Goal: Information Seeking & Learning: Learn about a topic

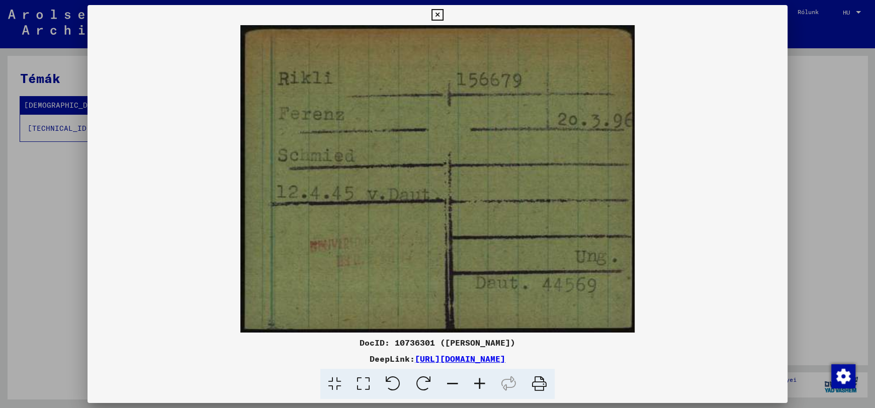
click at [435, 15] on icon at bounding box center [437, 15] width 12 height 12
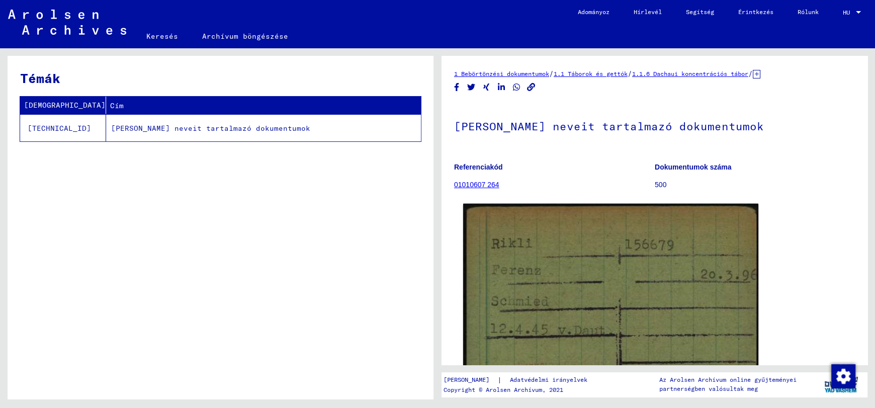
scroll to position [101, 0]
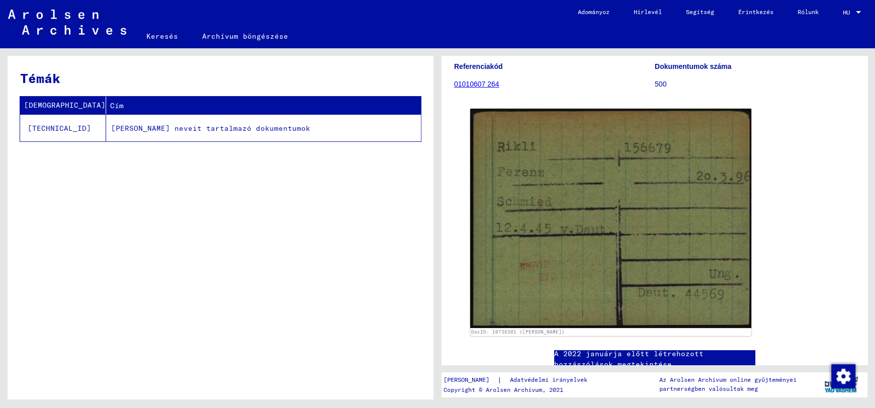
click at [151, 37] on font "Keresés" at bounding box center [162, 36] width 32 height 9
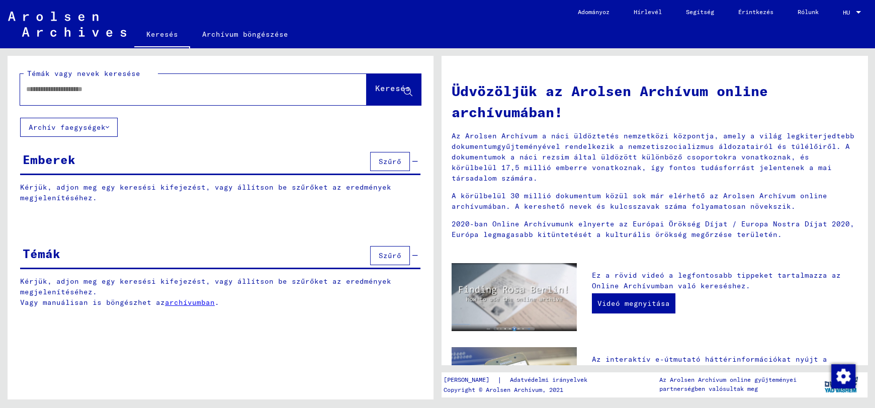
click at [57, 87] on input "text" at bounding box center [181, 89] width 310 height 11
type input "*"
click at [375, 85] on font "Keresés" at bounding box center [392, 88] width 35 height 10
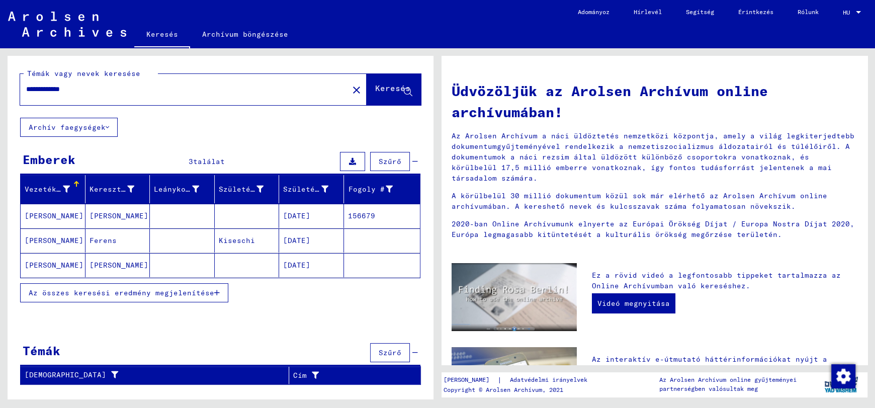
click at [34, 219] on font "[PERSON_NAME]" at bounding box center [54, 215] width 59 height 9
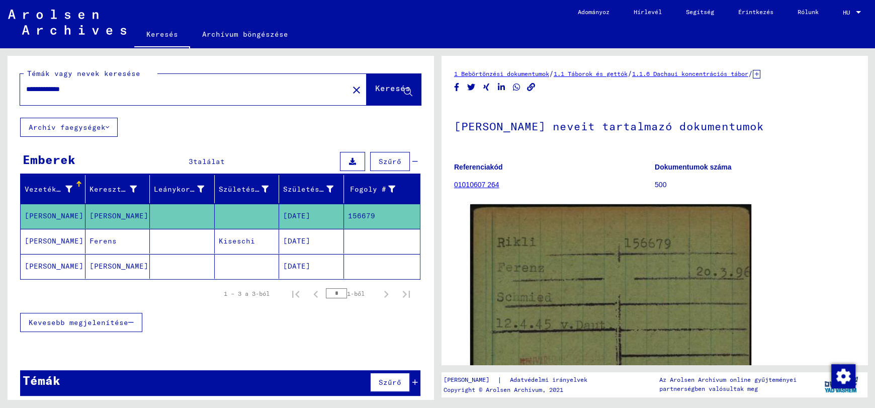
drag, startPoint x: 57, startPoint y: 89, endPoint x: 138, endPoint y: 100, distance: 81.7
click at [138, 100] on div "**********" at bounding box center [181, 89] width 322 height 23
click at [375, 88] on font "Keresés" at bounding box center [392, 88] width 35 height 10
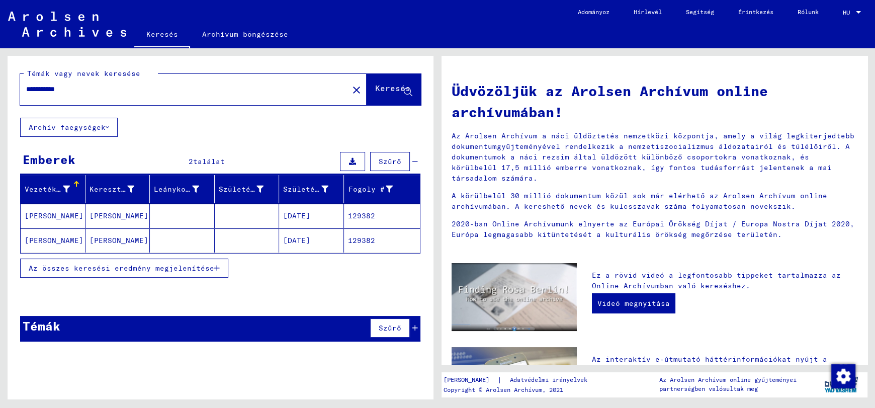
click at [30, 215] on font "[PERSON_NAME]" at bounding box center [54, 215] width 59 height 9
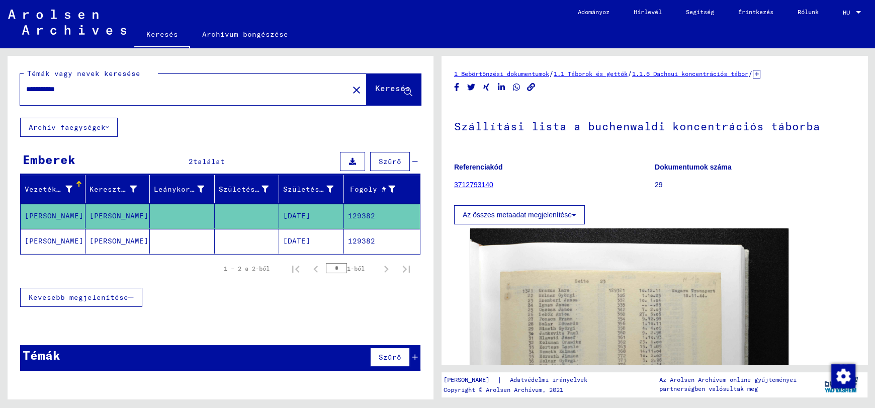
click at [36, 241] on font "[PERSON_NAME]" at bounding box center [54, 240] width 59 height 9
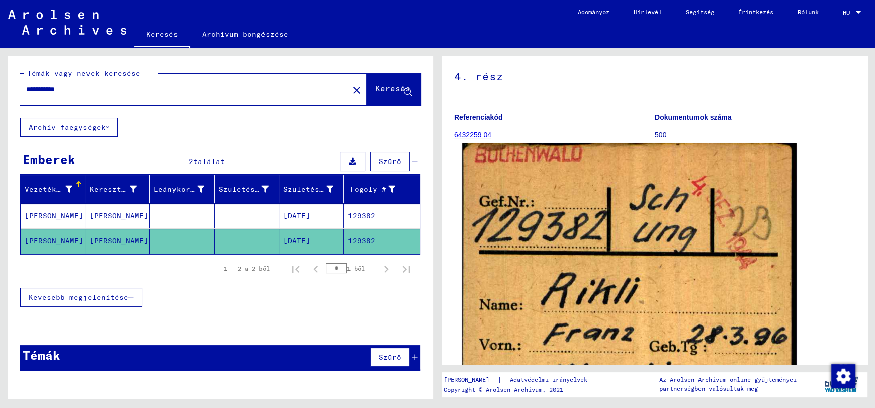
scroll to position [101, 0]
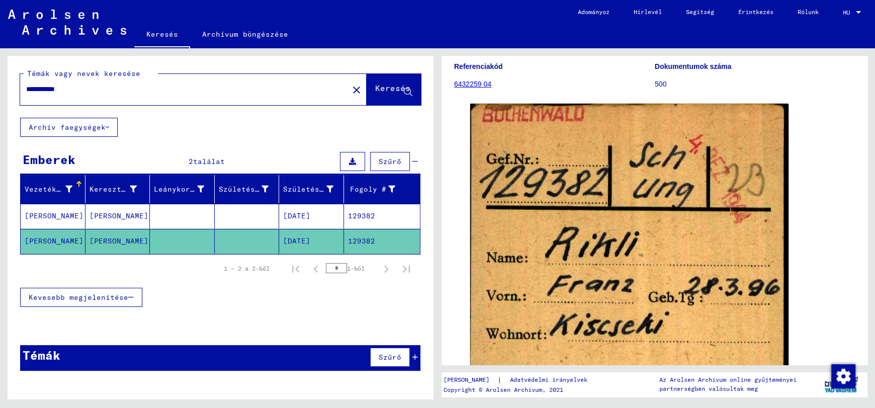
drag, startPoint x: 69, startPoint y: 88, endPoint x: 75, endPoint y: 89, distance: 6.1
click at [75, 89] on input "**********" at bounding box center [184, 89] width 316 height 11
type input "**********"
click at [378, 84] on font "Keresés" at bounding box center [392, 88] width 35 height 10
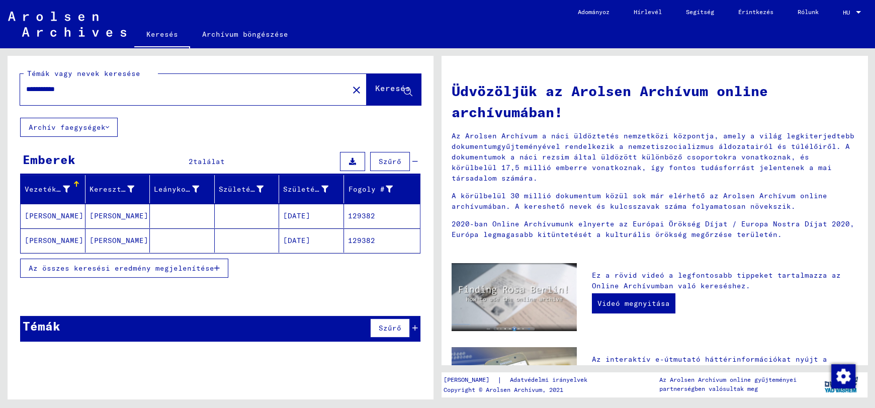
click at [93, 88] on input "**********" at bounding box center [181, 89] width 310 height 11
click at [385, 85] on font "Keresés" at bounding box center [392, 88] width 35 height 10
click at [41, 217] on font "[PERSON_NAME]" at bounding box center [54, 215] width 59 height 9
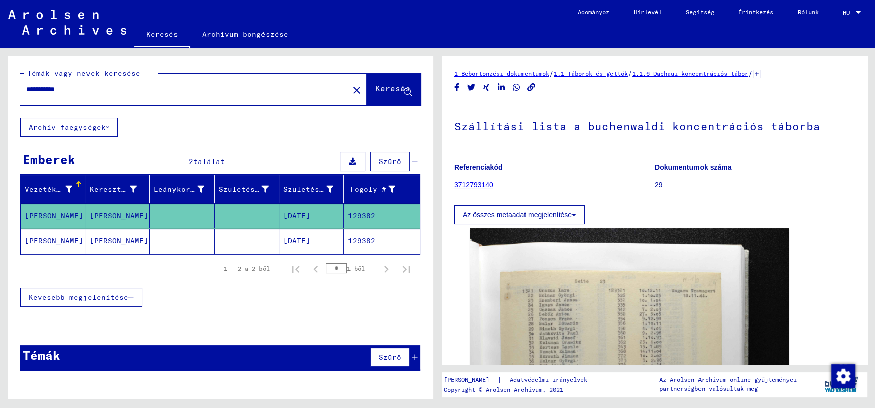
click at [35, 242] on font "[PERSON_NAME]" at bounding box center [54, 240] width 59 height 9
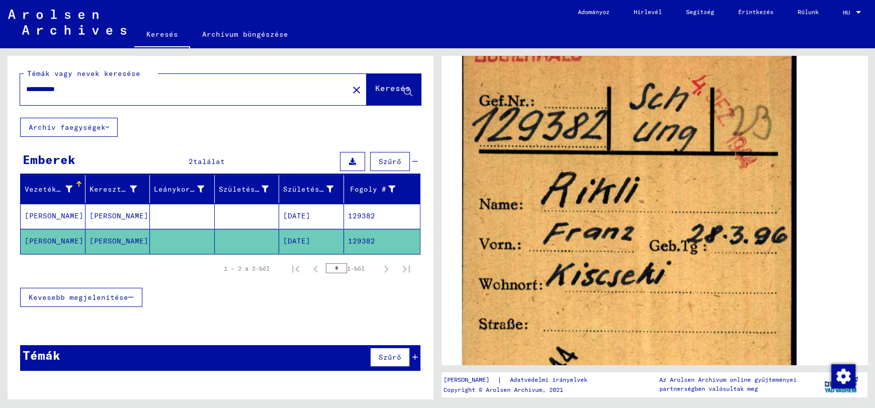
scroll to position [101, 0]
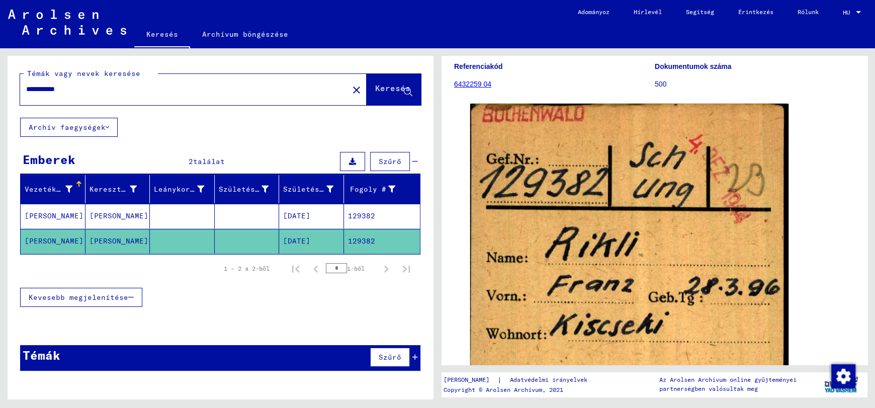
click at [36, 215] on font "[PERSON_NAME]" at bounding box center [54, 215] width 59 height 9
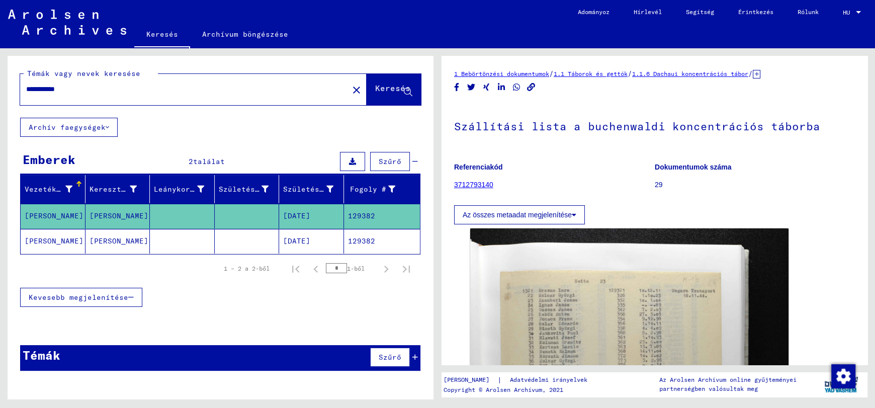
click at [730, 73] on font "1.1.6 Dachaui koncentrációs tábor" at bounding box center [690, 74] width 116 height 8
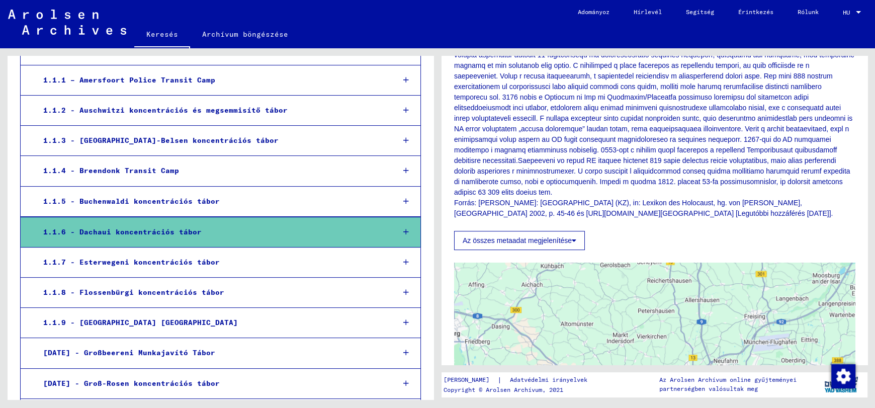
scroll to position [553, 0]
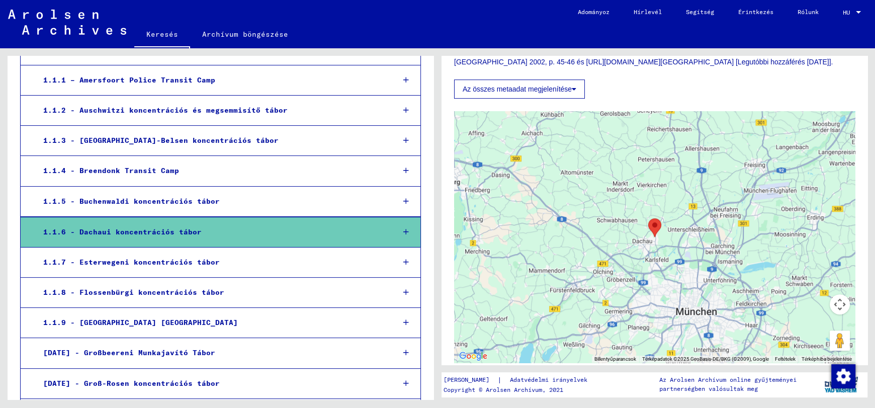
click at [111, 228] on font "1.1.6 - Dachaui koncentrációs tábor" at bounding box center [122, 231] width 158 height 9
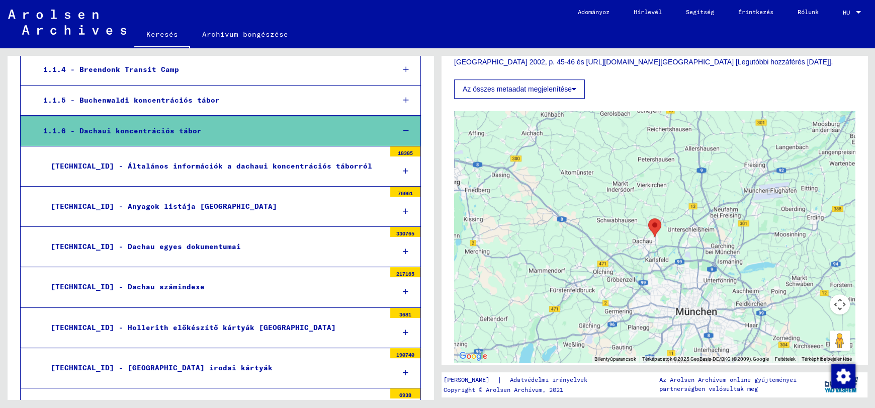
scroll to position [215, 0]
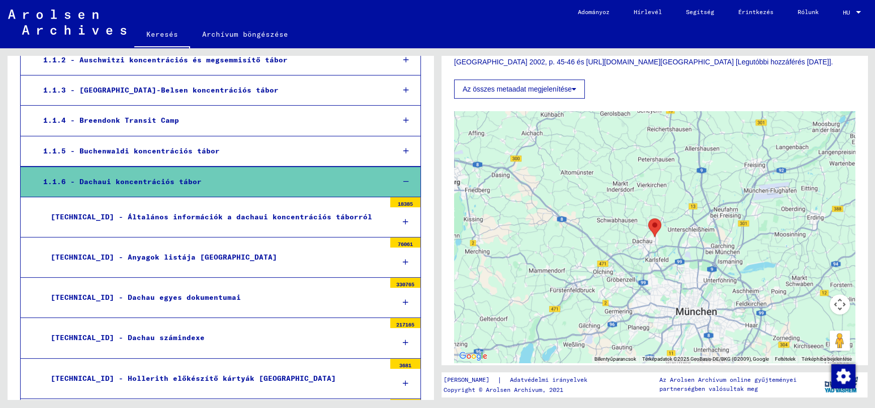
click at [225, 190] on div "1.1.6 - Dachaui koncentrációs tábor" at bounding box center [211, 182] width 350 height 20
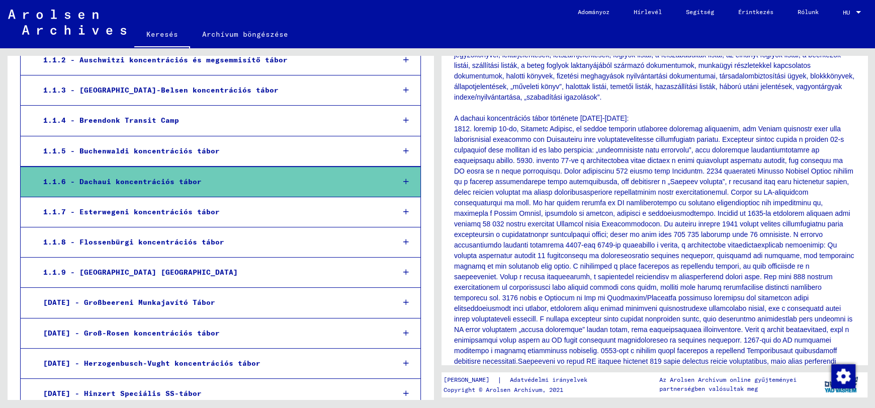
scroll to position [0, 0]
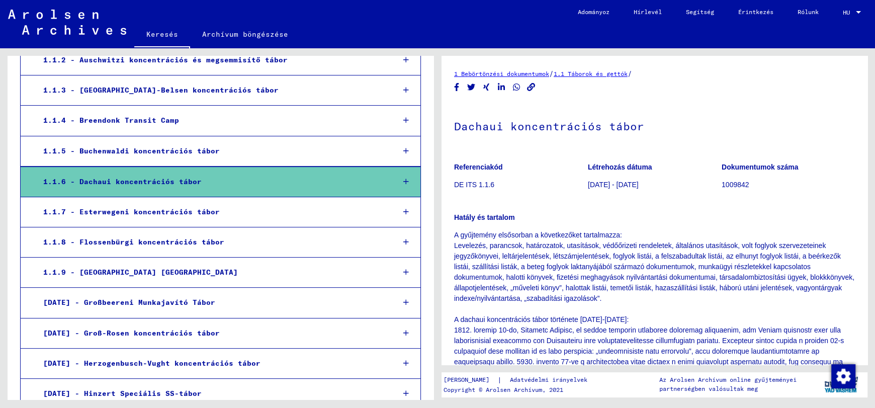
click at [185, 184] on font "1.1.6 - Dachaui koncentrációs tábor" at bounding box center [122, 181] width 158 height 9
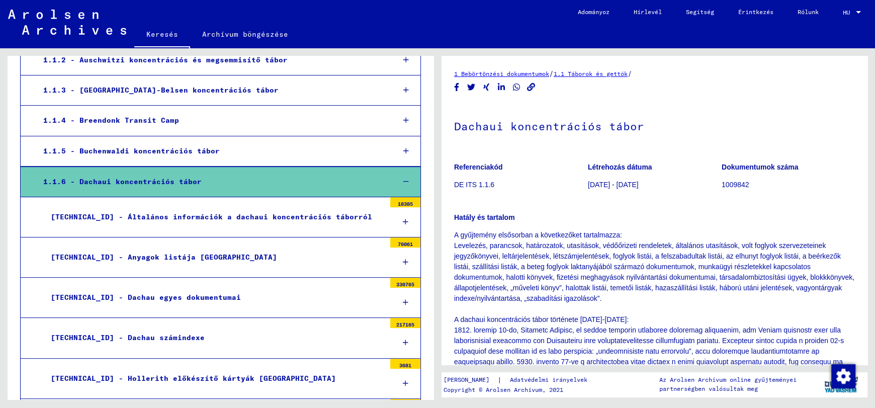
click at [187, 218] on font "[TECHNICAL_ID] - Általános információk a dachaui koncentrációs táborról" at bounding box center [211, 216] width 321 height 9
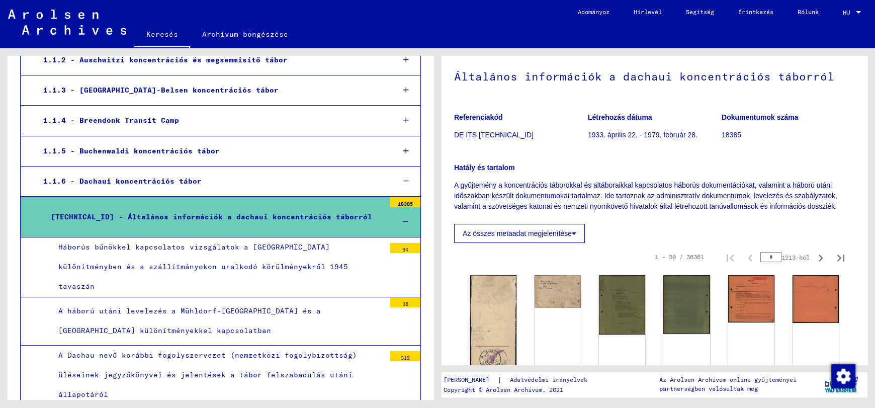
scroll to position [101, 0]
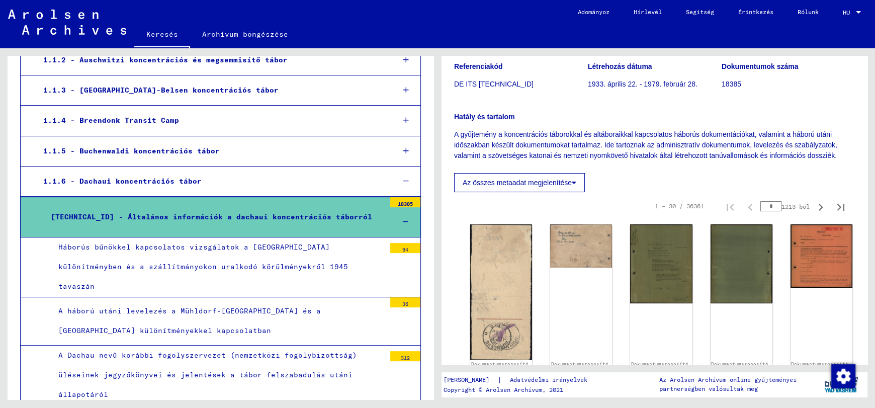
click at [242, 262] on div "Háborús bűnökkel kapcsolatos vizsgálatok a [GEOGRAPHIC_DATA] különítményben és …" at bounding box center [218, 266] width 334 height 59
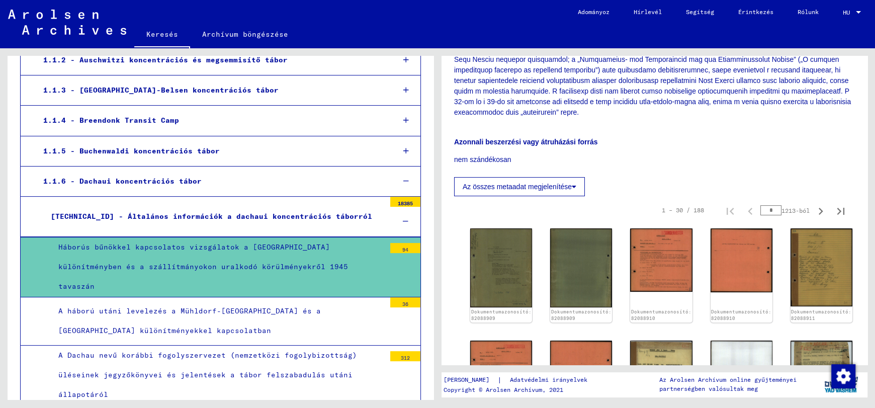
scroll to position [352, 0]
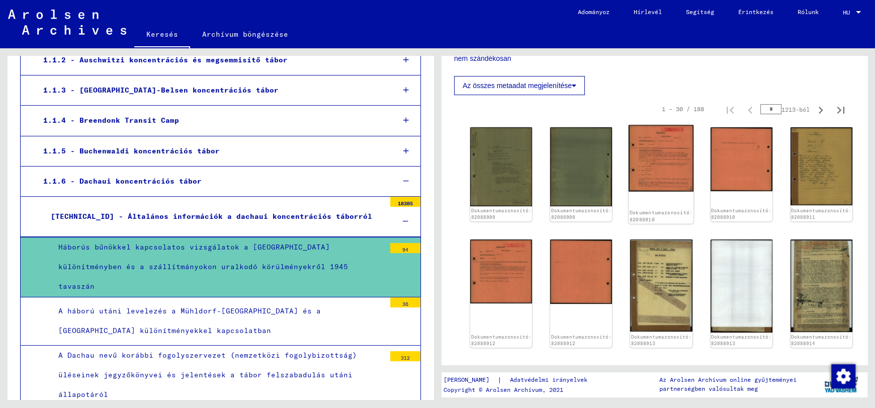
click at [646, 157] on img at bounding box center [660, 158] width 65 height 66
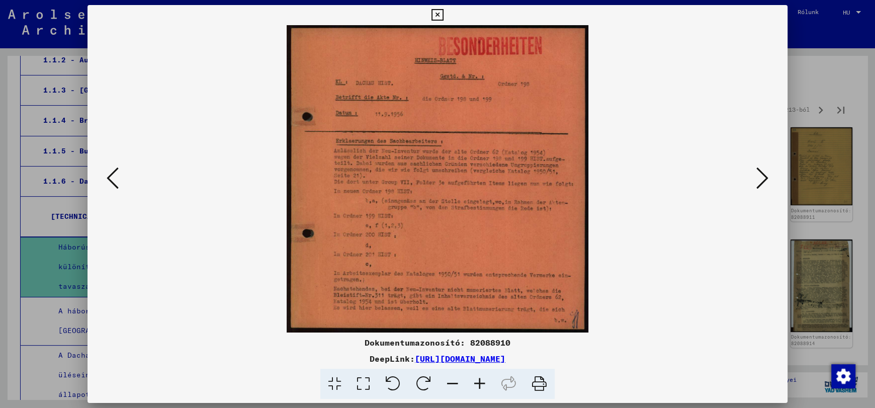
click at [765, 174] on icon at bounding box center [762, 178] width 12 height 24
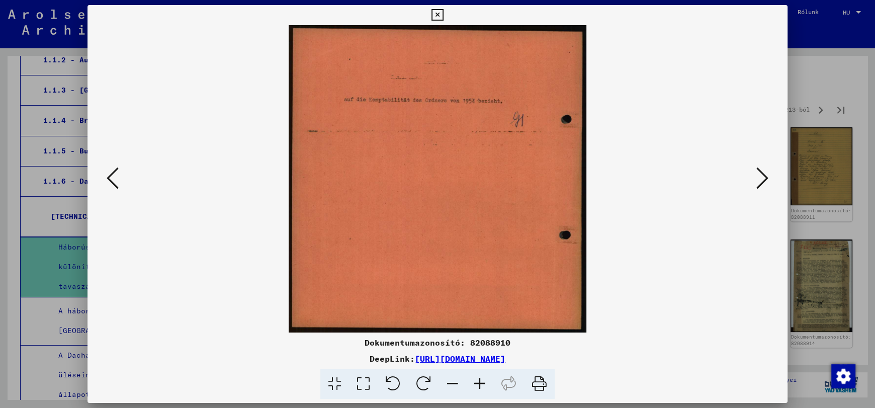
click at [438, 17] on icon at bounding box center [437, 15] width 12 height 12
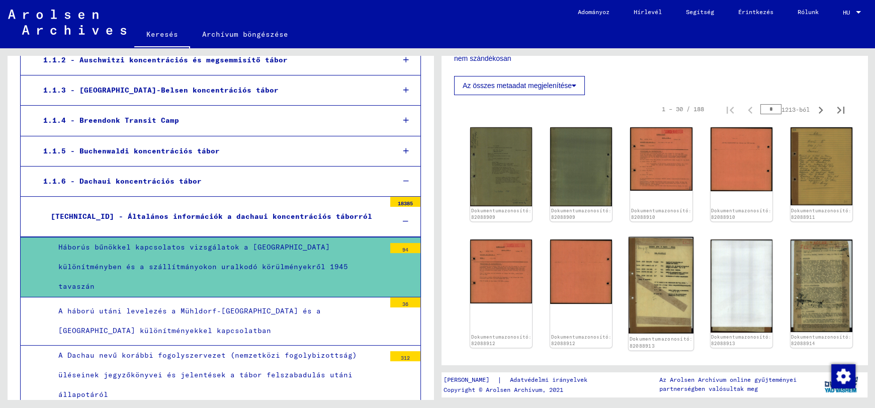
click at [660, 268] on img at bounding box center [660, 285] width 65 height 97
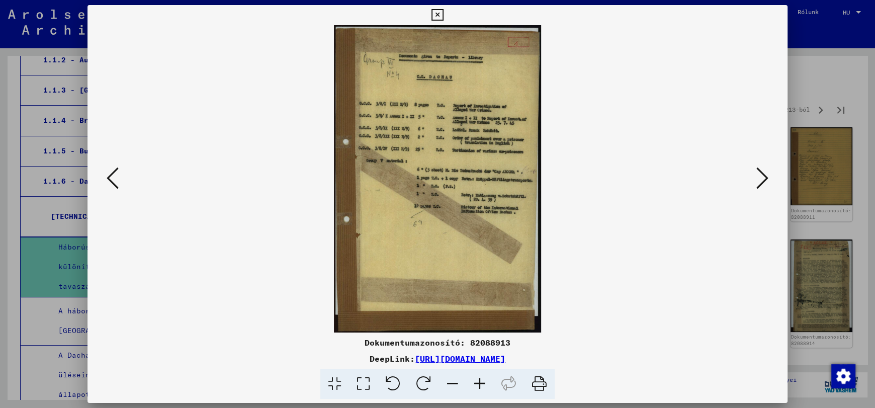
click at [438, 16] on icon at bounding box center [437, 15] width 12 height 12
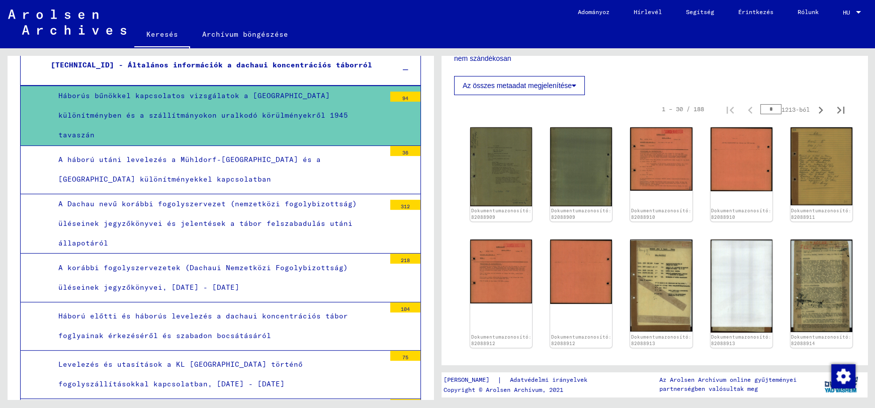
scroll to position [416, 0]
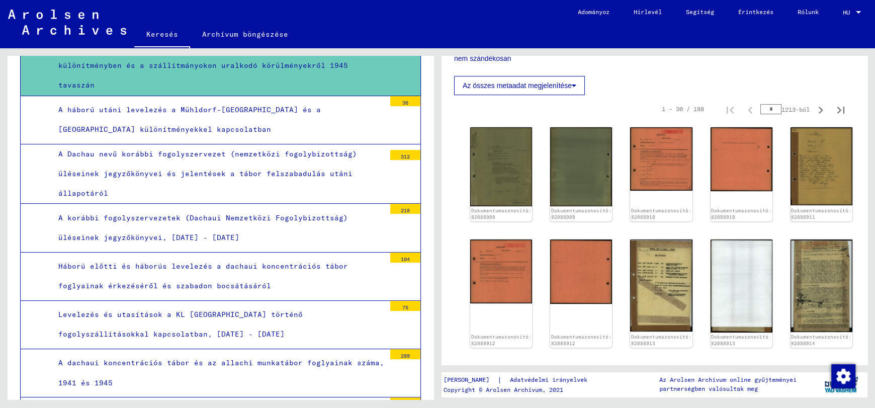
click at [230, 263] on div "Háború előtti és háborús levelezés a dachaui koncentrációs tábor foglyainak érk…" at bounding box center [218, 275] width 334 height 39
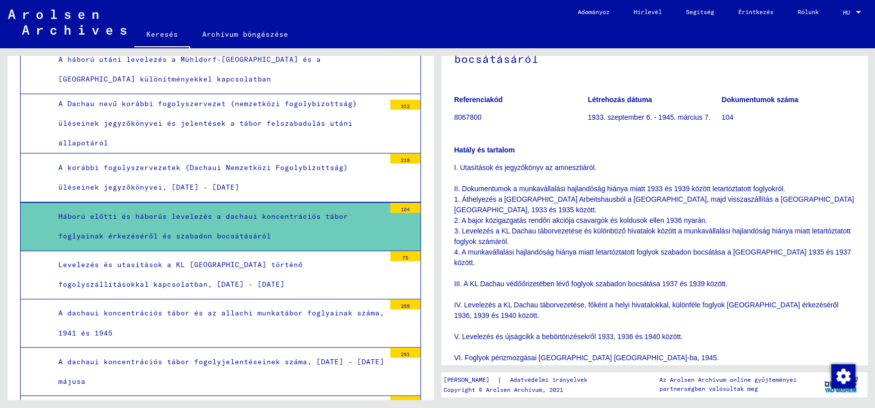
scroll to position [516, 0]
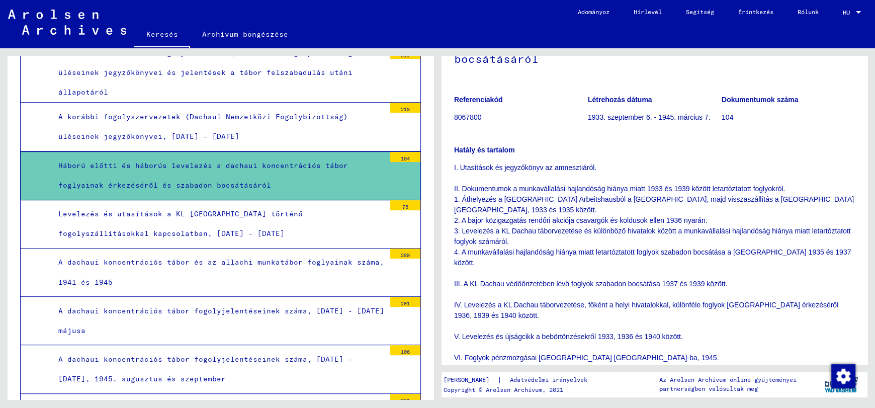
click at [265, 257] on font "A dachaui koncentrációs tábor és az allachi munkatábor foglyainak száma, 1941 é…" at bounding box center [221, 271] width 326 height 29
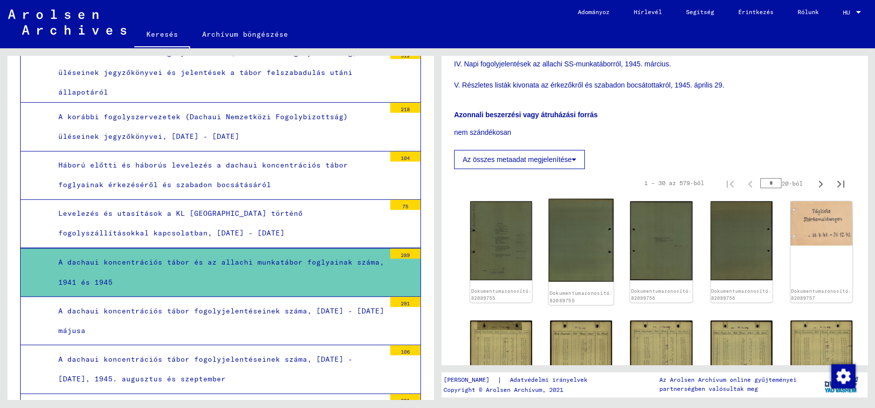
scroll to position [302, 0]
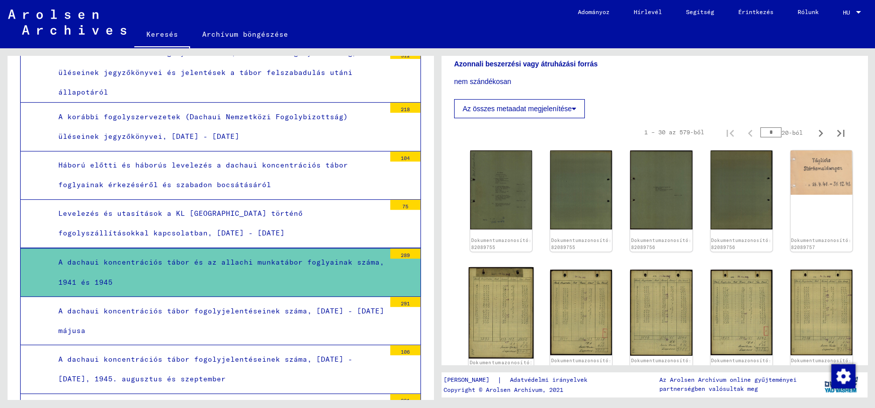
click at [489, 290] on img at bounding box center [501, 312] width 65 height 91
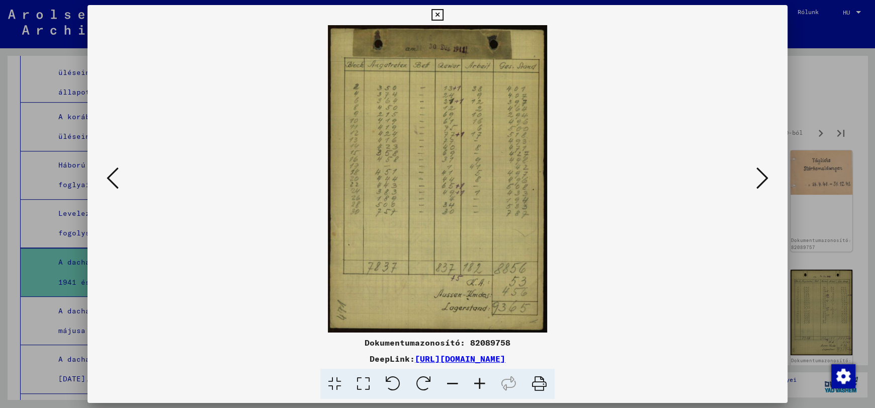
click at [758, 179] on icon at bounding box center [762, 178] width 12 height 24
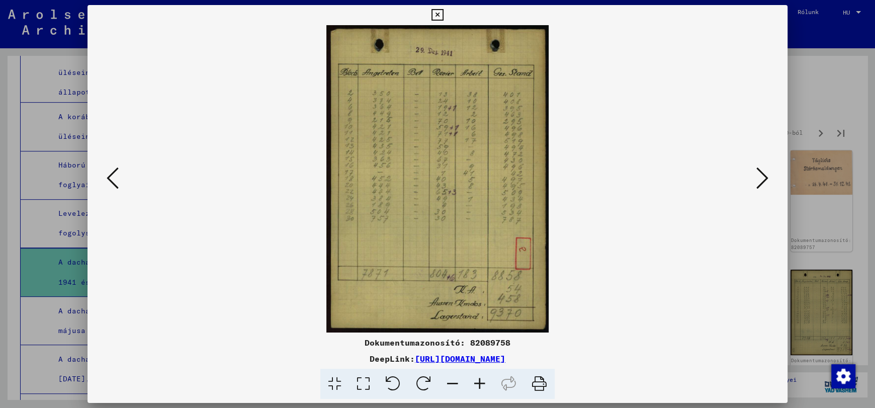
click at [758, 179] on icon at bounding box center [762, 178] width 12 height 24
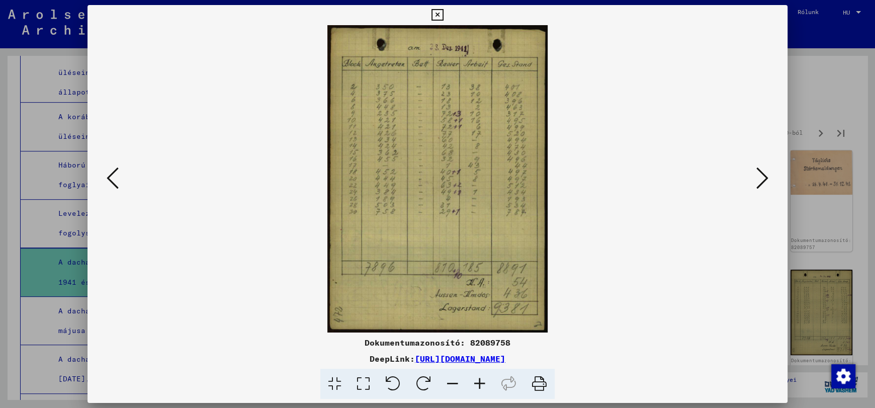
click at [758, 179] on icon at bounding box center [762, 178] width 12 height 24
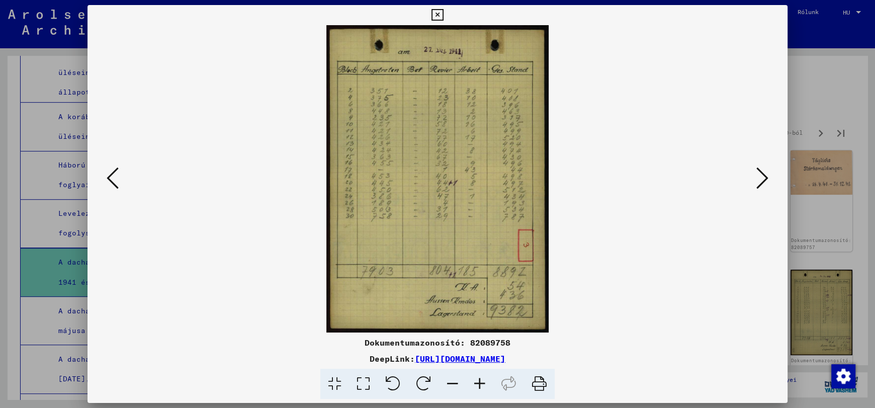
click at [758, 179] on icon at bounding box center [762, 178] width 12 height 24
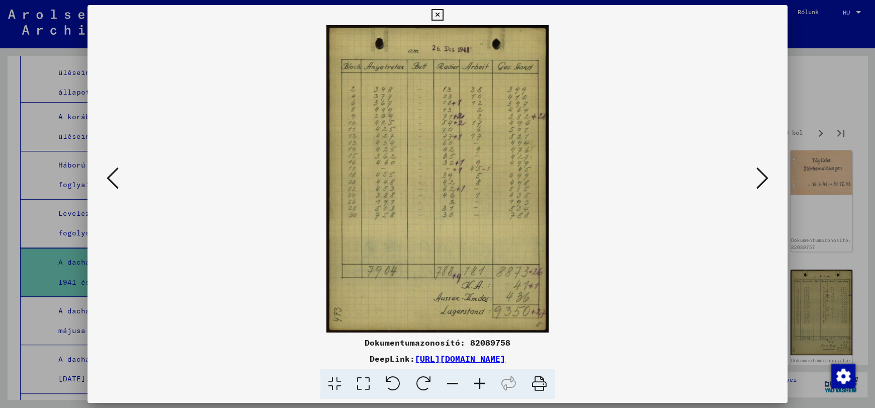
click at [434, 13] on icon at bounding box center [437, 15] width 12 height 12
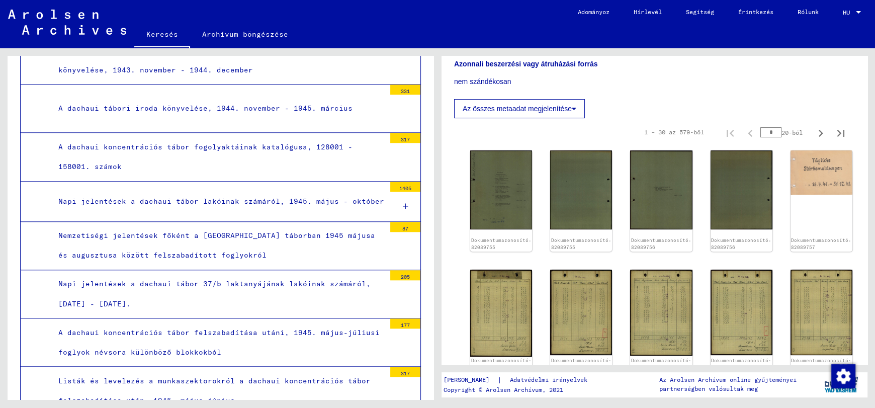
scroll to position [1069, 0]
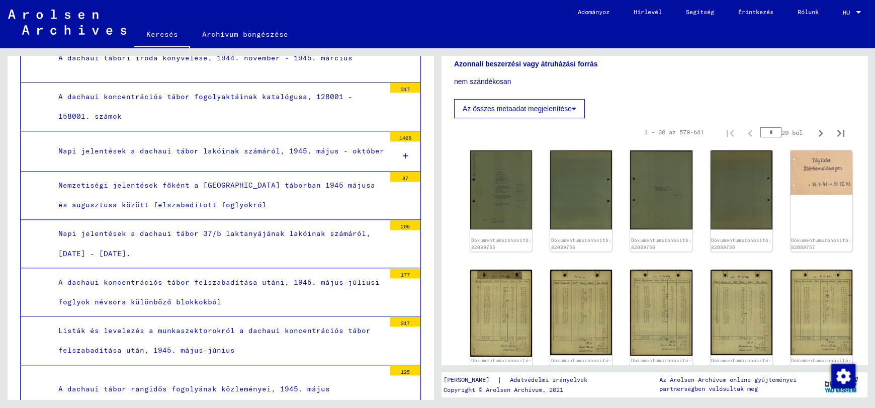
click at [209, 278] on font "A dachaui koncentrációs tábor felszabadítása utáni, 1945. május-júliusi foglyok…" at bounding box center [218, 292] width 321 height 29
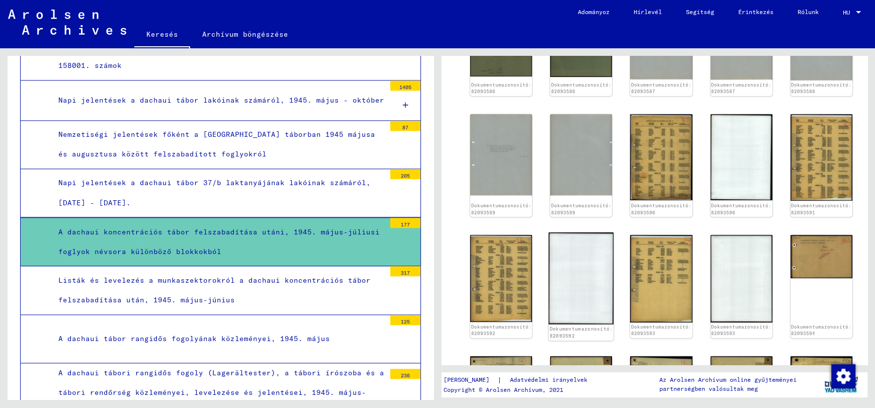
scroll to position [251, 0]
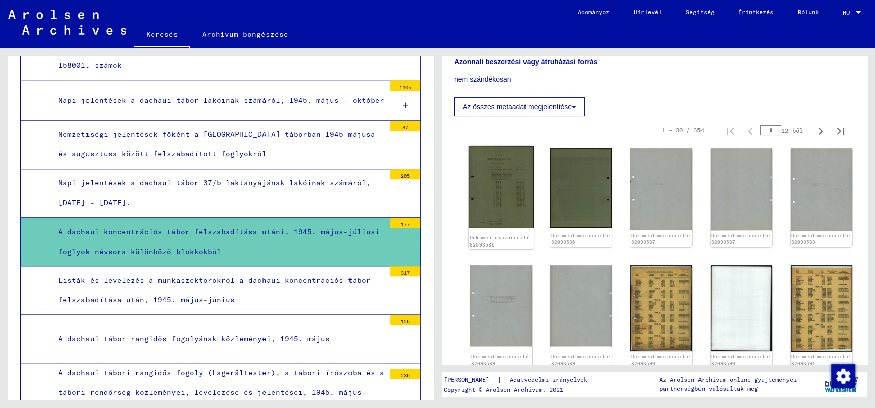
click at [488, 186] on img at bounding box center [501, 187] width 65 height 82
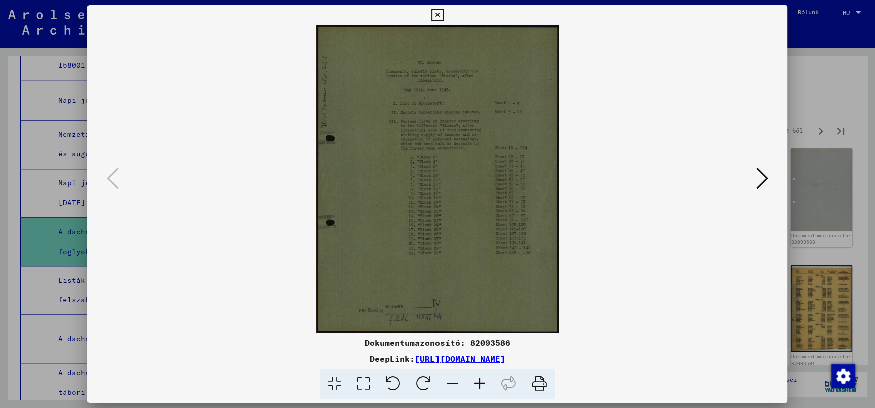
click at [481, 384] on icon at bounding box center [479, 384] width 27 height 31
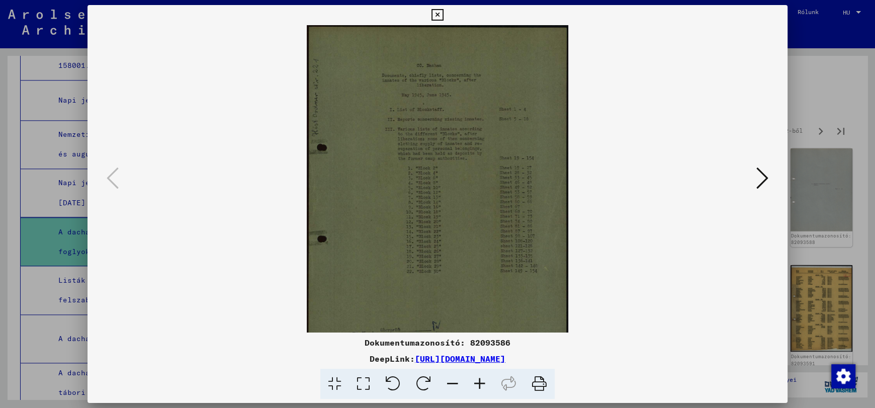
click at [481, 384] on icon at bounding box center [479, 384] width 27 height 31
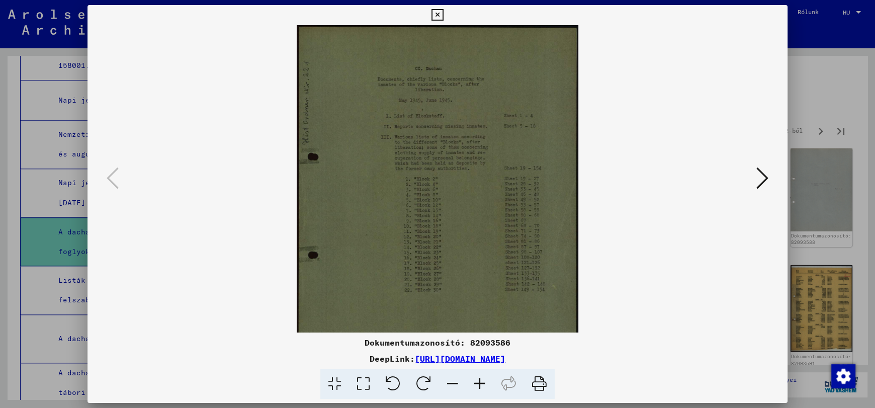
click at [481, 384] on icon at bounding box center [479, 384] width 27 height 31
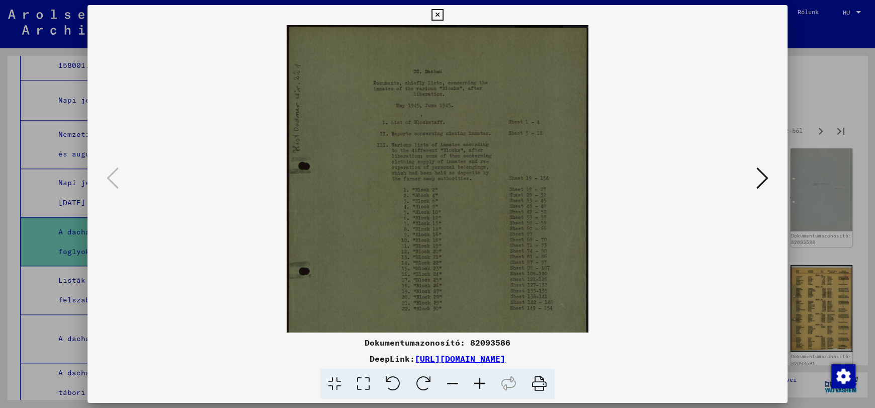
click at [481, 384] on icon at bounding box center [479, 384] width 27 height 31
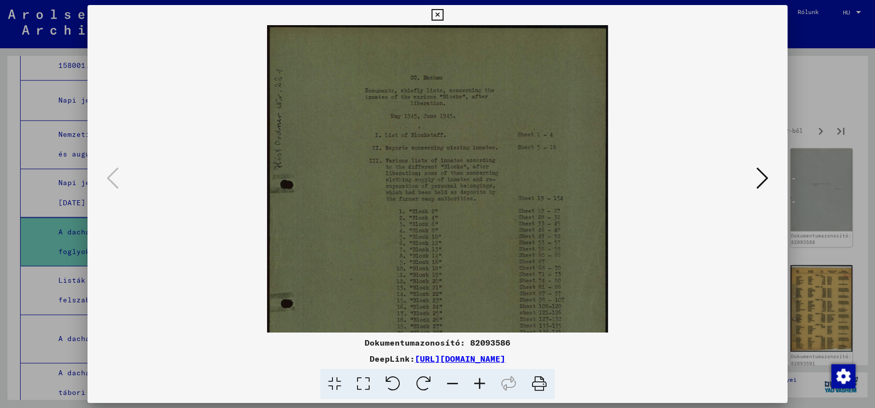
click at [481, 384] on icon at bounding box center [479, 384] width 27 height 31
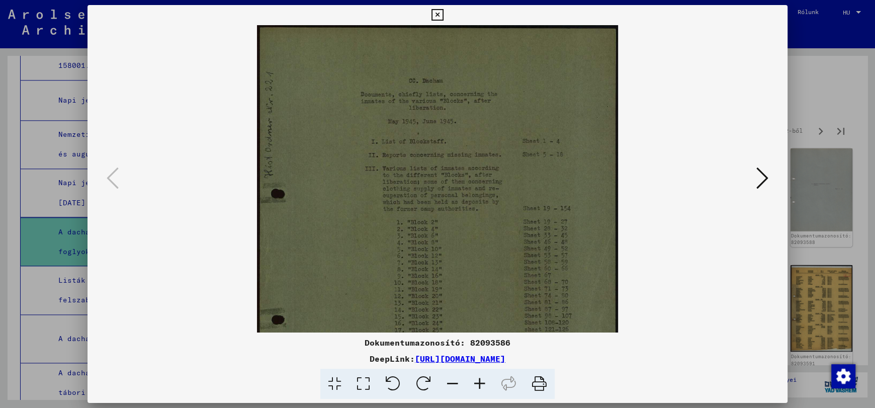
click at [481, 384] on icon at bounding box center [479, 384] width 27 height 31
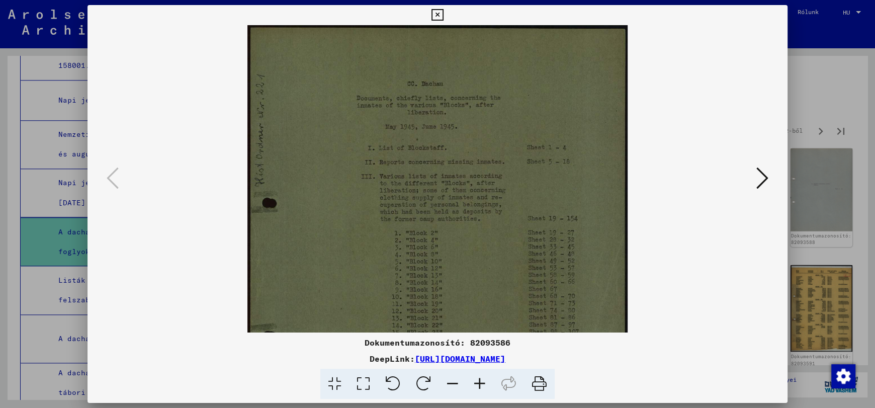
click at [481, 384] on icon at bounding box center [479, 384] width 27 height 31
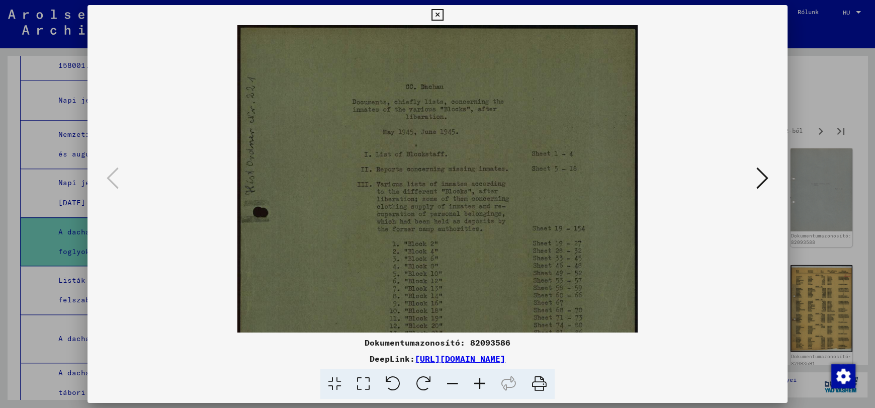
click at [481, 384] on icon at bounding box center [479, 384] width 27 height 31
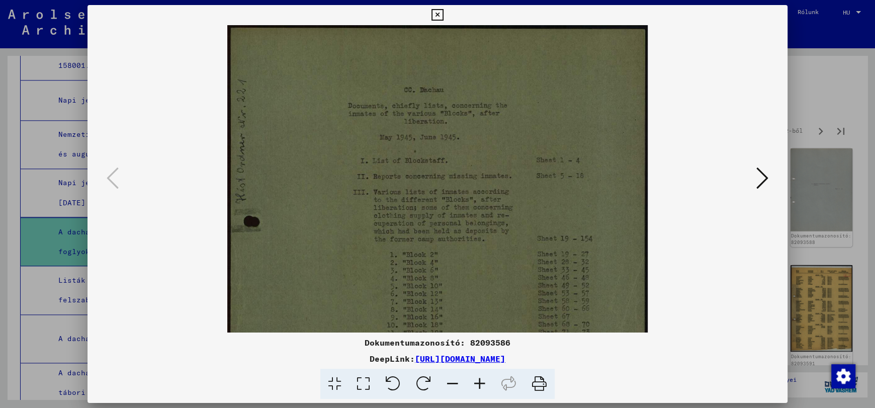
click at [481, 384] on icon at bounding box center [479, 384] width 27 height 31
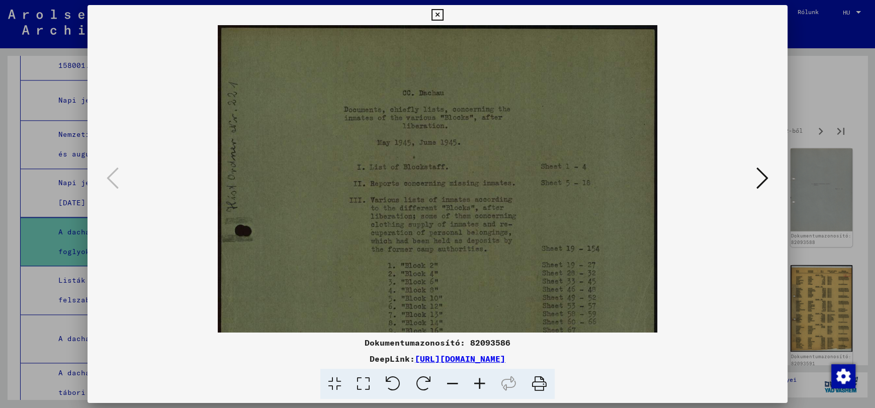
click at [481, 384] on icon at bounding box center [479, 384] width 27 height 31
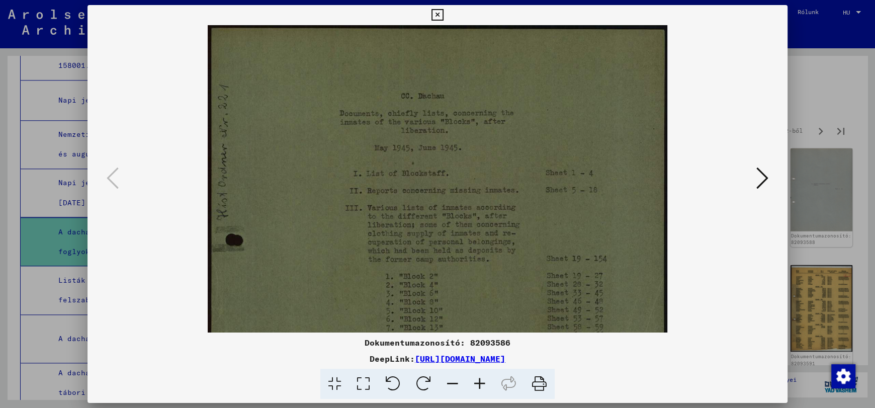
click at [481, 384] on icon at bounding box center [479, 384] width 27 height 31
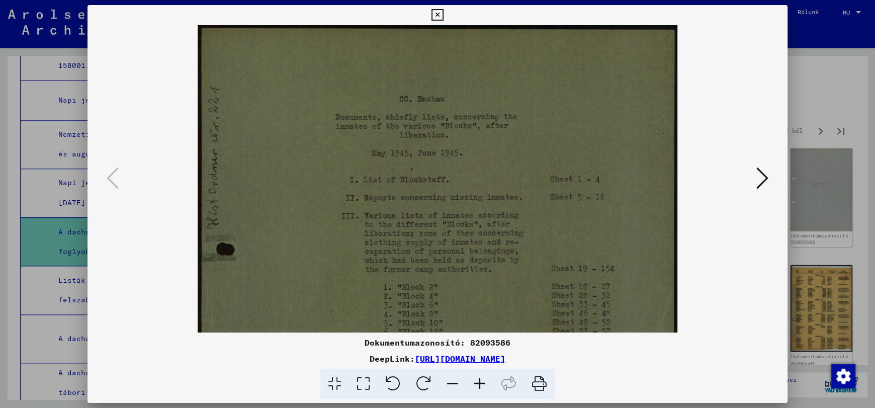
click at [481, 384] on icon at bounding box center [479, 384] width 27 height 31
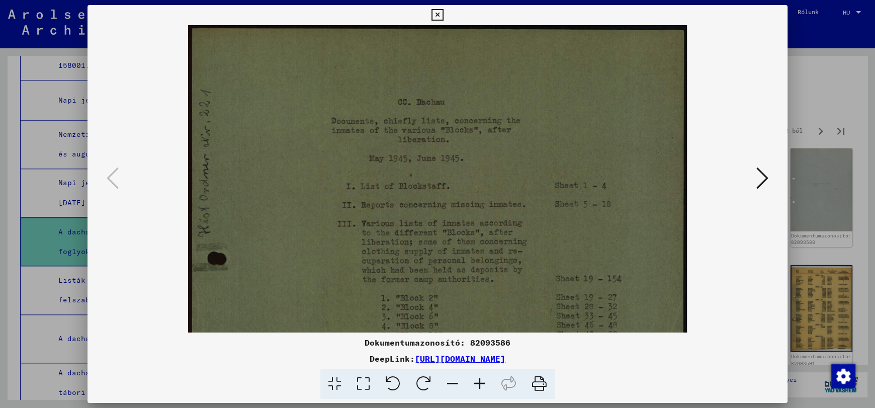
click at [481, 384] on icon at bounding box center [479, 384] width 27 height 31
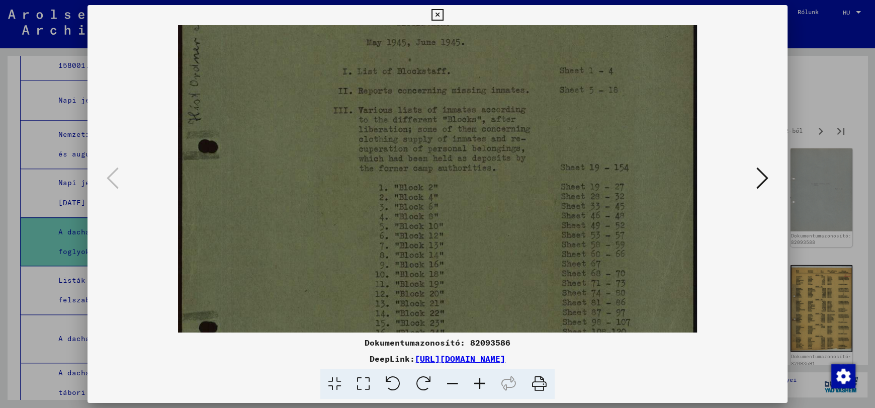
drag, startPoint x: 500, startPoint y: 301, endPoint x: 511, endPoint y: 176, distance: 125.7
click at [511, 177] on img at bounding box center [437, 233] width 519 height 659
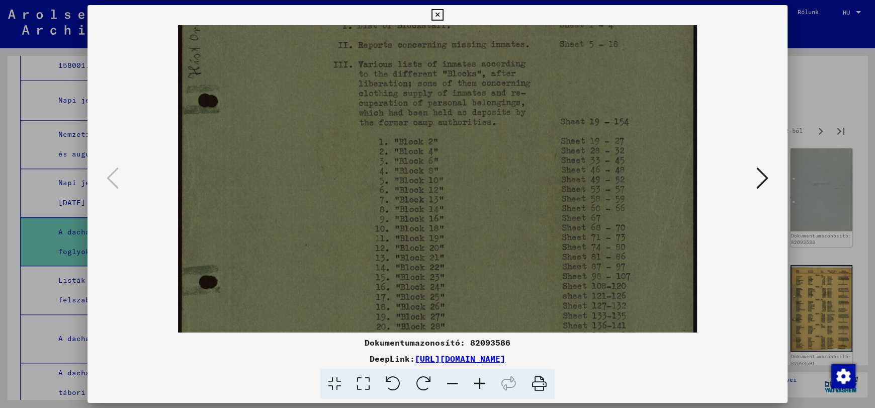
scroll to position [183, 0]
drag, startPoint x: 510, startPoint y: 252, endPoint x: 505, endPoint y: 213, distance: 40.0
click at [505, 213] on img at bounding box center [437, 171] width 519 height 659
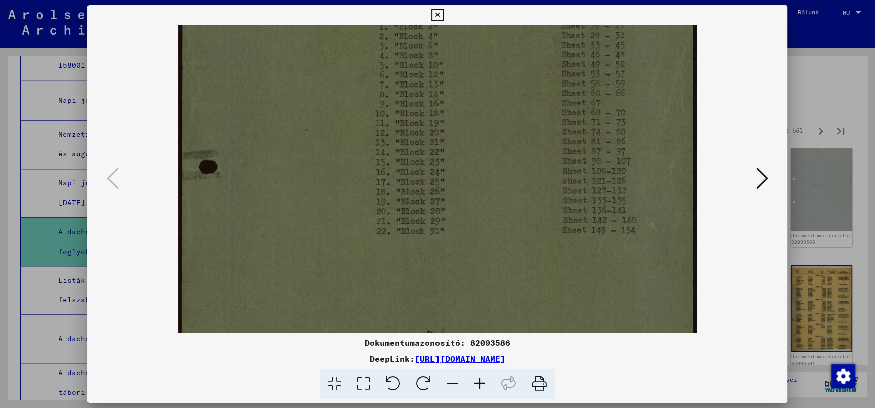
scroll to position [297, 0]
drag, startPoint x: 514, startPoint y: 254, endPoint x: 521, endPoint y: 140, distance: 114.3
click at [521, 140] on img at bounding box center [437, 57] width 519 height 659
click at [784, 170] on div at bounding box center [437, 178] width 700 height 307
click at [761, 182] on icon at bounding box center [762, 178] width 12 height 24
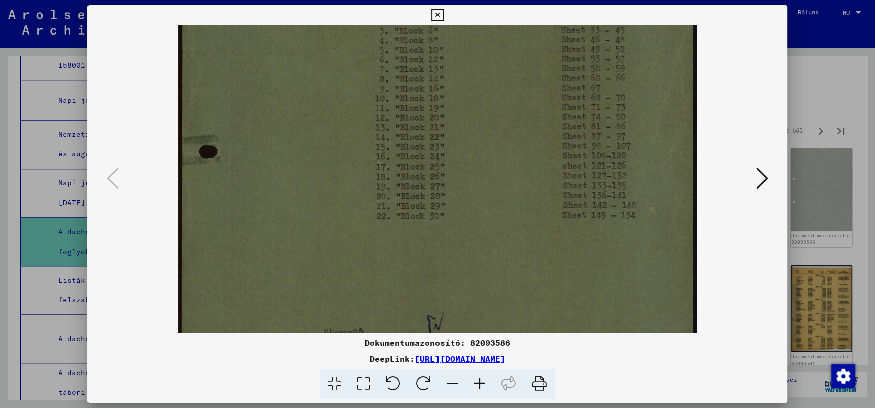
scroll to position [0, 0]
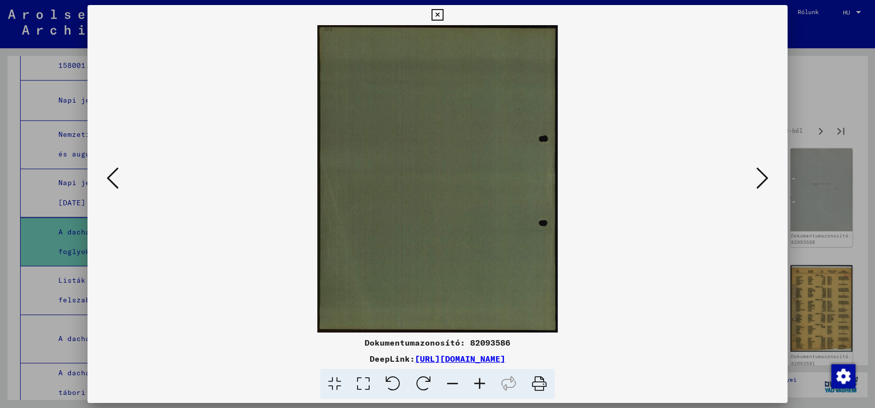
click at [760, 178] on icon at bounding box center [762, 178] width 12 height 24
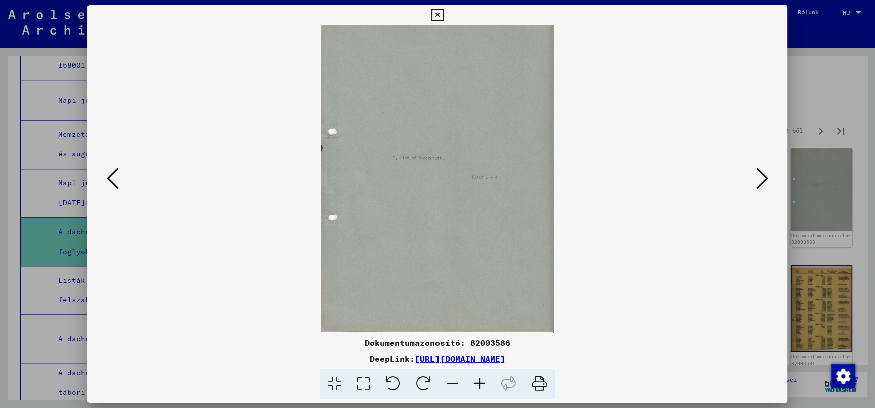
click at [760, 178] on icon at bounding box center [762, 178] width 12 height 24
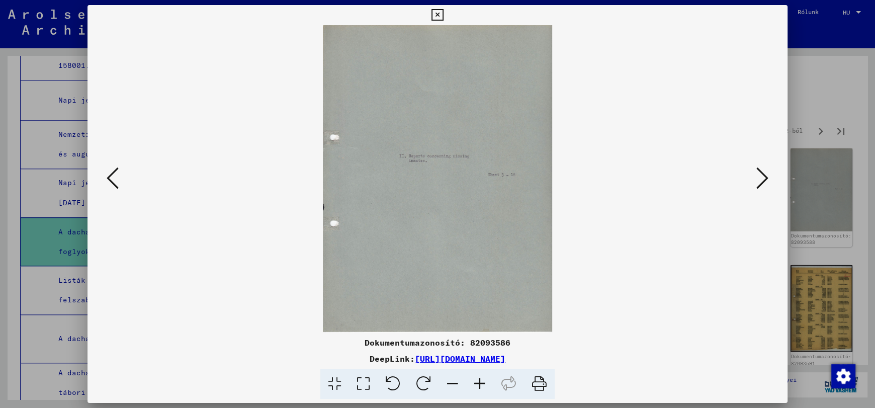
click at [760, 178] on icon at bounding box center [762, 178] width 12 height 24
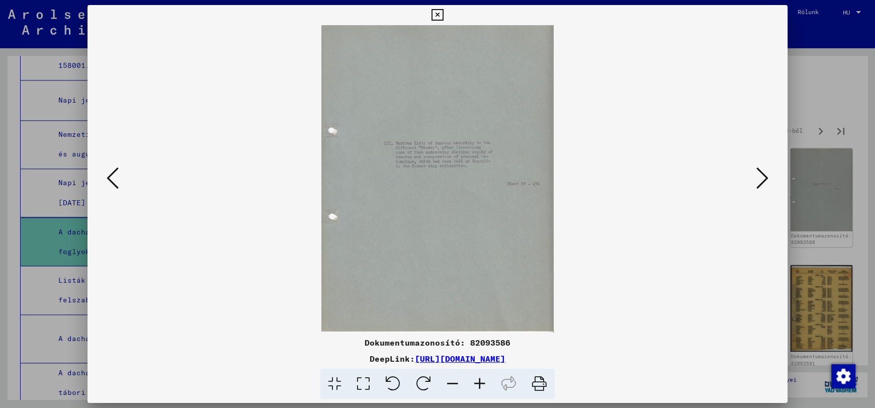
click at [760, 178] on icon at bounding box center [762, 178] width 12 height 24
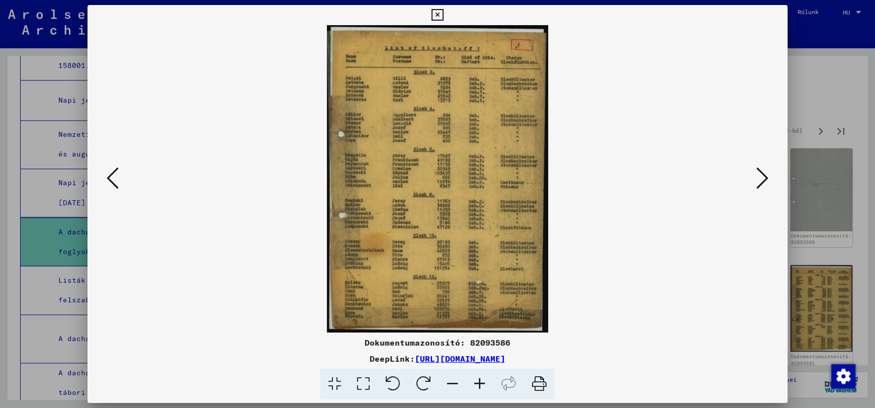
click at [480, 385] on icon at bounding box center [479, 384] width 27 height 31
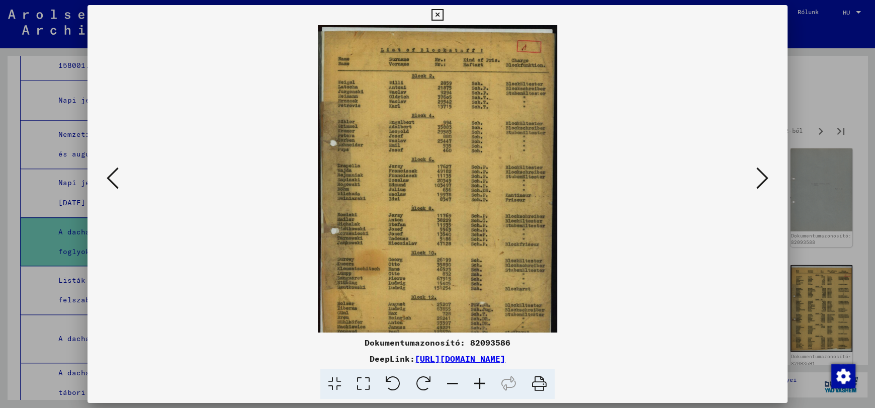
click at [480, 385] on icon at bounding box center [479, 384] width 27 height 31
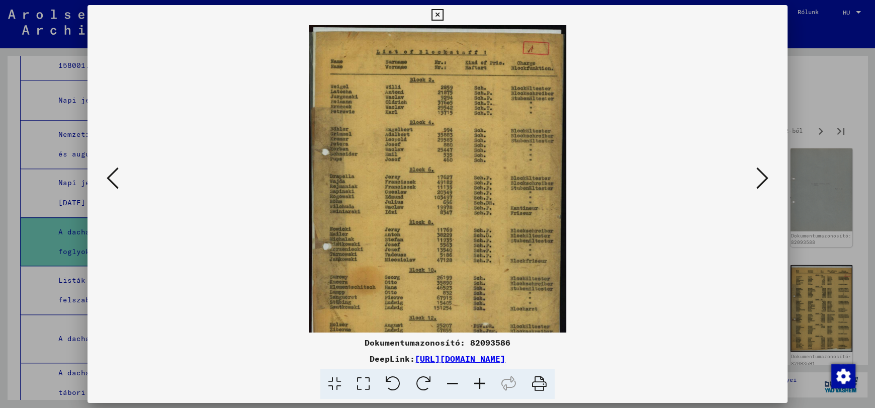
click at [480, 385] on icon at bounding box center [479, 384] width 27 height 31
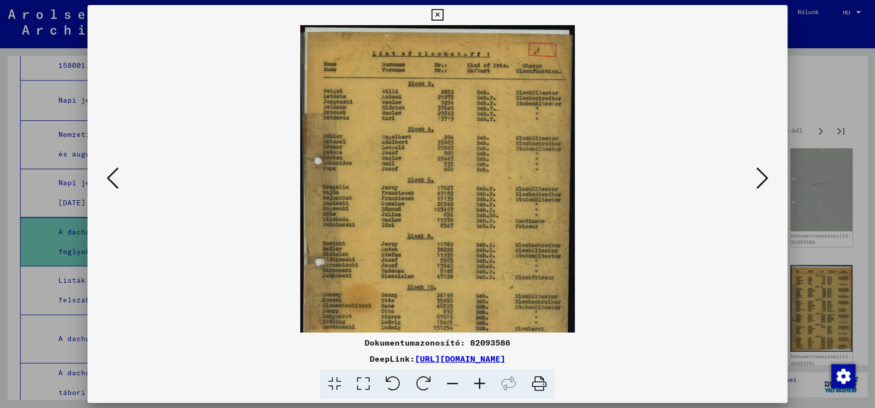
click at [480, 385] on icon at bounding box center [479, 384] width 27 height 31
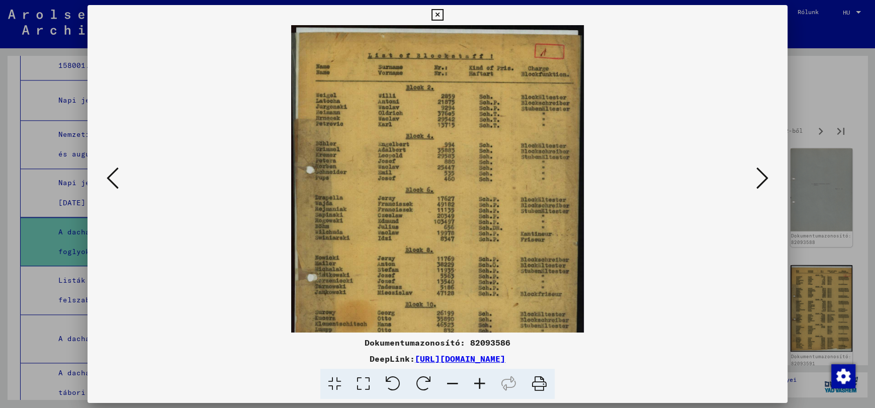
click at [480, 385] on icon at bounding box center [479, 384] width 27 height 31
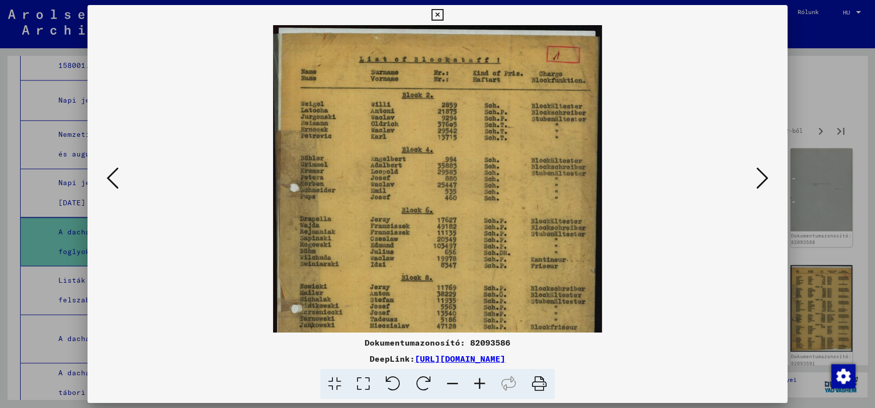
click at [480, 385] on icon at bounding box center [479, 384] width 27 height 31
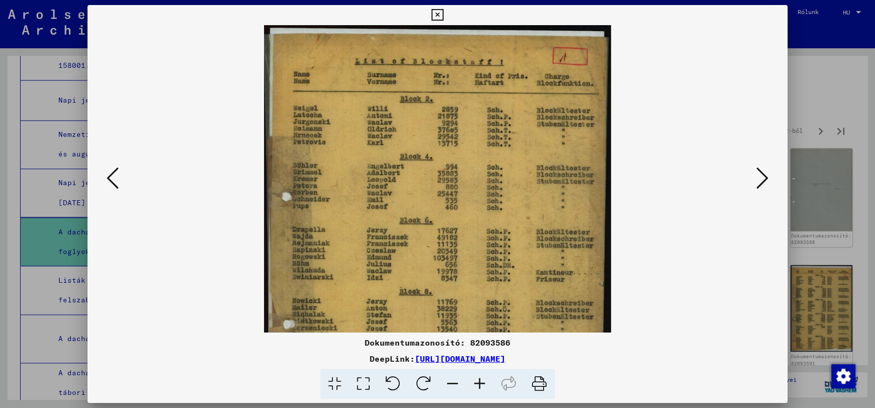
click at [480, 385] on icon at bounding box center [479, 384] width 27 height 31
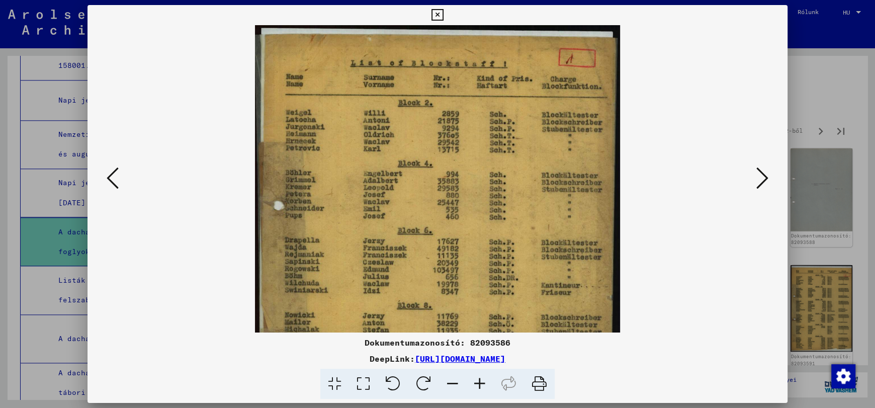
click at [480, 385] on icon at bounding box center [479, 384] width 27 height 31
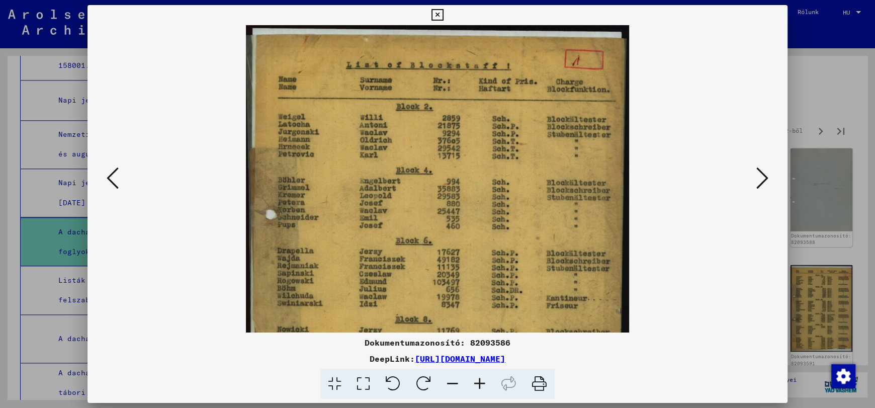
click at [480, 385] on icon at bounding box center [479, 384] width 27 height 31
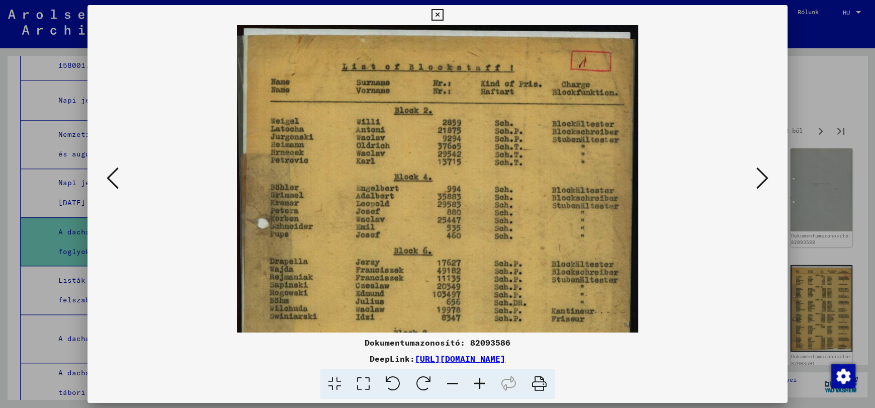
click at [480, 385] on icon at bounding box center [479, 384] width 27 height 31
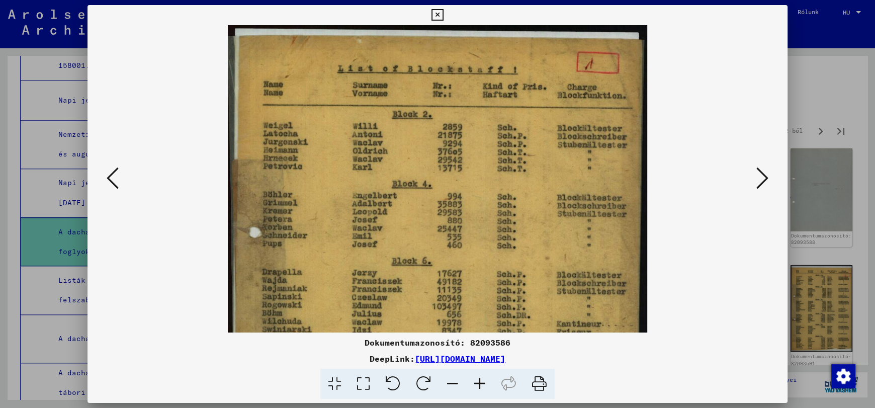
click at [480, 385] on icon at bounding box center [479, 384] width 27 height 31
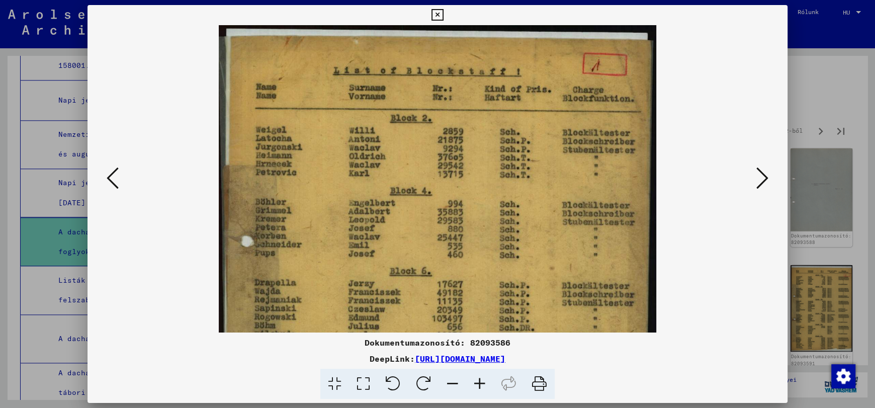
click at [480, 385] on icon at bounding box center [479, 384] width 27 height 31
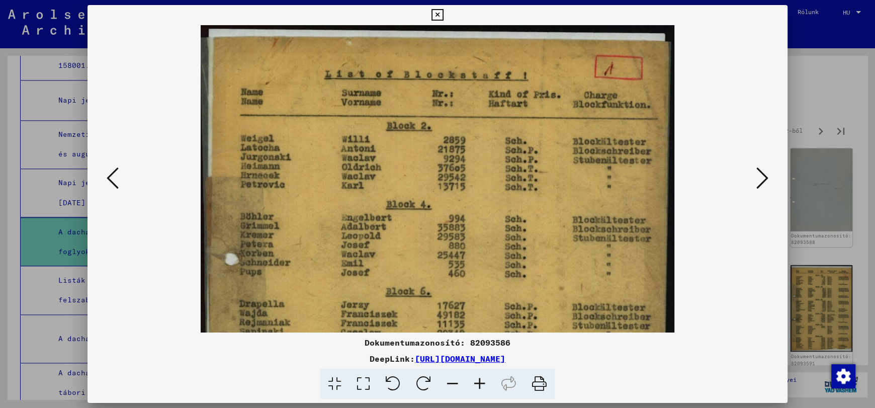
click at [480, 385] on icon at bounding box center [479, 384] width 27 height 31
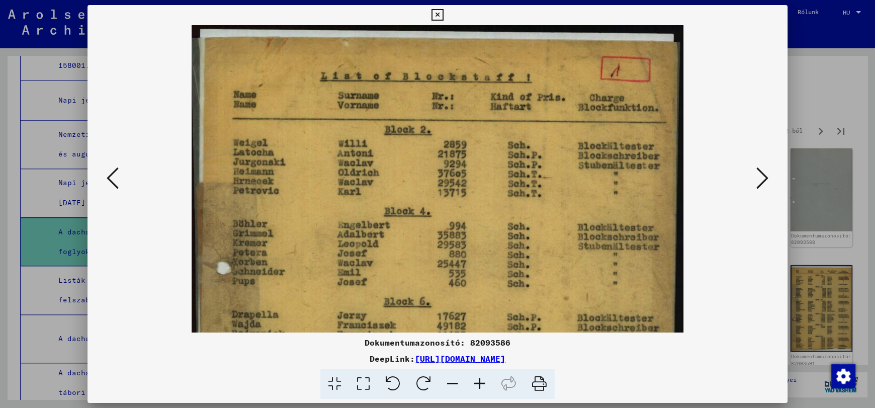
click at [480, 385] on icon at bounding box center [479, 384] width 27 height 31
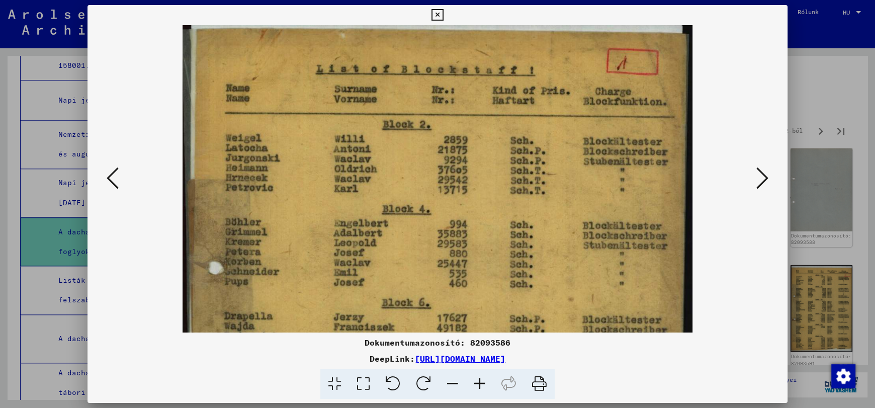
scroll to position [10, 0]
drag, startPoint x: 345, startPoint y: 323, endPoint x: 454, endPoint y: 313, distance: 110.1
click at [454, 313] on img at bounding box center [437, 370] width 510 height 709
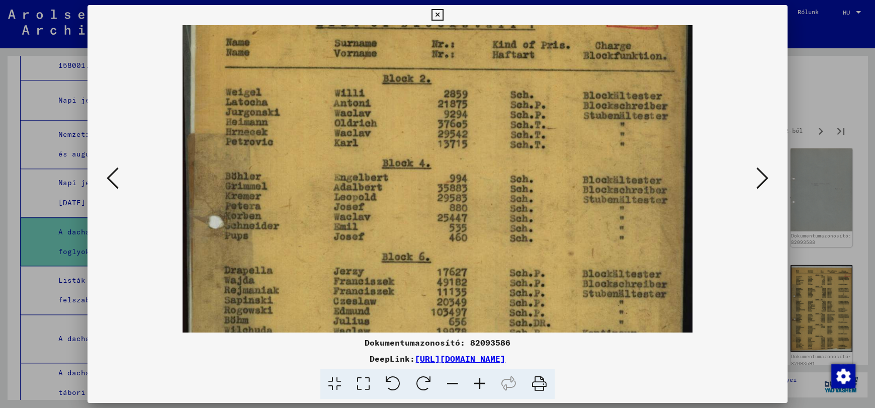
scroll to position [58, 0]
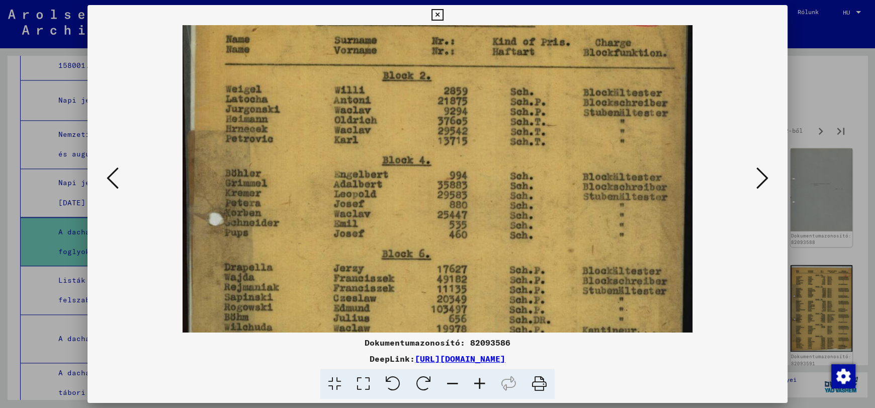
drag, startPoint x: 312, startPoint y: 281, endPoint x: 350, endPoint y: 233, distance: 60.8
click at [350, 233] on img at bounding box center [437, 321] width 510 height 709
click at [478, 382] on icon at bounding box center [479, 384] width 27 height 31
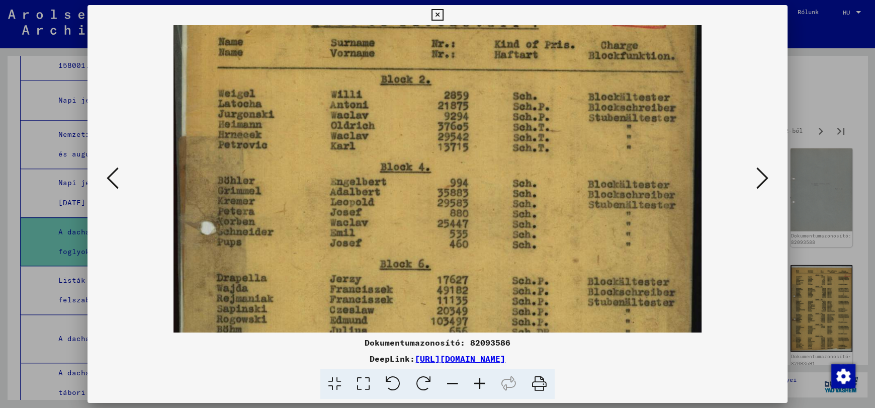
click at [478, 382] on icon at bounding box center [479, 384] width 27 height 31
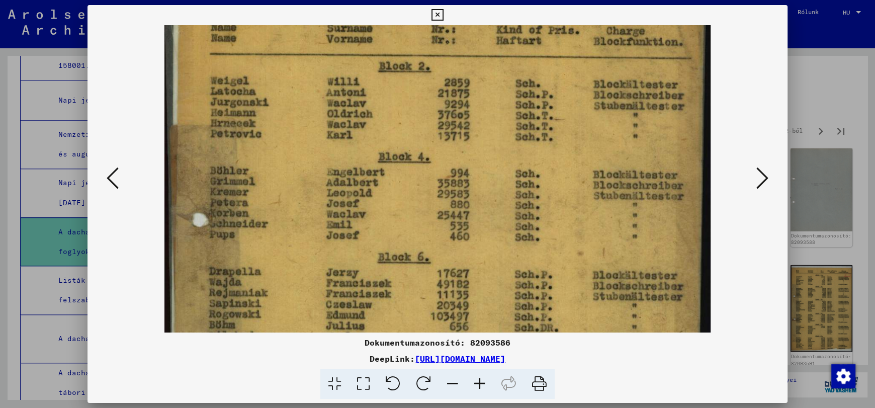
scroll to position [103, 0]
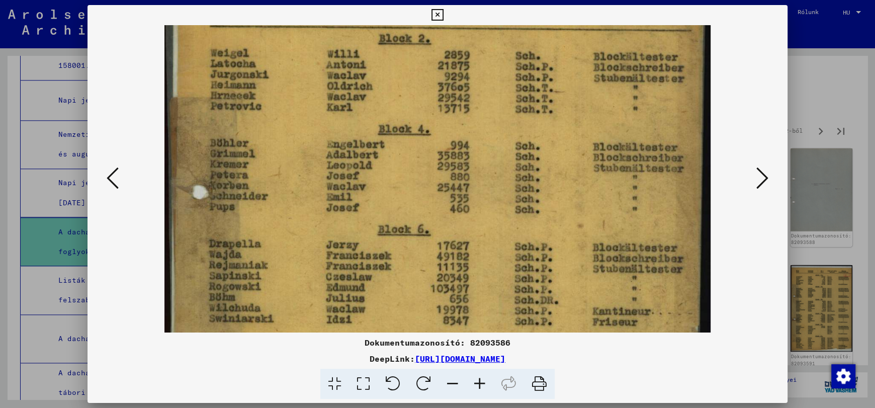
drag, startPoint x: 536, startPoint y: 224, endPoint x: 565, endPoint y: 170, distance: 60.7
click at [565, 170] on img at bounding box center [437, 303] width 546 height 760
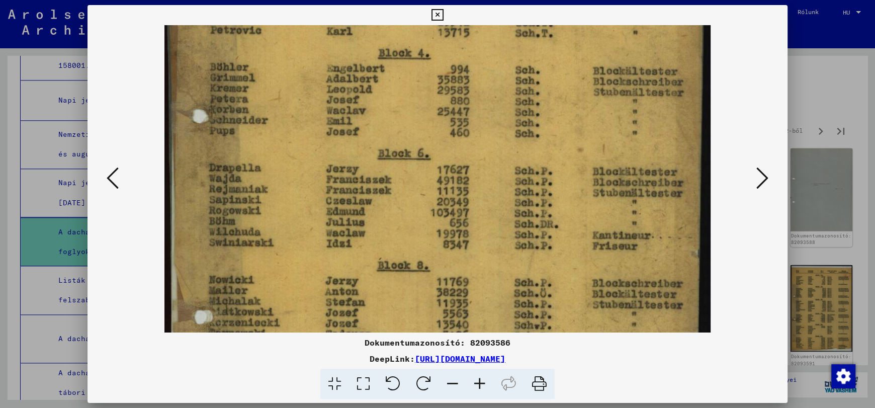
scroll to position [179, 0]
drag, startPoint x: 559, startPoint y: 239, endPoint x: 569, endPoint y: 163, distance: 77.1
click at [569, 163] on img at bounding box center [437, 226] width 546 height 760
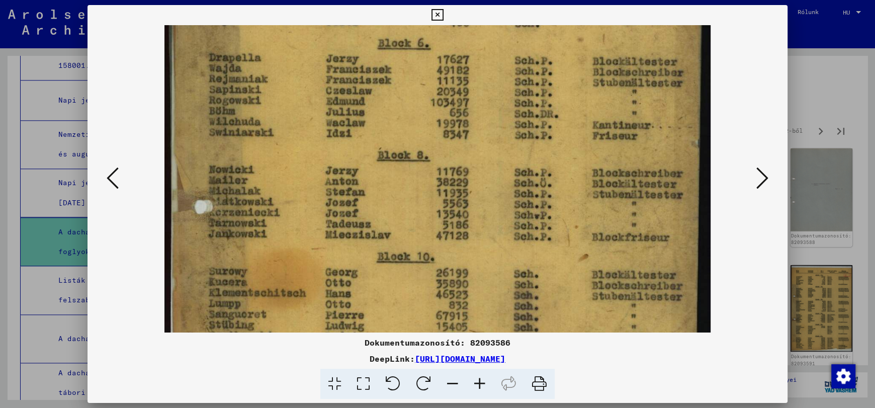
scroll to position [290, 0]
drag, startPoint x: 328, startPoint y: 294, endPoint x: 357, endPoint y: 186, distance: 112.1
click at [357, 186] on img at bounding box center [437, 116] width 546 height 760
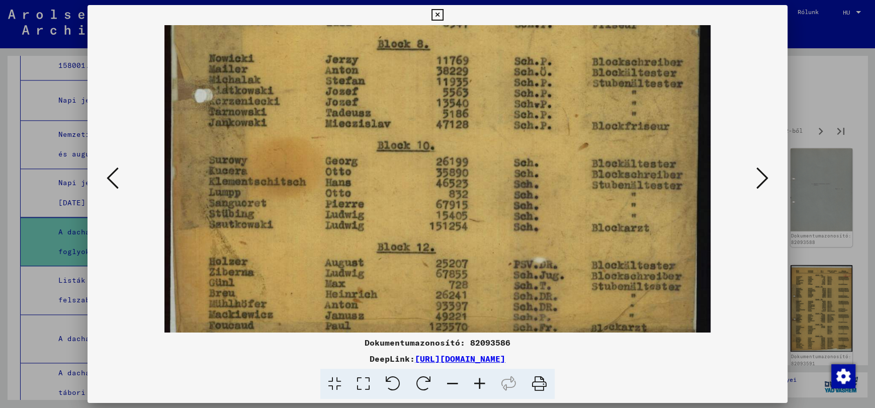
scroll to position [400, 0]
drag, startPoint x: 326, startPoint y: 281, endPoint x: 356, endPoint y: 169, distance: 115.1
click at [356, 169] on img at bounding box center [437, 5] width 546 height 760
click at [479, 385] on icon at bounding box center [479, 384] width 27 height 31
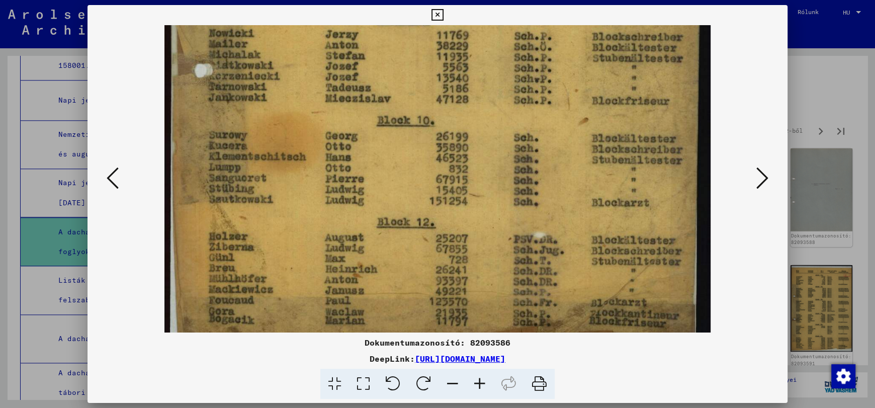
scroll to position [432, 0]
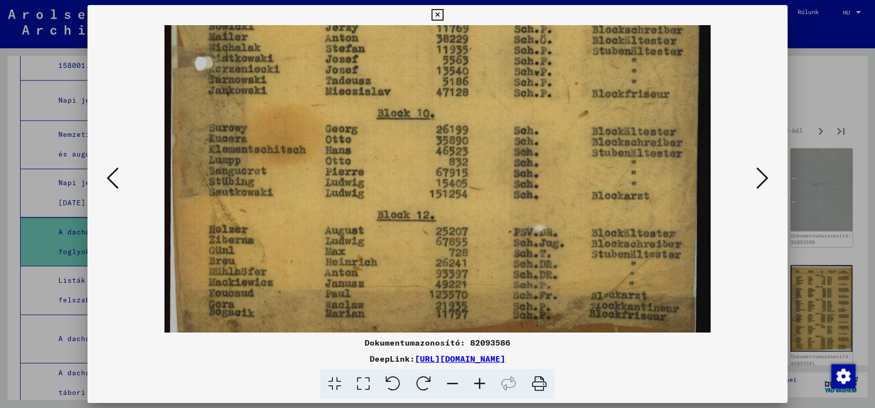
drag, startPoint x: 322, startPoint y: 271, endPoint x: 336, endPoint y: 239, distance: 34.5
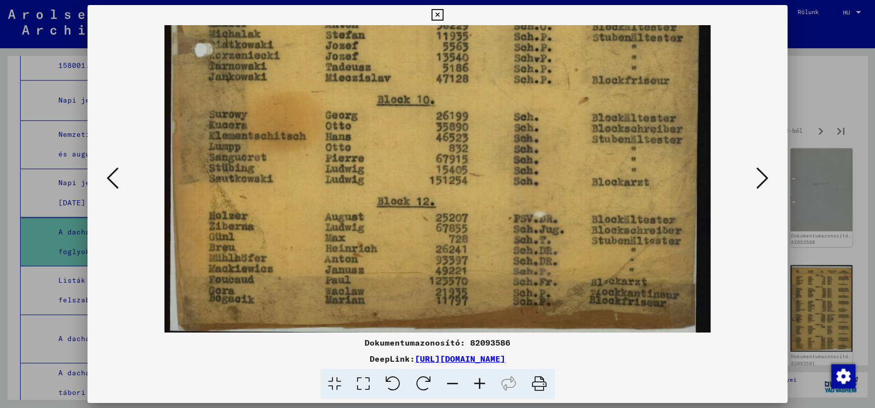
scroll to position [452, 0]
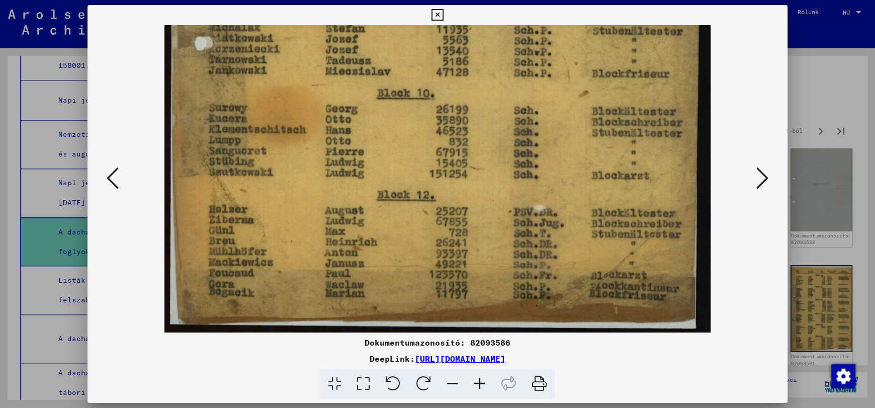
drag, startPoint x: 318, startPoint y: 246, endPoint x: 333, endPoint y: 198, distance: 50.9
click at [762, 179] on icon at bounding box center [762, 178] width 12 height 24
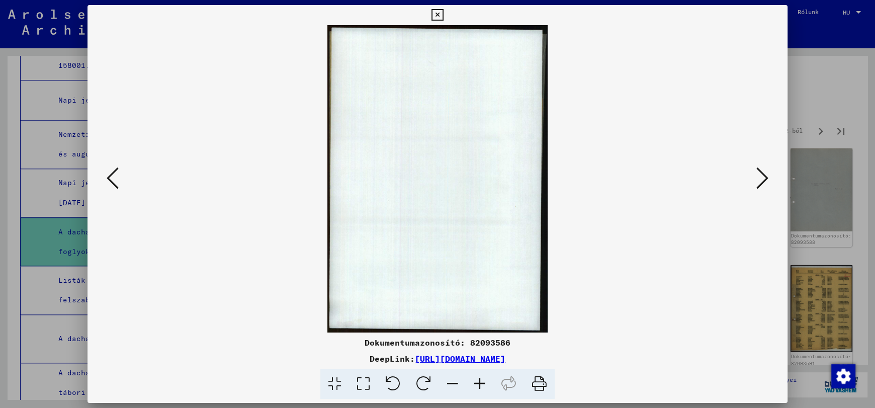
click at [756, 177] on icon at bounding box center [762, 178] width 12 height 24
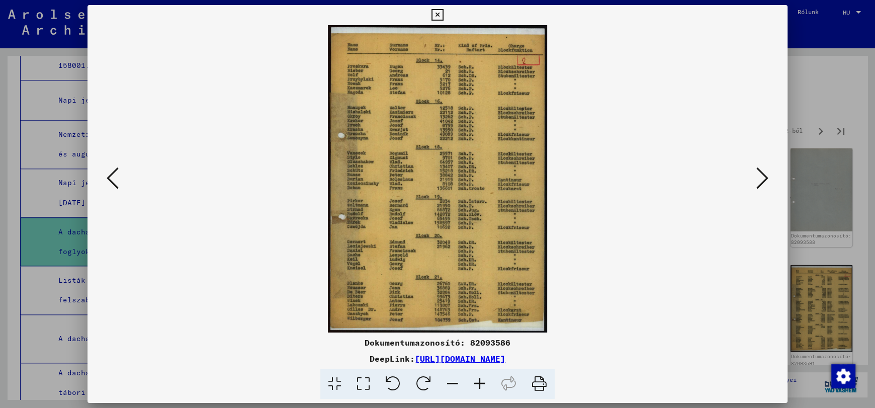
click at [478, 386] on icon at bounding box center [479, 384] width 27 height 31
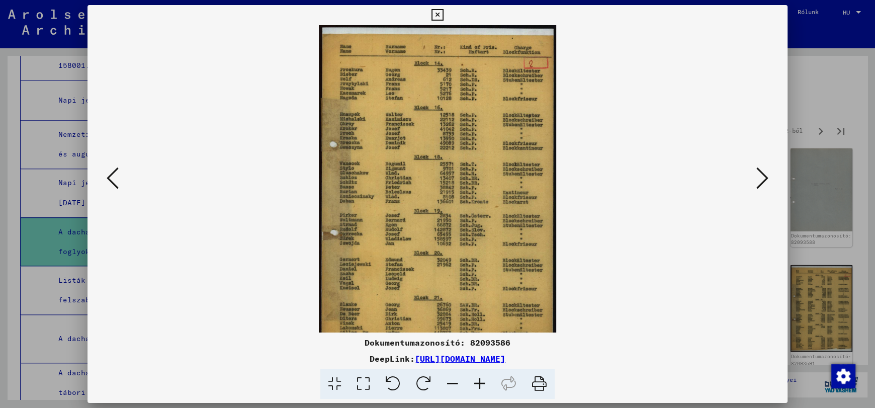
click at [478, 386] on icon at bounding box center [479, 384] width 27 height 31
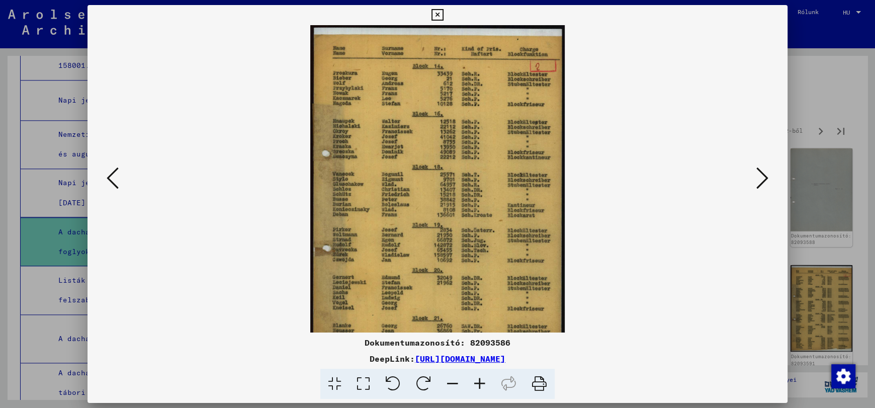
click at [478, 386] on icon at bounding box center [479, 384] width 27 height 31
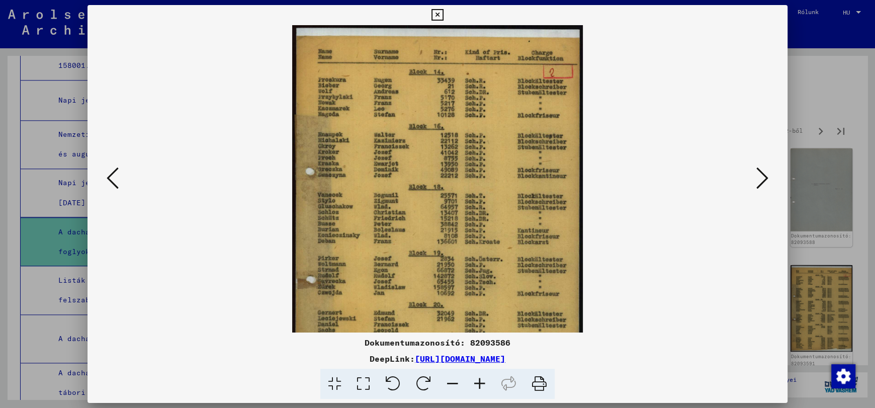
click at [478, 386] on icon at bounding box center [479, 384] width 27 height 31
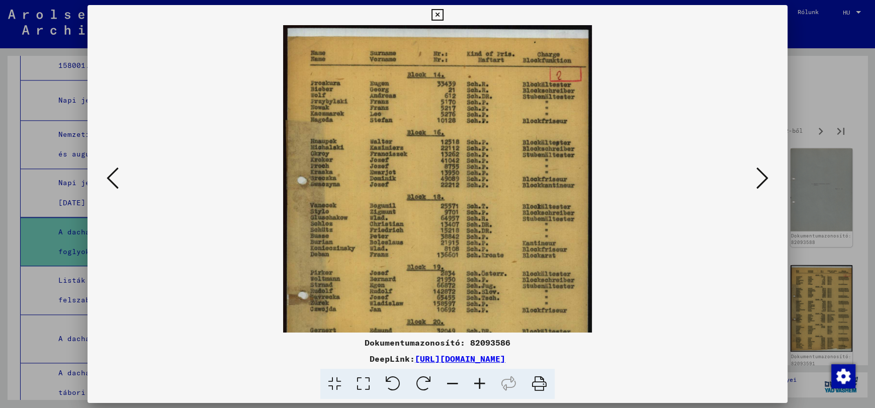
click at [478, 386] on icon at bounding box center [479, 384] width 27 height 31
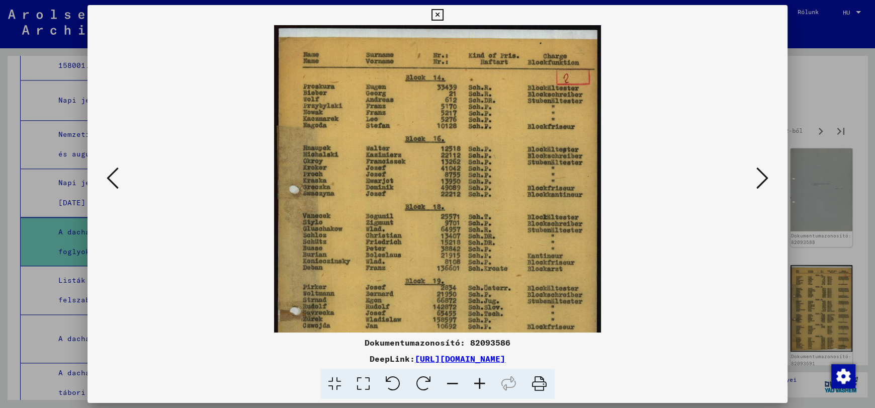
click at [478, 386] on icon at bounding box center [479, 384] width 27 height 31
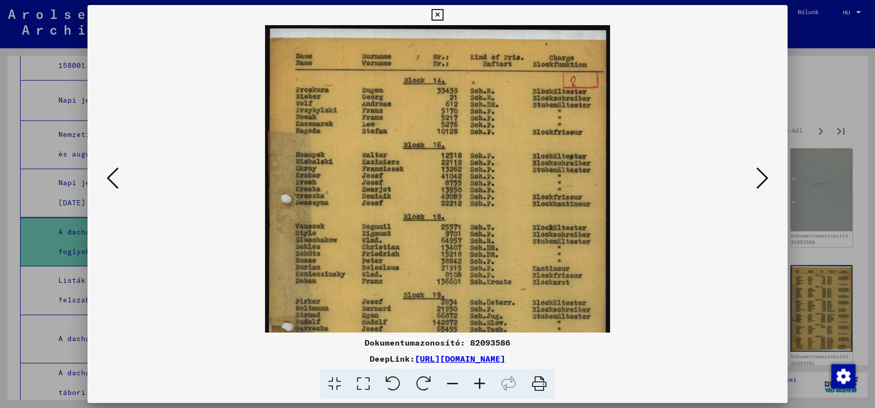
click at [478, 386] on icon at bounding box center [479, 384] width 27 height 31
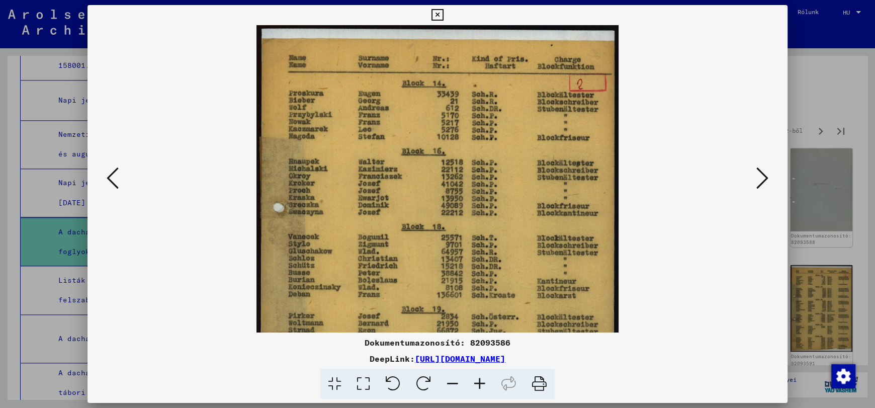
click at [478, 386] on icon at bounding box center [479, 384] width 27 height 31
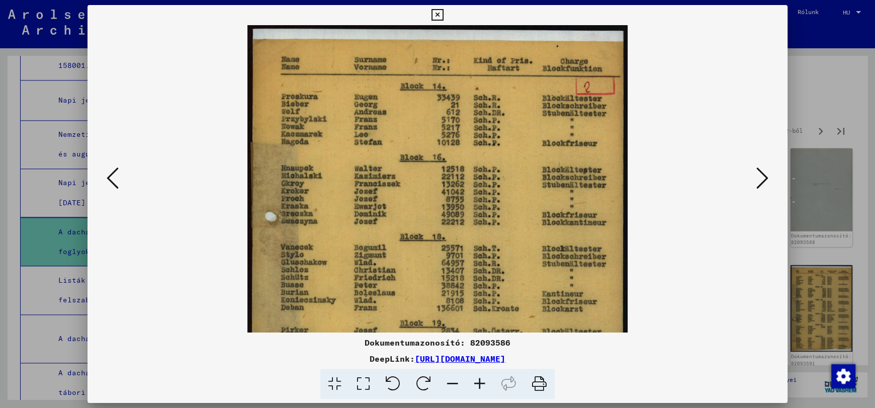
click at [478, 386] on icon at bounding box center [479, 384] width 27 height 31
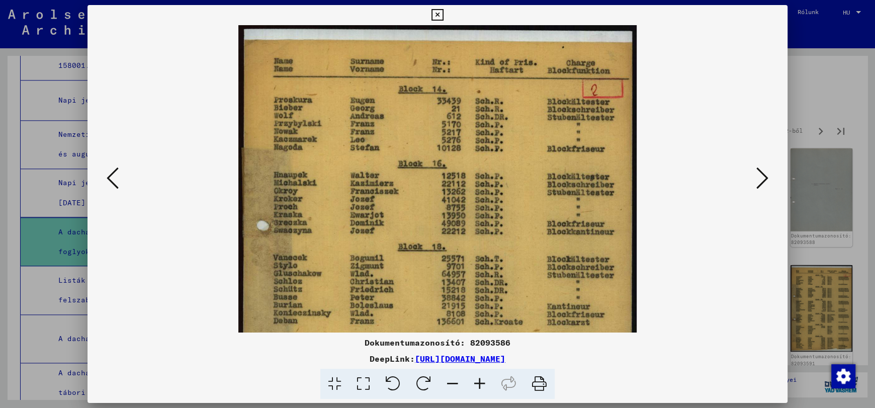
click at [478, 386] on icon at bounding box center [479, 384] width 27 height 31
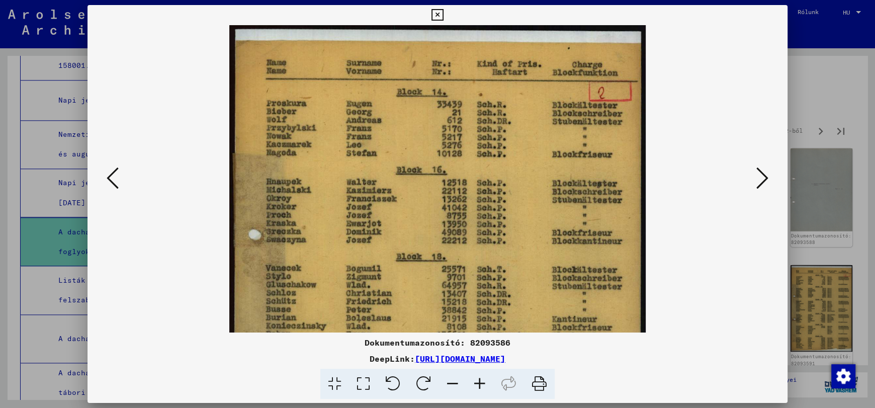
click at [478, 386] on icon at bounding box center [479, 384] width 27 height 31
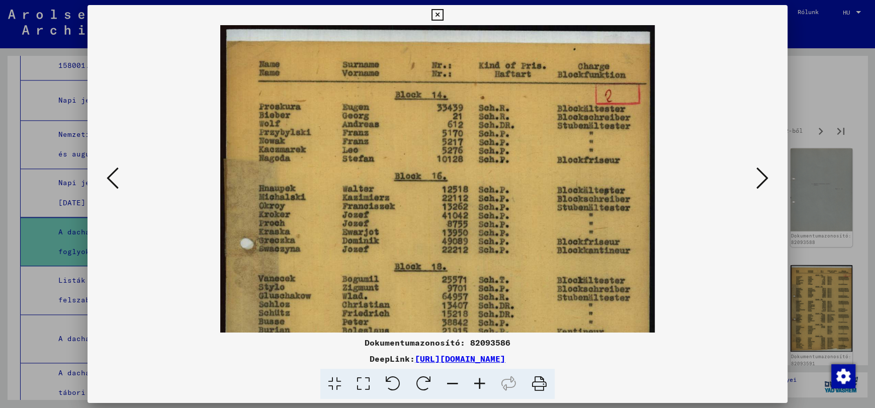
click at [478, 386] on icon at bounding box center [479, 384] width 27 height 31
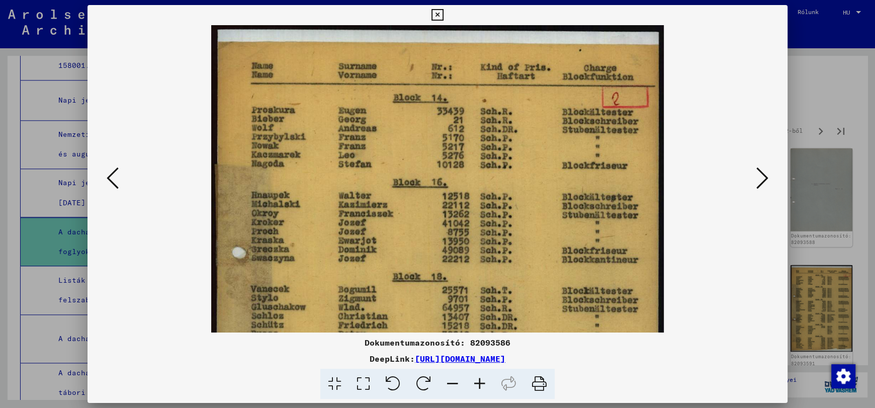
click at [478, 386] on icon at bounding box center [479, 384] width 27 height 31
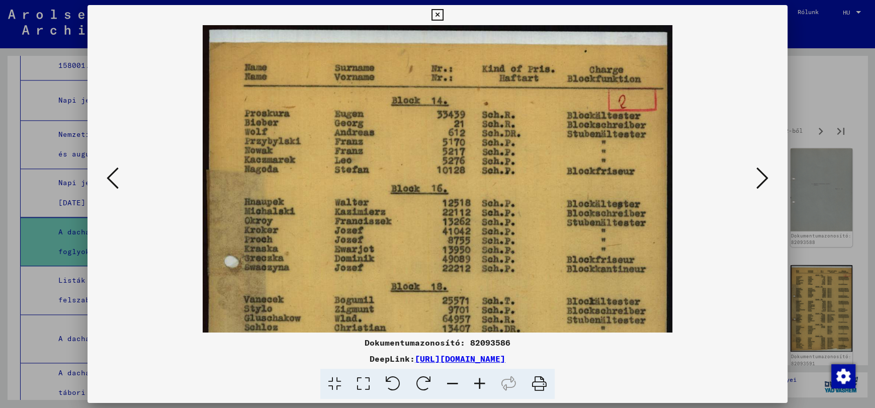
click at [478, 386] on icon at bounding box center [479, 384] width 27 height 31
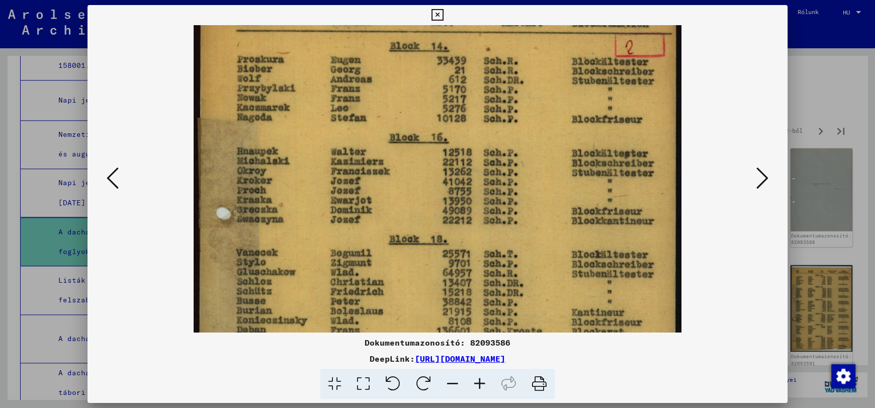
scroll to position [63, 0]
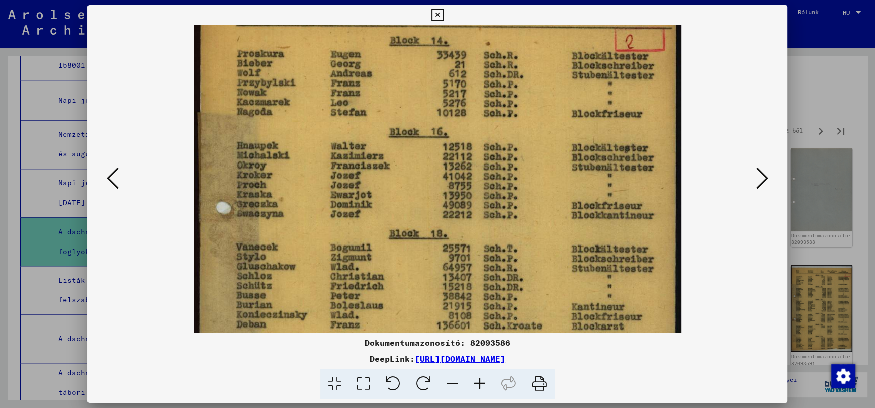
drag, startPoint x: 375, startPoint y: 265, endPoint x: 395, endPoint y: 203, distance: 66.0
click at [395, 203] on img at bounding box center [438, 304] width 488 height 684
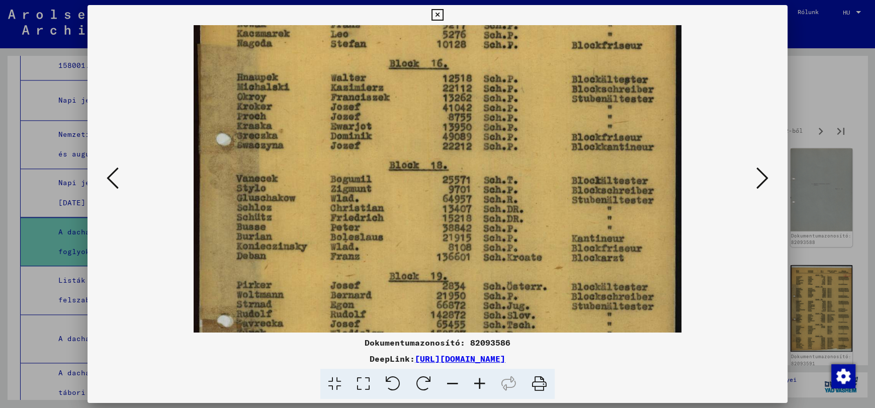
scroll to position [132, 0]
drag, startPoint x: 410, startPoint y: 274, endPoint x: 441, endPoint y: 205, distance: 76.3
click at [441, 205] on img at bounding box center [438, 235] width 488 height 684
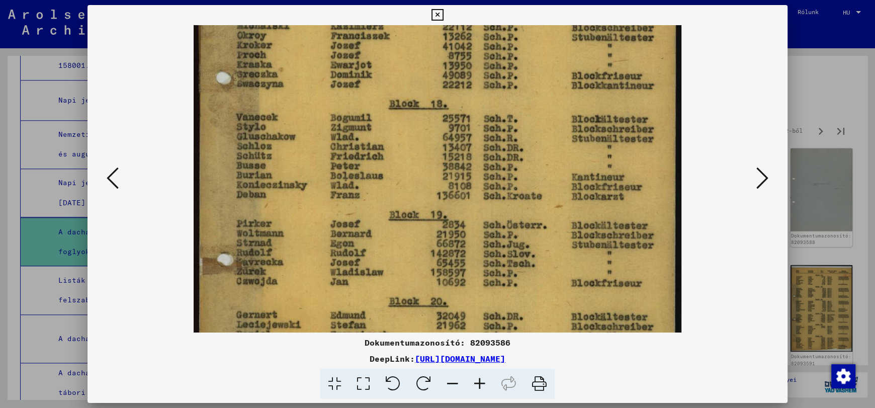
scroll to position [195, 0]
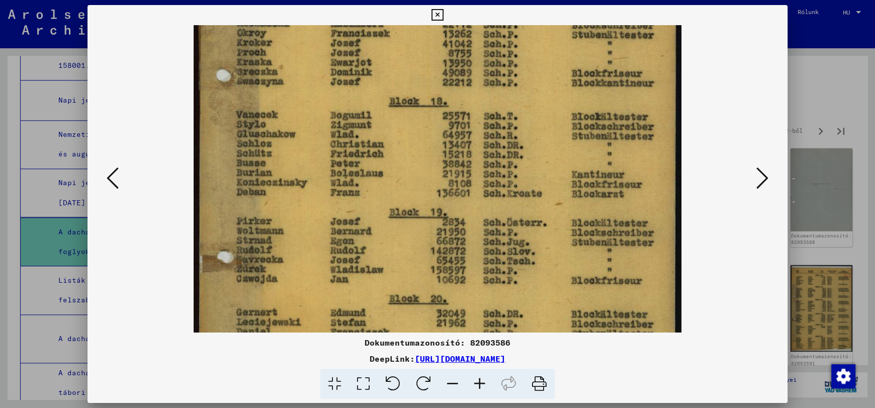
drag, startPoint x: 372, startPoint y: 260, endPoint x: 412, endPoint y: 193, distance: 78.9
click at [412, 193] on img at bounding box center [438, 172] width 488 height 684
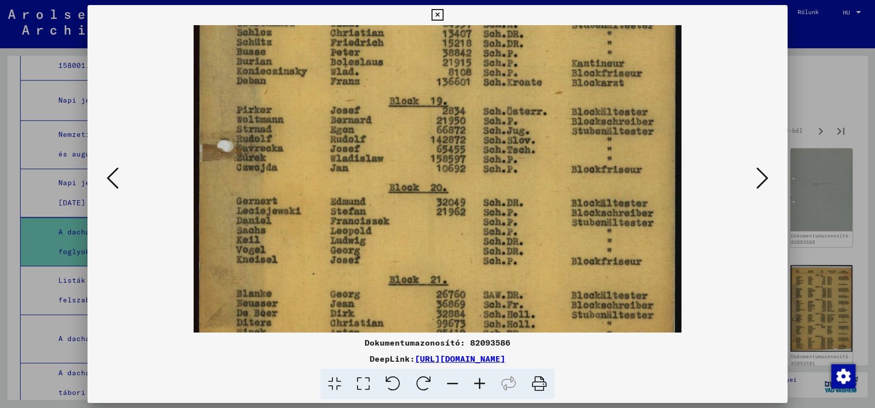
scroll to position [311, 0]
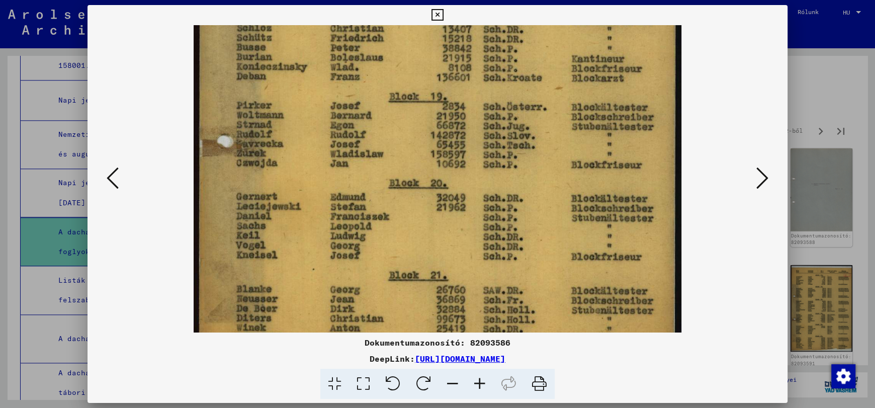
drag, startPoint x: 408, startPoint y: 272, endPoint x: 466, endPoint y: 155, distance: 130.4
click at [466, 155] on img at bounding box center [438, 56] width 488 height 684
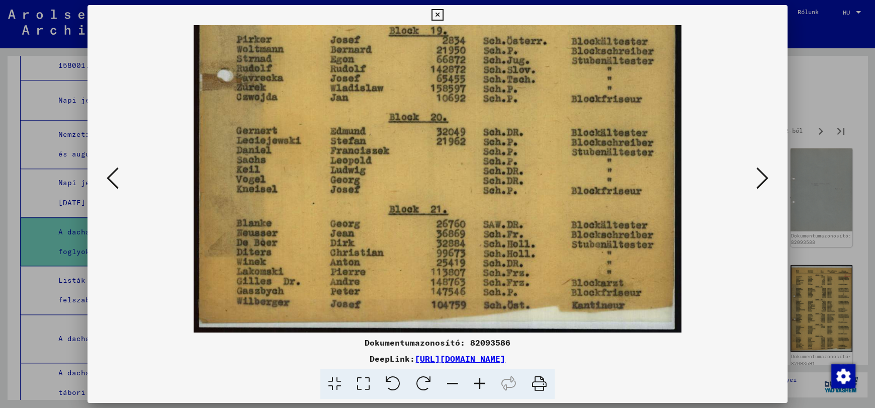
drag, startPoint x: 449, startPoint y: 288, endPoint x: 489, endPoint y: 147, distance: 146.6
click at [479, 383] on icon at bounding box center [479, 384] width 27 height 31
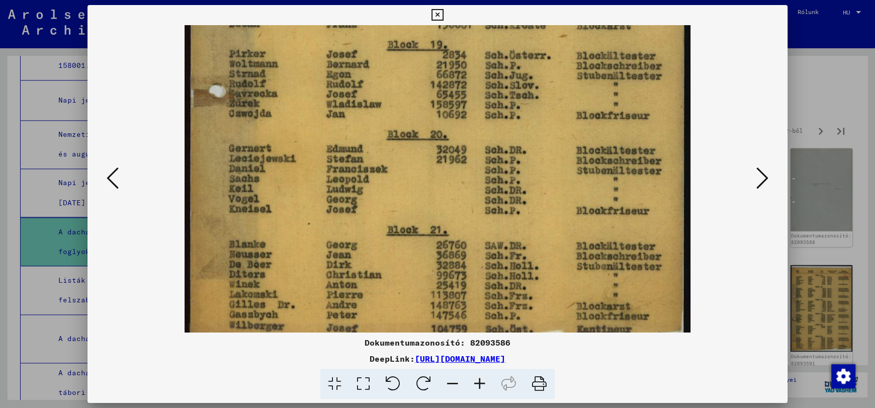
click at [764, 176] on icon at bounding box center [762, 178] width 12 height 24
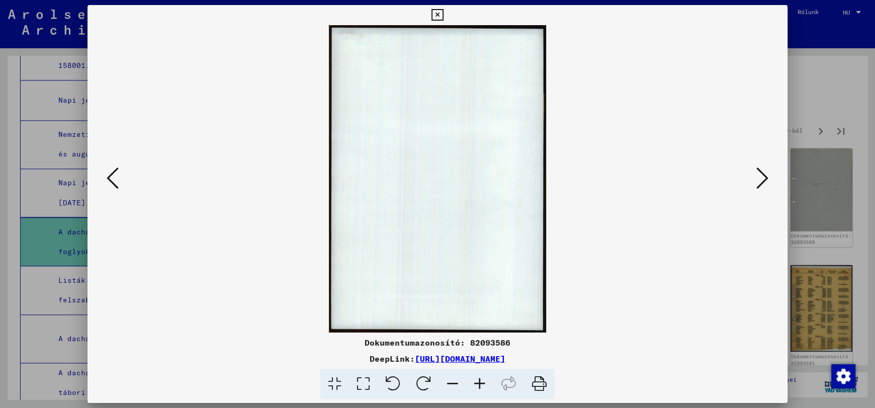
scroll to position [0, 0]
click at [765, 181] on icon at bounding box center [762, 178] width 12 height 24
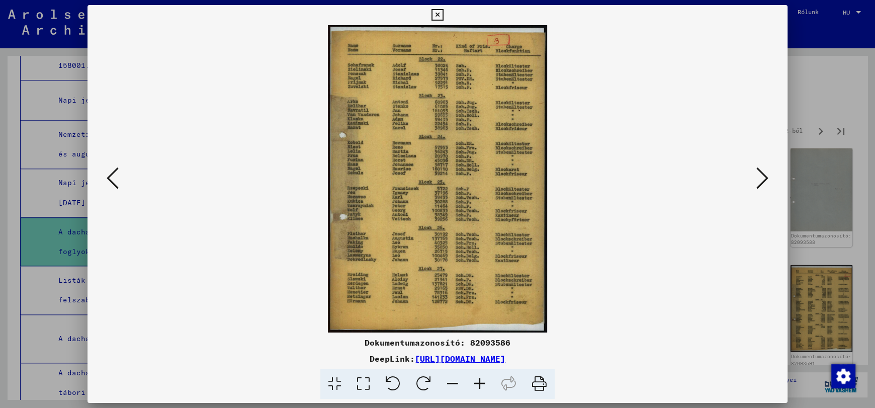
click at [480, 382] on icon at bounding box center [479, 384] width 27 height 31
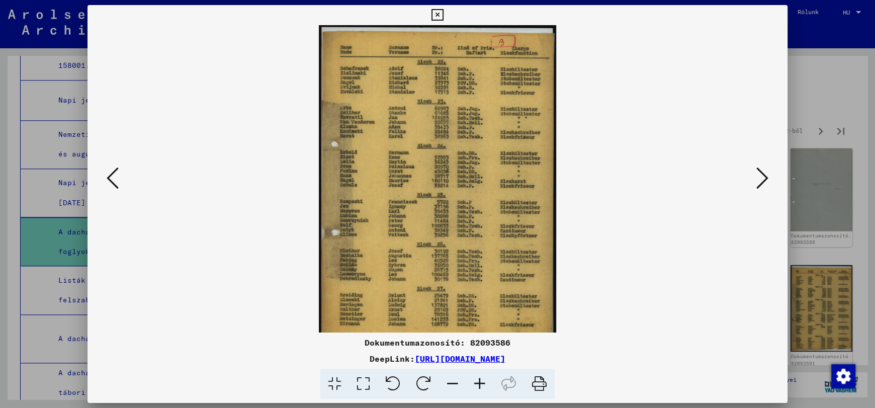
click at [480, 382] on icon at bounding box center [479, 384] width 27 height 31
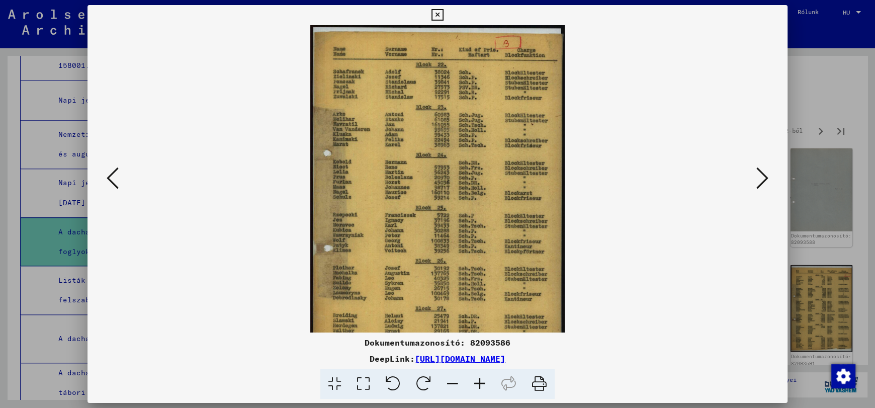
click at [480, 382] on icon at bounding box center [479, 384] width 27 height 31
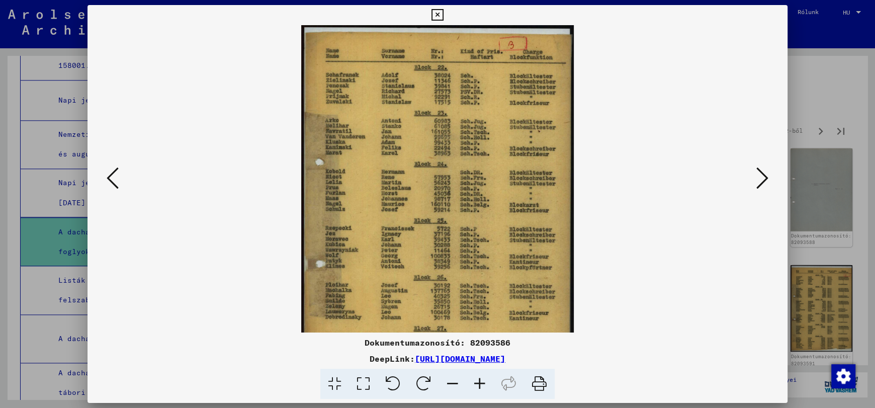
click at [480, 382] on icon at bounding box center [479, 384] width 27 height 31
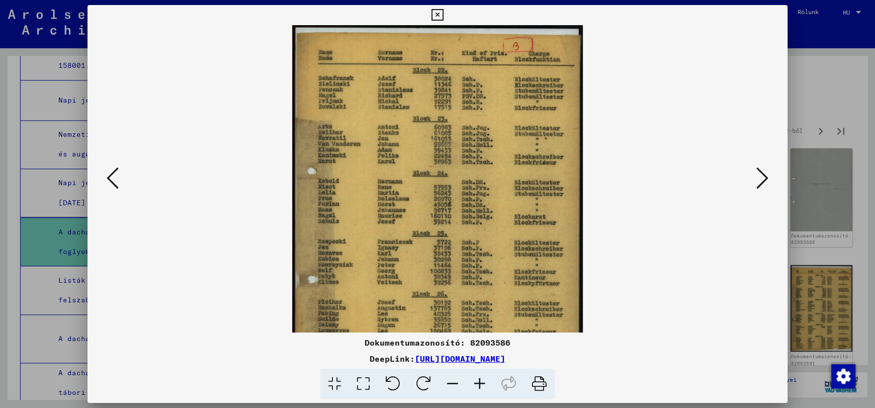
click at [480, 382] on icon at bounding box center [479, 384] width 27 height 31
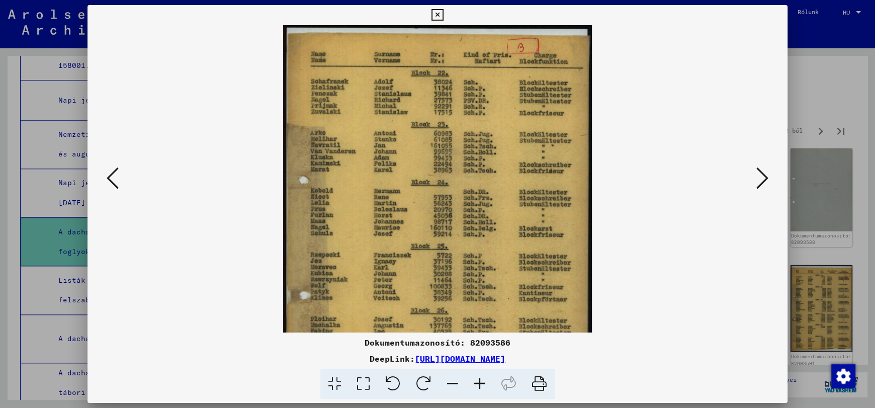
click at [480, 382] on icon at bounding box center [479, 384] width 27 height 31
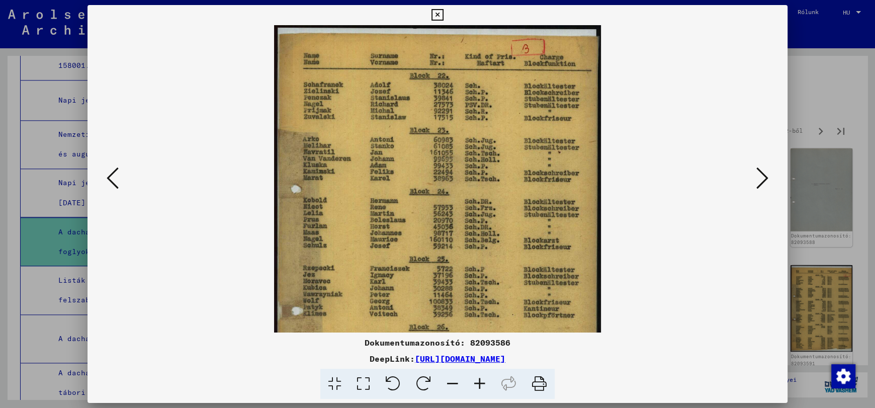
click at [480, 382] on icon at bounding box center [479, 384] width 27 height 31
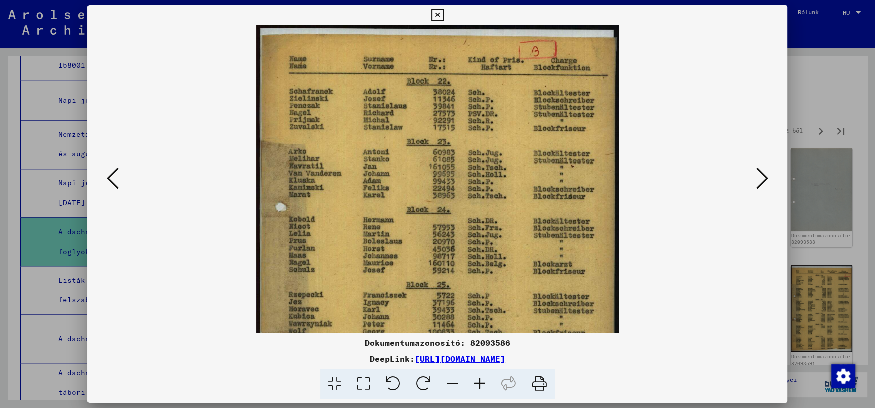
click at [480, 382] on icon at bounding box center [479, 384] width 27 height 31
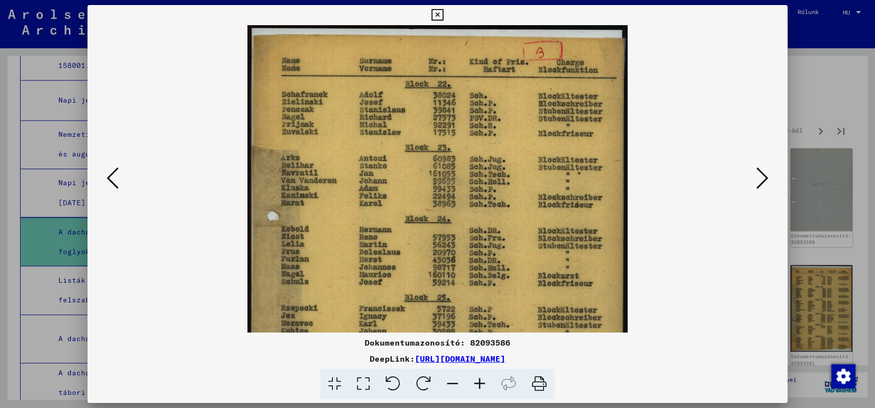
click at [480, 382] on icon at bounding box center [479, 384] width 27 height 31
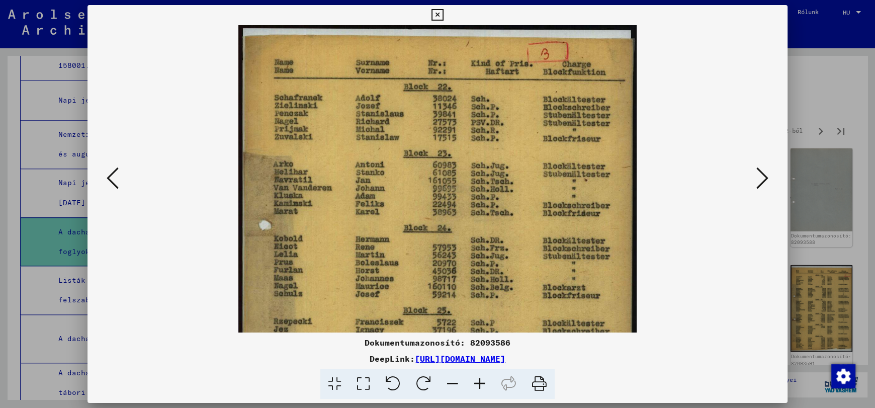
click at [480, 382] on icon at bounding box center [479, 384] width 27 height 31
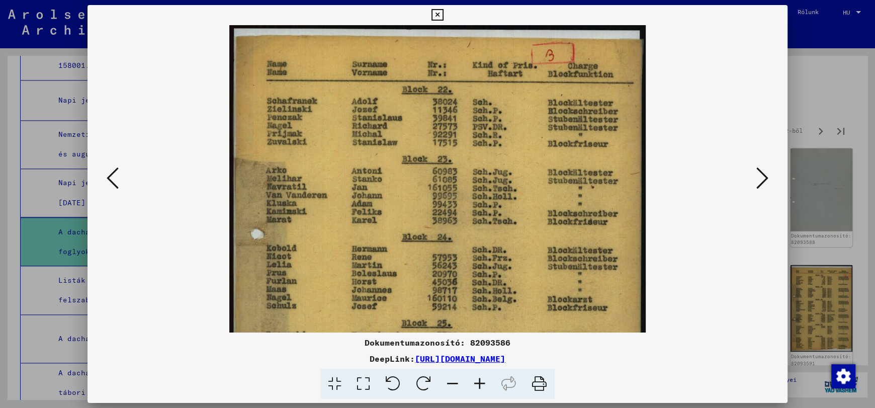
click at [480, 382] on icon at bounding box center [479, 384] width 27 height 31
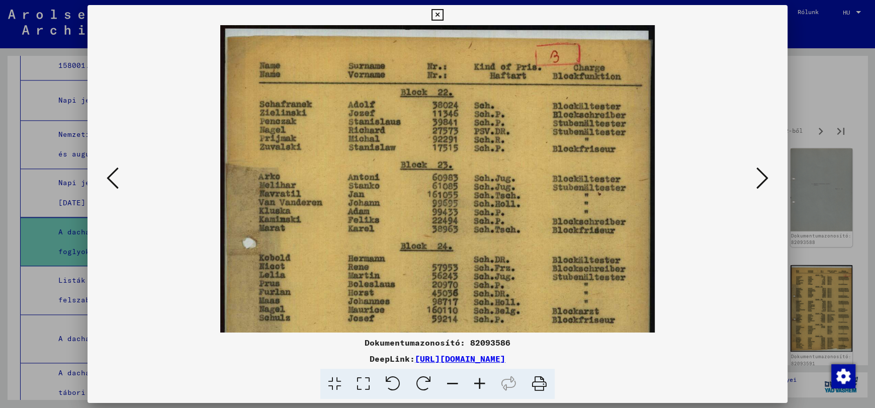
click at [480, 382] on icon at bounding box center [479, 384] width 27 height 31
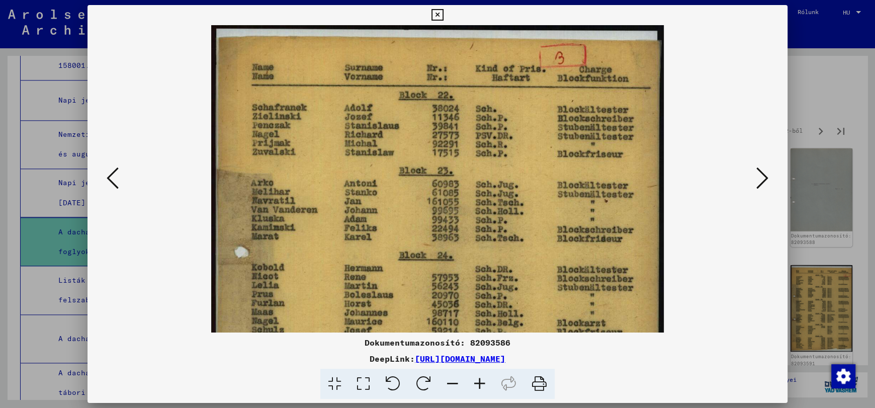
click at [480, 382] on icon at bounding box center [479, 384] width 27 height 31
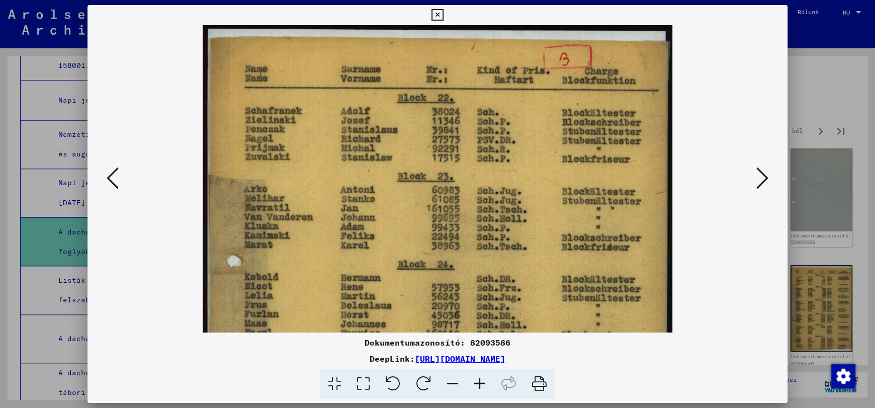
click at [480, 382] on icon at bounding box center [479, 384] width 27 height 31
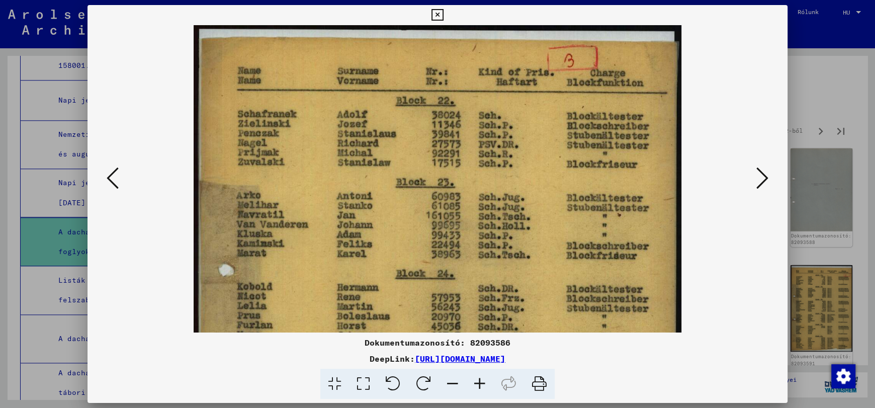
click at [480, 382] on icon at bounding box center [479, 384] width 27 height 31
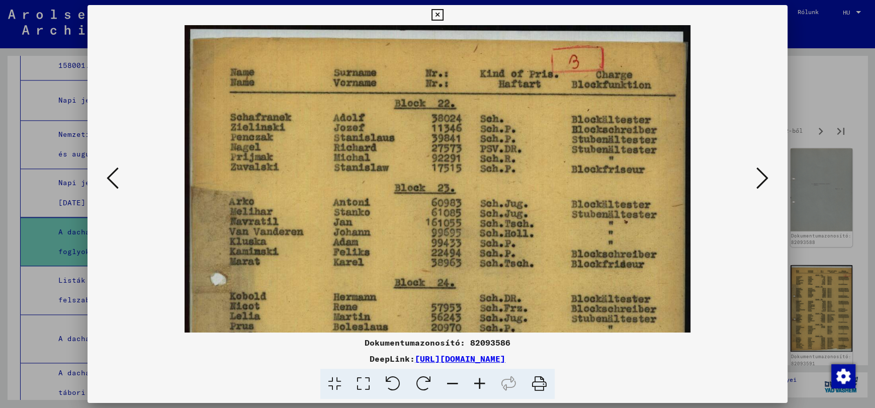
click at [480, 382] on icon at bounding box center [479, 384] width 27 height 31
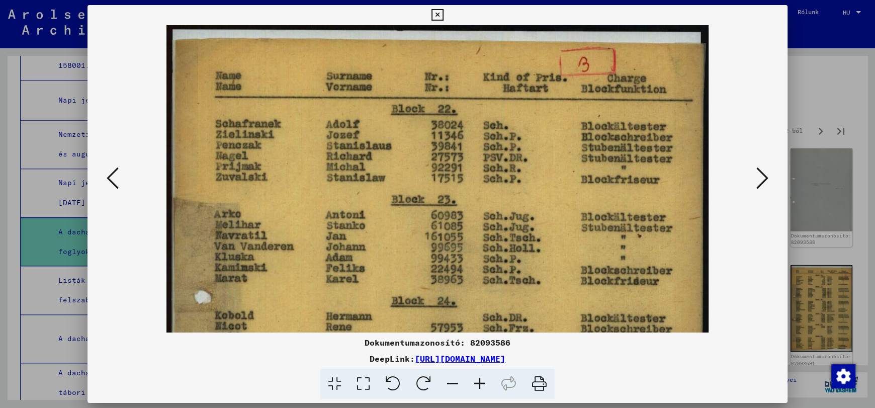
click at [480, 382] on icon at bounding box center [479, 384] width 27 height 31
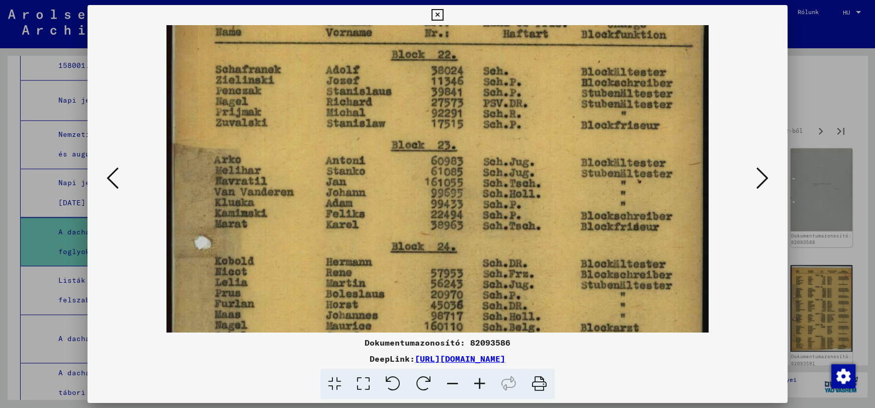
scroll to position [57, 0]
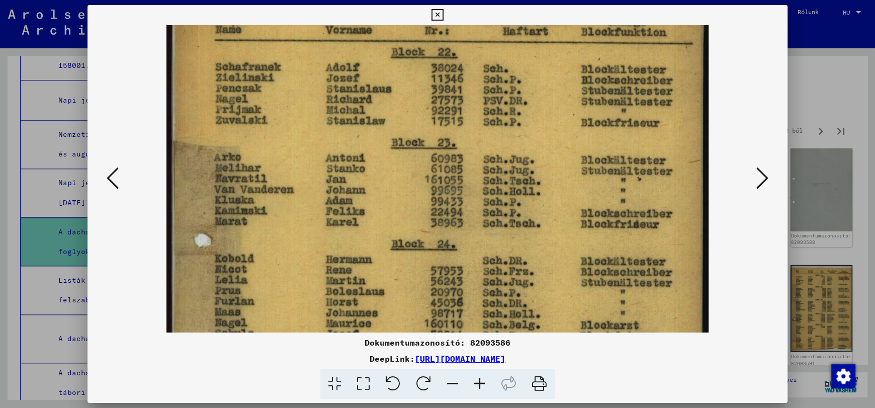
drag, startPoint x: 316, startPoint y: 224, endPoint x: 334, endPoint y: 177, distance: 50.1
click at [334, 177] on img at bounding box center [436, 348] width 541 height 760
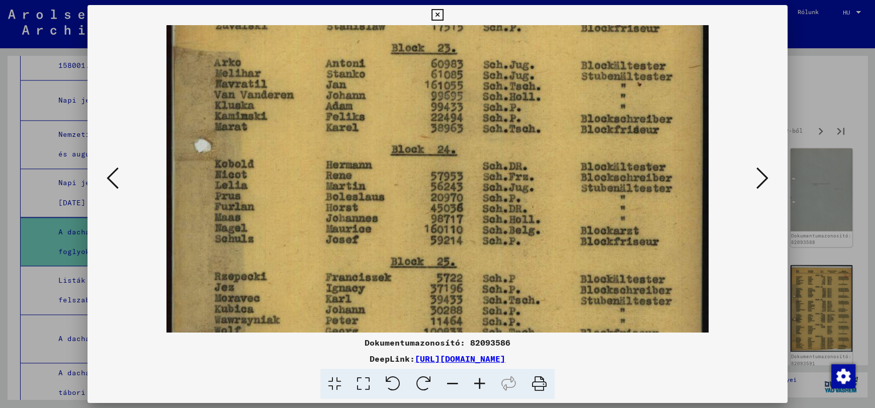
scroll to position [153, 0]
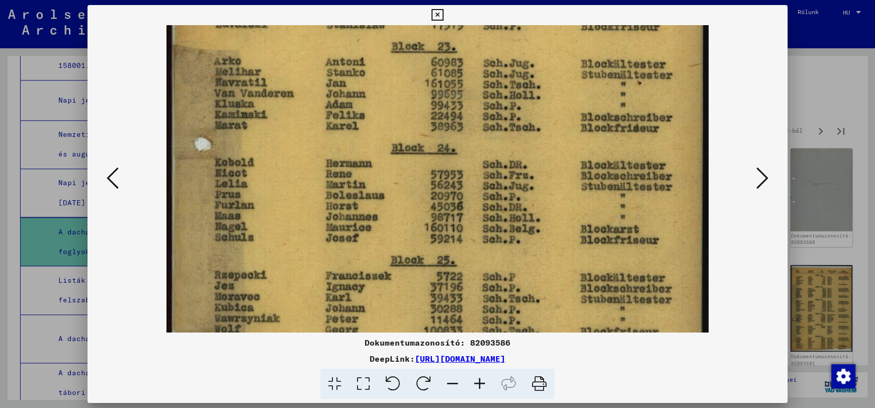
drag, startPoint x: 332, startPoint y: 266, endPoint x: 360, endPoint y: 169, distance: 101.4
click at [360, 169] on img at bounding box center [436, 252] width 541 height 760
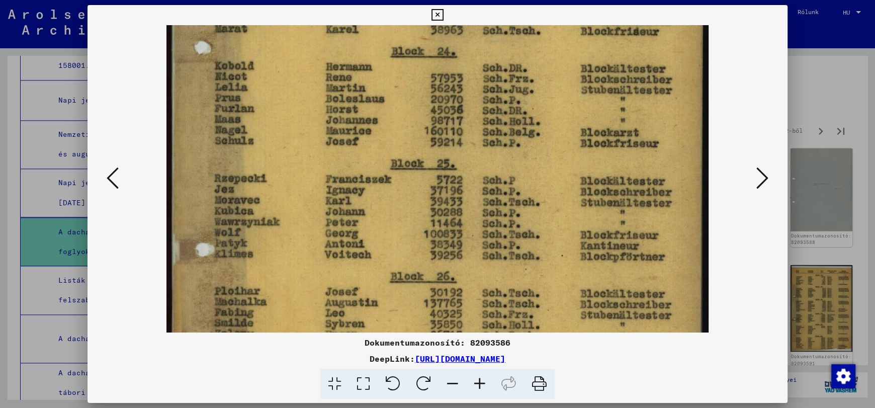
scroll to position [256, 0]
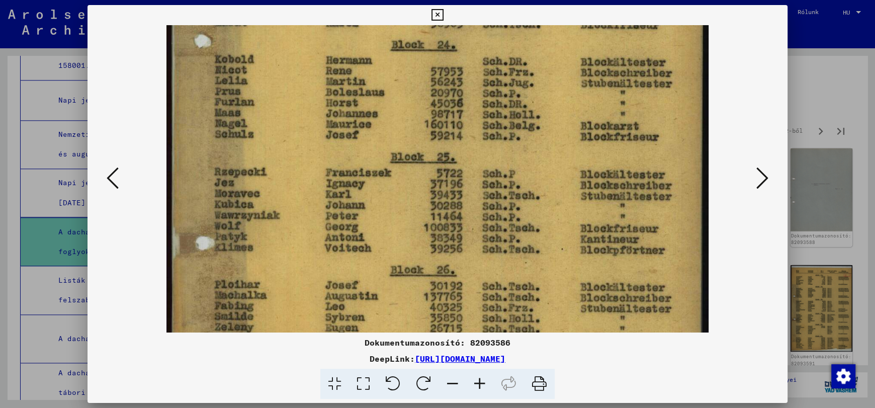
drag, startPoint x: 321, startPoint y: 257, endPoint x: 365, endPoint y: 153, distance: 113.1
click at [365, 153] on img at bounding box center [436, 149] width 541 height 760
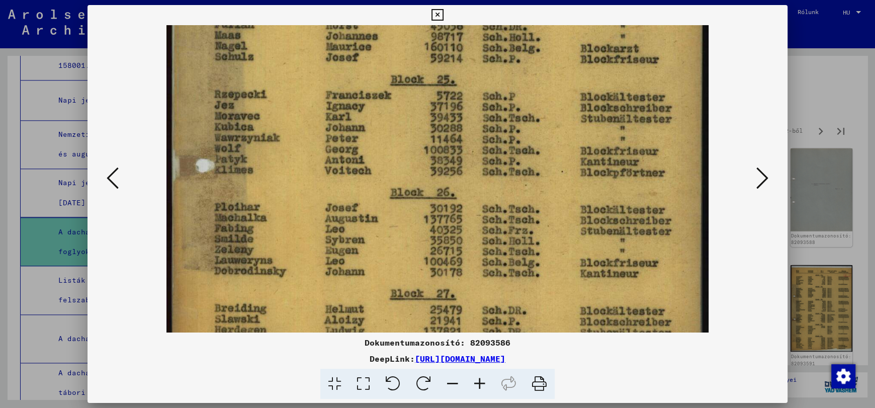
scroll to position [338, 0]
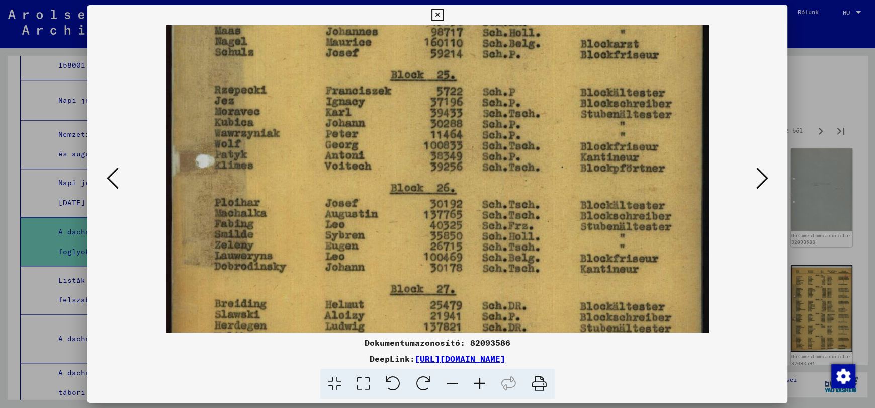
drag, startPoint x: 340, startPoint y: 256, endPoint x: 366, endPoint y: 174, distance: 86.0
click at [366, 174] on img at bounding box center [436, 67] width 541 height 760
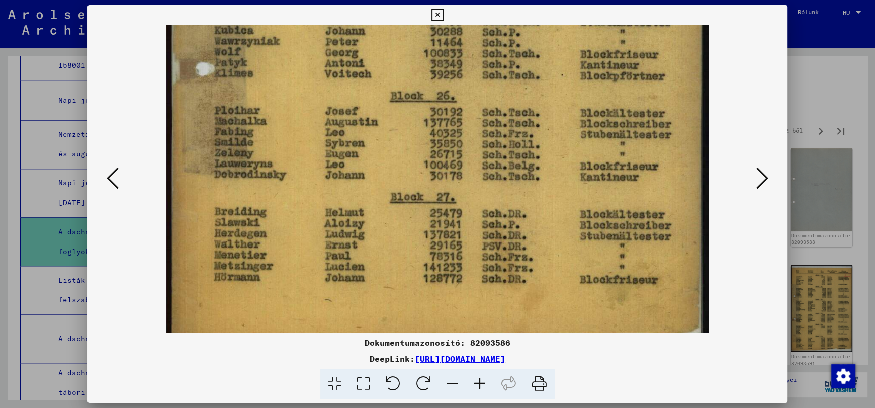
scroll to position [444, 0]
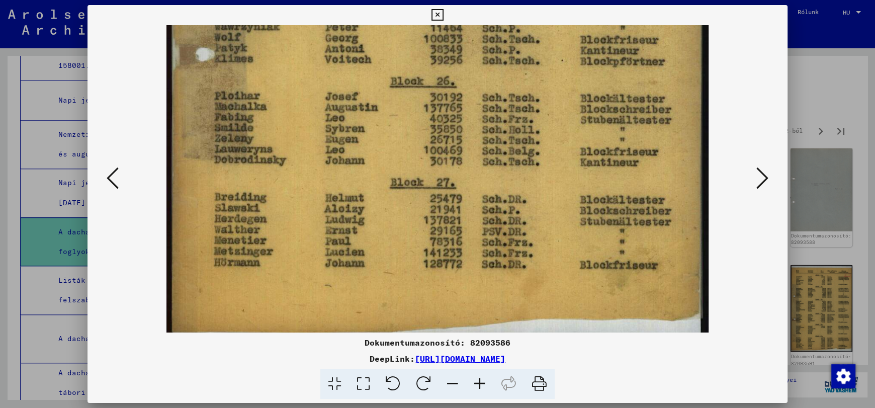
drag, startPoint x: 357, startPoint y: 257, endPoint x: 385, endPoint y: 151, distance: 110.2
click at [762, 179] on icon at bounding box center [762, 178] width 12 height 24
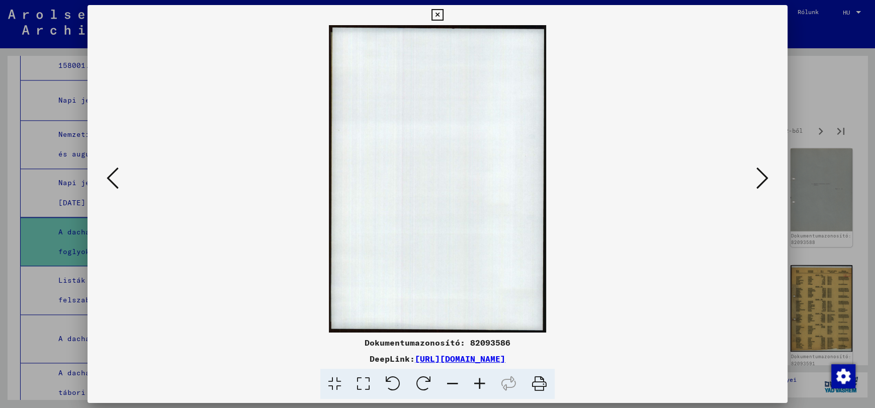
click at [762, 179] on icon at bounding box center [762, 178] width 12 height 24
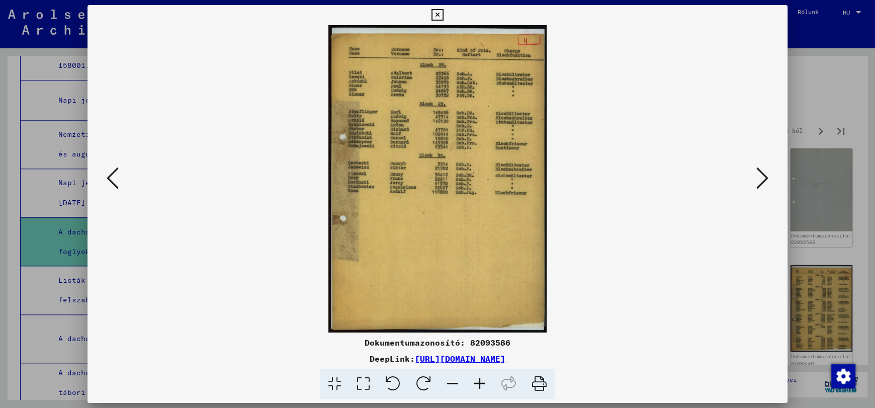
click at [476, 387] on icon at bounding box center [479, 384] width 27 height 31
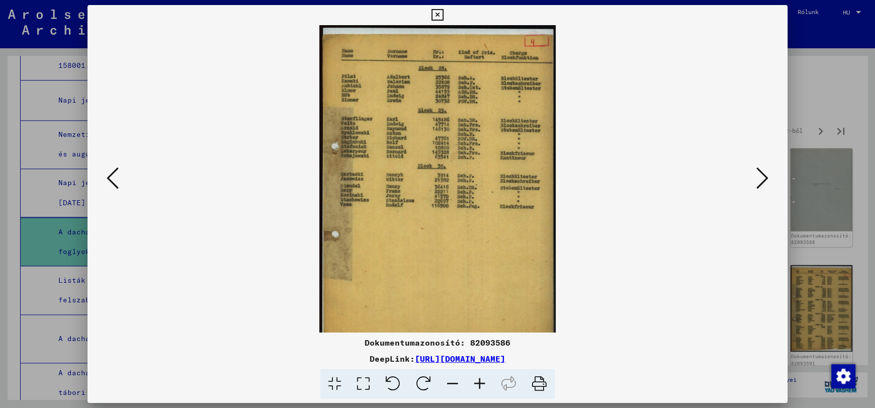
click at [476, 387] on icon at bounding box center [479, 384] width 27 height 31
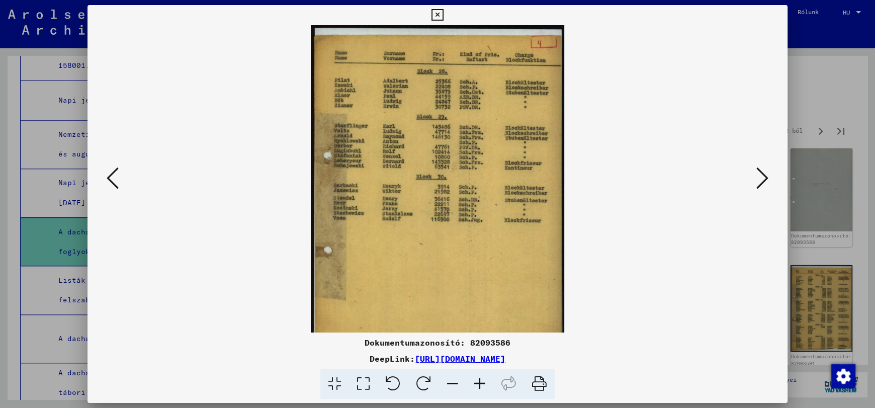
click at [476, 387] on icon at bounding box center [479, 384] width 27 height 31
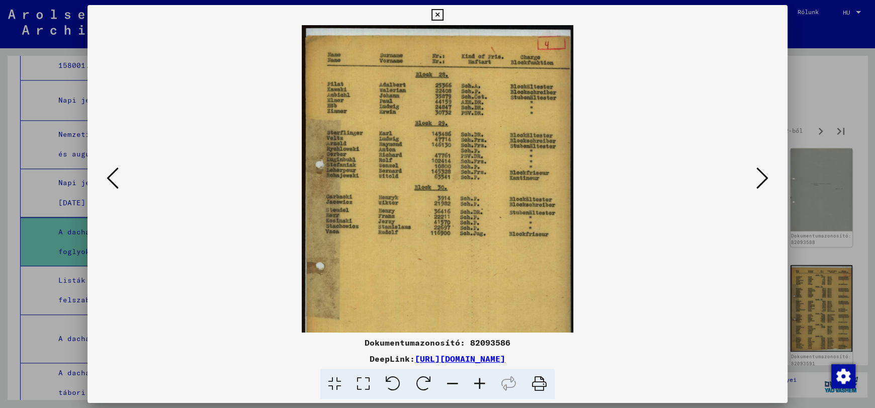
click at [476, 387] on icon at bounding box center [479, 384] width 27 height 31
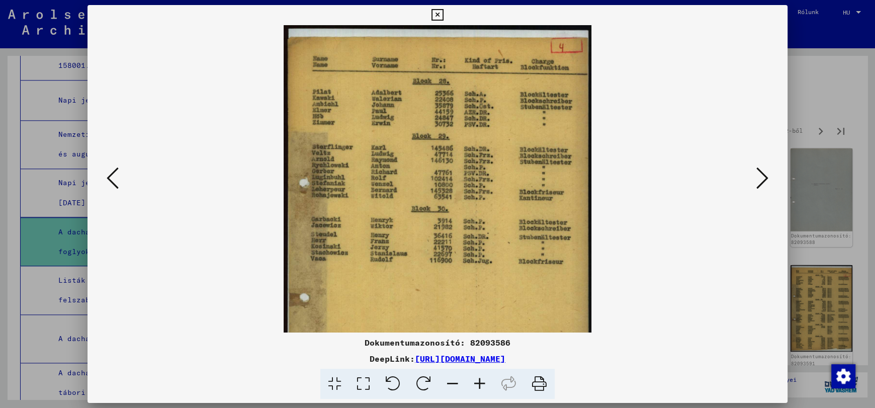
click at [476, 387] on icon at bounding box center [479, 384] width 27 height 31
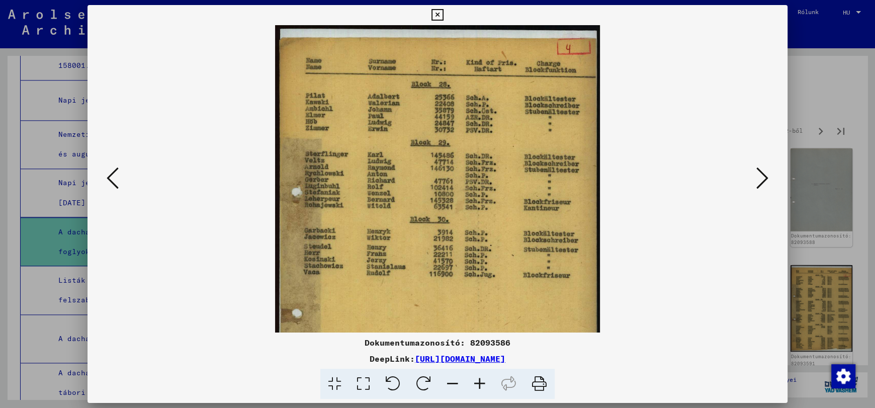
click at [476, 387] on icon at bounding box center [479, 384] width 27 height 31
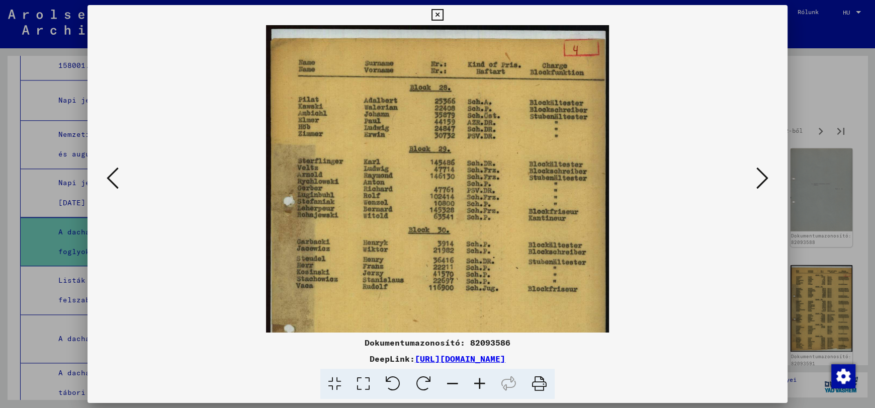
click at [476, 387] on icon at bounding box center [479, 384] width 27 height 31
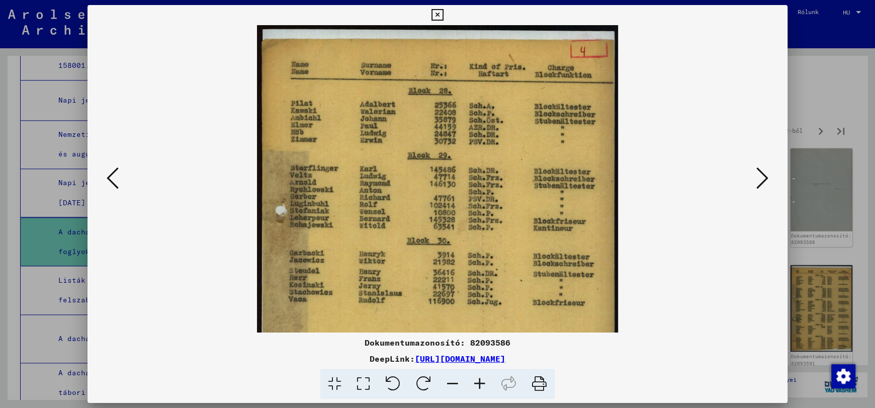
click at [476, 387] on icon at bounding box center [479, 384] width 27 height 31
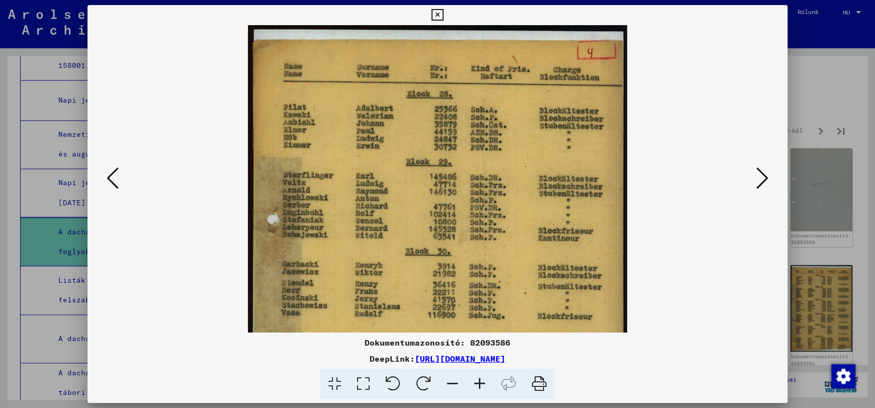
click at [476, 387] on icon at bounding box center [479, 384] width 27 height 31
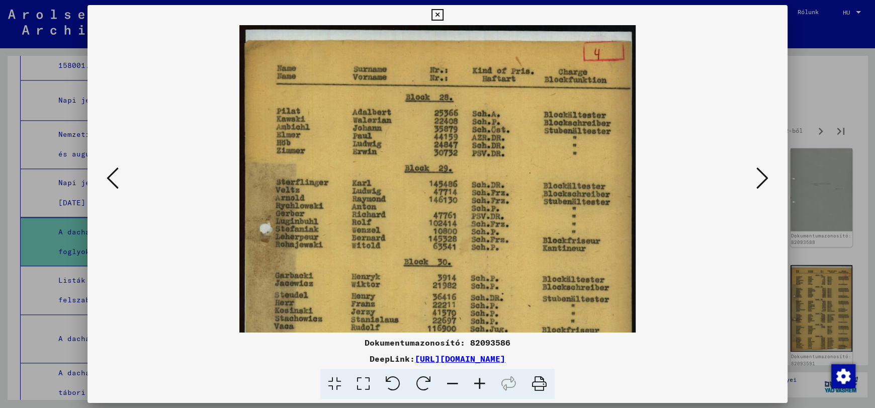
click at [476, 387] on icon at bounding box center [479, 384] width 27 height 31
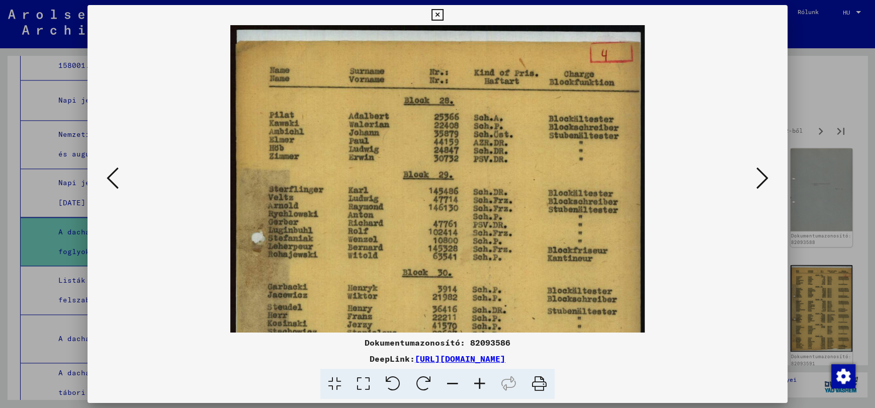
click at [476, 387] on icon at bounding box center [479, 384] width 27 height 31
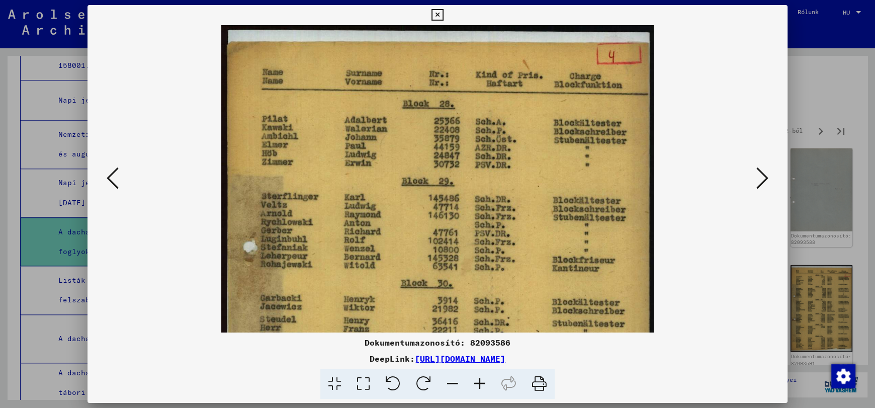
click at [476, 387] on icon at bounding box center [479, 384] width 27 height 31
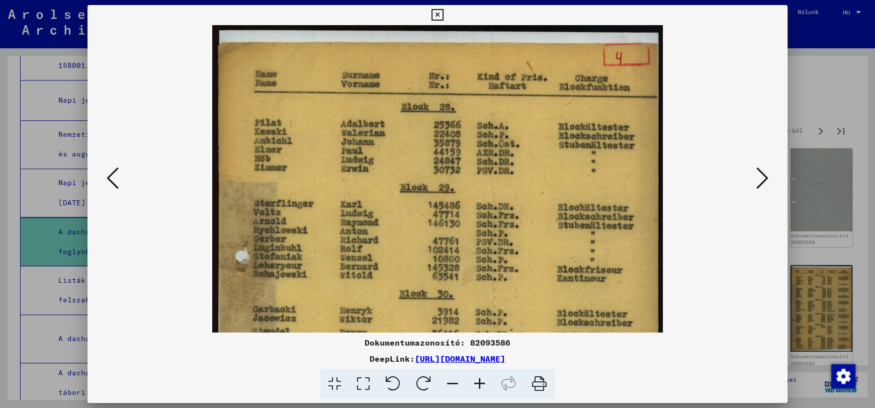
click at [476, 387] on icon at bounding box center [479, 384] width 27 height 31
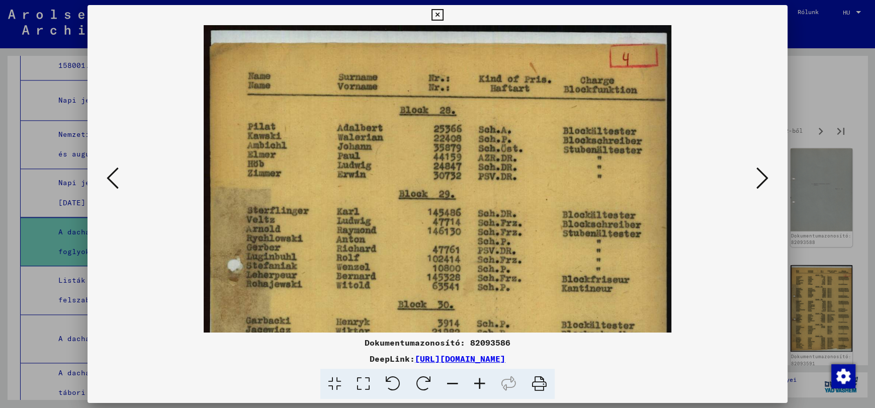
click at [476, 387] on icon at bounding box center [479, 384] width 27 height 31
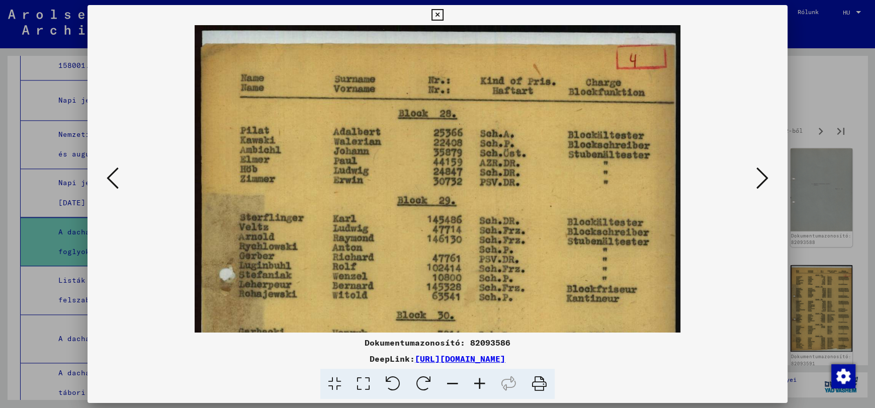
click at [476, 387] on icon at bounding box center [479, 384] width 27 height 31
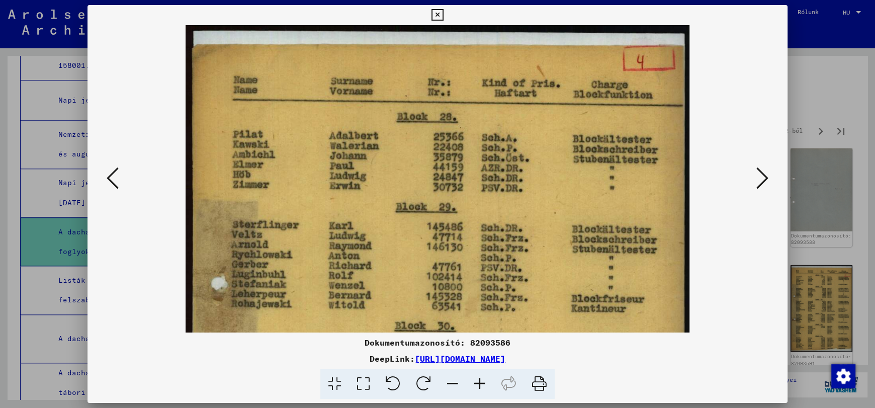
click at [476, 387] on icon at bounding box center [479, 384] width 27 height 31
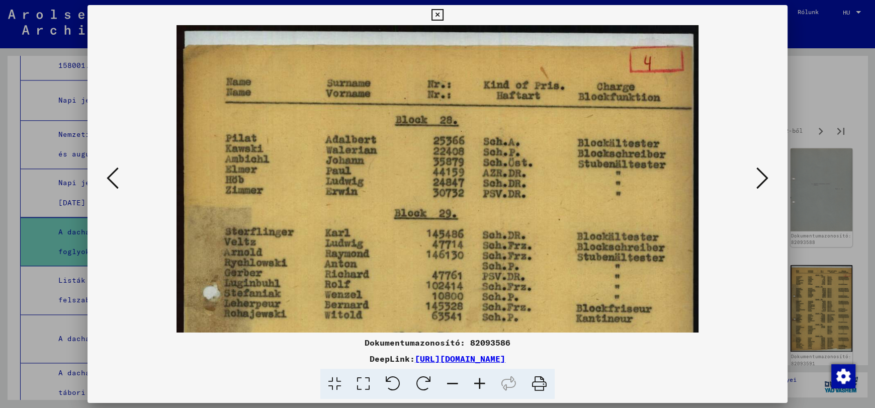
click at [476, 387] on icon at bounding box center [479, 384] width 27 height 31
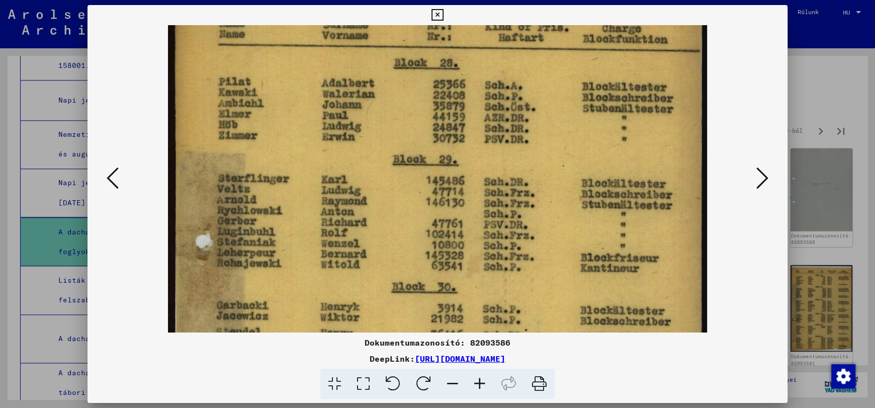
scroll to position [67, 0]
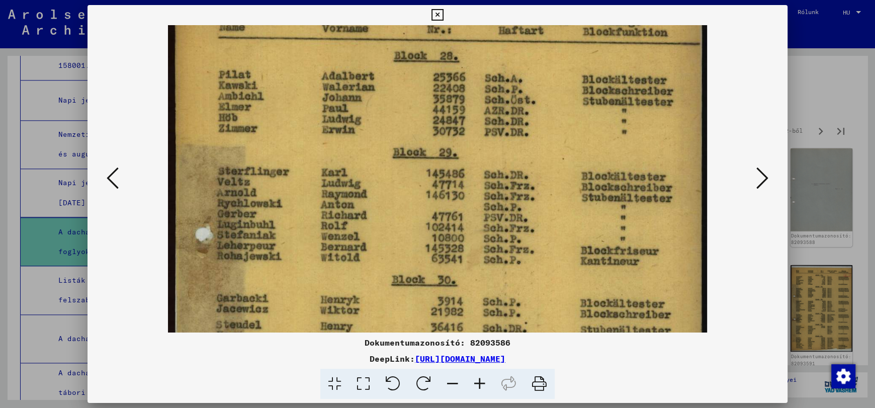
drag, startPoint x: 309, startPoint y: 257, endPoint x: 333, endPoint y: 190, distance: 71.6
click at [333, 190] on img at bounding box center [437, 338] width 539 height 760
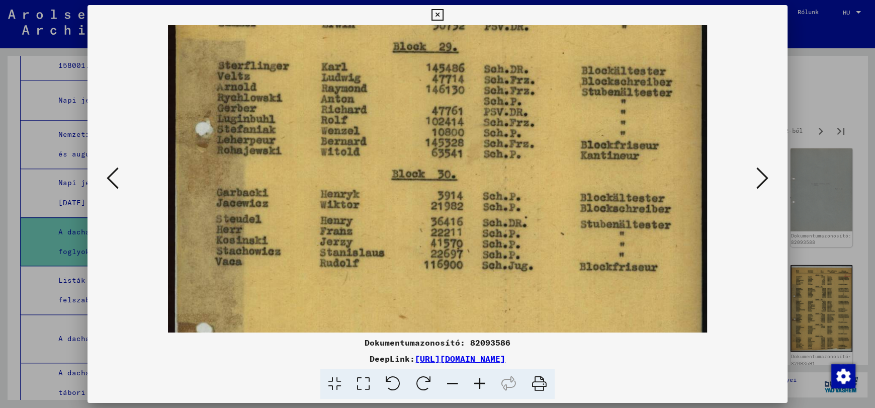
scroll to position [186, 0]
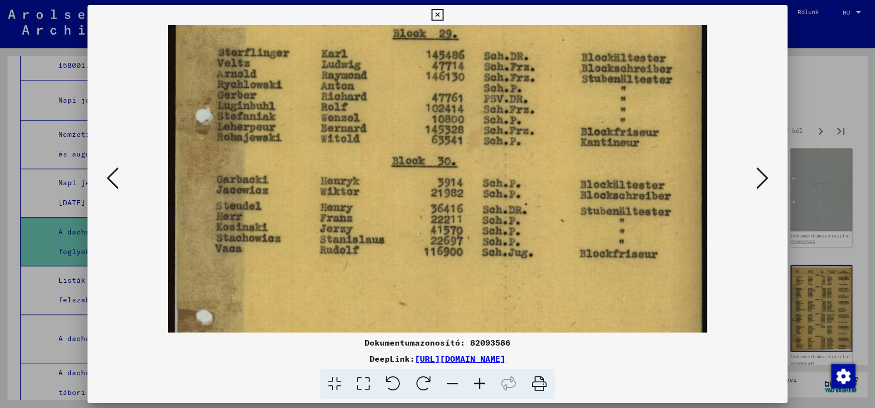
drag, startPoint x: 320, startPoint y: 277, endPoint x: 355, endPoint y: 175, distance: 107.5
click at [355, 175] on img at bounding box center [437, 219] width 539 height 760
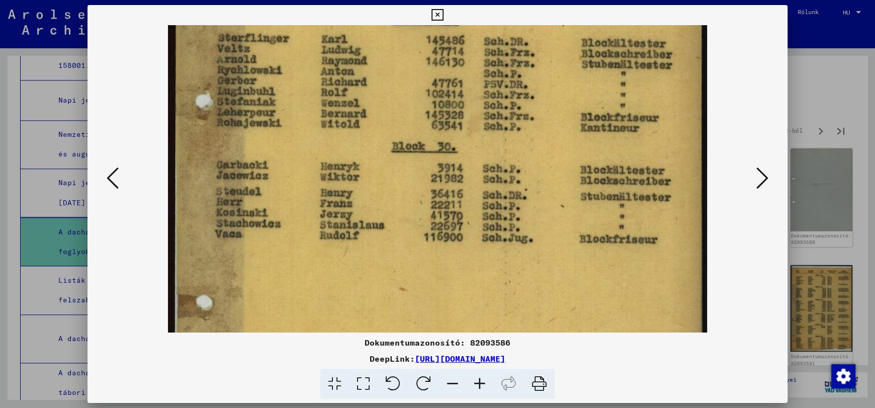
scroll to position [202, 0]
drag, startPoint x: 338, startPoint y: 256, endPoint x: 341, endPoint y: 240, distance: 16.0
click at [341, 240] on img at bounding box center [437, 204] width 539 height 760
click at [758, 179] on icon at bounding box center [762, 178] width 12 height 24
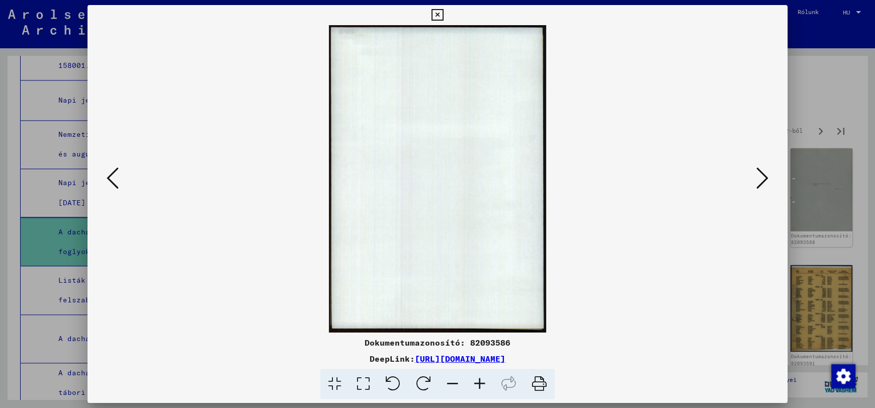
click at [762, 175] on icon at bounding box center [762, 178] width 12 height 24
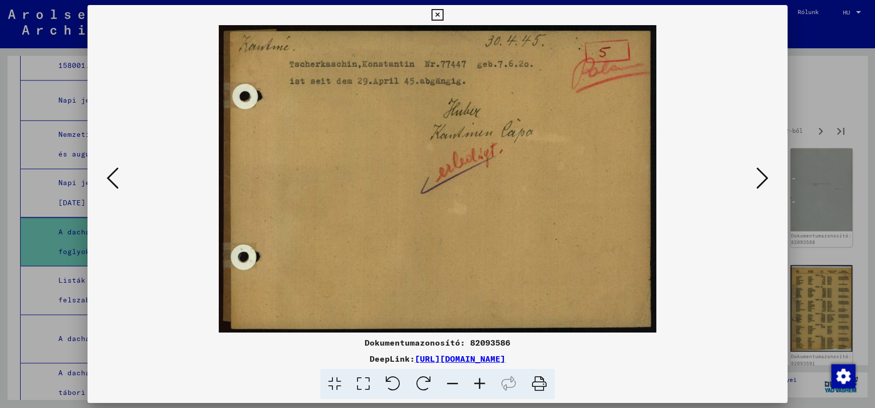
click at [762, 175] on icon at bounding box center [762, 178] width 12 height 24
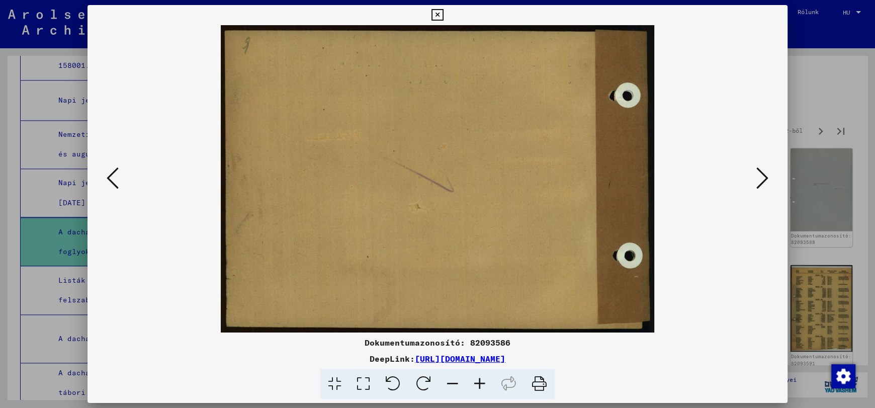
click at [762, 175] on icon at bounding box center [762, 178] width 12 height 24
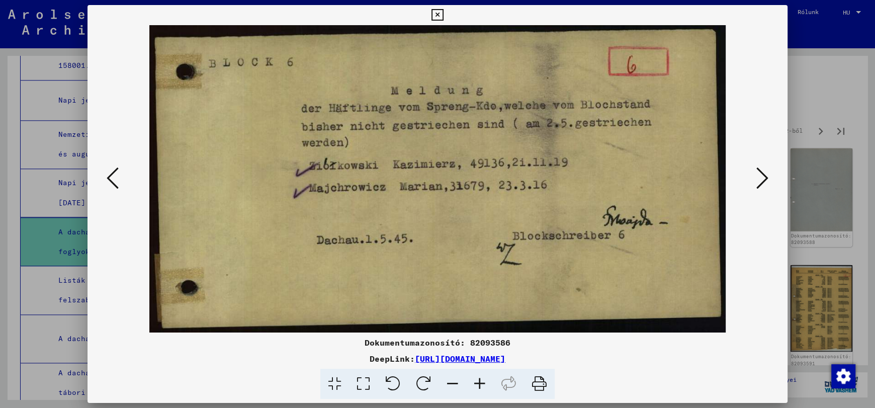
click at [771, 180] on button at bounding box center [762, 178] width 18 height 29
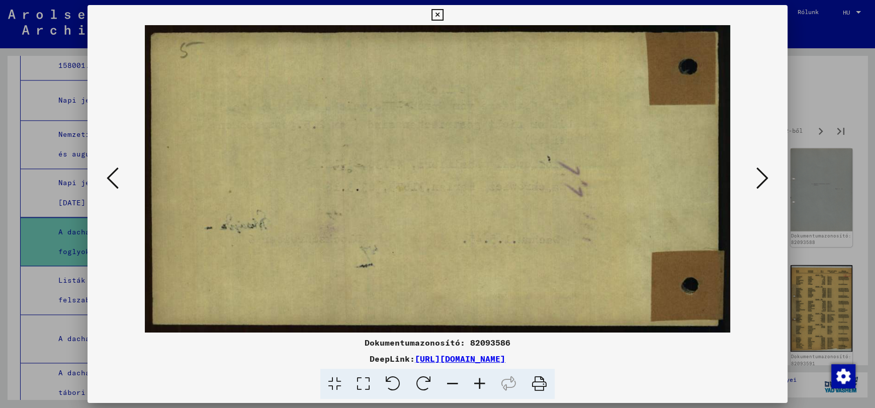
click at [762, 175] on icon at bounding box center [762, 178] width 12 height 24
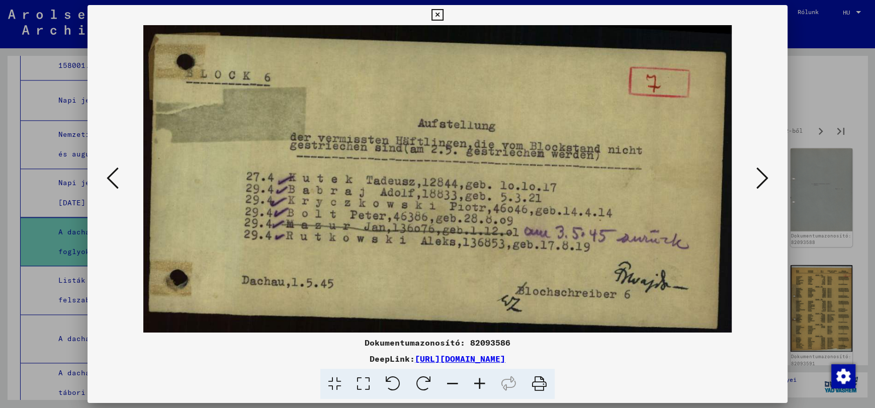
click at [762, 175] on icon at bounding box center [762, 178] width 12 height 24
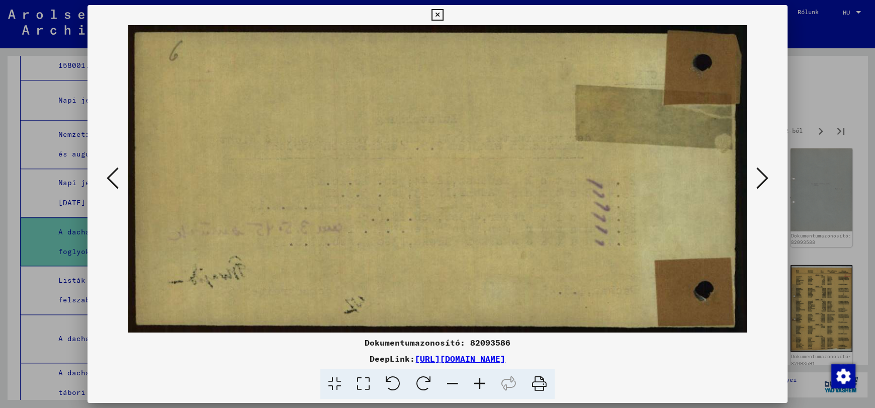
click at [762, 175] on icon at bounding box center [762, 178] width 12 height 24
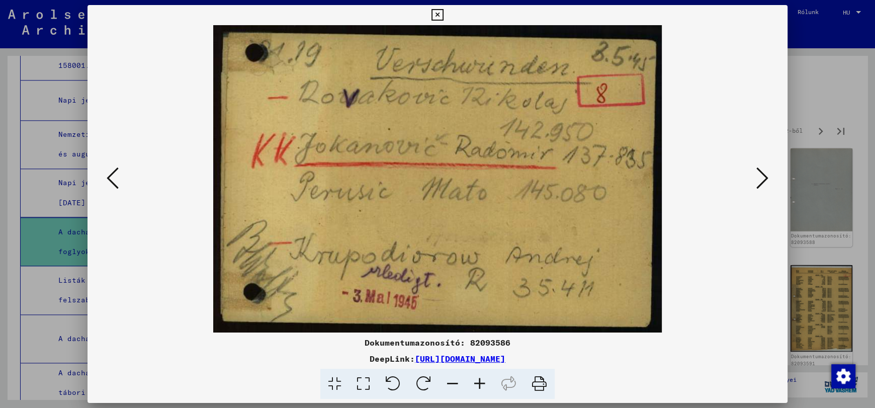
click at [762, 175] on icon at bounding box center [762, 178] width 12 height 24
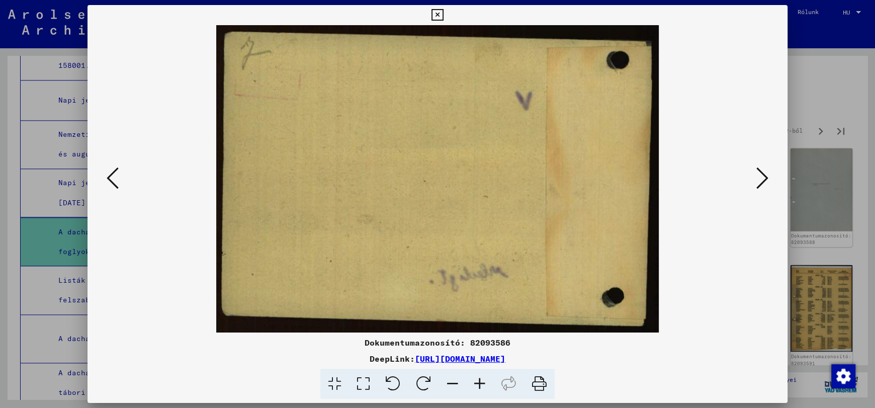
click at [762, 175] on icon at bounding box center [762, 178] width 12 height 24
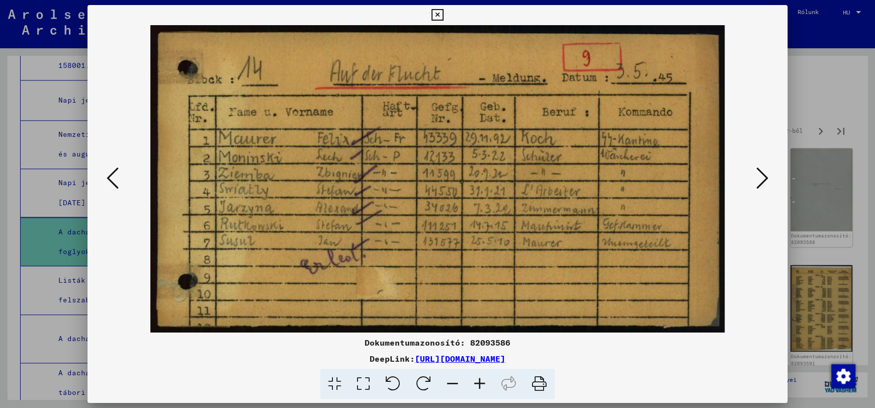
click at [762, 175] on icon at bounding box center [762, 178] width 12 height 24
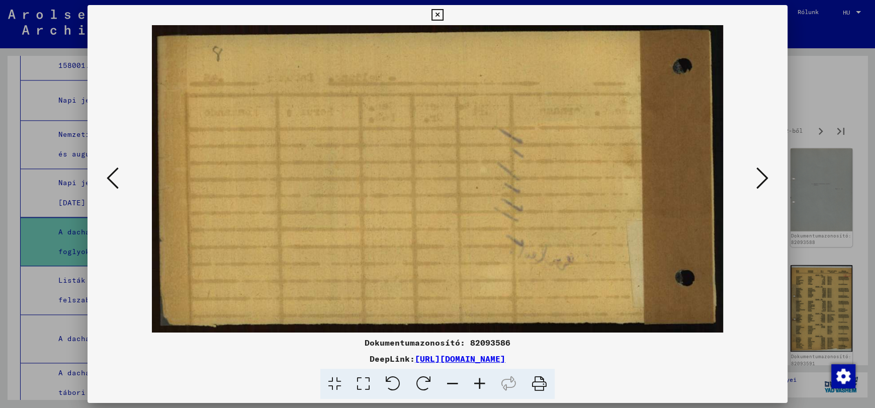
click at [762, 175] on icon at bounding box center [762, 178] width 12 height 24
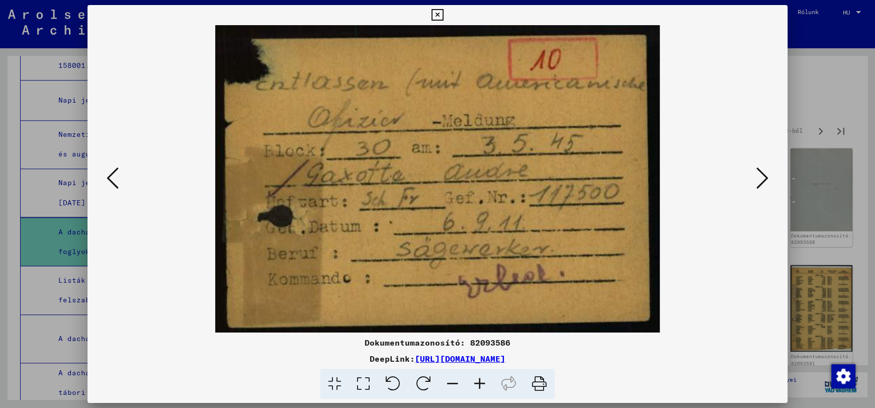
click at [762, 175] on icon at bounding box center [762, 178] width 12 height 24
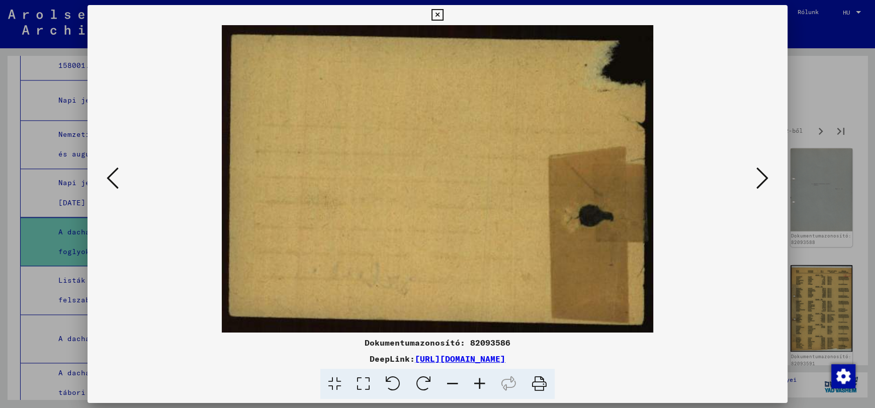
click at [762, 175] on icon at bounding box center [762, 178] width 12 height 24
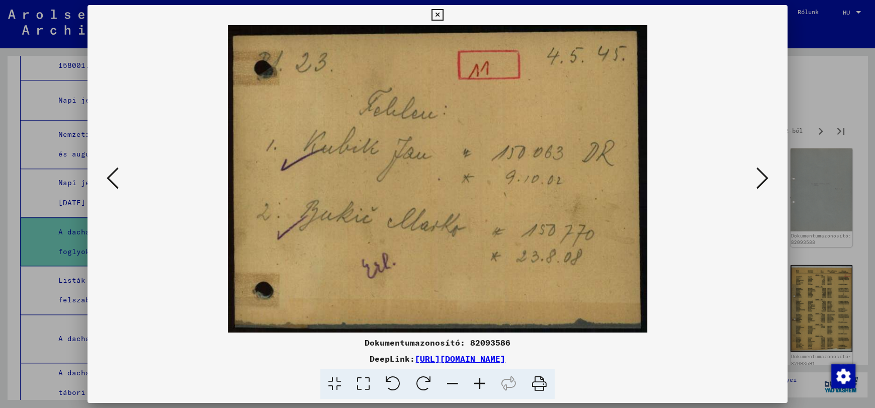
click at [762, 175] on icon at bounding box center [762, 178] width 12 height 24
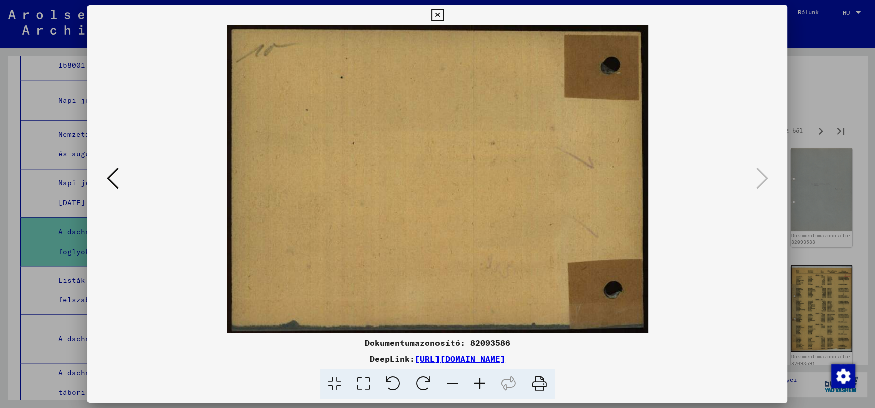
click at [437, 15] on icon at bounding box center [437, 15] width 12 height 12
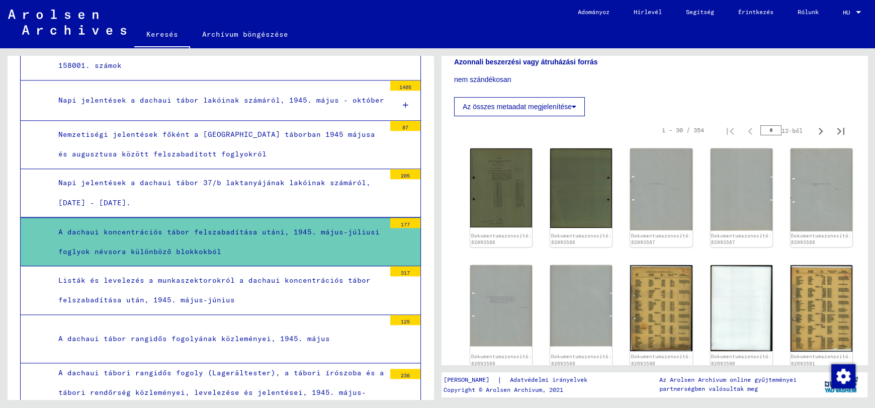
click at [178, 275] on font "Listák és levelezés a munkaszektorokról a dachaui koncentrációs tábor felszabad…" at bounding box center [214, 289] width 312 height 29
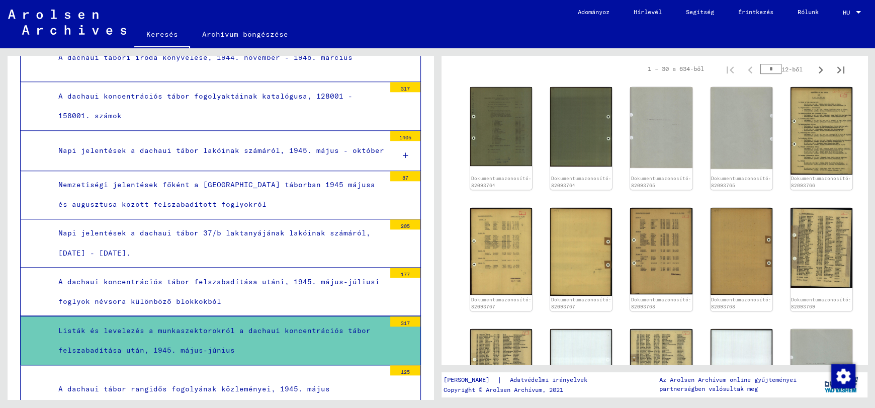
scroll to position [1119, 0]
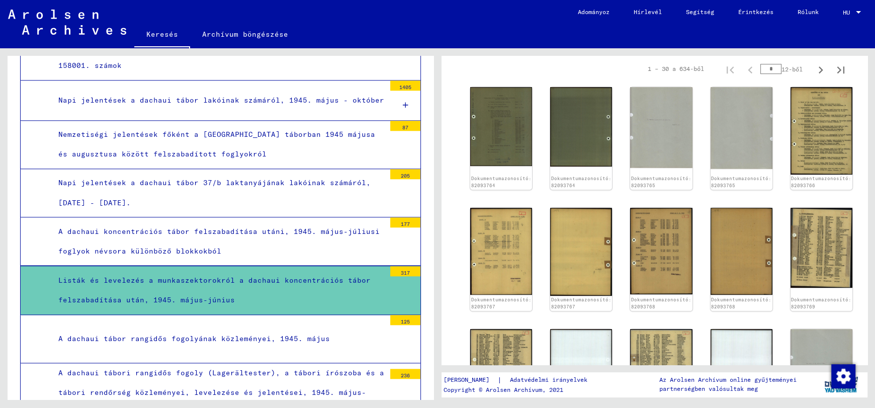
click at [145, 227] on font "A dachaui koncentrációs tábor felszabadítása utáni, 1945. május-júliusi foglyok…" at bounding box center [218, 241] width 321 height 29
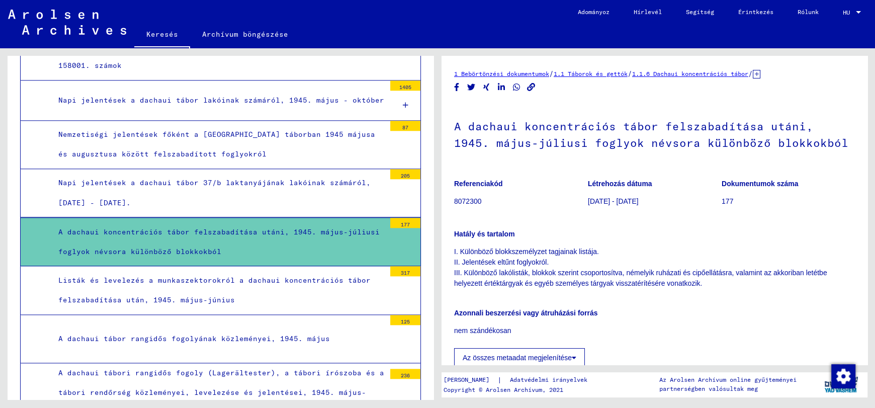
scroll to position [1018, 0]
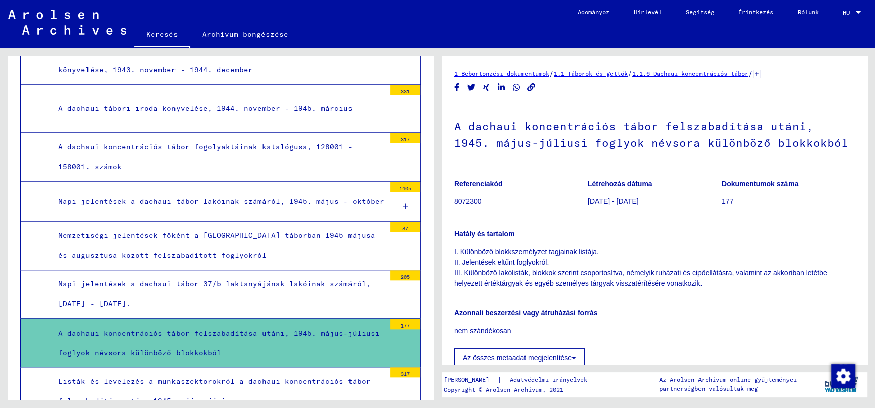
click at [178, 142] on font "A dachaui koncentrációs tábor fogolyaktáinak katalógusa, 128001 - 158001. számok" at bounding box center [205, 156] width 294 height 29
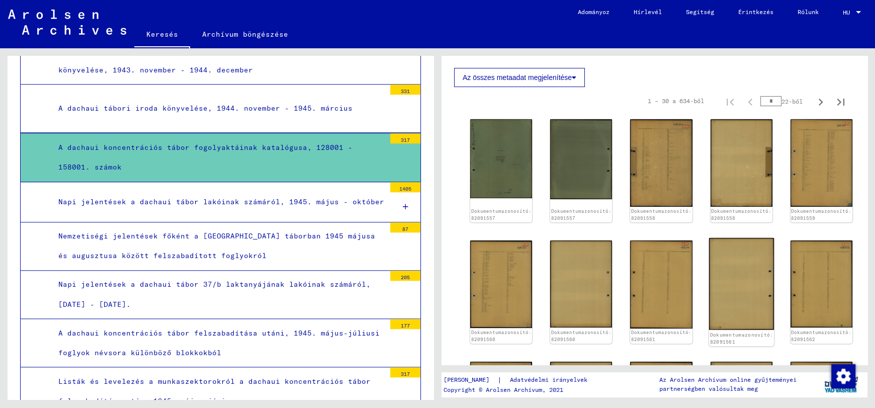
scroll to position [251, 0]
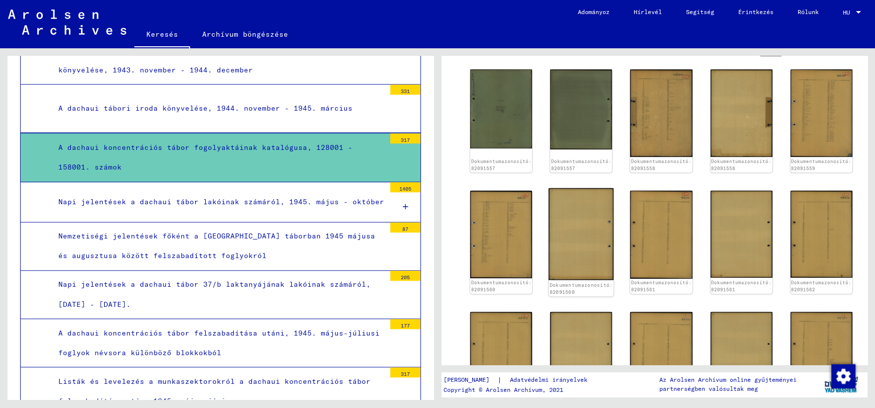
click at [565, 237] on img at bounding box center [580, 234] width 65 height 92
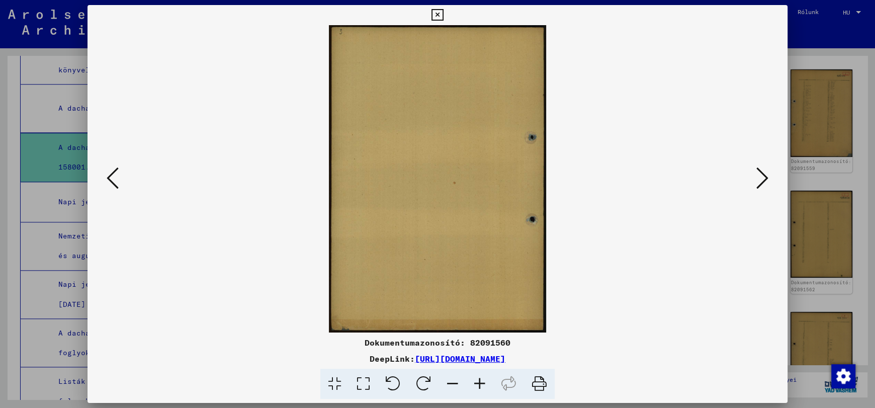
click at [759, 171] on icon at bounding box center [762, 178] width 12 height 24
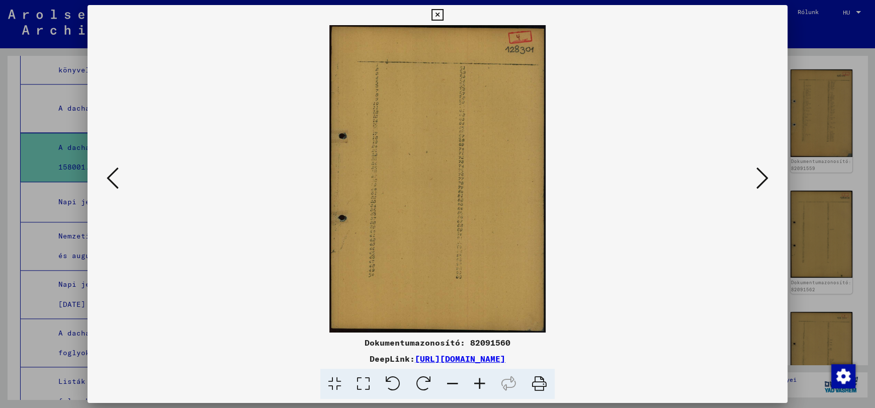
click at [759, 171] on icon at bounding box center [762, 178] width 12 height 24
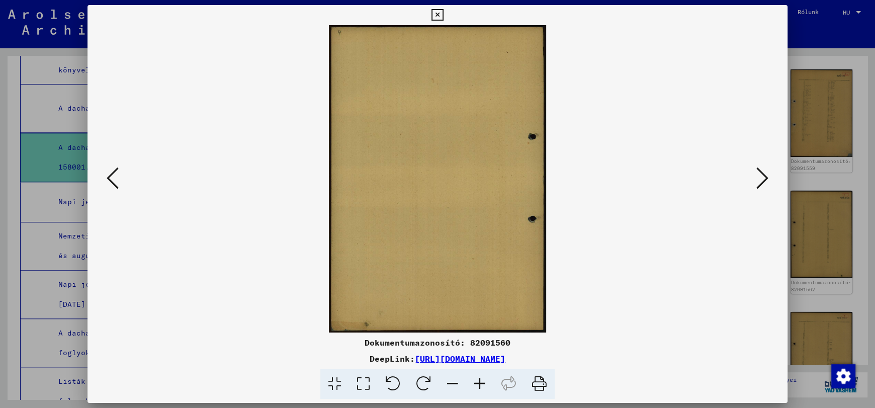
click at [759, 171] on icon at bounding box center [762, 178] width 12 height 24
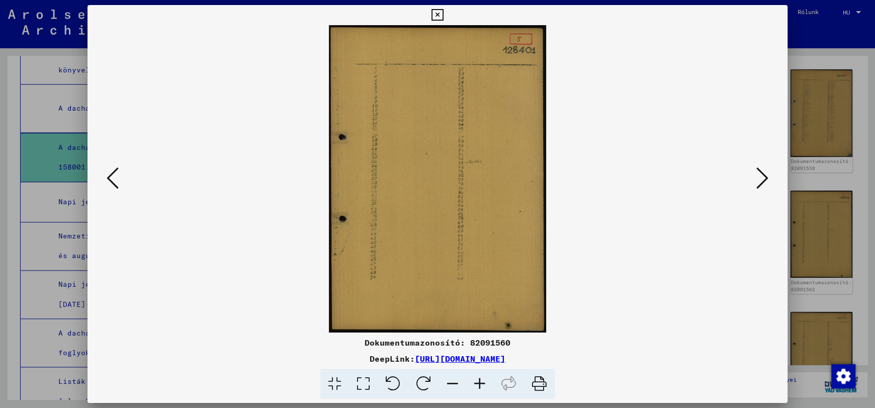
click at [759, 171] on icon at bounding box center [762, 178] width 12 height 24
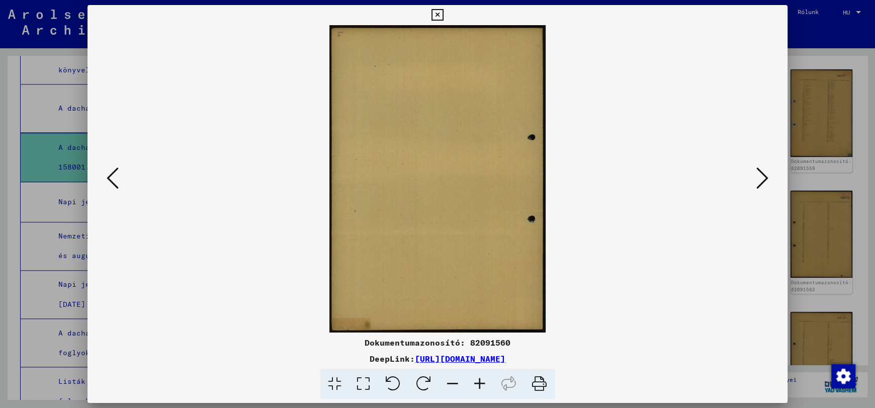
click at [759, 171] on icon at bounding box center [762, 178] width 12 height 24
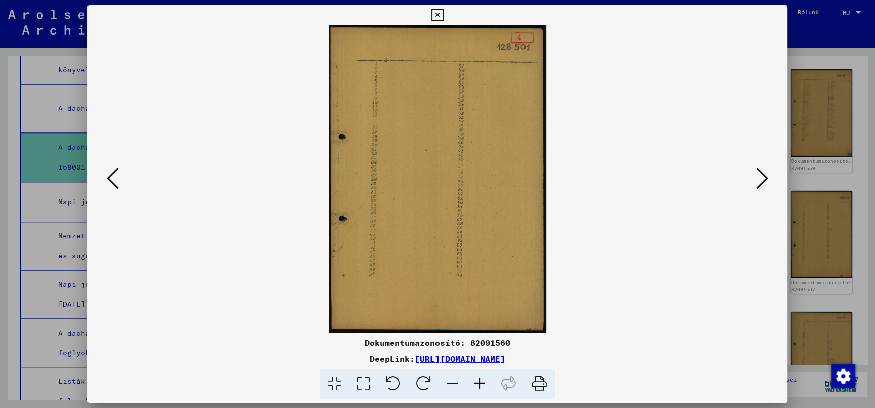
click at [759, 171] on icon at bounding box center [762, 178] width 12 height 24
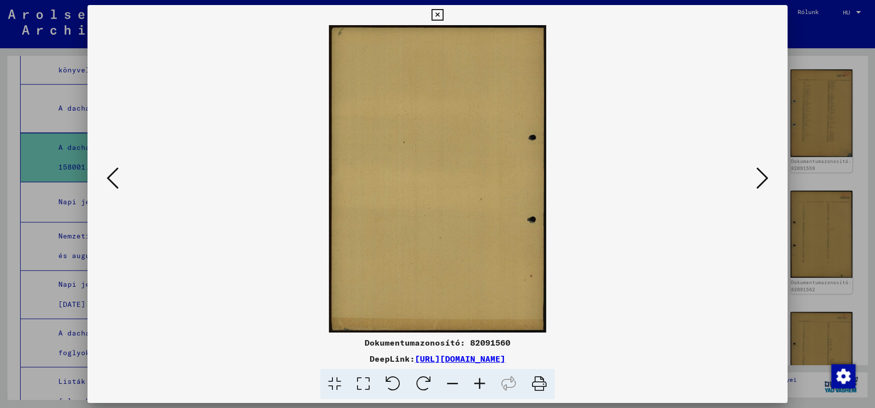
click at [759, 171] on icon at bounding box center [762, 178] width 12 height 24
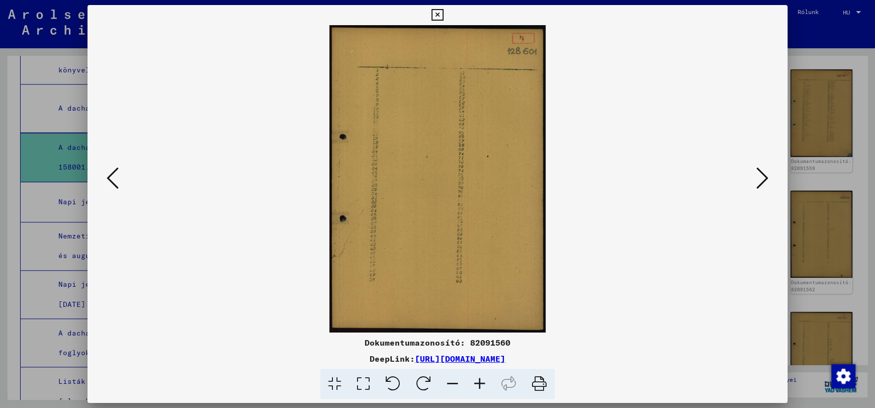
click at [759, 171] on icon at bounding box center [762, 178] width 12 height 24
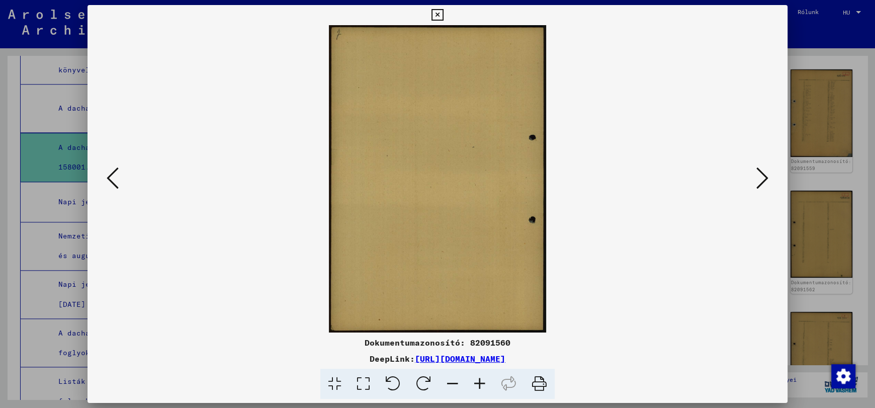
click at [759, 171] on icon at bounding box center [762, 178] width 12 height 24
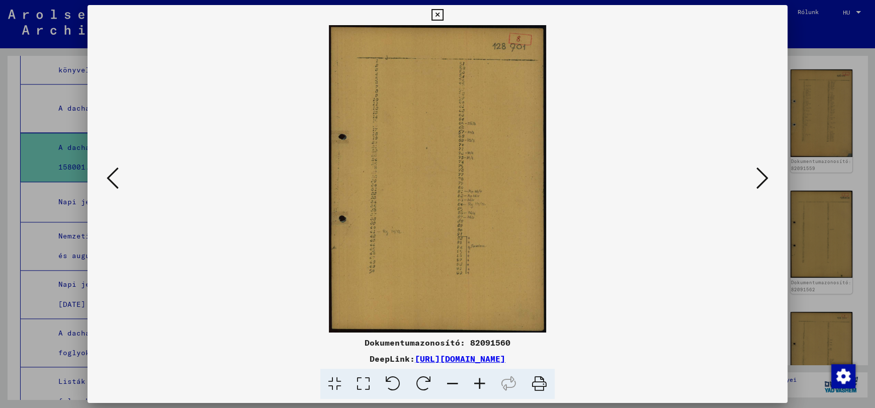
click at [759, 171] on icon at bounding box center [762, 178] width 12 height 24
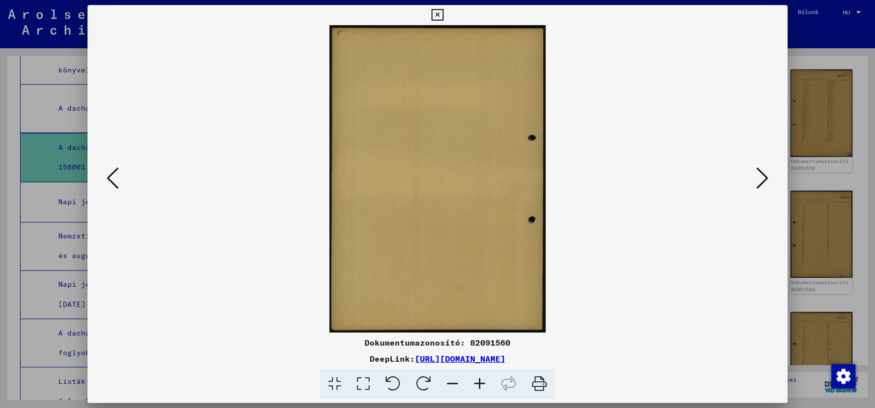
click at [759, 171] on icon at bounding box center [762, 178] width 12 height 24
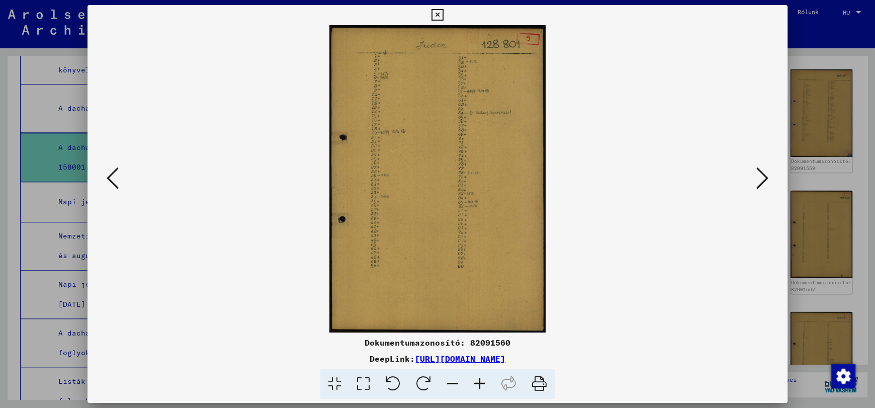
click at [759, 171] on icon at bounding box center [762, 178] width 12 height 24
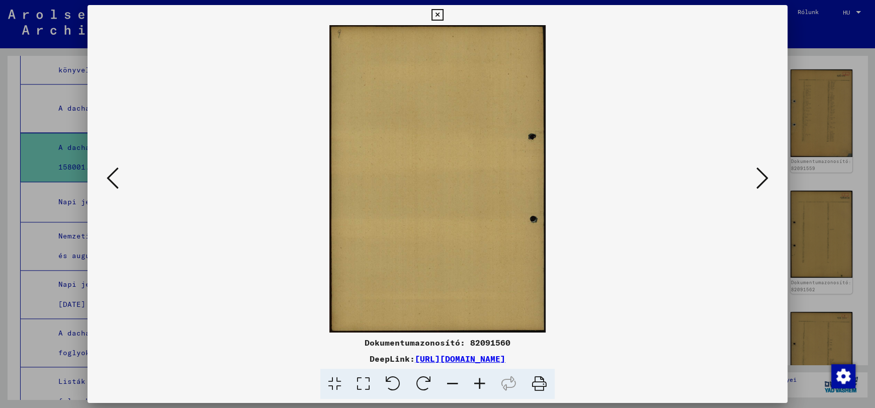
click at [759, 171] on icon at bounding box center [762, 178] width 12 height 24
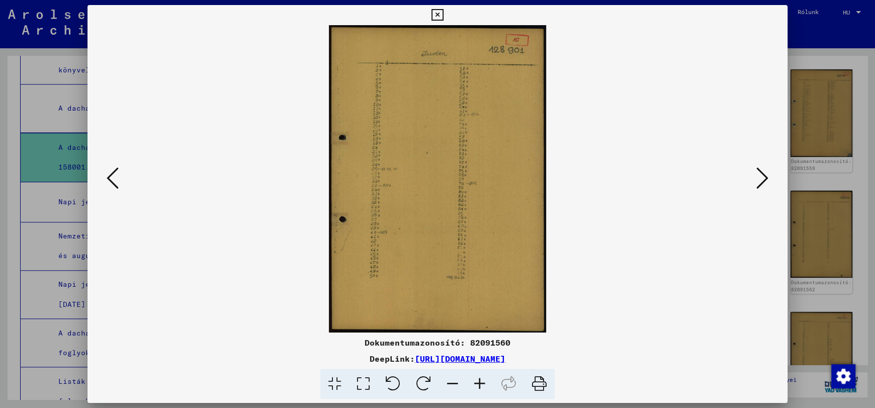
click at [762, 180] on icon at bounding box center [762, 178] width 12 height 24
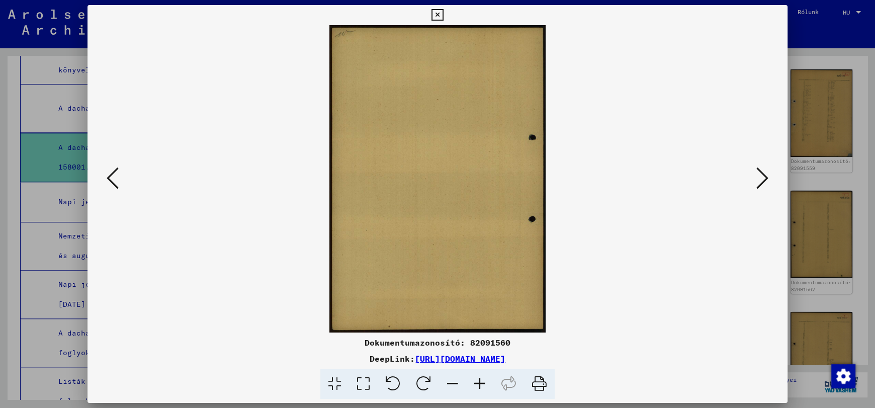
click at [762, 180] on icon at bounding box center [762, 178] width 12 height 24
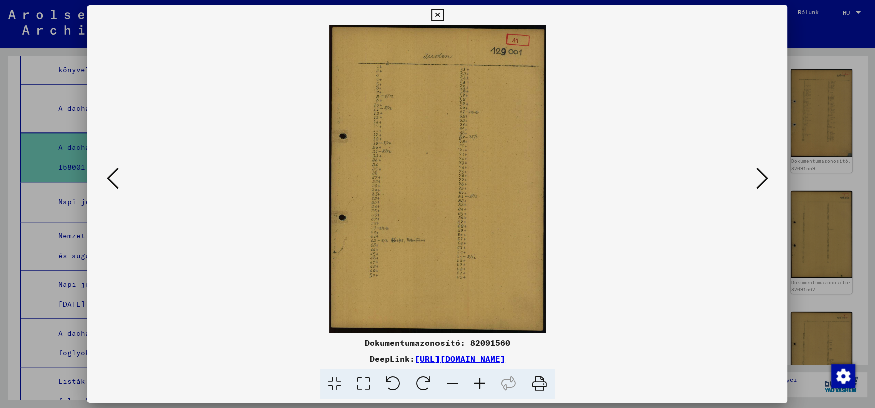
click at [762, 180] on icon at bounding box center [762, 178] width 12 height 24
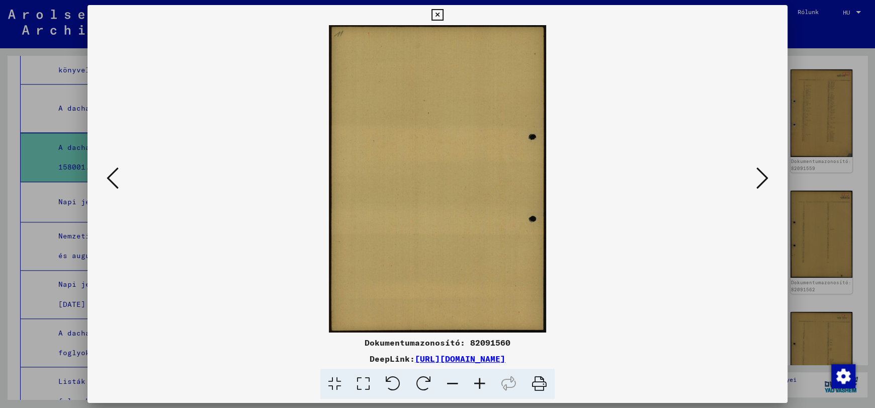
click at [762, 180] on icon at bounding box center [762, 178] width 12 height 24
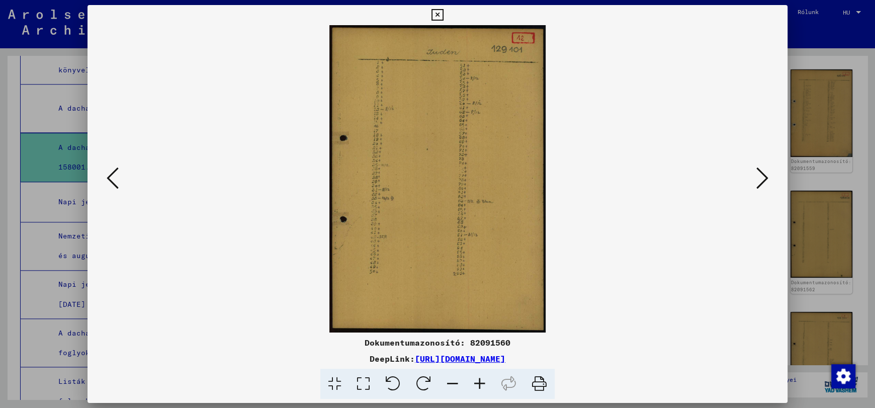
click at [762, 180] on icon at bounding box center [762, 178] width 12 height 24
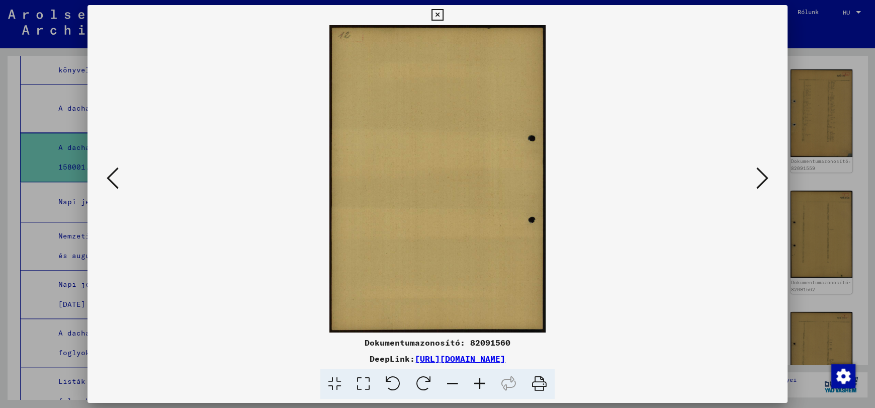
click at [762, 180] on icon at bounding box center [762, 178] width 12 height 24
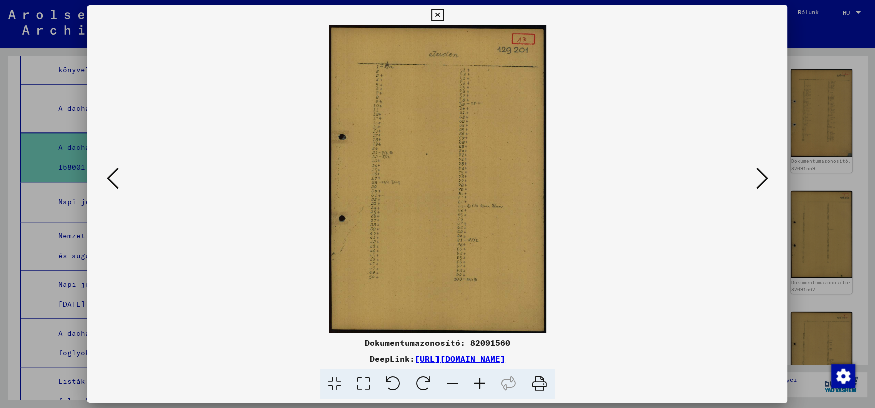
click at [762, 180] on icon at bounding box center [762, 178] width 12 height 24
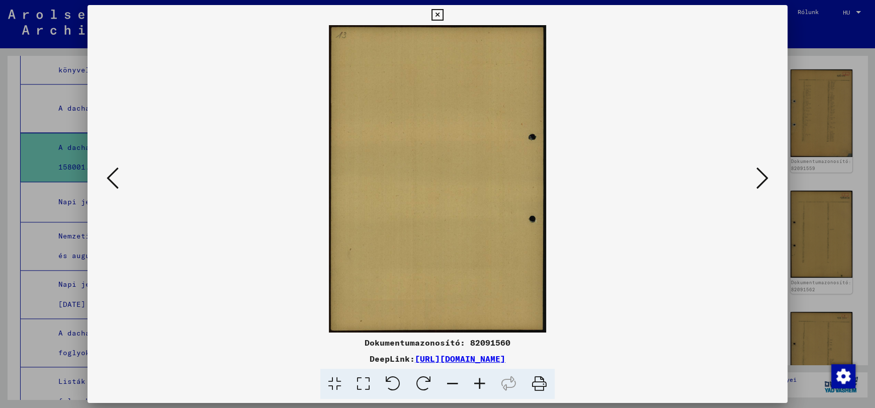
click at [435, 14] on icon at bounding box center [437, 15] width 12 height 12
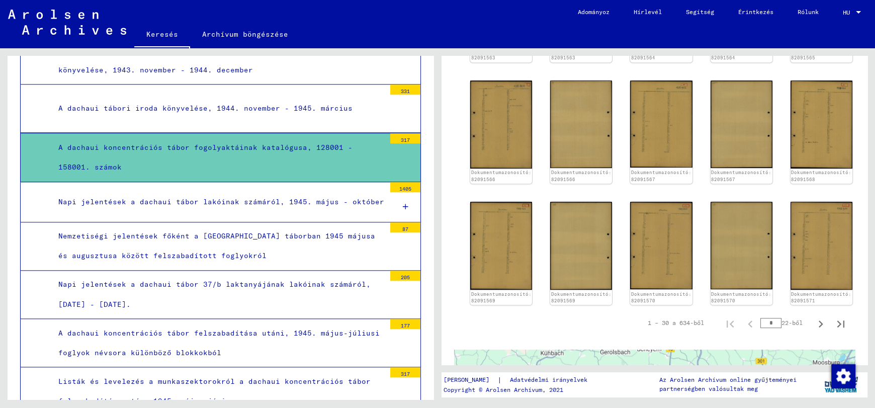
scroll to position [653, 0]
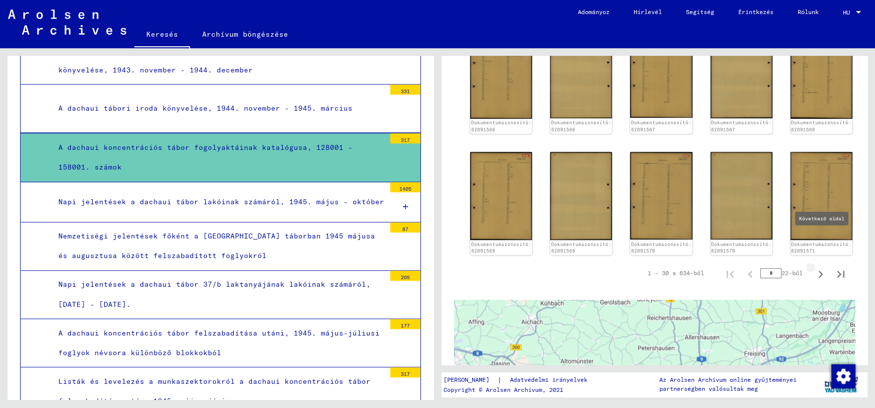
click at [813, 267] on icon "Következő oldal" at bounding box center [820, 274] width 14 height 14
type input "*"
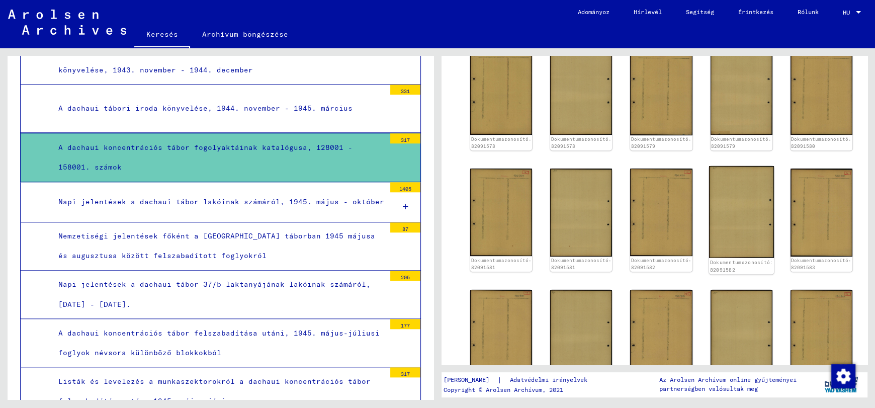
scroll to position [616, 0]
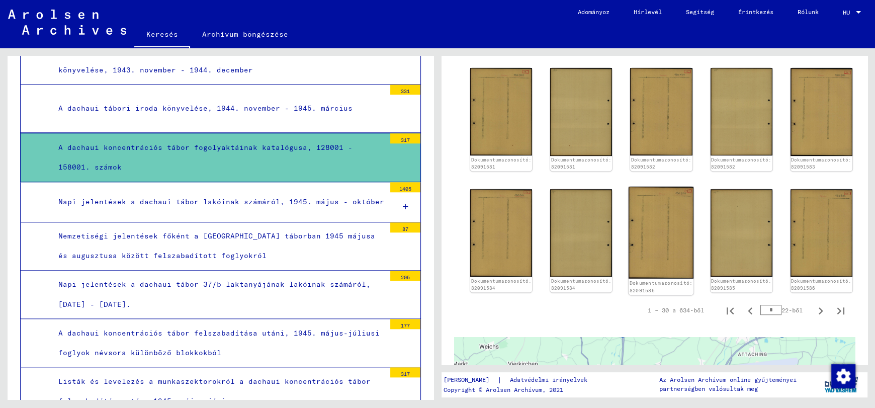
click at [641, 194] on img at bounding box center [660, 233] width 65 height 92
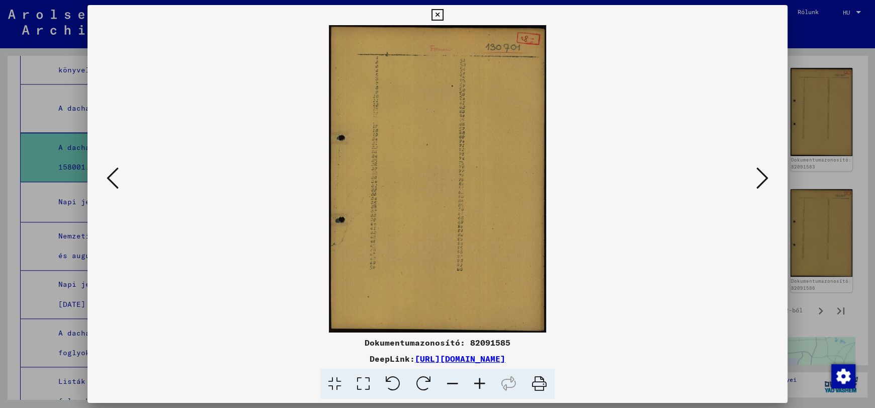
click at [641, 194] on img at bounding box center [437, 178] width 631 height 307
click at [479, 382] on icon at bounding box center [479, 384] width 27 height 31
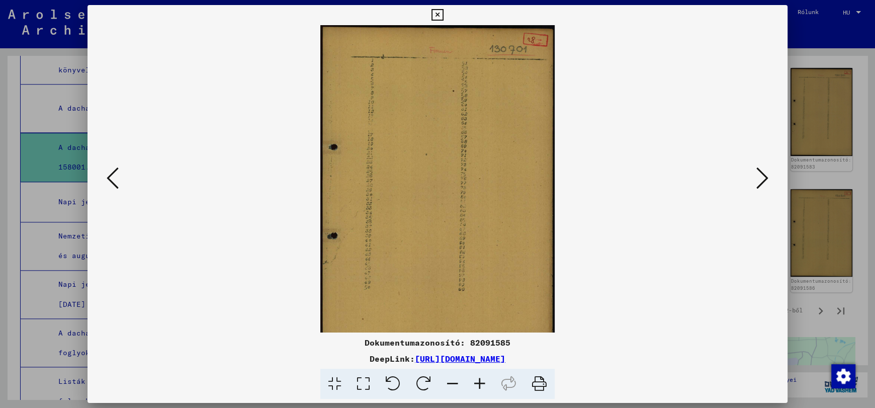
click at [479, 382] on icon at bounding box center [479, 384] width 27 height 31
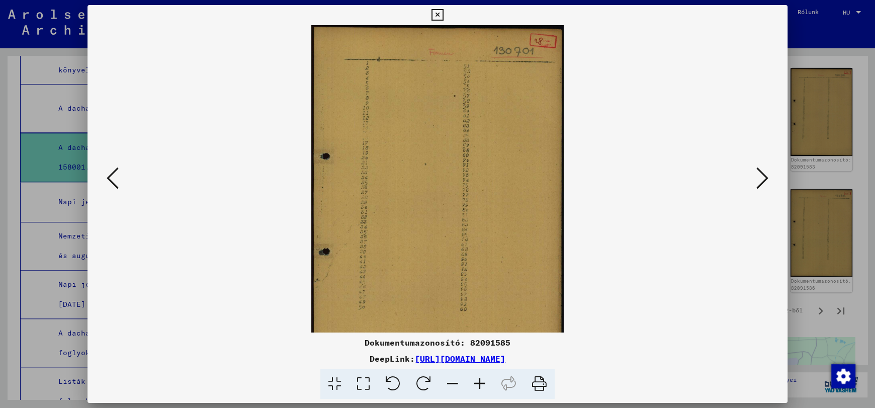
click at [479, 382] on icon at bounding box center [479, 384] width 27 height 31
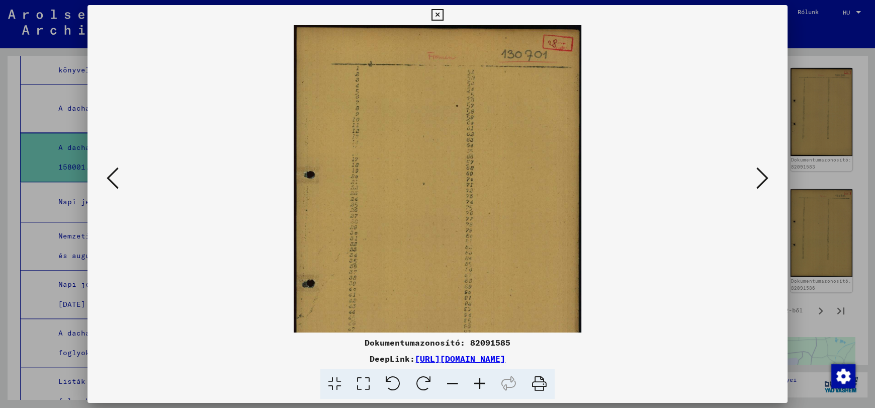
click at [479, 382] on icon at bounding box center [479, 384] width 27 height 31
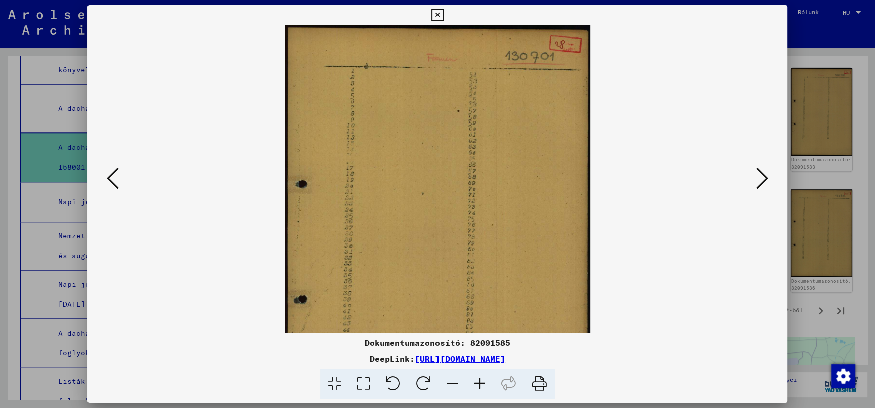
click at [479, 382] on icon at bounding box center [479, 384] width 27 height 31
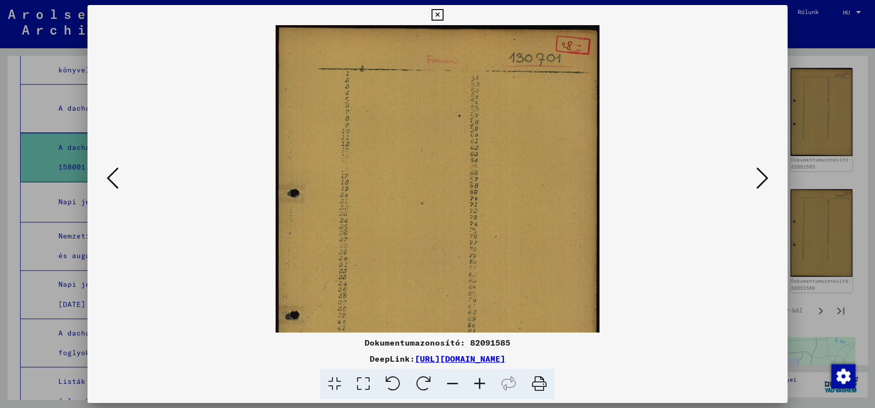
click at [479, 382] on icon at bounding box center [479, 384] width 27 height 31
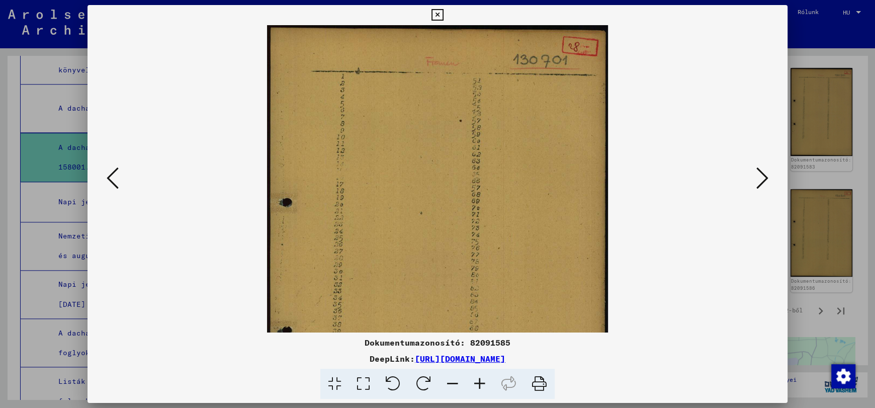
click at [479, 382] on icon at bounding box center [479, 384] width 27 height 31
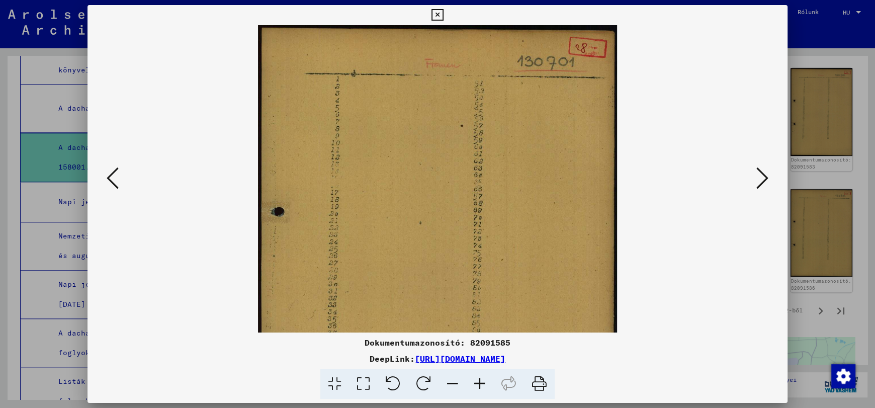
click at [479, 382] on icon at bounding box center [479, 384] width 27 height 31
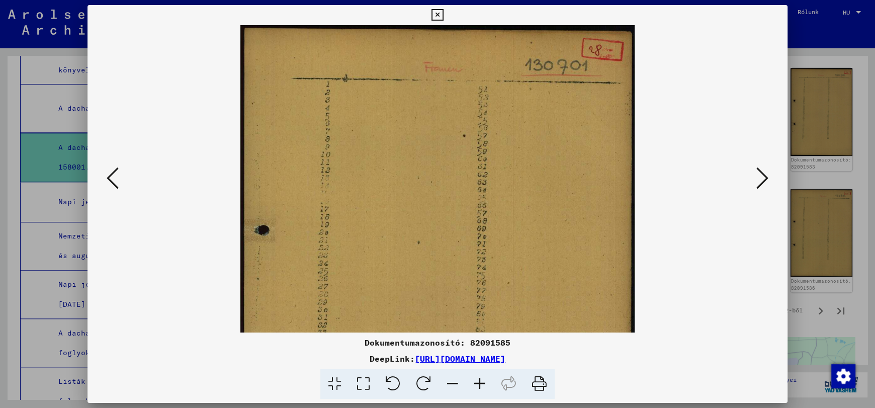
click at [479, 382] on icon at bounding box center [479, 384] width 27 height 31
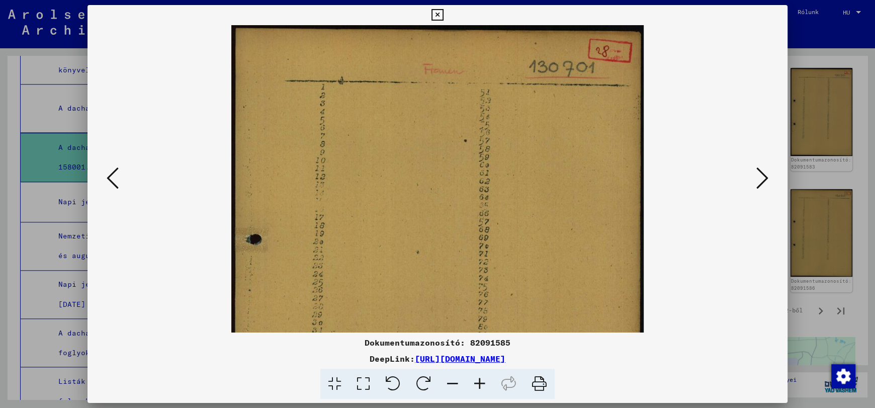
click at [479, 382] on icon at bounding box center [479, 384] width 27 height 31
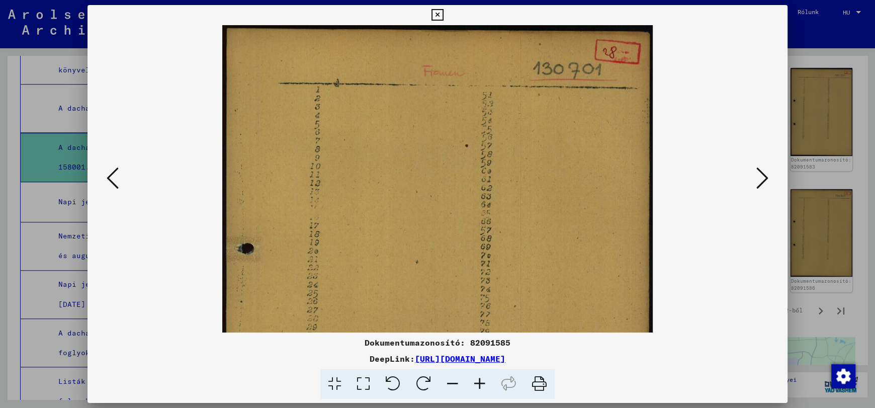
click at [479, 382] on icon at bounding box center [479, 384] width 27 height 31
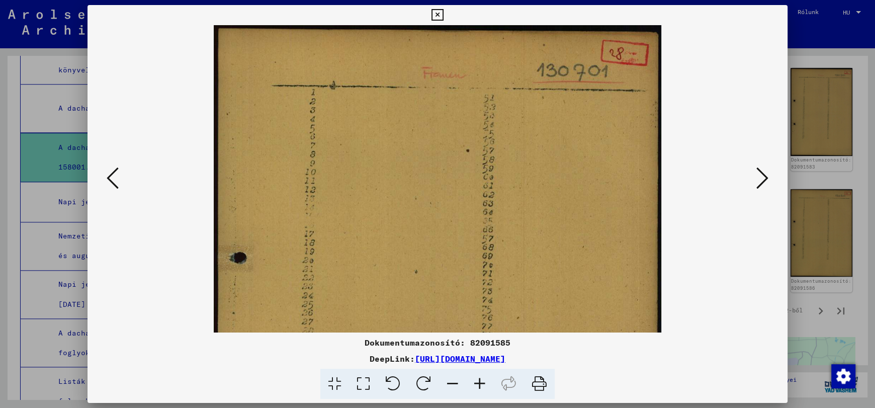
click at [479, 382] on icon at bounding box center [479, 384] width 27 height 31
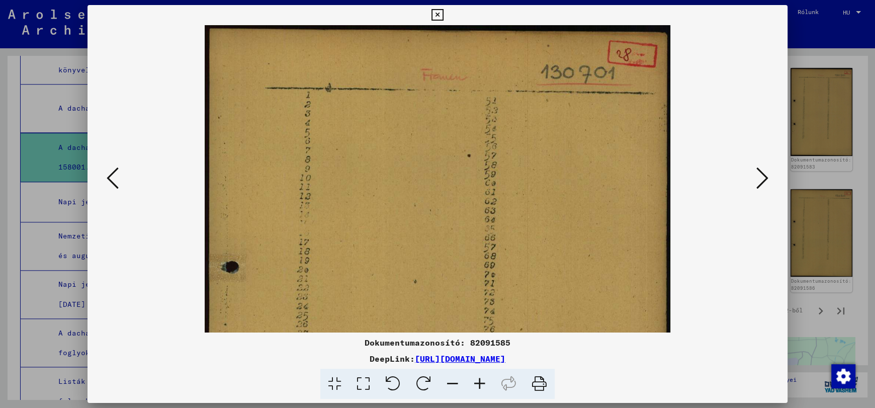
click at [479, 382] on icon at bounding box center [479, 384] width 27 height 31
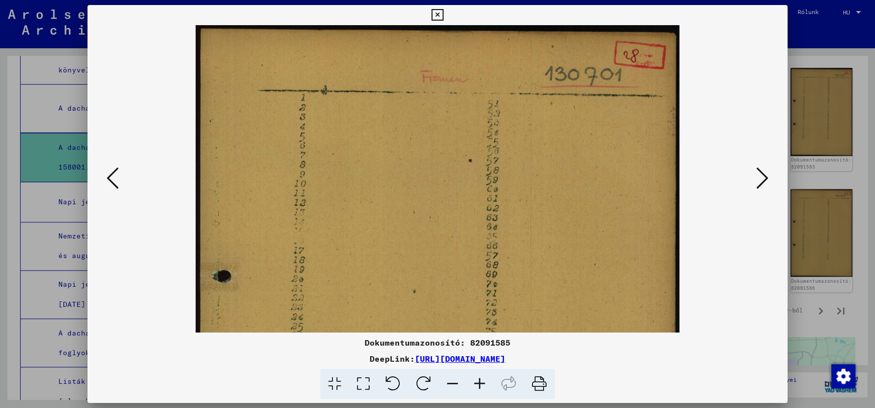
click at [479, 382] on icon at bounding box center [479, 384] width 27 height 31
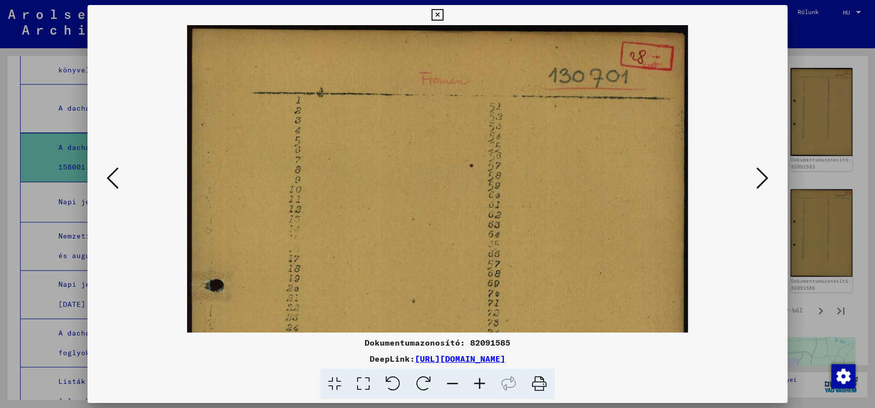
click at [479, 382] on icon at bounding box center [479, 384] width 27 height 31
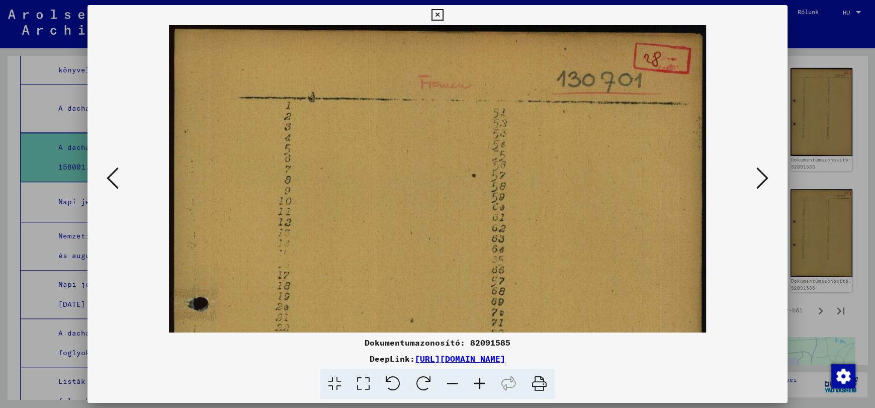
click at [479, 382] on icon at bounding box center [479, 384] width 27 height 31
click at [435, 15] on icon at bounding box center [437, 15] width 12 height 12
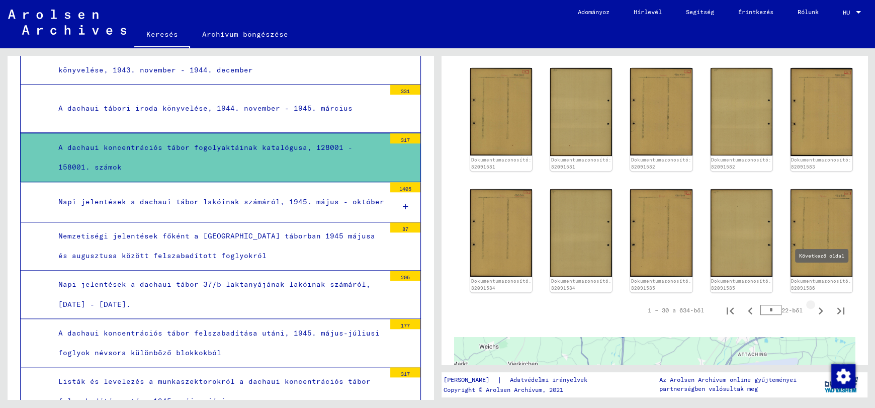
click at [813, 304] on icon "Következő oldal" at bounding box center [820, 311] width 14 height 14
type input "*"
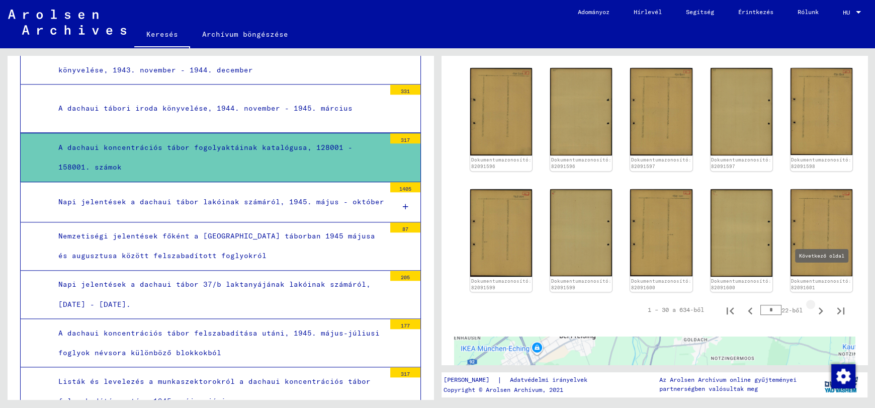
click at [818, 307] on icon "Következő oldal" at bounding box center [820, 310] width 5 height 7
type input "*"
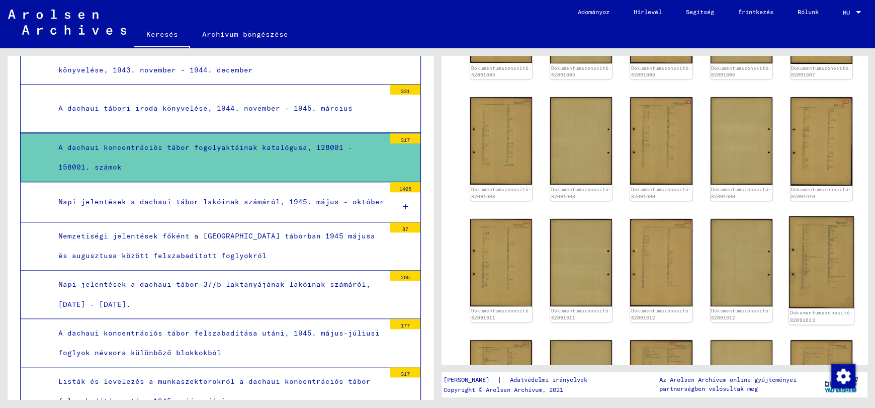
click at [789, 238] on img at bounding box center [821, 262] width 65 height 92
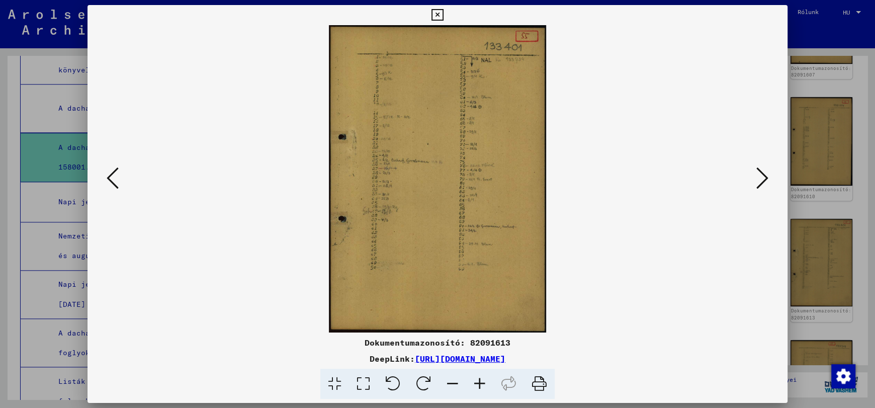
click at [478, 383] on icon at bounding box center [479, 384] width 27 height 31
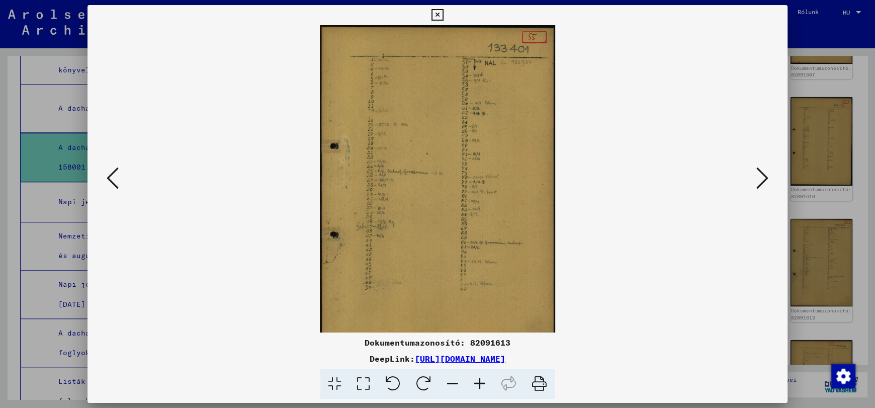
click at [478, 383] on icon at bounding box center [479, 384] width 27 height 31
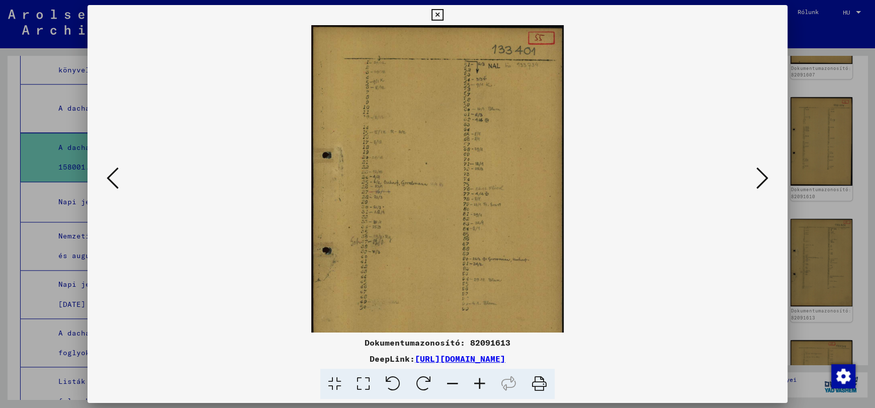
click at [478, 383] on icon at bounding box center [479, 384] width 27 height 31
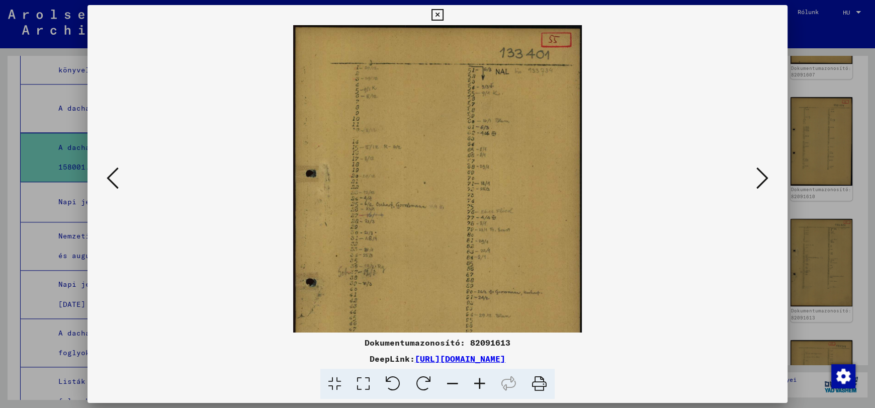
click at [478, 383] on icon at bounding box center [479, 384] width 27 height 31
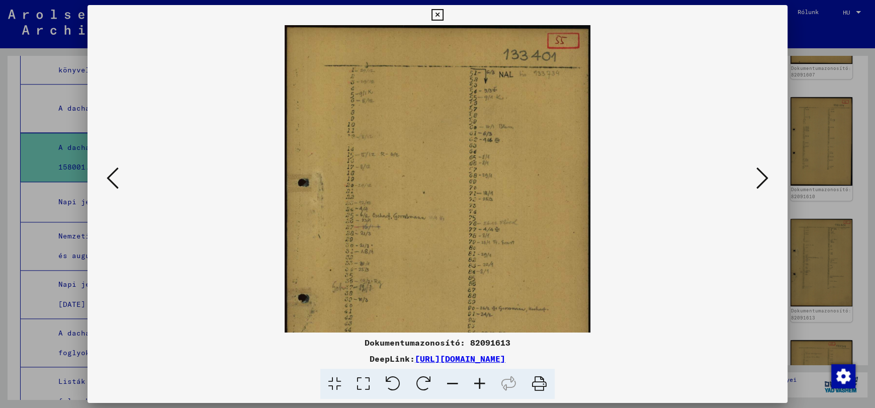
click at [478, 383] on icon at bounding box center [479, 384] width 27 height 31
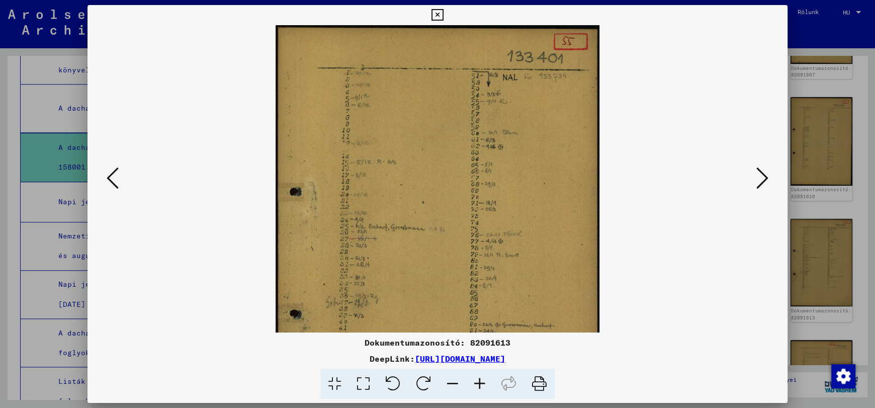
click at [478, 383] on icon at bounding box center [479, 384] width 27 height 31
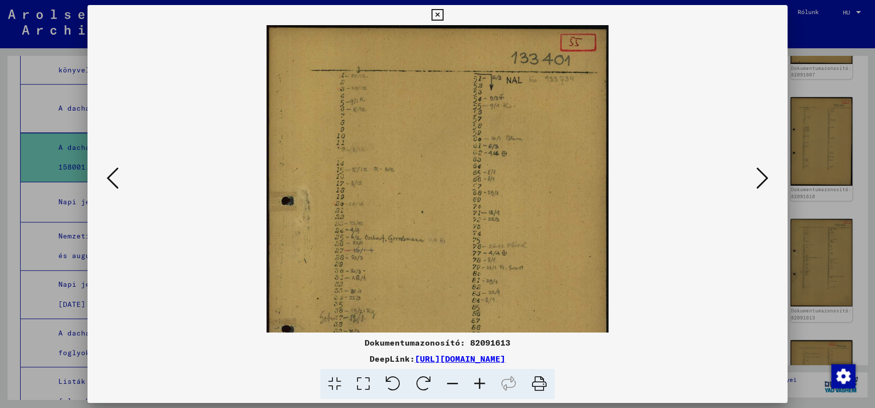
click at [478, 383] on icon at bounding box center [479, 384] width 27 height 31
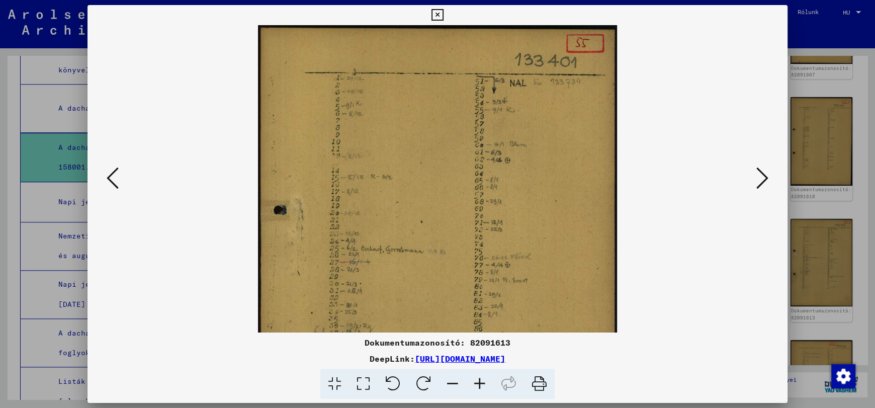
click at [478, 383] on icon at bounding box center [479, 384] width 27 height 31
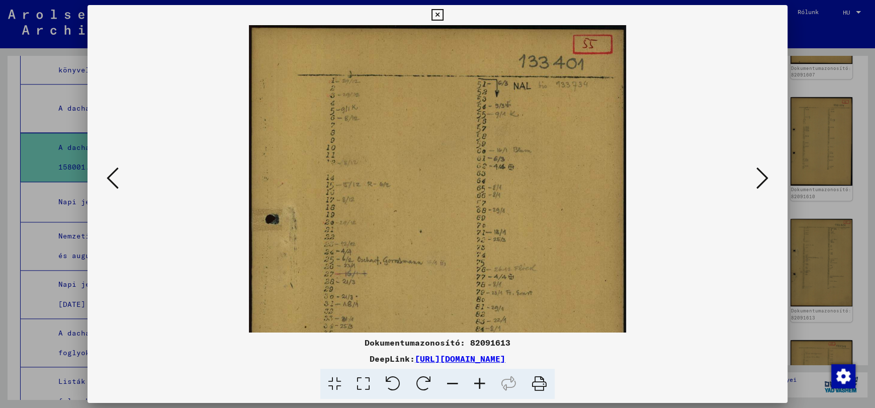
click at [478, 383] on icon at bounding box center [479, 384] width 27 height 31
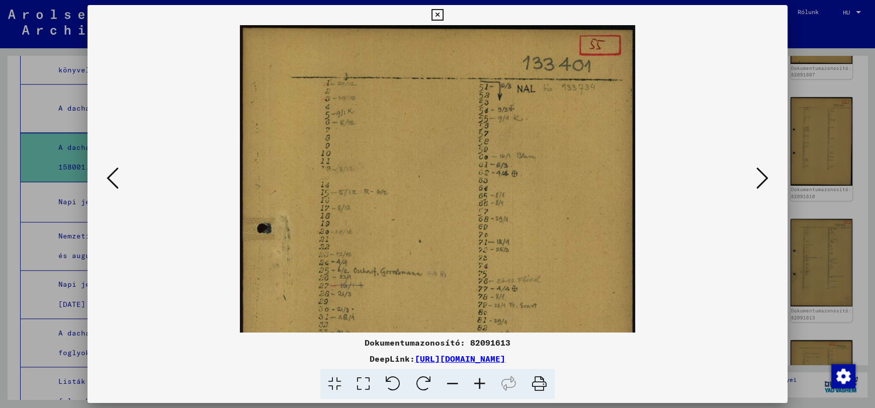
click at [478, 383] on icon at bounding box center [479, 384] width 27 height 31
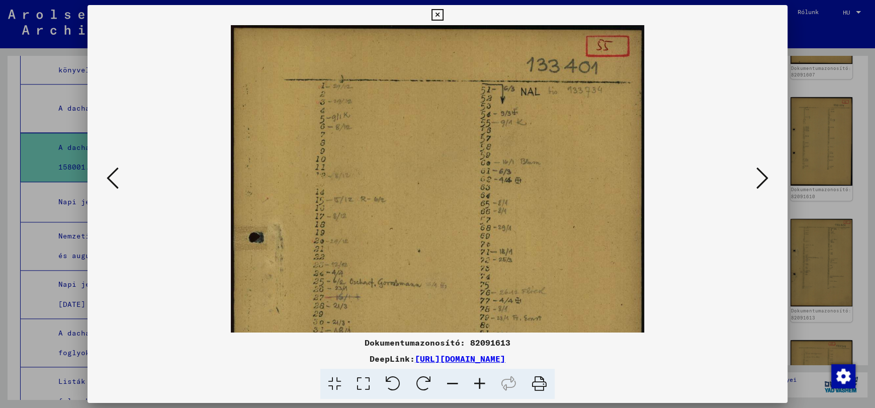
click at [478, 383] on icon at bounding box center [479, 384] width 27 height 31
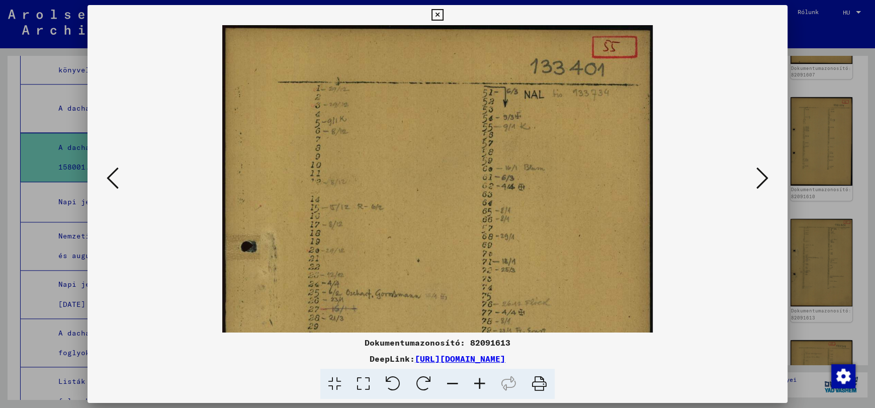
click at [478, 383] on icon at bounding box center [479, 384] width 27 height 31
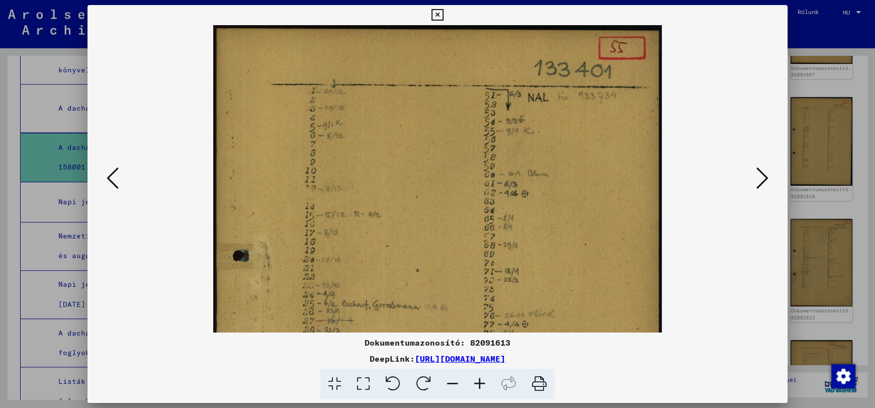
click at [478, 383] on icon at bounding box center [479, 384] width 27 height 31
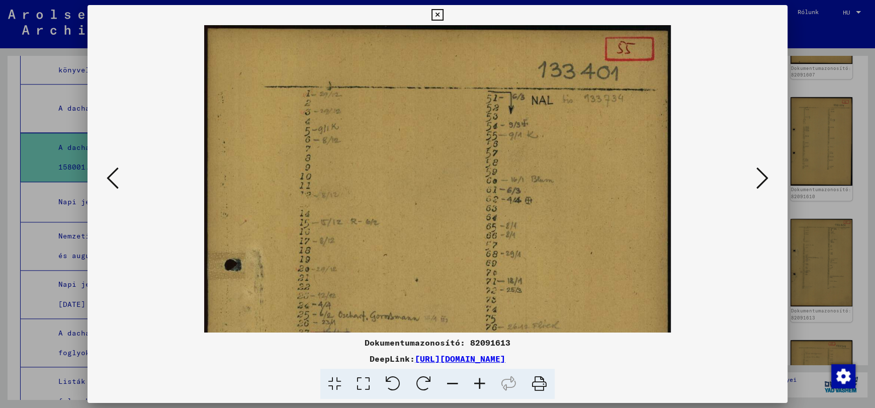
click at [478, 383] on icon at bounding box center [479, 384] width 27 height 31
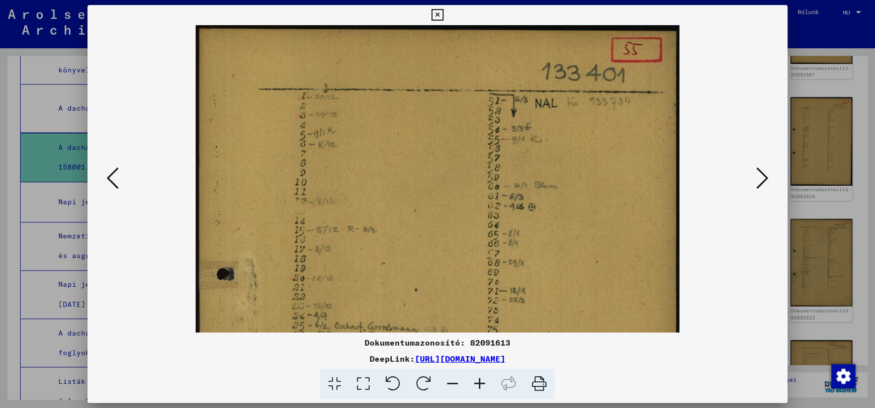
click at [478, 383] on icon at bounding box center [479, 384] width 27 height 31
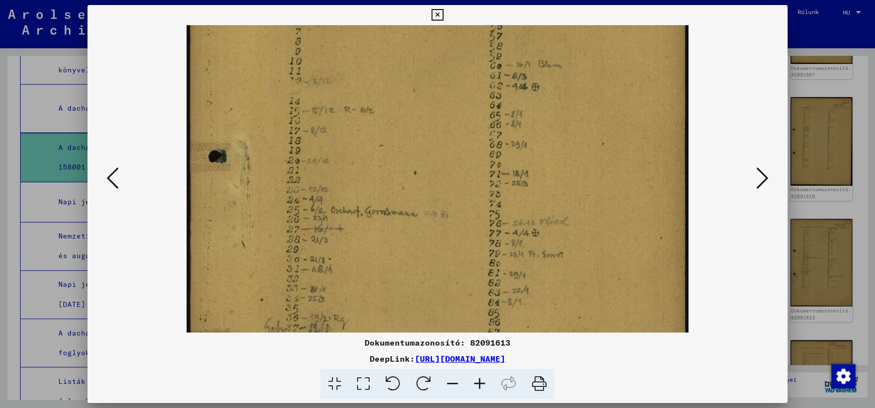
drag, startPoint x: 428, startPoint y: 254, endPoint x: 433, endPoint y: 126, distance: 128.8
click at [433, 126] on img at bounding box center [438, 252] width 502 height 709
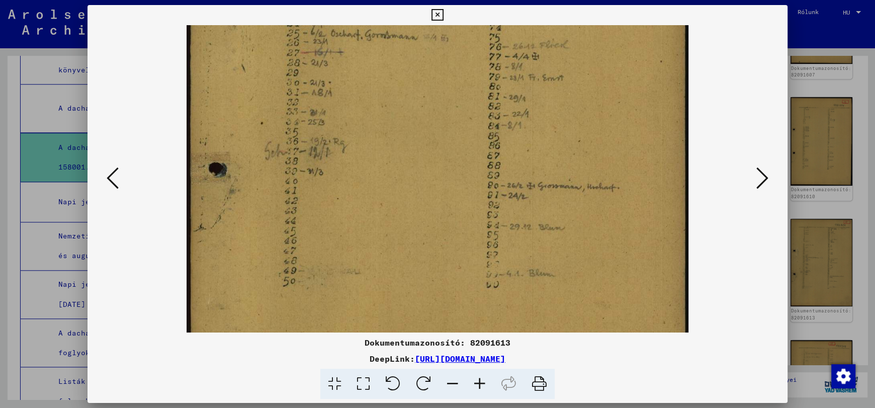
drag, startPoint x: 443, startPoint y: 245, endPoint x: 449, endPoint y: 69, distance: 176.1
click at [449, 69] on img at bounding box center [438, 76] width 502 height 709
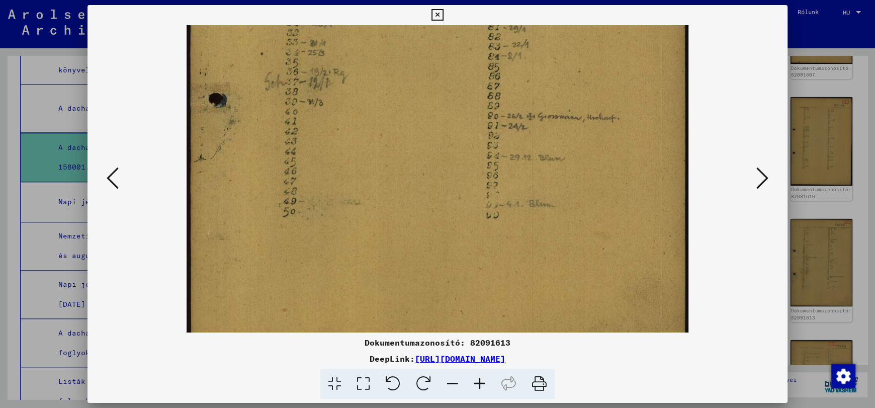
drag, startPoint x: 460, startPoint y: 210, endPoint x: 465, endPoint y: 141, distance: 69.5
click at [465, 141] on img at bounding box center [438, 7] width 502 height 709
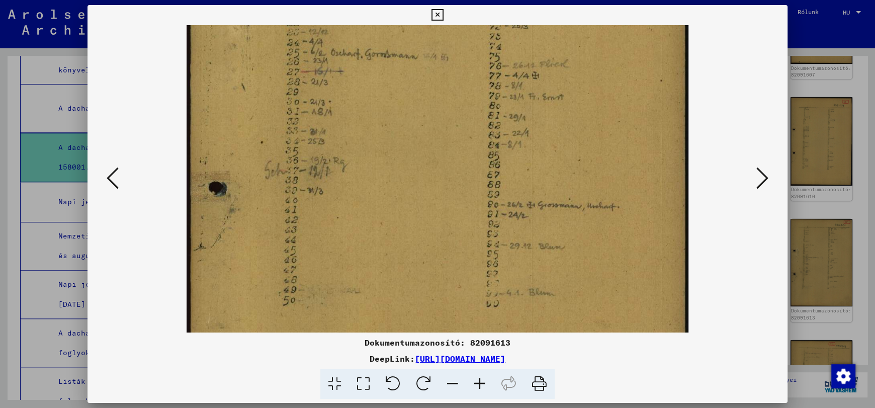
drag, startPoint x: 460, startPoint y: 90, endPoint x: 468, endPoint y: 200, distance: 109.9
click at [468, 200] on img at bounding box center [438, 95] width 502 height 709
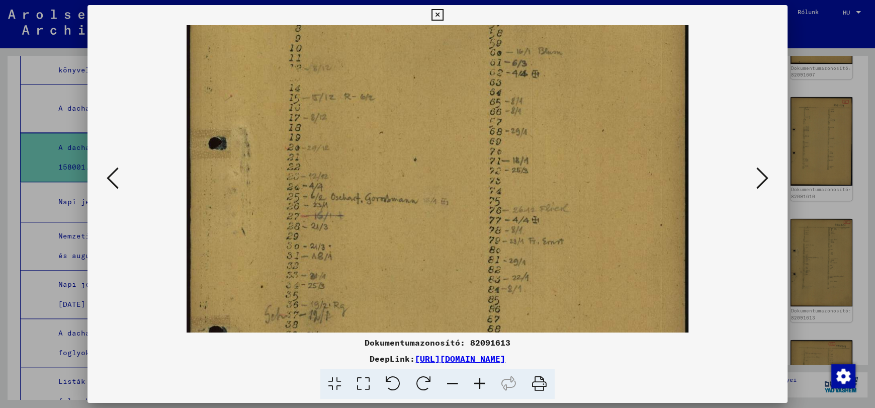
drag, startPoint x: 467, startPoint y: 177, endPoint x: 476, endPoint y: 240, distance: 63.5
click at [476, 240] on img at bounding box center [438, 239] width 502 height 709
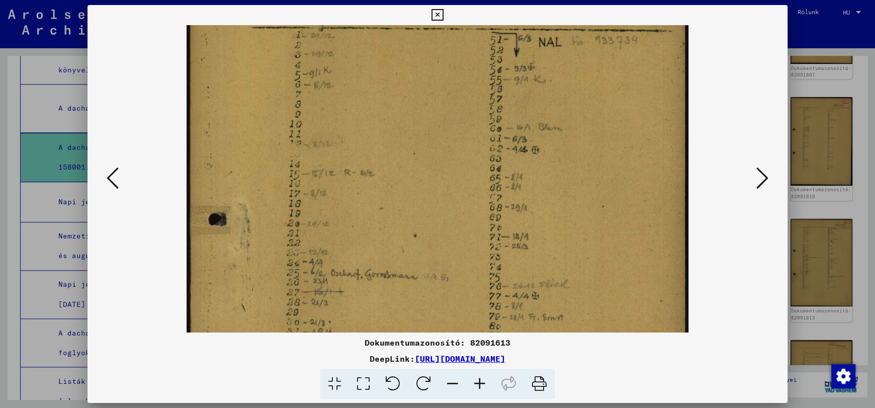
scroll to position [44, 0]
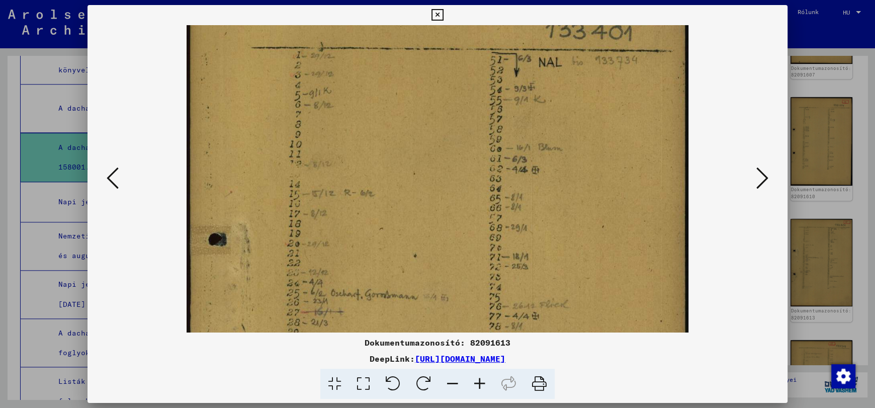
drag, startPoint x: 457, startPoint y: 171, endPoint x: 468, endPoint y: 222, distance: 51.4
click at [468, 222] on img at bounding box center [438, 335] width 502 height 709
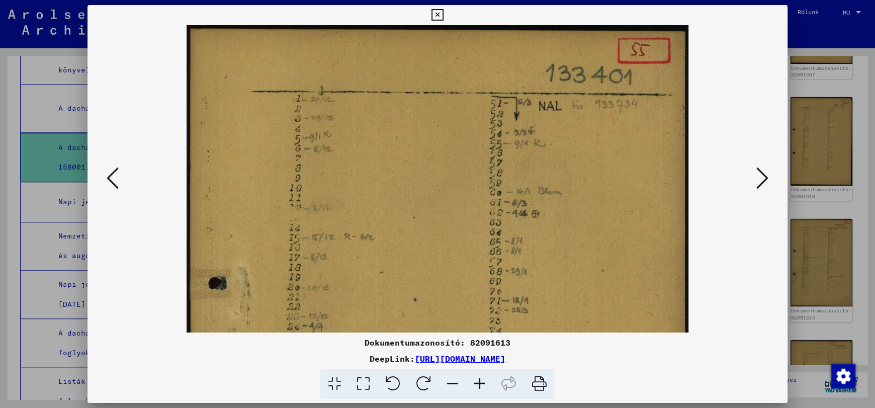
drag, startPoint x: 449, startPoint y: 146, endPoint x: 457, endPoint y: 219, distance: 72.8
click at [457, 219] on img at bounding box center [438, 379] width 502 height 709
drag, startPoint x: 463, startPoint y: 161, endPoint x: 473, endPoint y: 281, distance: 120.1
click at [473, 281] on img at bounding box center [438, 379] width 502 height 709
click at [767, 177] on icon at bounding box center [762, 178] width 12 height 24
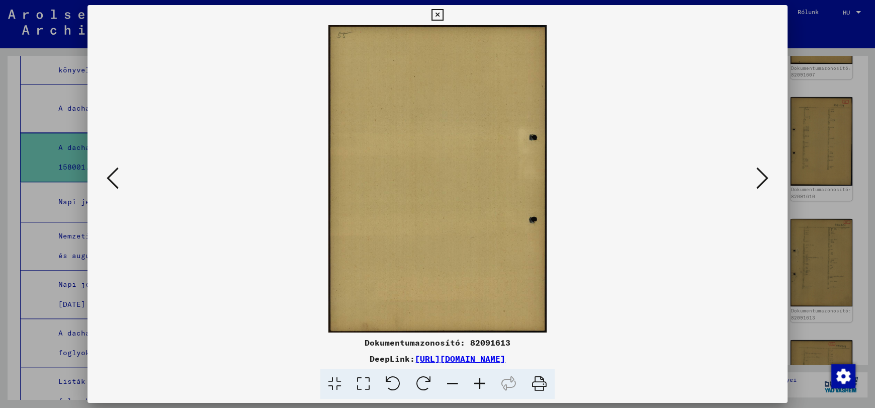
click at [447, 17] on div "Dokumentumazonosító: 82091613 DeepLink: [URL][DOMAIN_NAME]" at bounding box center [437, 202] width 700 height 394
click at [436, 14] on icon at bounding box center [437, 15] width 12 height 12
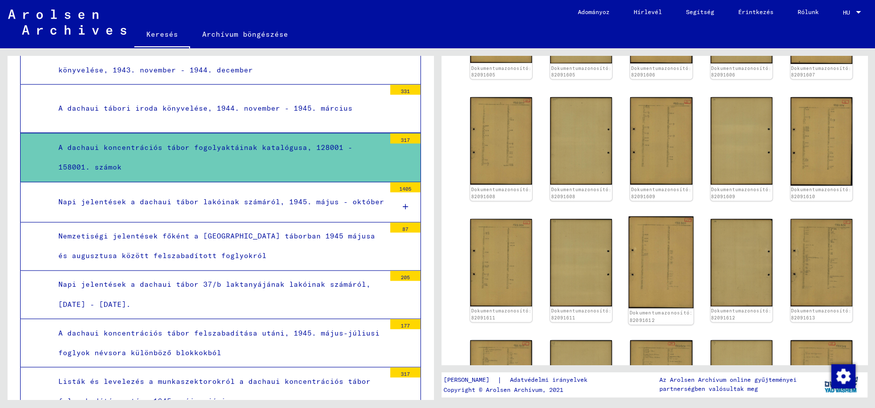
scroll to position [616, 0]
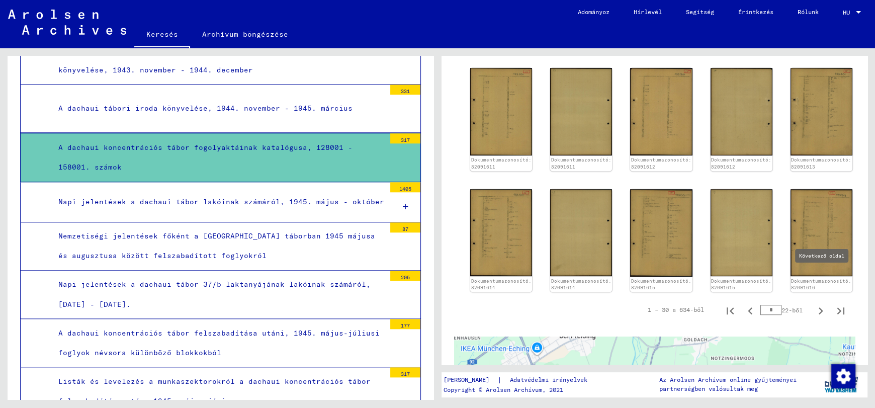
click at [818, 307] on icon "Következő oldal" at bounding box center [820, 310] width 5 height 7
type input "*"
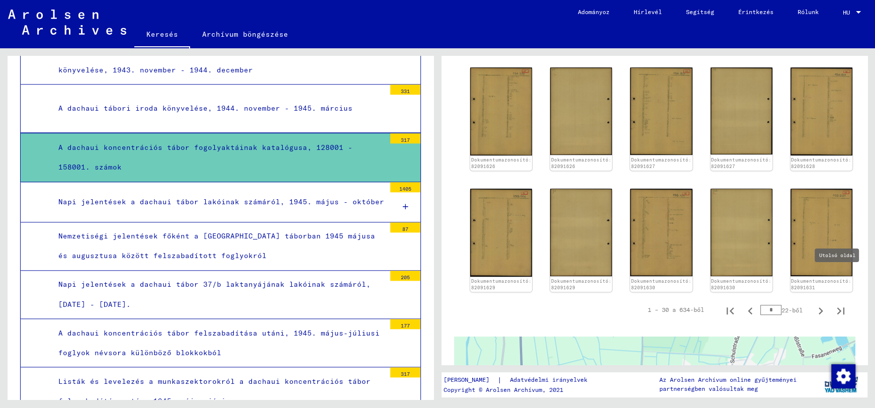
click at [834, 304] on icon "Utolsó oldal" at bounding box center [841, 311] width 14 height 14
type input "**"
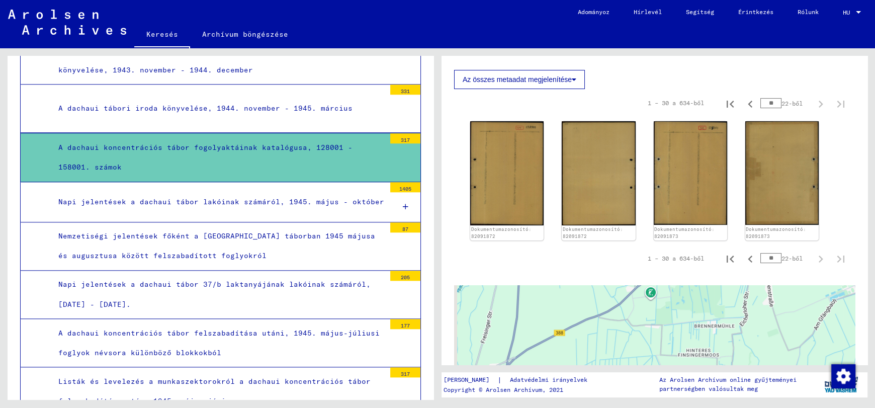
scroll to position [110, 0]
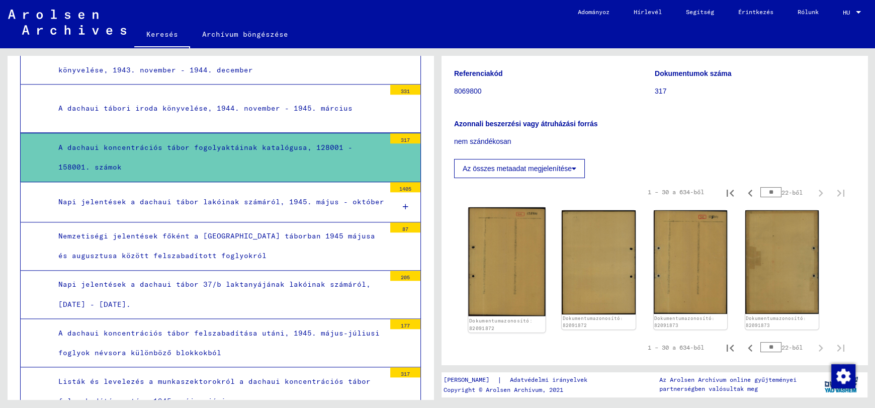
click at [518, 250] on img at bounding box center [506, 261] width 77 height 109
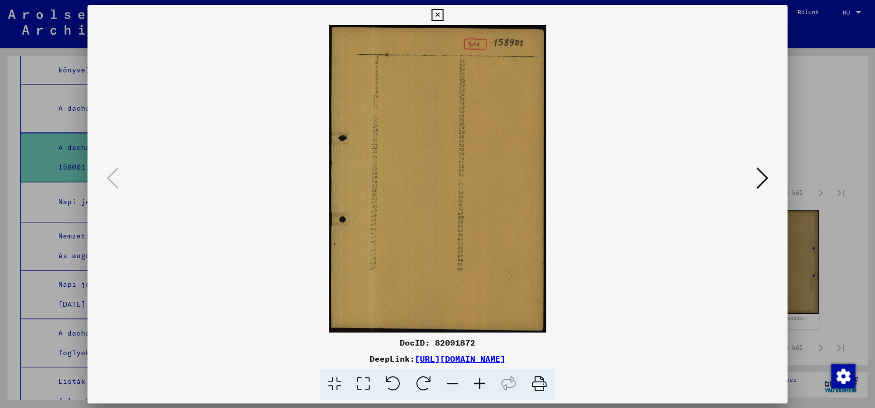
click at [518, 250] on img at bounding box center [437, 178] width 631 height 307
click at [434, 12] on icon at bounding box center [437, 15] width 12 height 12
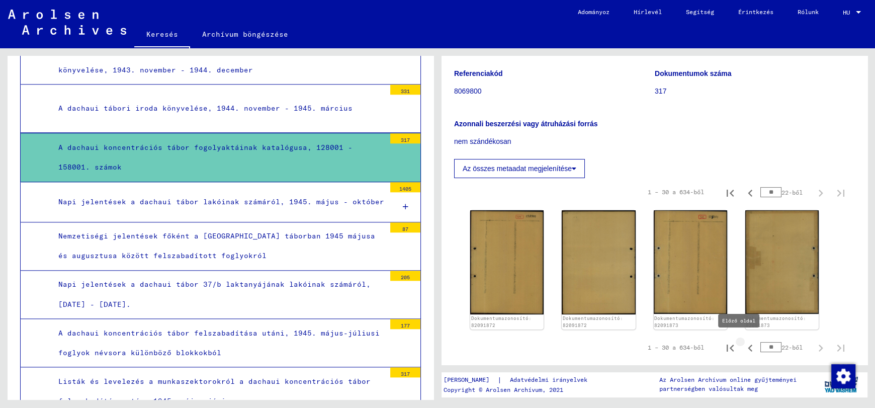
click at [748, 345] on icon "Előző oldal" at bounding box center [750, 347] width 5 height 7
type input "**"
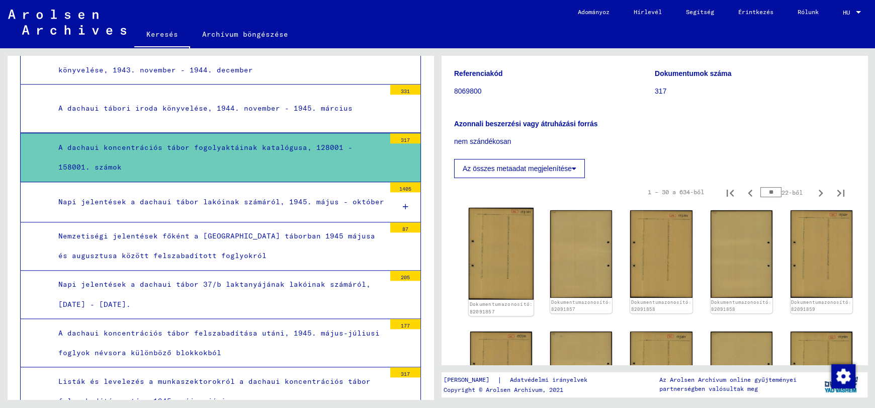
click at [514, 248] on img at bounding box center [501, 254] width 65 height 92
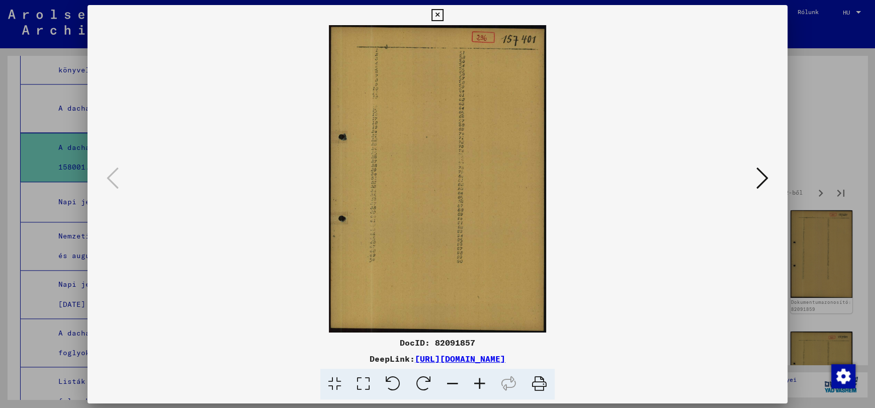
click at [514, 248] on img at bounding box center [437, 178] width 631 height 307
click at [437, 16] on icon at bounding box center [437, 15] width 12 height 12
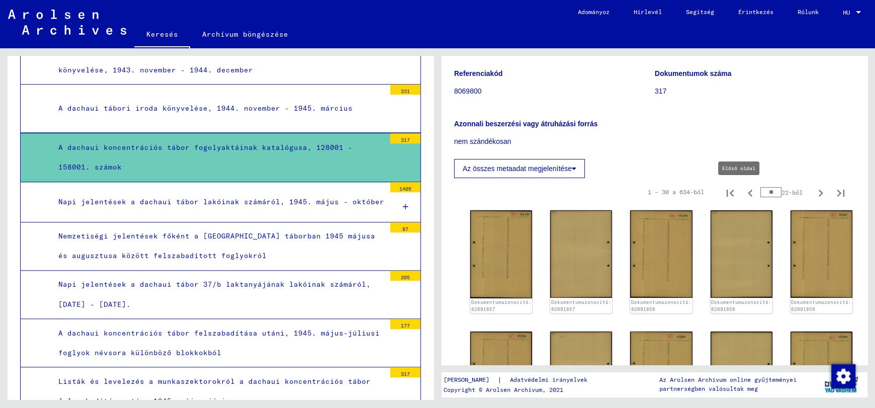
click at [748, 193] on icon "Előző oldal" at bounding box center [750, 193] width 5 height 7
type input "**"
click at [492, 246] on img at bounding box center [501, 254] width 65 height 92
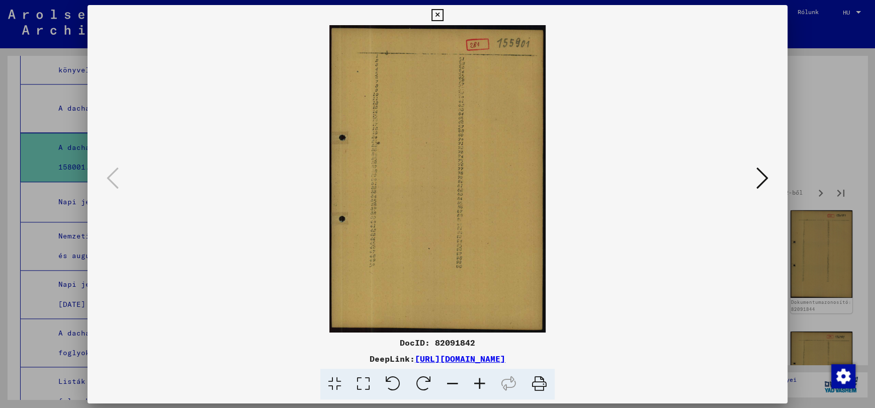
click at [492, 246] on img at bounding box center [437, 178] width 631 height 307
click at [762, 177] on icon at bounding box center [762, 178] width 12 height 24
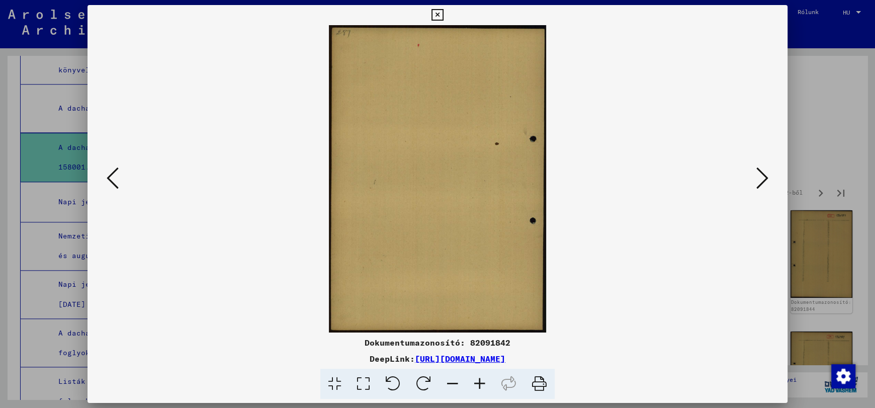
click at [762, 177] on icon at bounding box center [762, 178] width 12 height 24
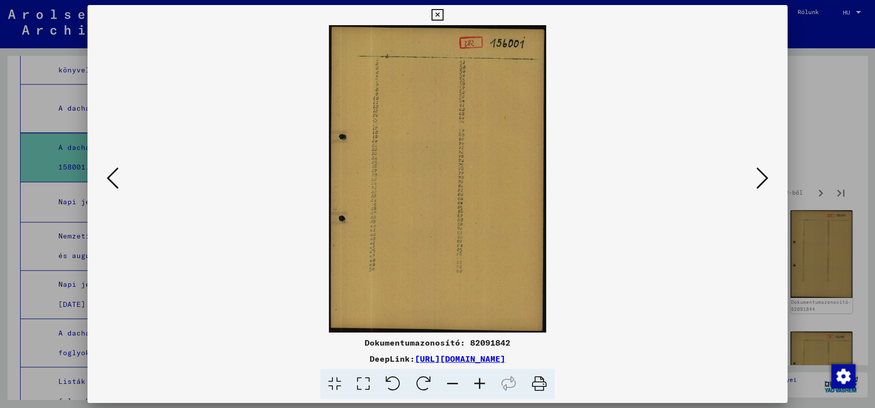
click at [762, 177] on icon at bounding box center [762, 178] width 12 height 24
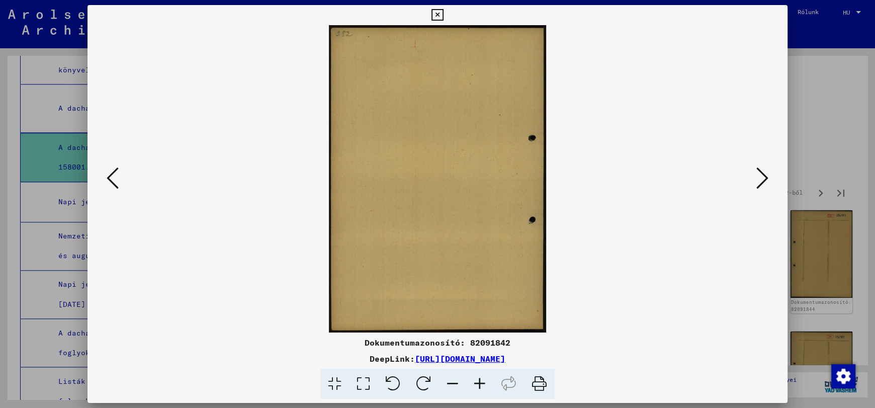
click at [762, 177] on icon at bounding box center [762, 178] width 12 height 24
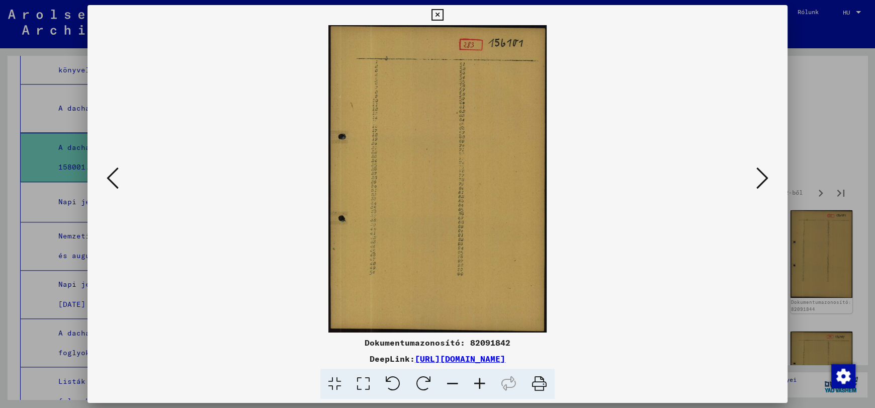
click at [762, 177] on icon at bounding box center [762, 178] width 12 height 24
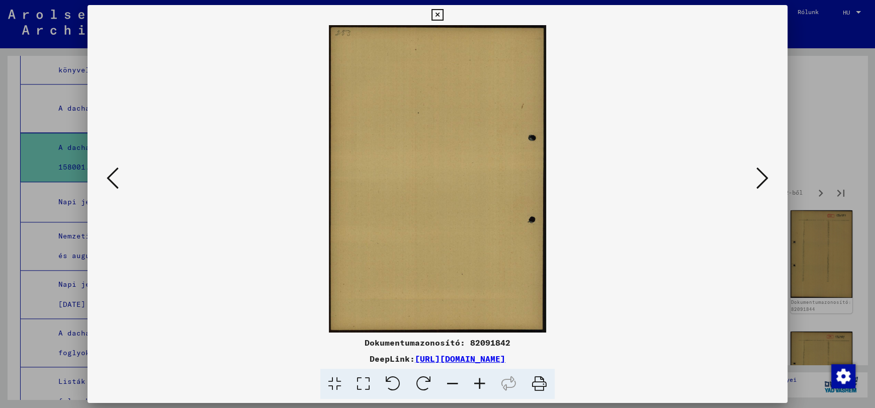
click at [762, 177] on icon at bounding box center [762, 178] width 12 height 24
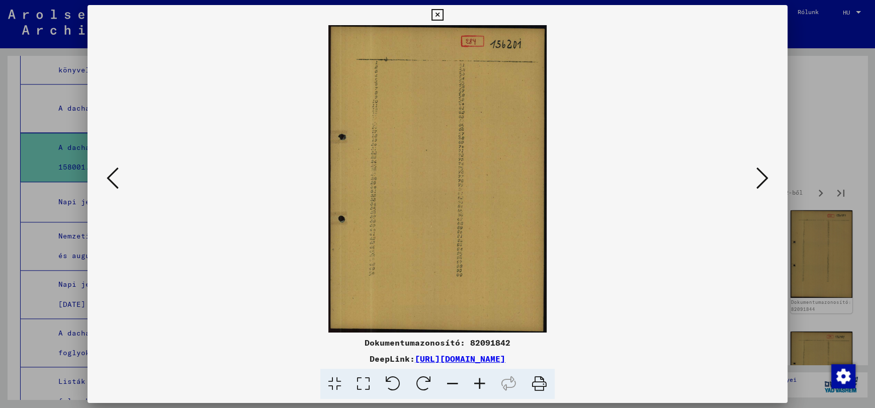
click at [762, 177] on icon at bounding box center [762, 178] width 12 height 24
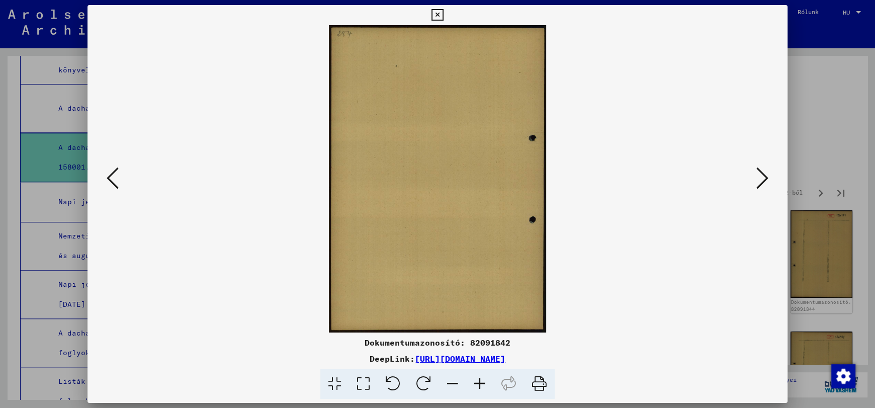
click at [762, 177] on icon at bounding box center [762, 178] width 12 height 24
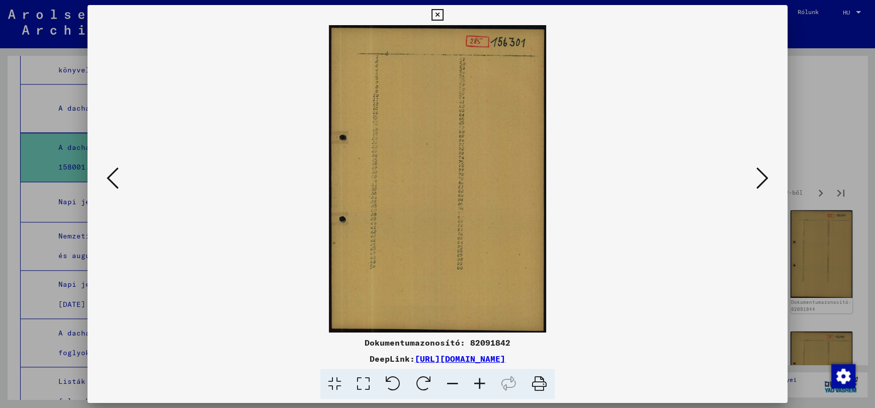
click at [762, 177] on icon at bounding box center [762, 178] width 12 height 24
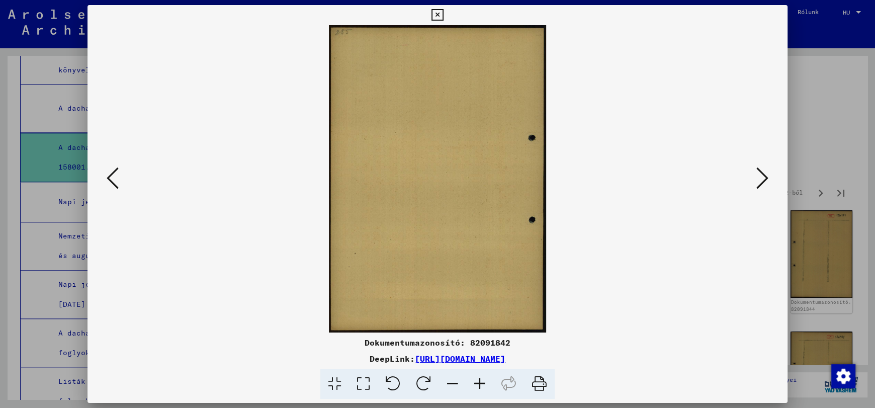
click at [762, 177] on icon at bounding box center [762, 178] width 12 height 24
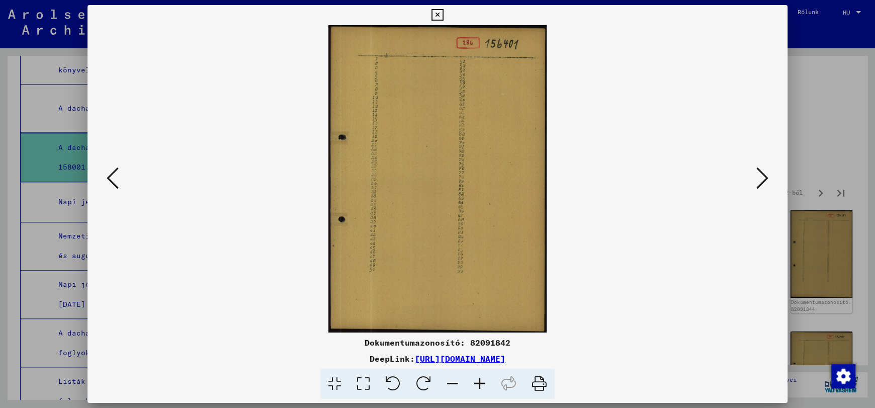
click at [762, 177] on icon at bounding box center [762, 178] width 12 height 24
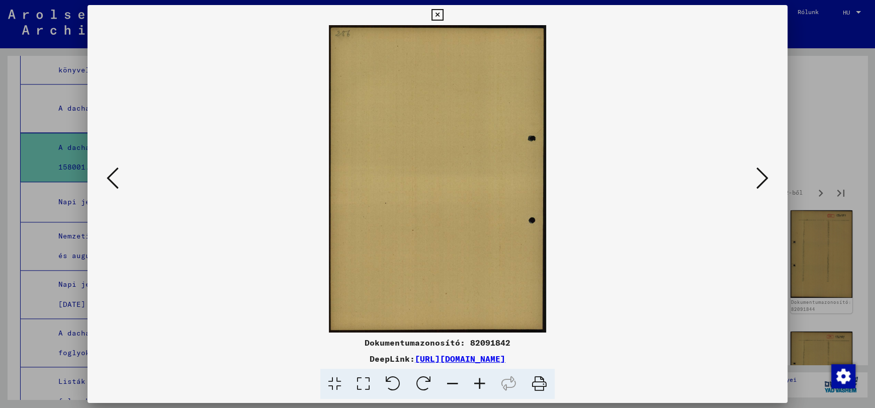
click at [762, 177] on icon at bounding box center [762, 178] width 12 height 24
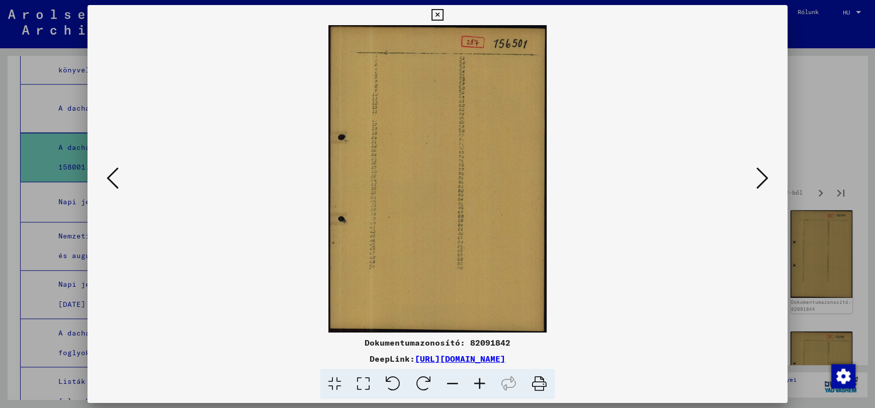
click at [762, 177] on icon at bounding box center [762, 178] width 12 height 24
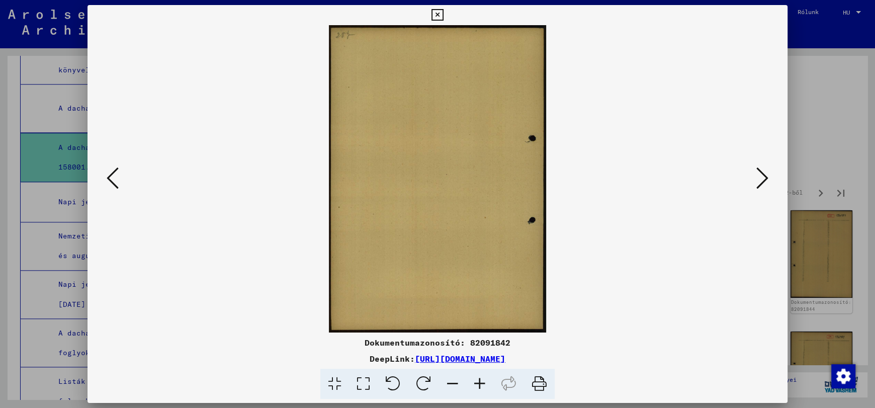
click at [762, 177] on icon at bounding box center [762, 178] width 12 height 24
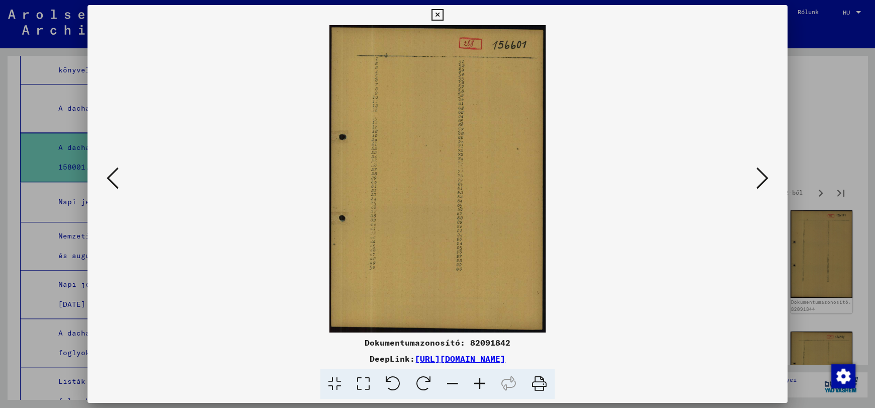
click at [762, 177] on icon at bounding box center [762, 178] width 12 height 24
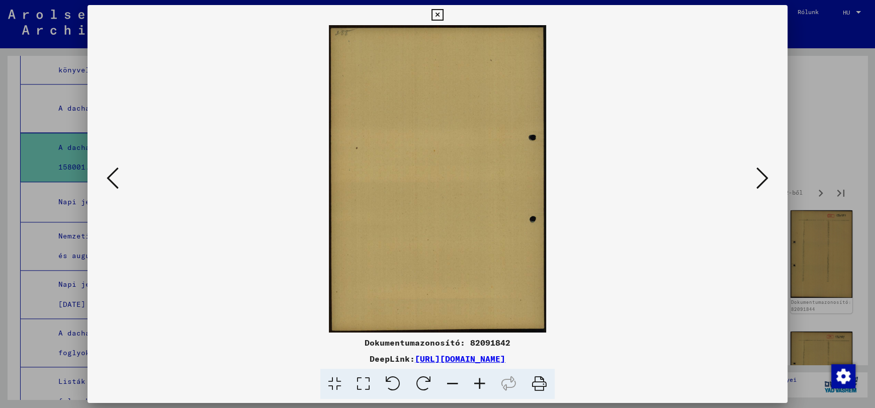
click at [762, 177] on icon at bounding box center [762, 178] width 12 height 24
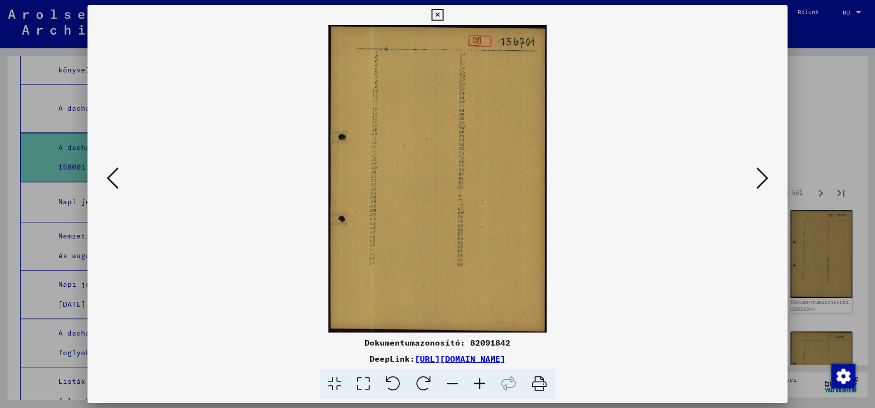
click at [763, 176] on icon at bounding box center [762, 178] width 12 height 24
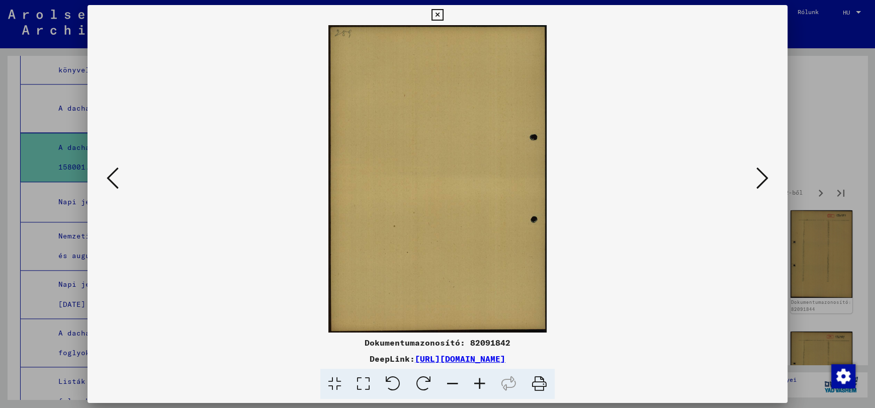
click at [763, 176] on icon at bounding box center [762, 178] width 12 height 24
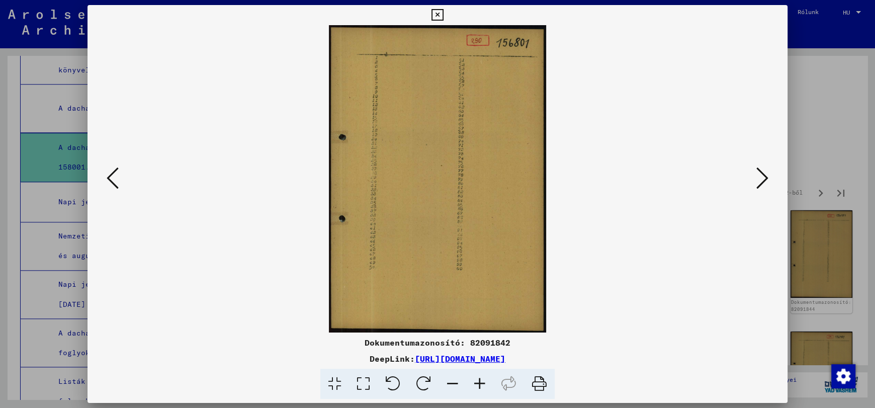
click at [434, 11] on icon at bounding box center [437, 15] width 12 height 12
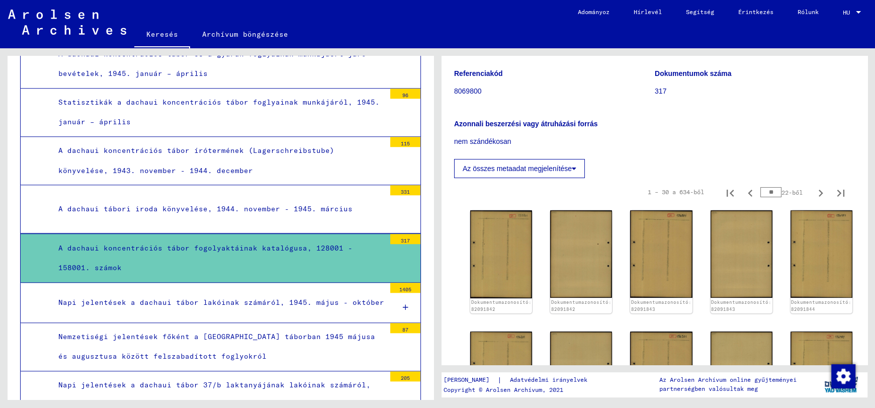
scroll to position [868, 0]
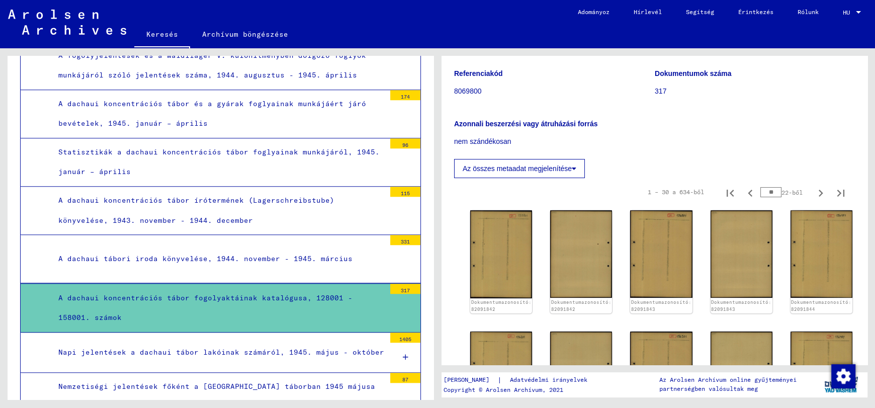
click at [260, 147] on font "Statisztikák a dachaui koncentrációs tábor foglyainak munkájáról, 1945. január …" at bounding box center [218, 161] width 321 height 29
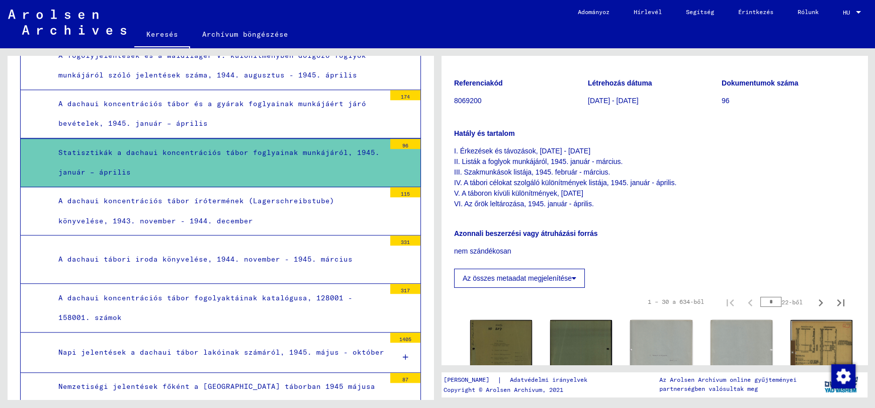
scroll to position [817, 0]
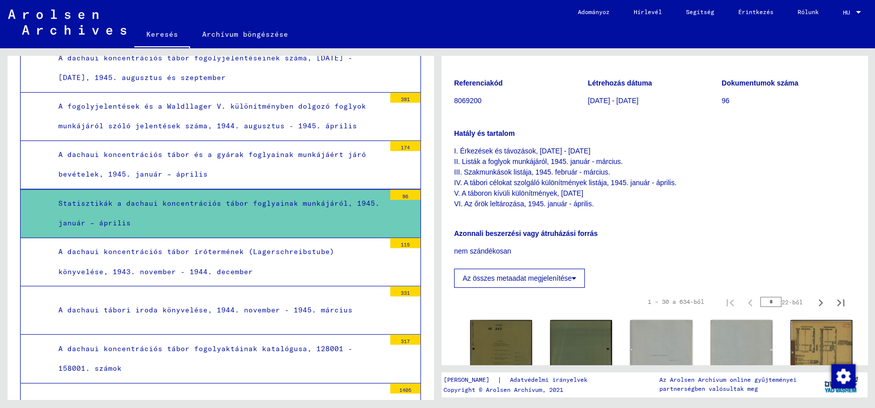
click at [197, 150] on font "A dachaui koncentrációs tábor és a gyárak foglyainak munkájáért járó bevételek,…" at bounding box center [212, 164] width 308 height 29
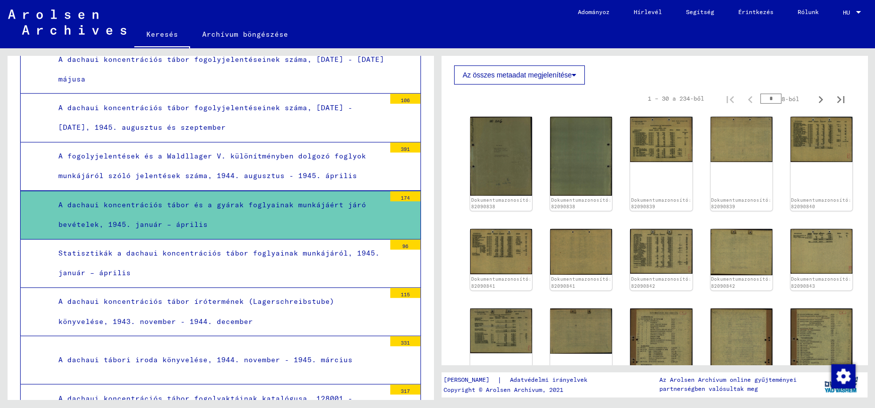
scroll to position [717, 0]
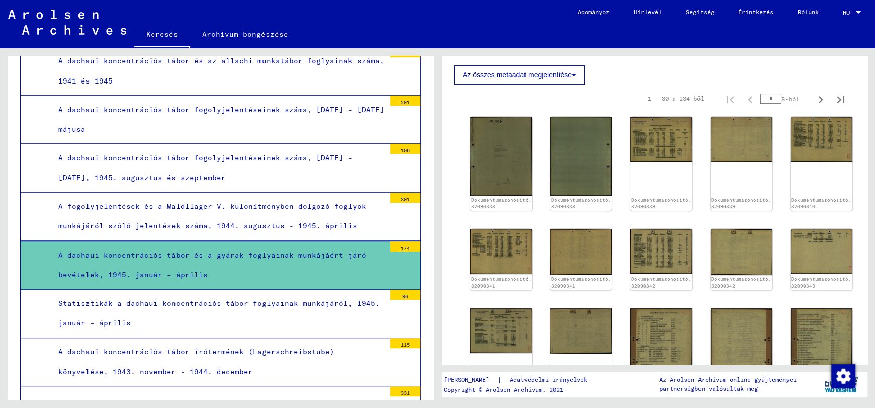
click at [161, 153] on font "A dachaui koncentrációs tábor fogolyjelentéseinek száma, [DATE] - [DATE], 1945.…" at bounding box center [205, 167] width 294 height 29
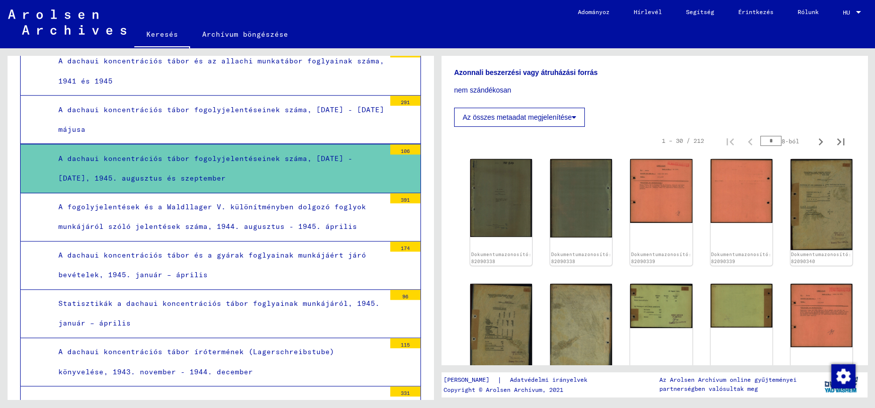
scroll to position [302, 0]
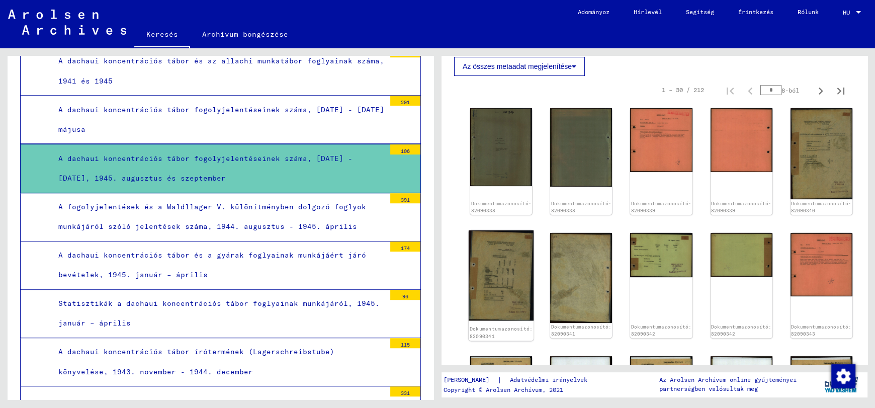
click at [495, 260] on img at bounding box center [501, 275] width 65 height 90
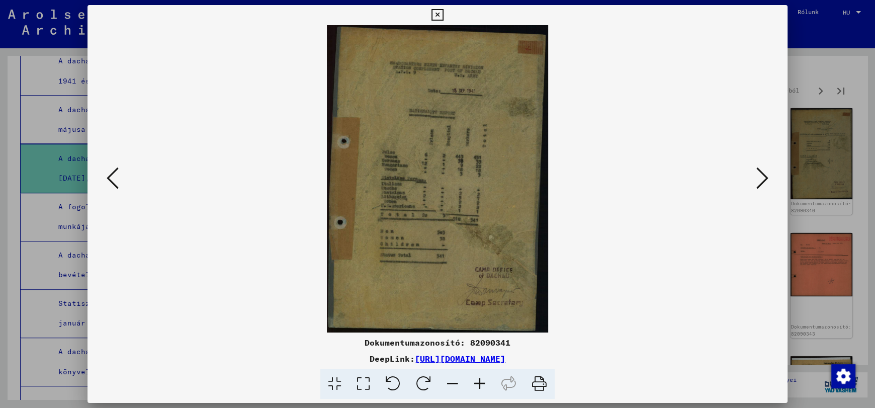
click at [478, 384] on icon at bounding box center [479, 384] width 27 height 31
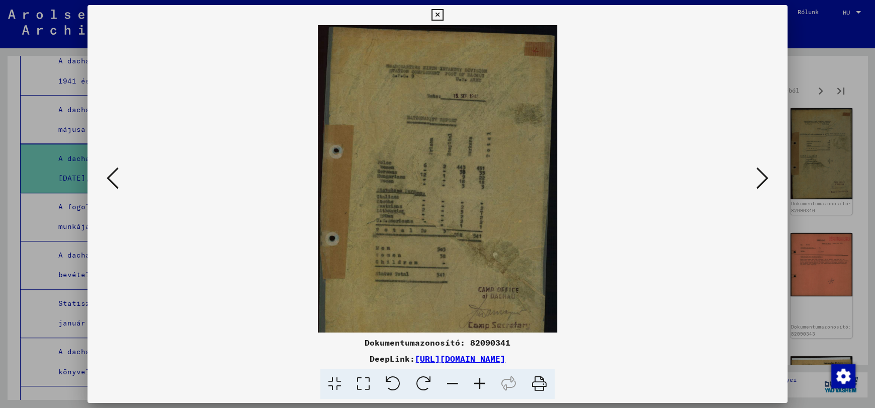
click at [478, 384] on icon at bounding box center [479, 384] width 27 height 31
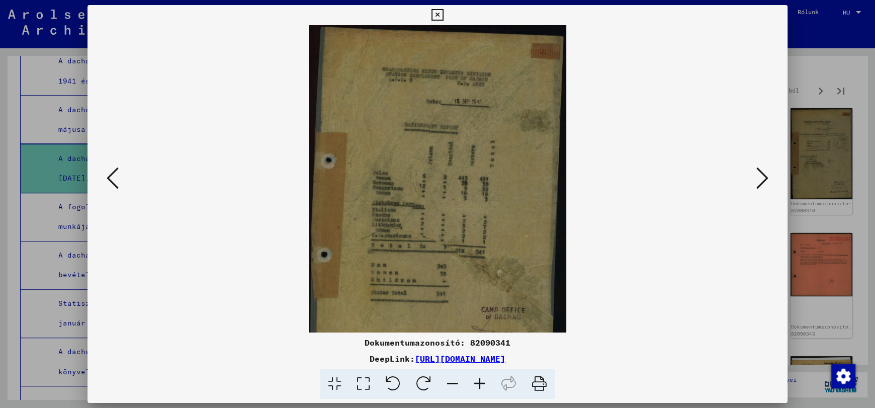
click at [478, 384] on icon at bounding box center [479, 384] width 27 height 31
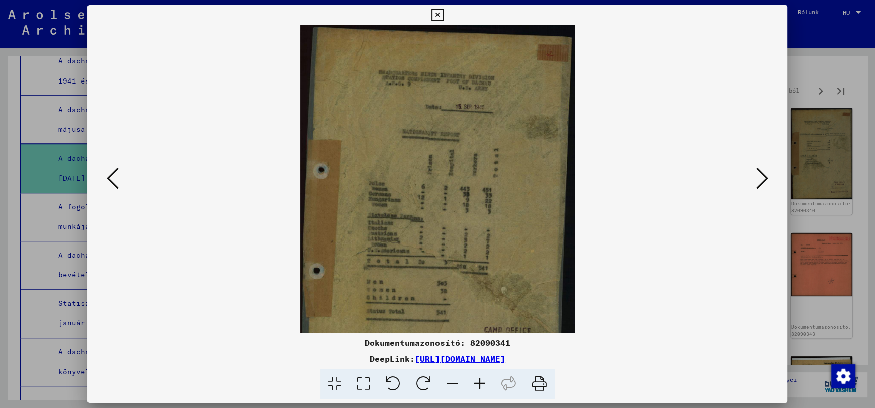
click at [478, 384] on icon at bounding box center [479, 384] width 27 height 31
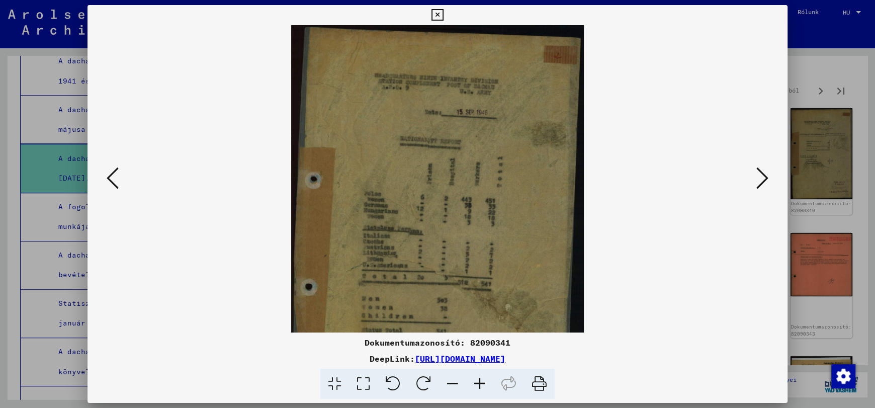
click at [478, 384] on icon at bounding box center [479, 384] width 27 height 31
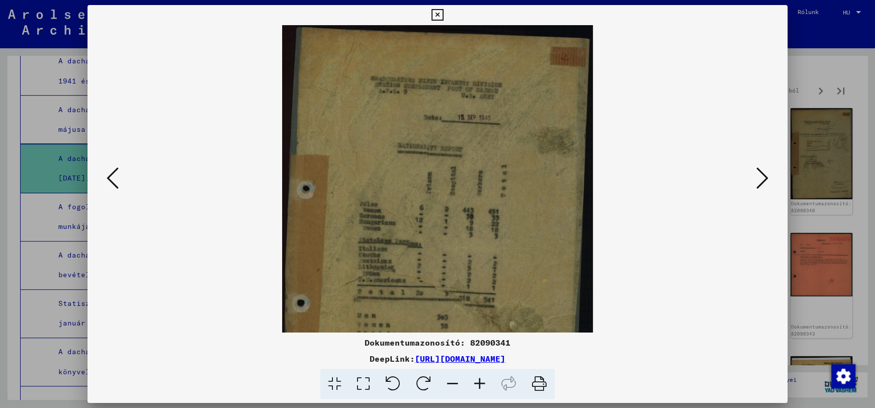
click at [478, 384] on icon at bounding box center [479, 384] width 27 height 31
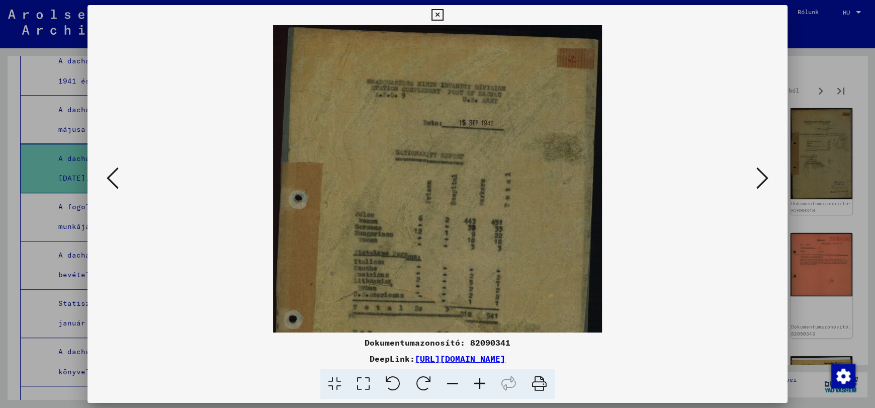
click at [478, 384] on icon at bounding box center [479, 384] width 27 height 31
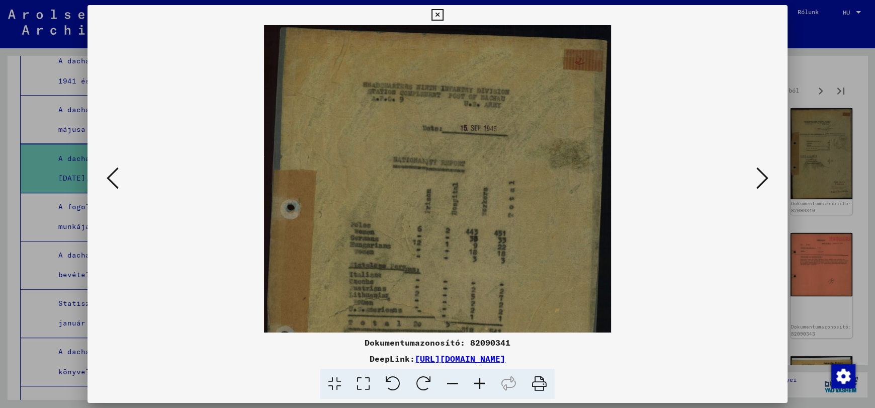
click at [478, 384] on icon at bounding box center [479, 384] width 27 height 31
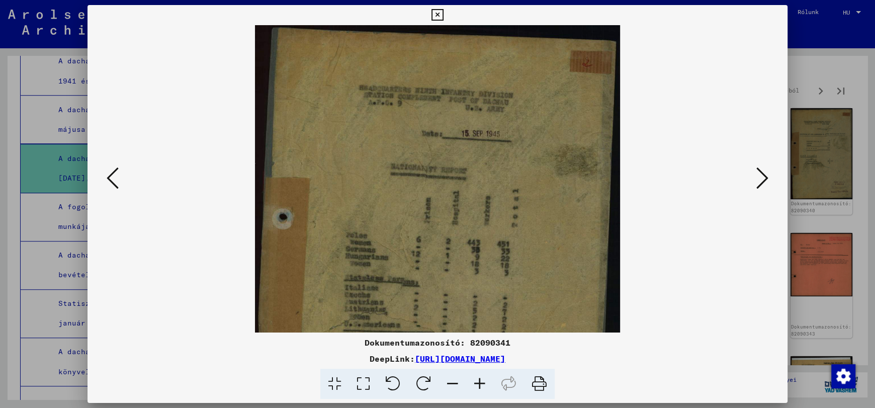
click at [478, 384] on icon at bounding box center [479, 384] width 27 height 31
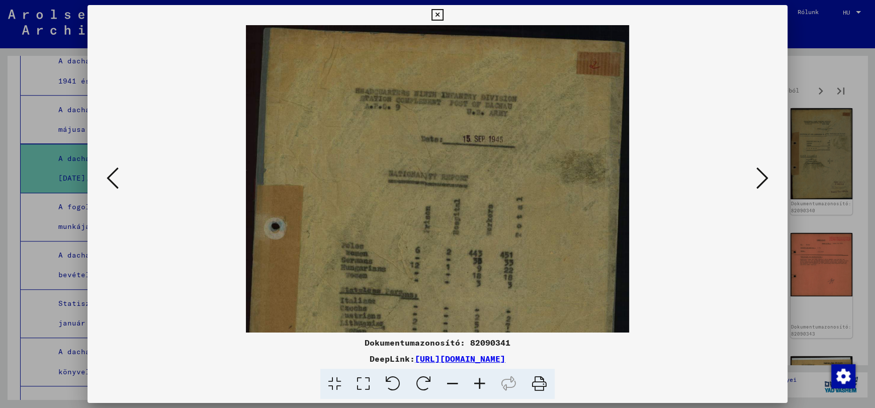
click at [478, 384] on icon at bounding box center [479, 384] width 27 height 31
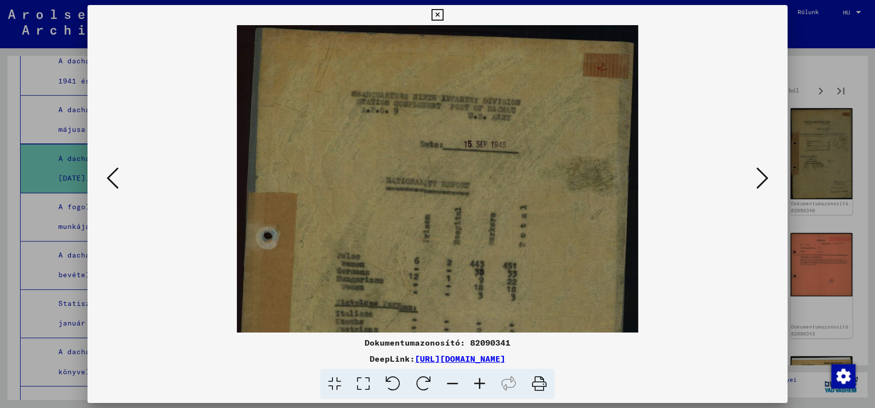
click at [478, 384] on icon at bounding box center [479, 384] width 27 height 31
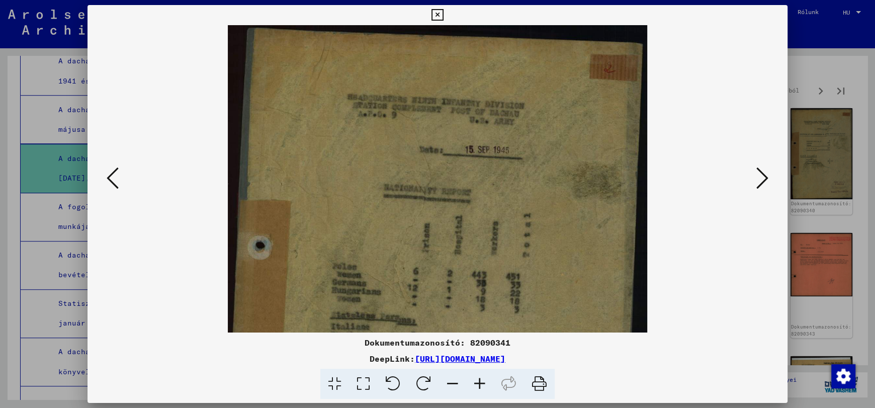
click at [478, 384] on icon at bounding box center [479, 384] width 27 height 31
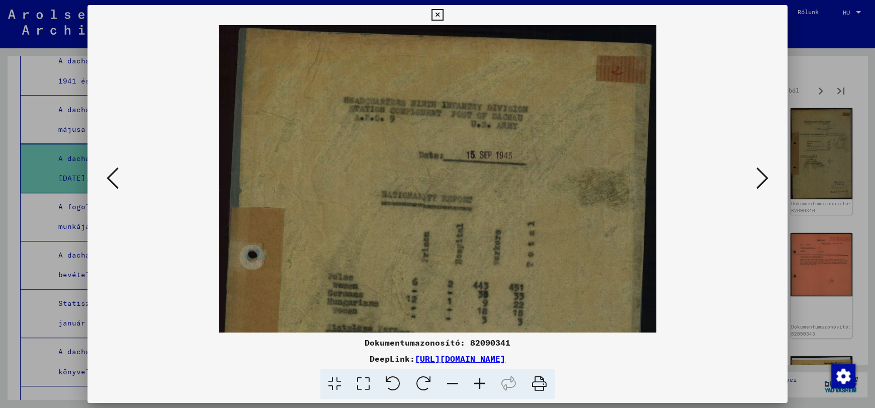
click at [478, 384] on icon at bounding box center [479, 384] width 27 height 31
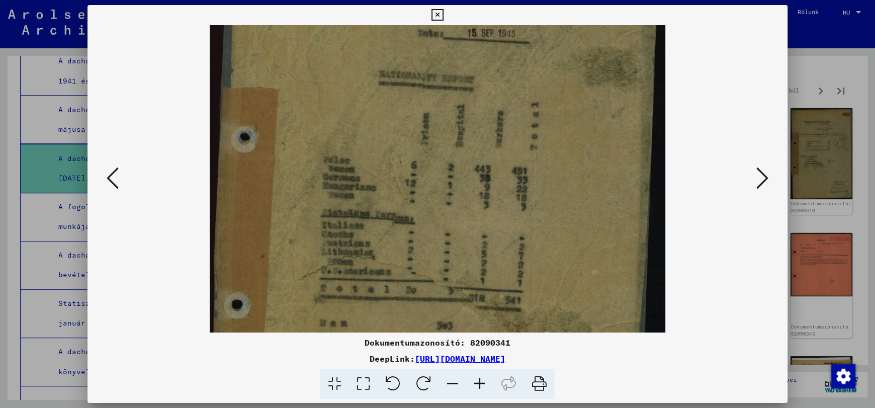
scroll to position [134, 0]
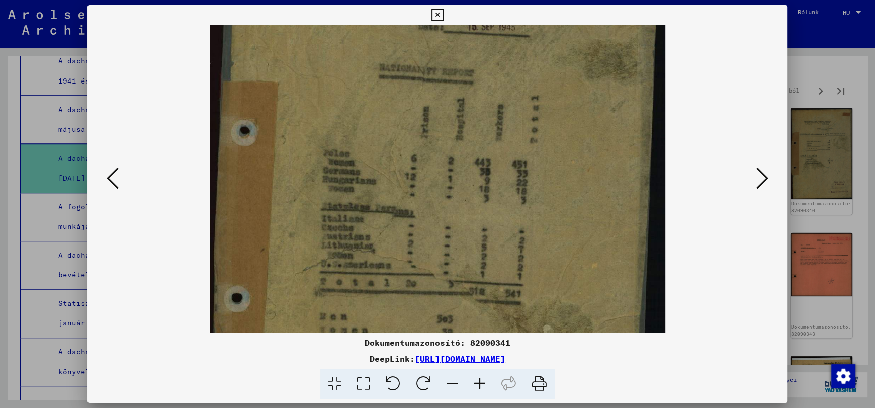
drag, startPoint x: 473, startPoint y: 289, endPoint x: 518, endPoint y: 154, distance: 142.4
click at [518, 154] on img at bounding box center [437, 208] width 455 height 634
click at [481, 383] on icon at bounding box center [479, 384] width 27 height 31
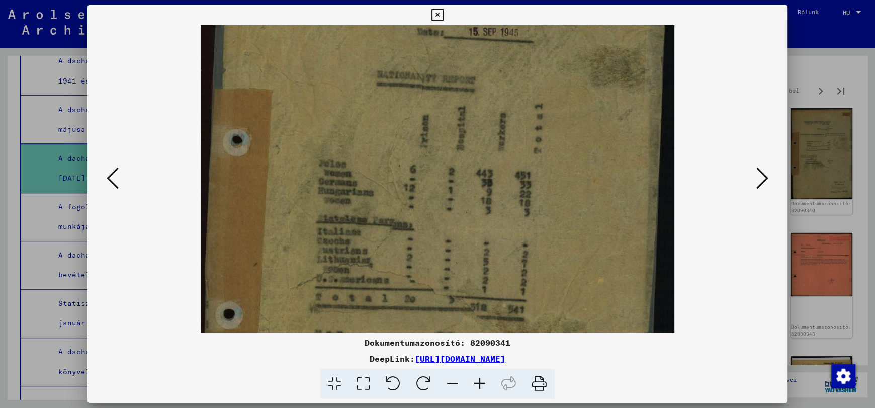
click at [481, 383] on icon at bounding box center [479, 384] width 27 height 31
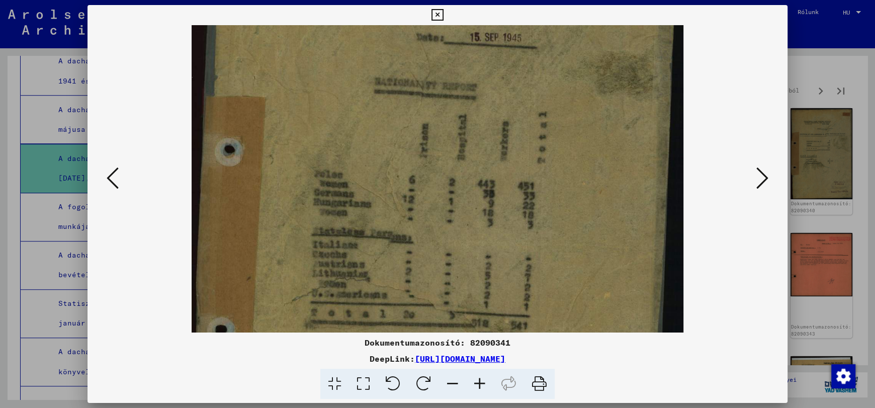
click at [481, 383] on icon at bounding box center [479, 384] width 27 height 31
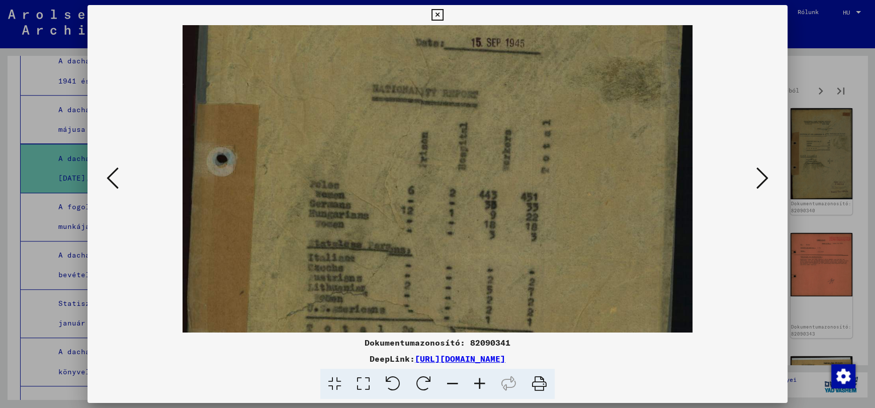
click at [481, 383] on icon at bounding box center [479, 384] width 27 height 31
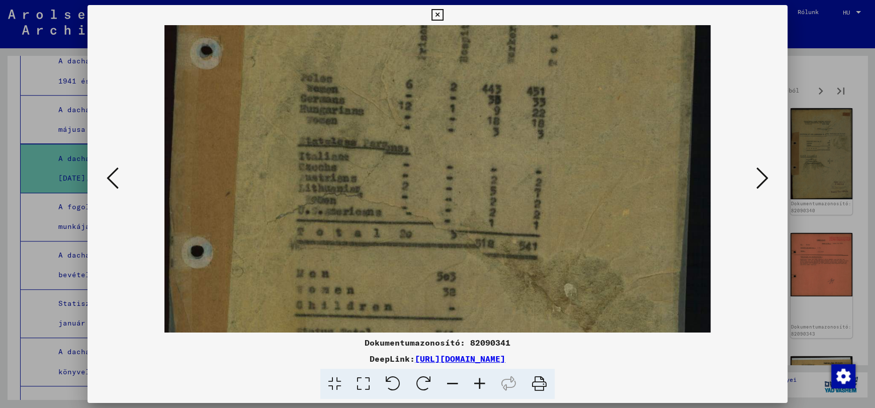
scroll to position [268, 0]
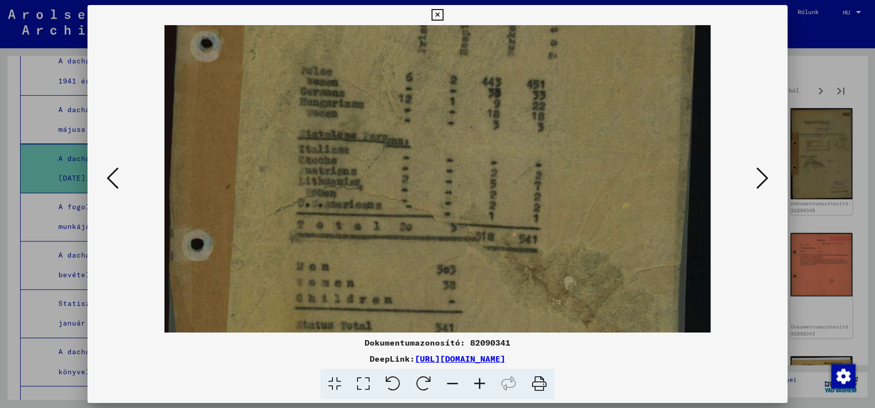
drag, startPoint x: 478, startPoint y: 306, endPoint x: 547, endPoint y: 170, distance: 152.0
click at [547, 170] on img at bounding box center [437, 137] width 546 height 760
click at [762, 175] on icon at bounding box center [762, 178] width 12 height 24
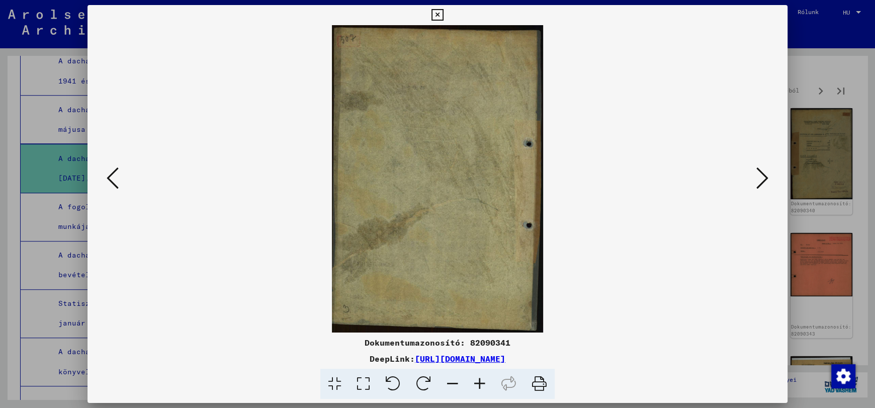
click at [762, 175] on icon at bounding box center [762, 178] width 12 height 24
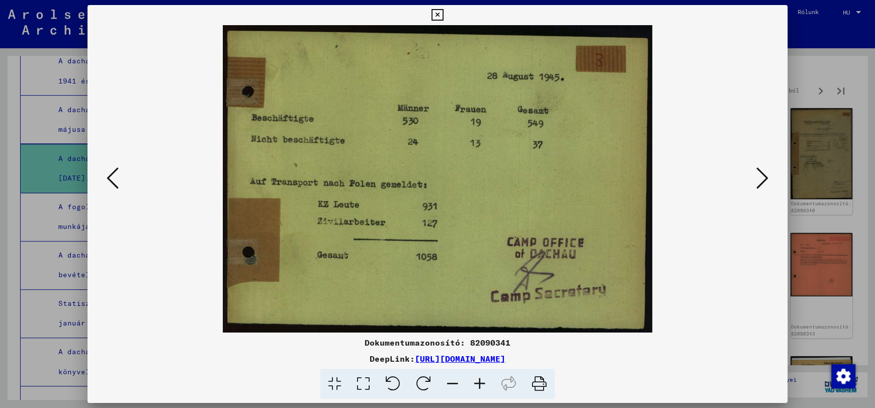
click at [762, 175] on icon at bounding box center [762, 178] width 12 height 24
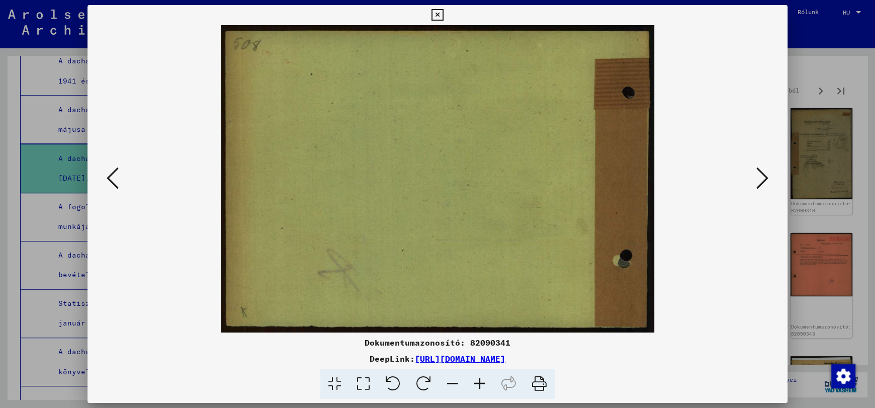
click at [762, 175] on icon at bounding box center [762, 178] width 12 height 24
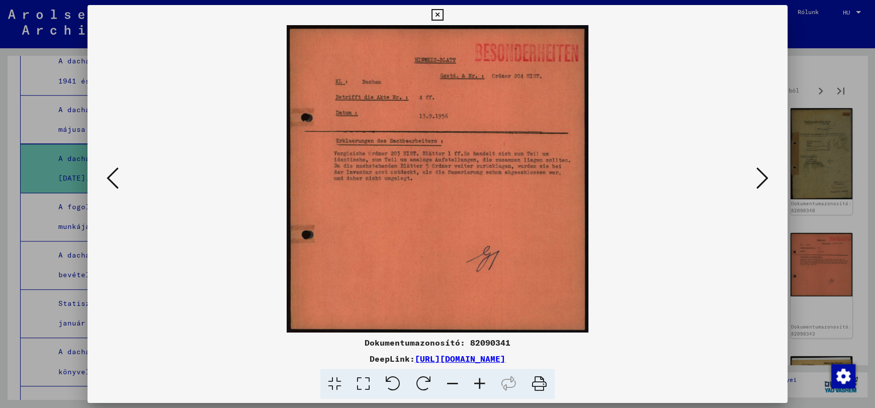
click at [762, 175] on icon at bounding box center [762, 178] width 12 height 24
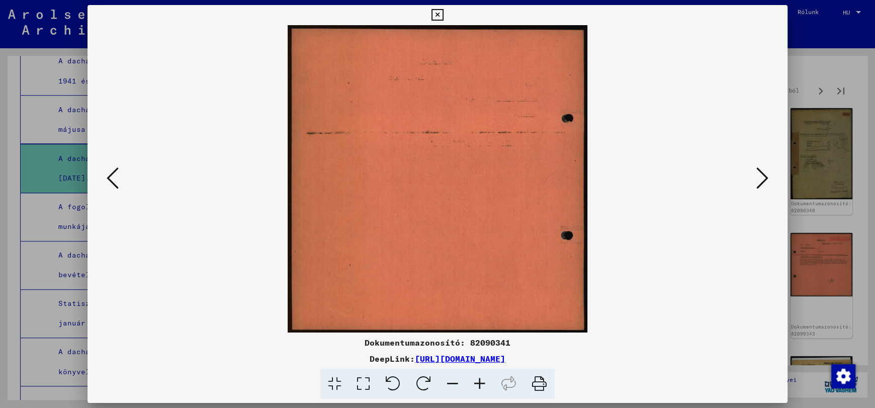
click at [762, 175] on icon at bounding box center [762, 178] width 12 height 24
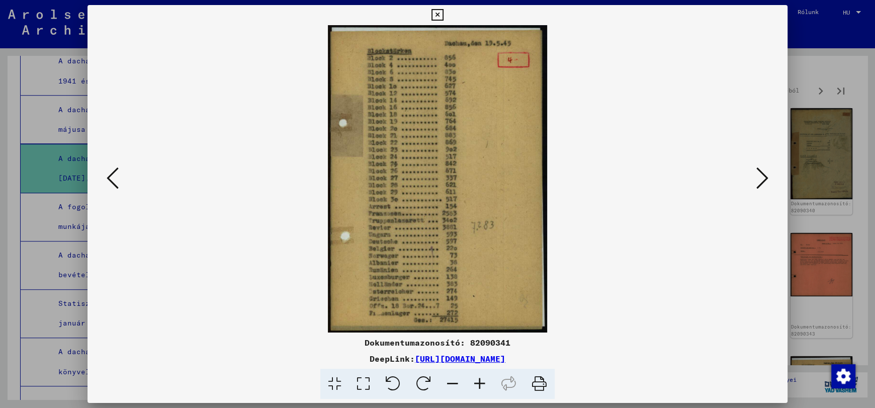
click at [762, 175] on icon at bounding box center [762, 178] width 12 height 24
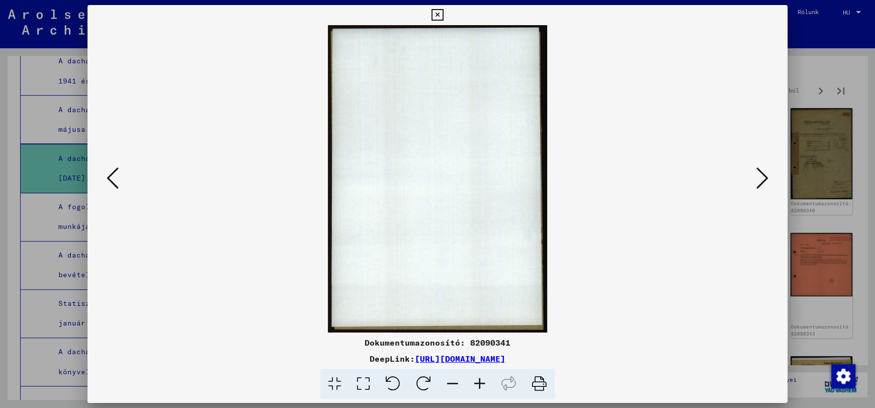
click at [762, 175] on icon at bounding box center [762, 178] width 12 height 24
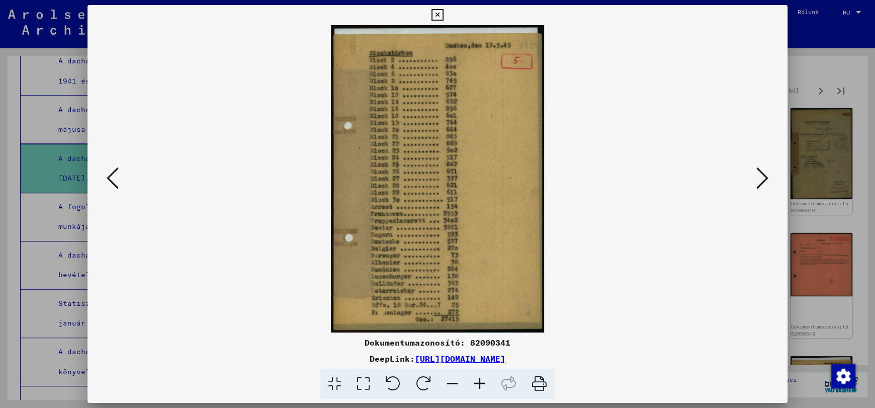
click at [762, 175] on icon at bounding box center [762, 178] width 12 height 24
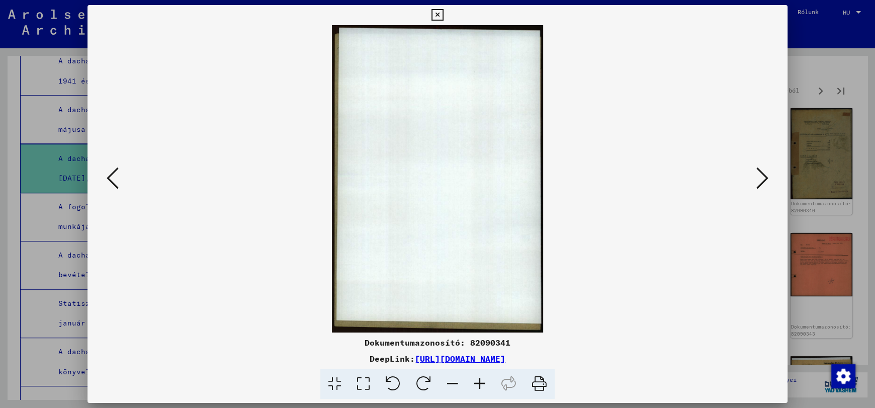
click at [762, 175] on icon at bounding box center [762, 178] width 12 height 24
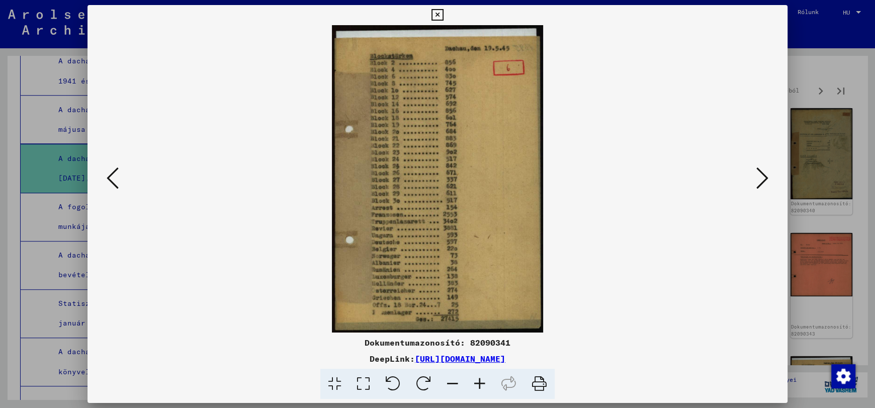
click at [762, 175] on icon at bounding box center [762, 178] width 12 height 24
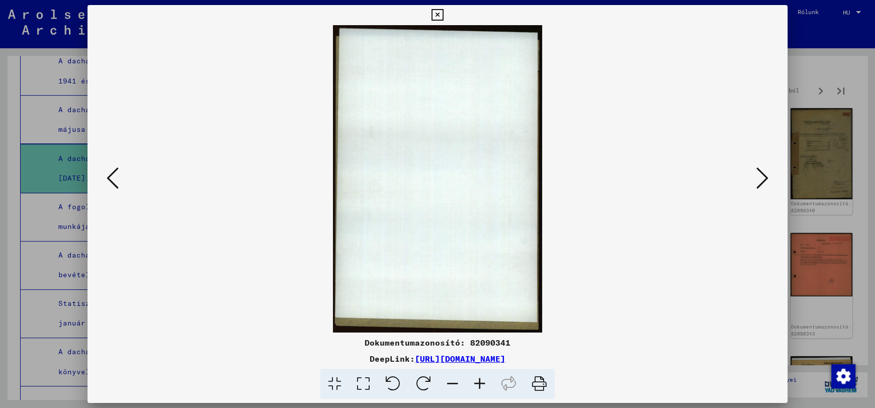
click at [762, 175] on icon at bounding box center [762, 178] width 12 height 24
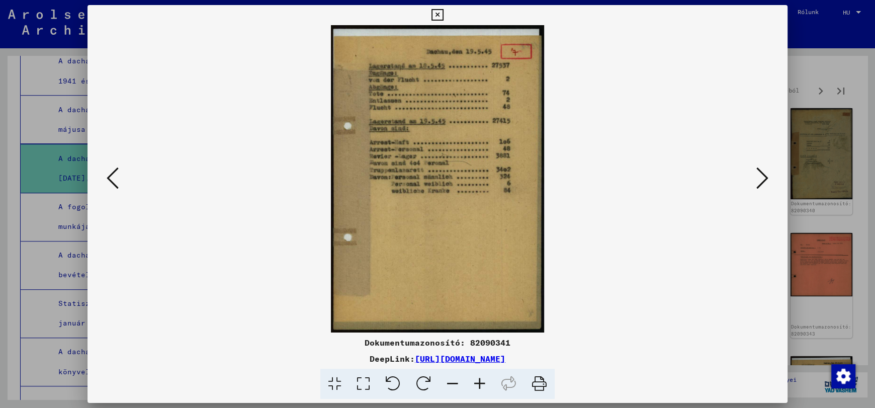
click at [762, 175] on icon at bounding box center [762, 178] width 12 height 24
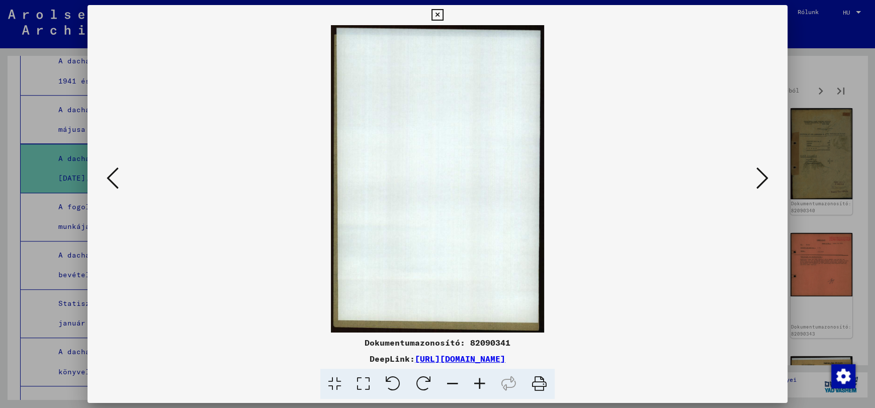
click at [762, 175] on icon at bounding box center [762, 178] width 12 height 24
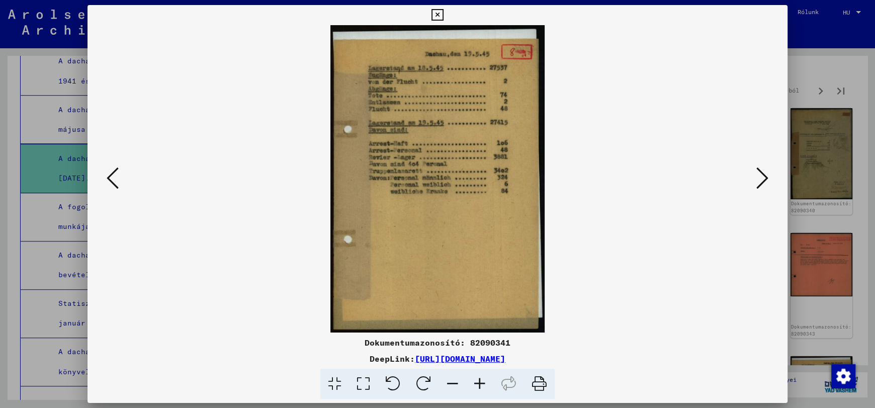
click at [762, 175] on icon at bounding box center [762, 178] width 12 height 24
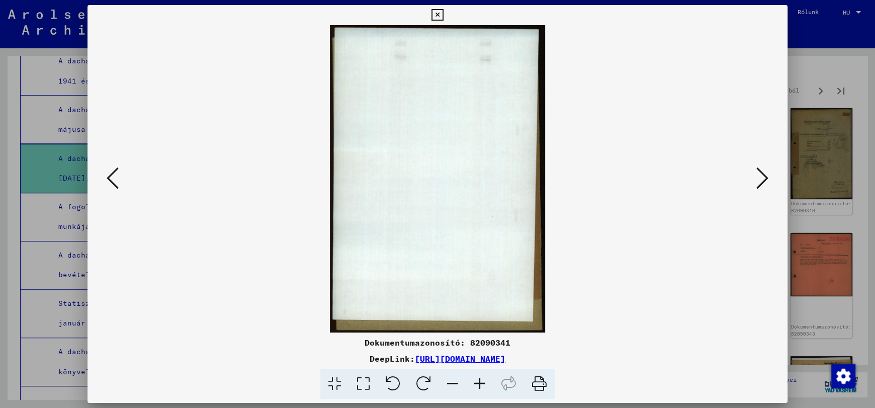
click at [762, 175] on icon at bounding box center [762, 178] width 12 height 24
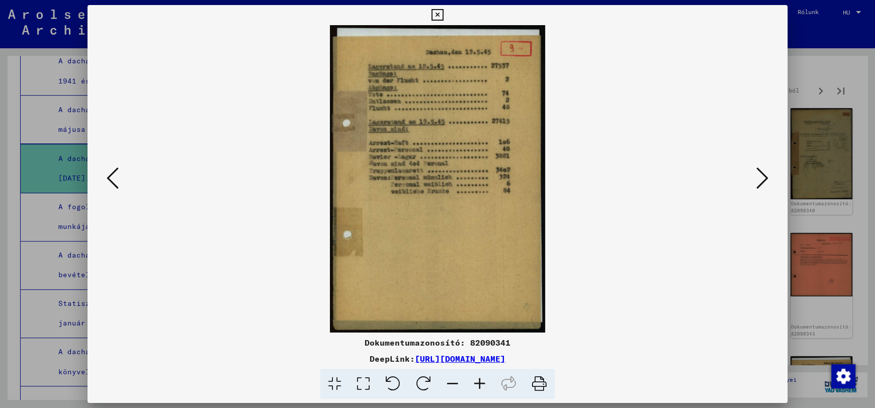
click at [762, 175] on icon at bounding box center [762, 178] width 12 height 24
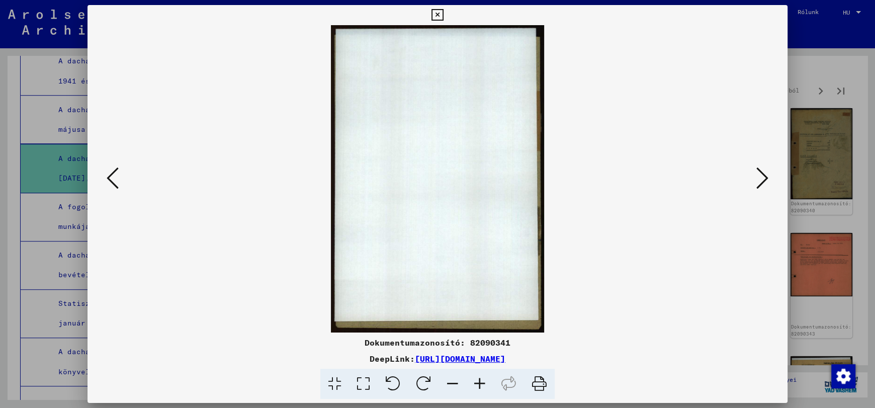
click at [762, 175] on icon at bounding box center [762, 178] width 12 height 24
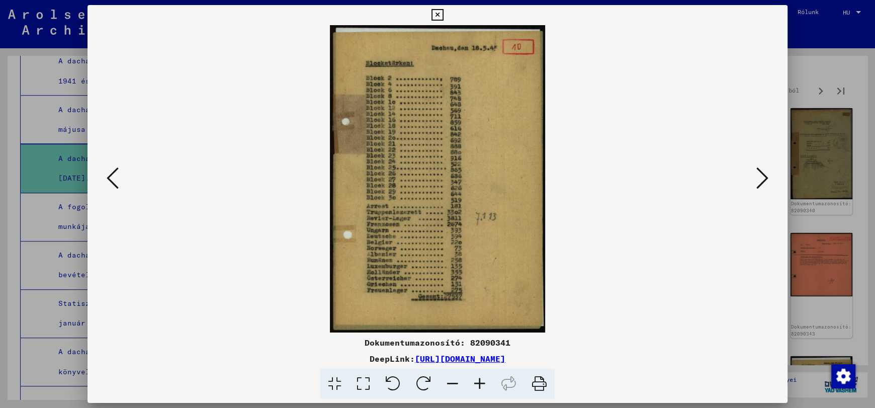
click at [762, 175] on icon at bounding box center [762, 178] width 12 height 24
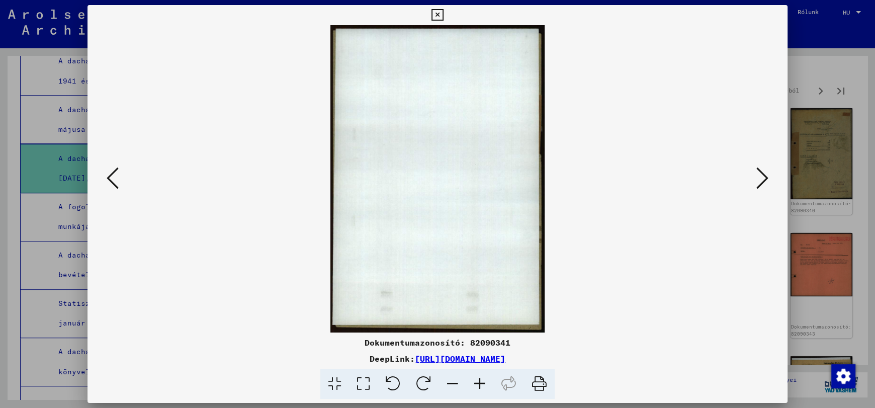
click at [762, 175] on icon at bounding box center [762, 178] width 12 height 24
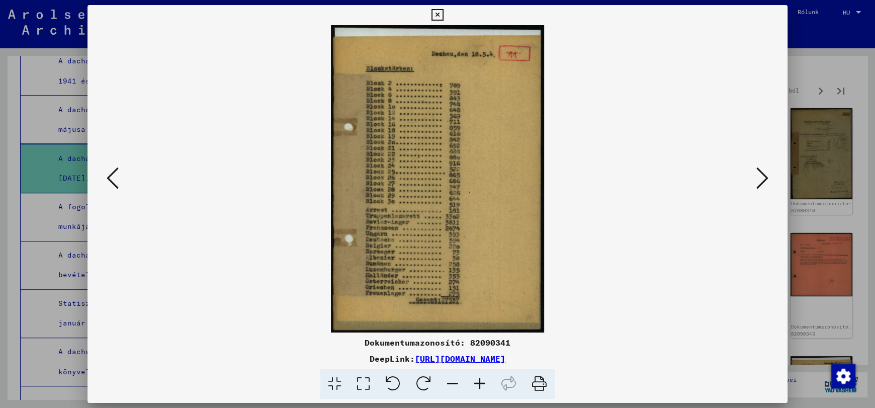
click at [762, 175] on icon at bounding box center [762, 178] width 12 height 24
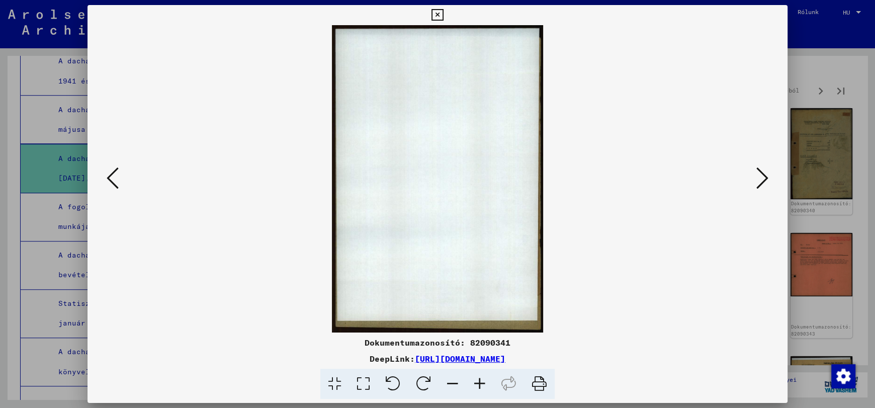
click at [762, 175] on icon at bounding box center [762, 178] width 12 height 24
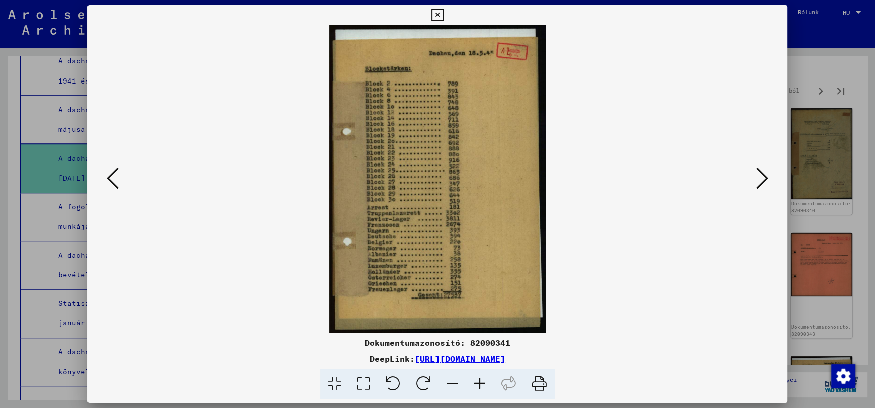
click at [762, 175] on icon at bounding box center [762, 178] width 12 height 24
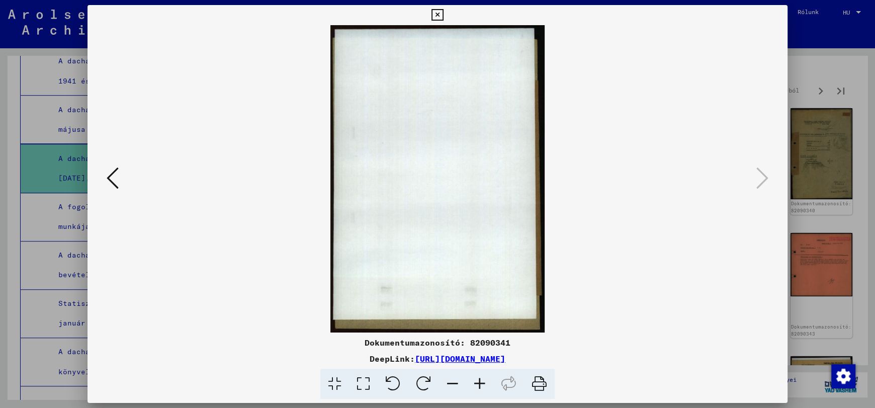
click at [440, 13] on icon at bounding box center [437, 15] width 12 height 12
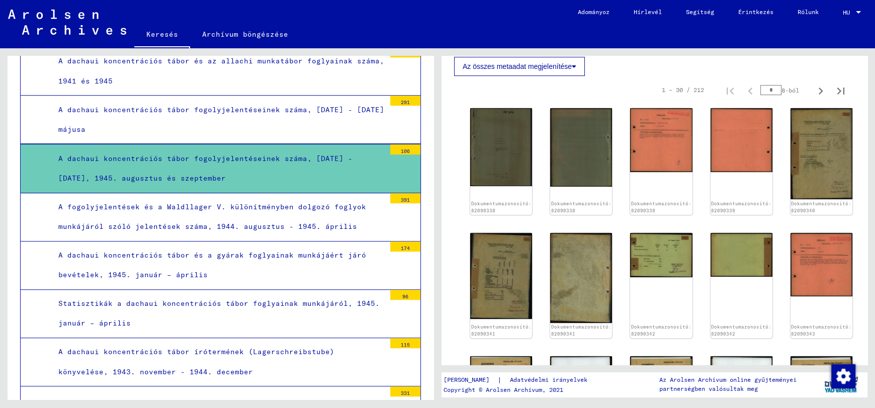
click at [163, 105] on font "A dachaui koncentrációs tábor fogolyjelentéseinek száma, [DATE] - [DATE] májusa" at bounding box center [221, 119] width 326 height 29
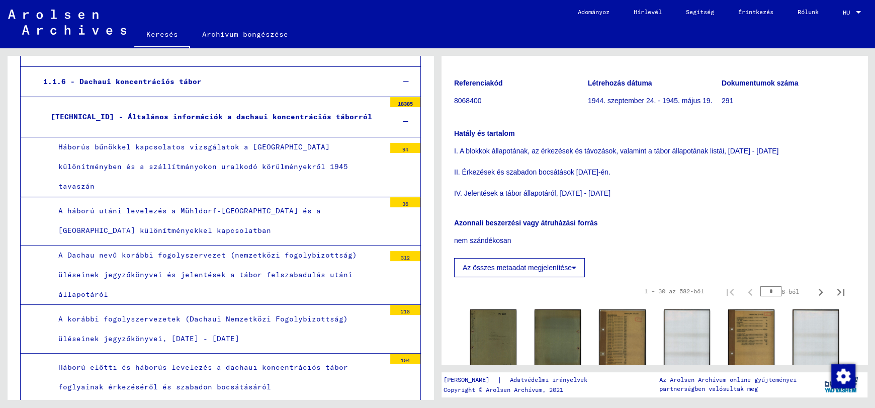
scroll to position [264, 0]
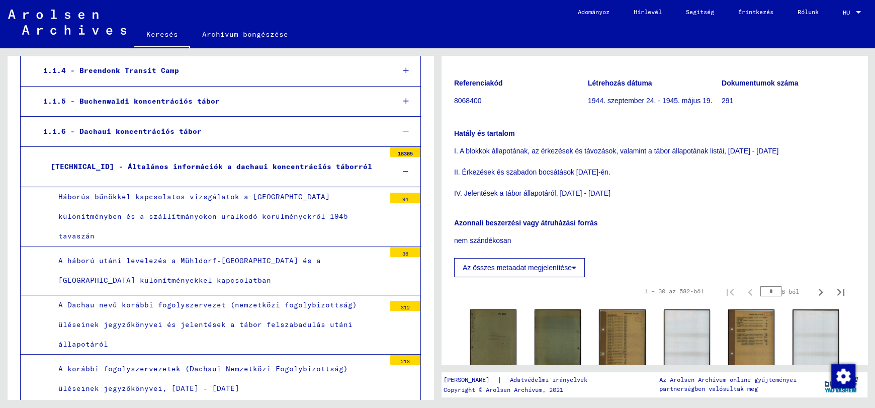
click at [258, 165] on font "[TECHNICAL_ID] - Általános információk a dachaui koncentrációs táborról" at bounding box center [211, 166] width 321 height 9
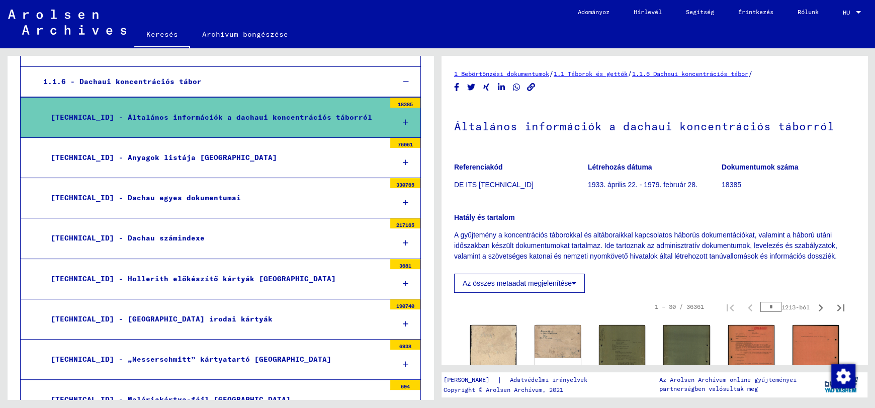
scroll to position [264, 0]
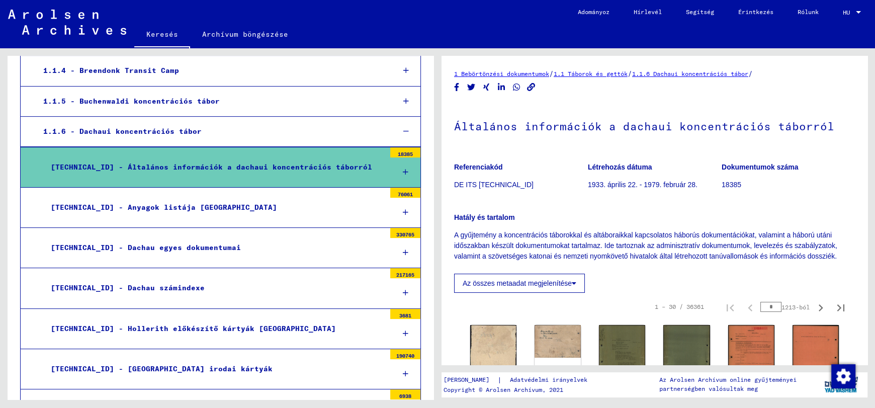
click at [174, 246] on font "[TECHNICAL_ID] - Dachau egyes dokumentumai" at bounding box center [146, 247] width 190 height 9
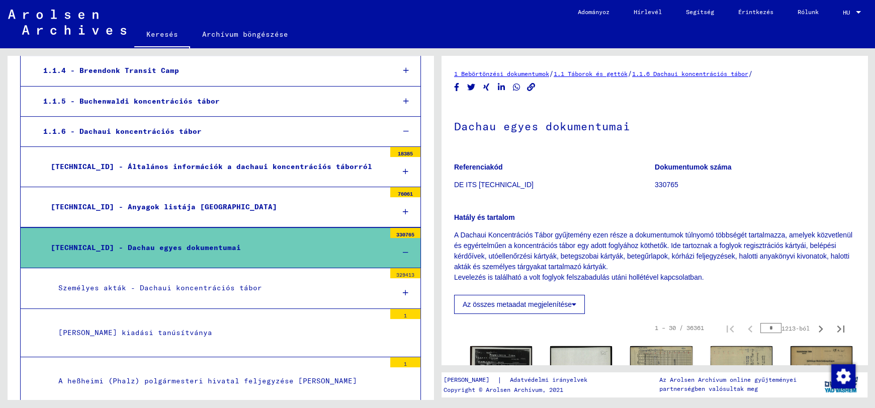
click at [188, 286] on font "Személyes akták - Dachaui koncentrációs tábor" at bounding box center [160, 287] width 204 height 9
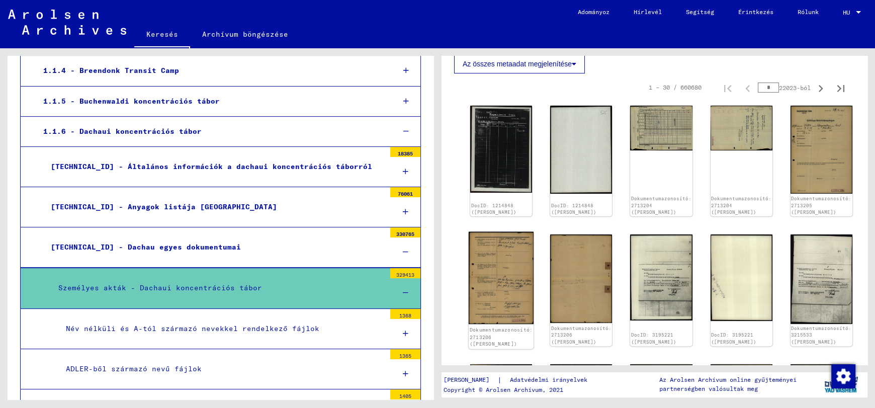
scroll to position [352, 0]
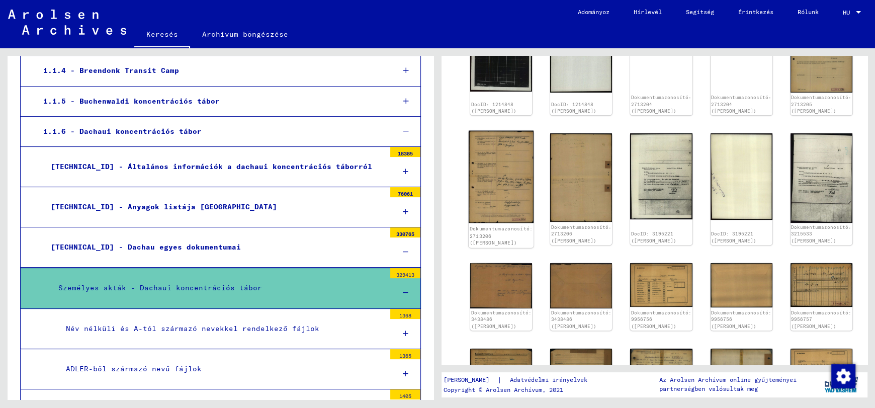
click at [496, 180] on img at bounding box center [501, 177] width 65 height 92
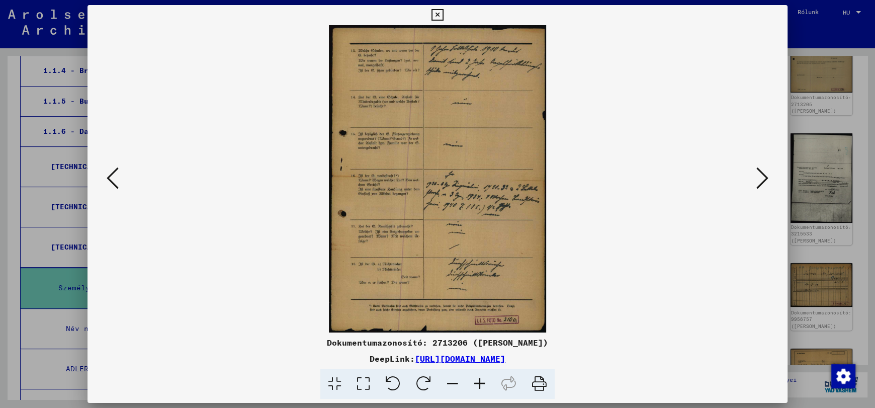
click at [482, 386] on icon at bounding box center [479, 384] width 27 height 31
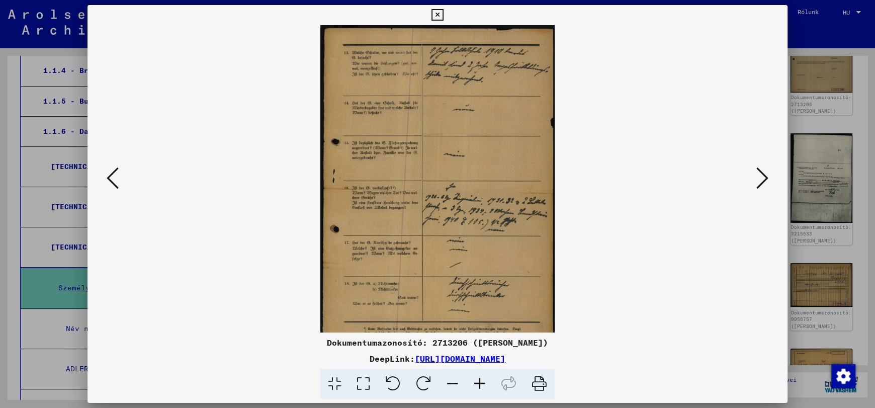
click at [482, 386] on icon at bounding box center [479, 384] width 27 height 31
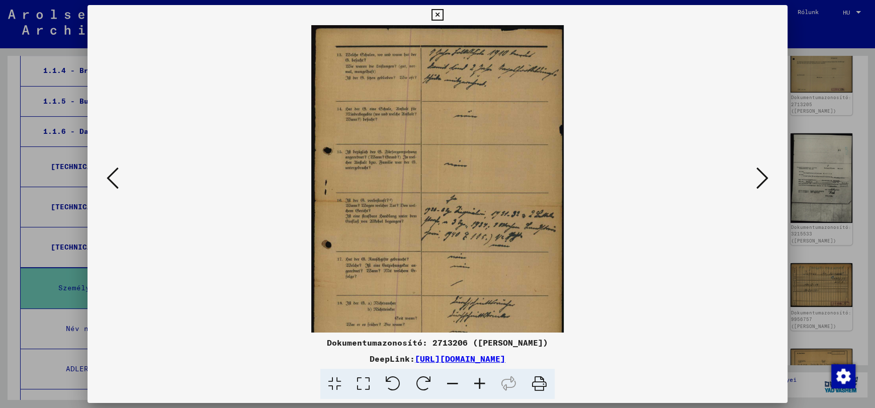
click at [482, 386] on icon at bounding box center [479, 384] width 27 height 31
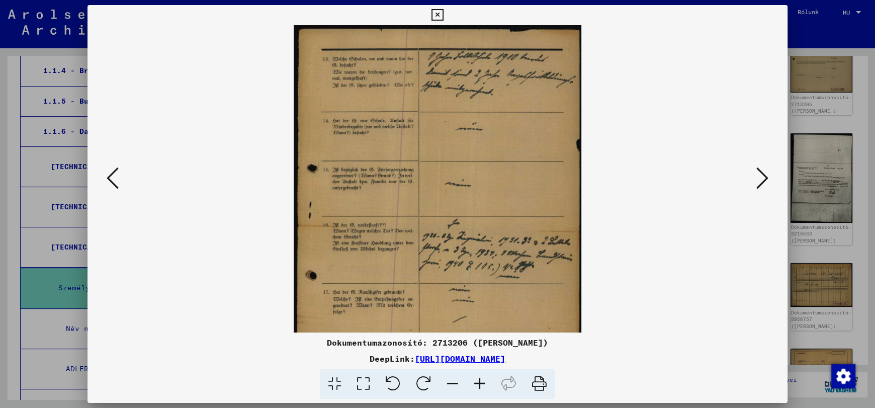
click at [482, 386] on icon at bounding box center [479, 384] width 27 height 31
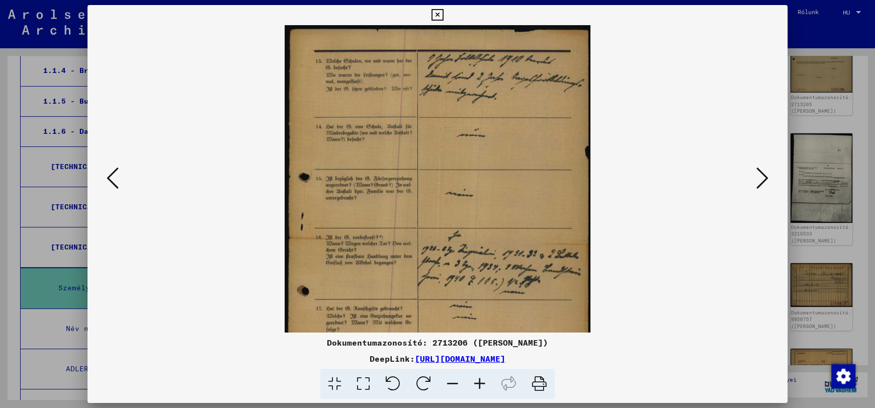
click at [482, 386] on icon at bounding box center [479, 384] width 27 height 31
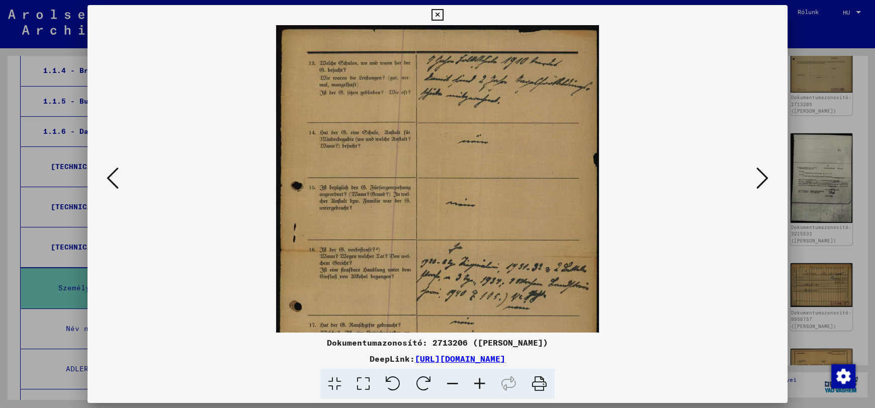
click at [482, 386] on icon at bounding box center [479, 384] width 27 height 31
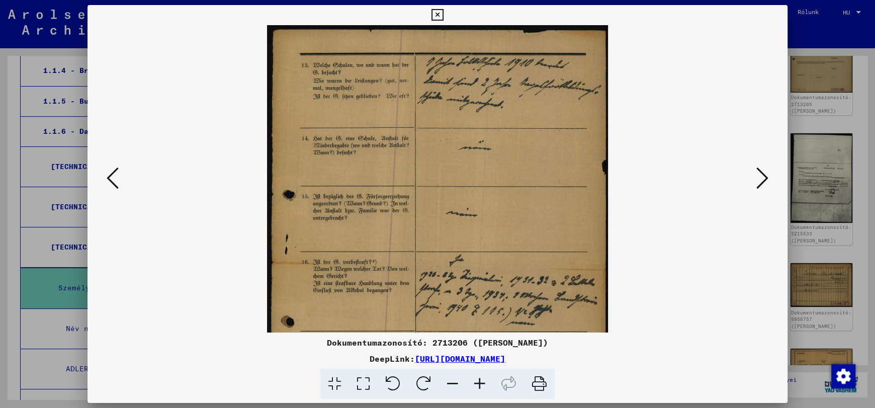
click at [482, 386] on icon at bounding box center [479, 384] width 27 height 31
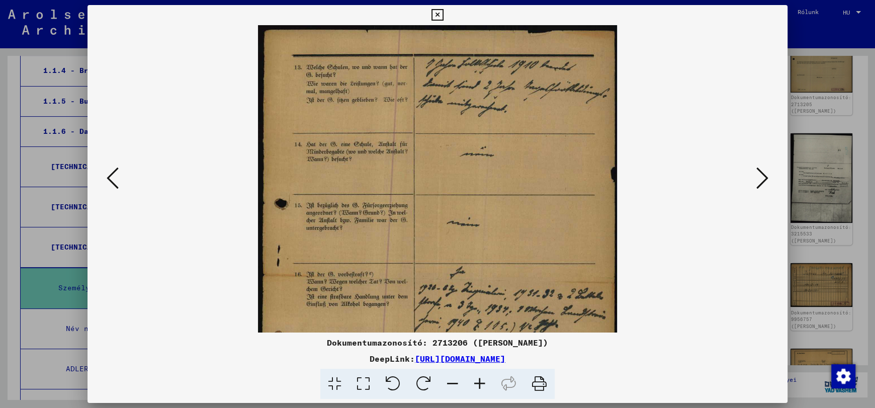
click at [482, 386] on icon at bounding box center [479, 384] width 27 height 31
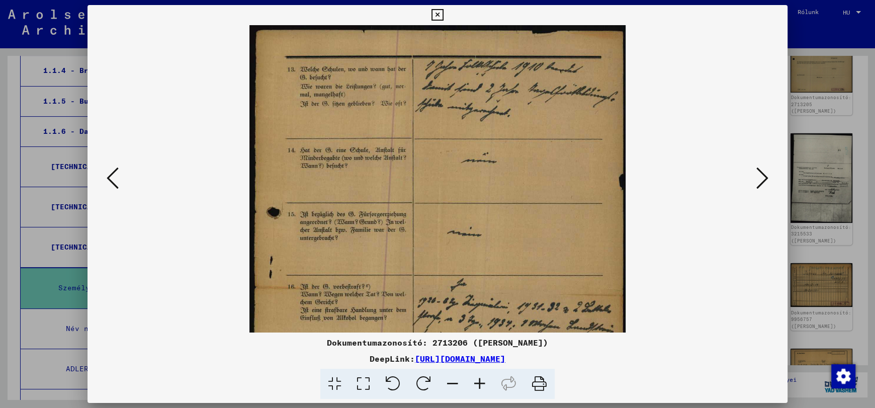
click at [482, 386] on icon at bounding box center [479, 384] width 27 height 31
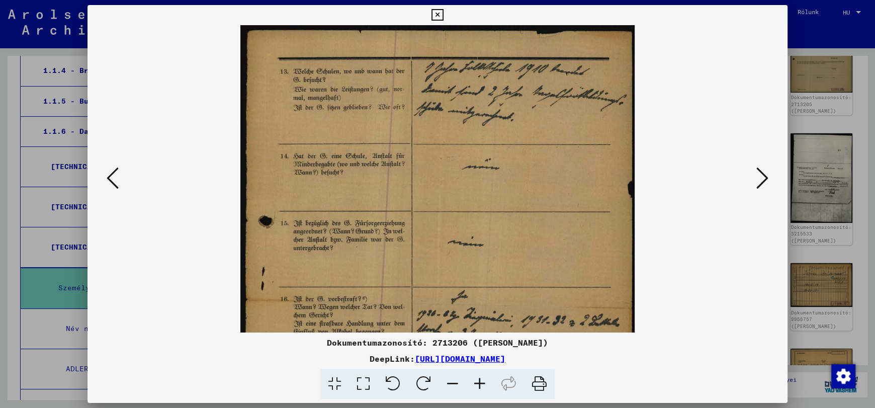
click at [482, 386] on icon at bounding box center [479, 384] width 27 height 31
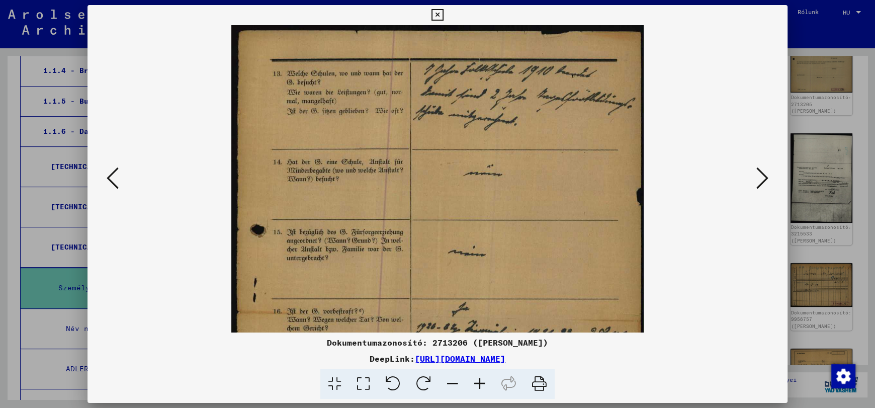
click at [482, 386] on icon at bounding box center [479, 384] width 27 height 31
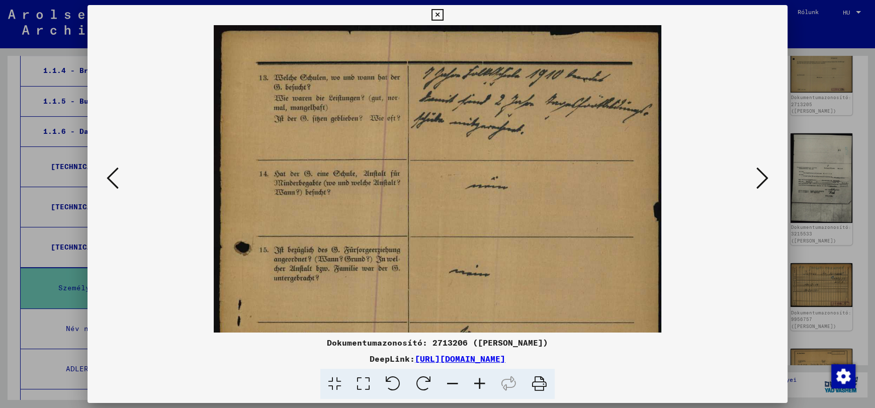
click at [482, 386] on icon at bounding box center [479, 384] width 27 height 31
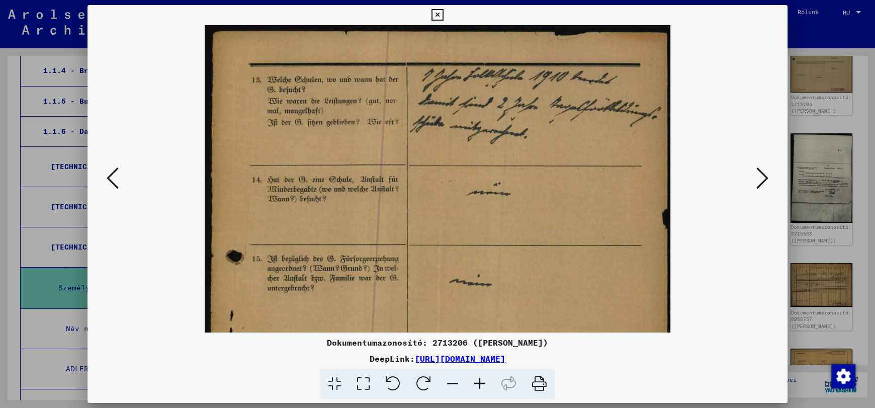
click at [482, 386] on icon at bounding box center [479, 384] width 27 height 31
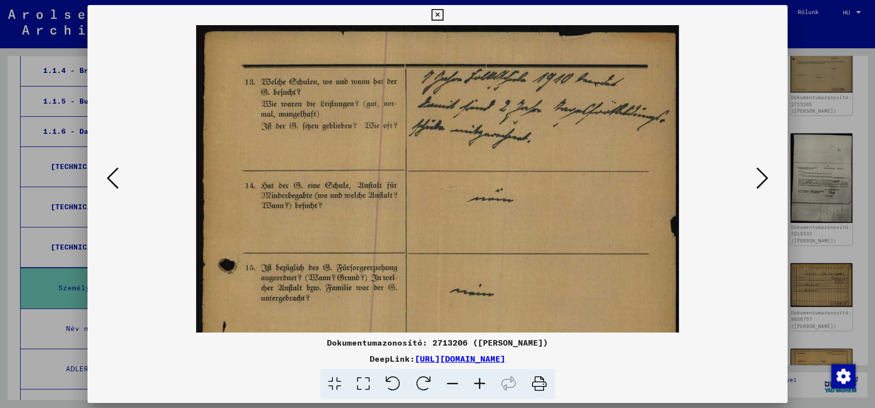
click at [482, 386] on icon at bounding box center [479, 384] width 27 height 31
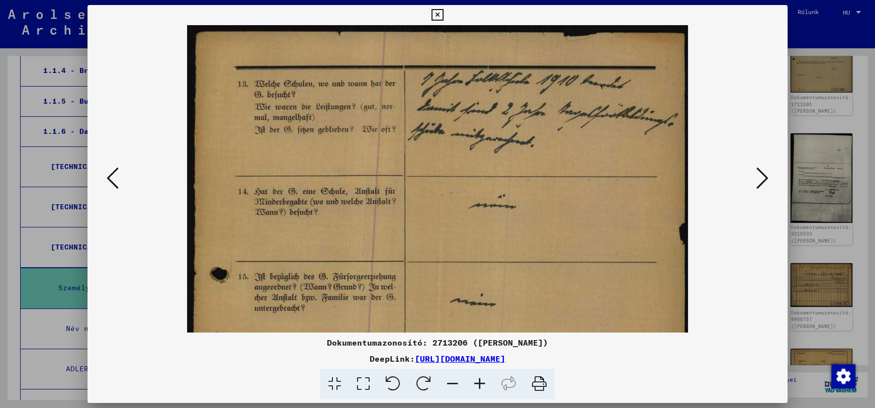
click at [482, 386] on icon at bounding box center [479, 384] width 27 height 31
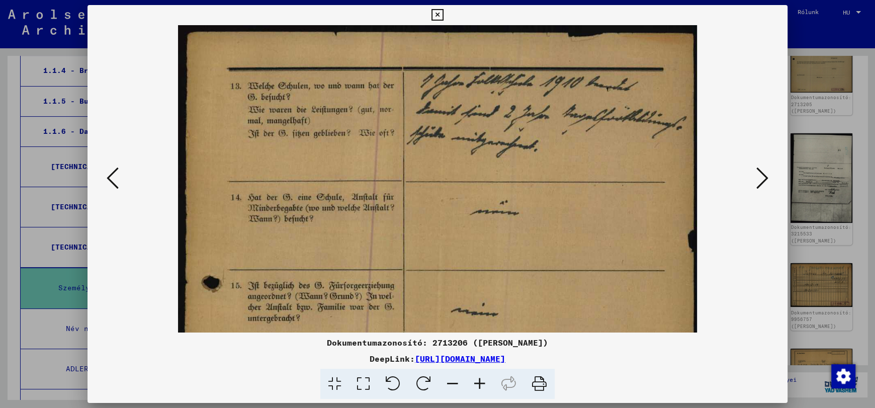
click at [482, 386] on icon at bounding box center [479, 384] width 27 height 31
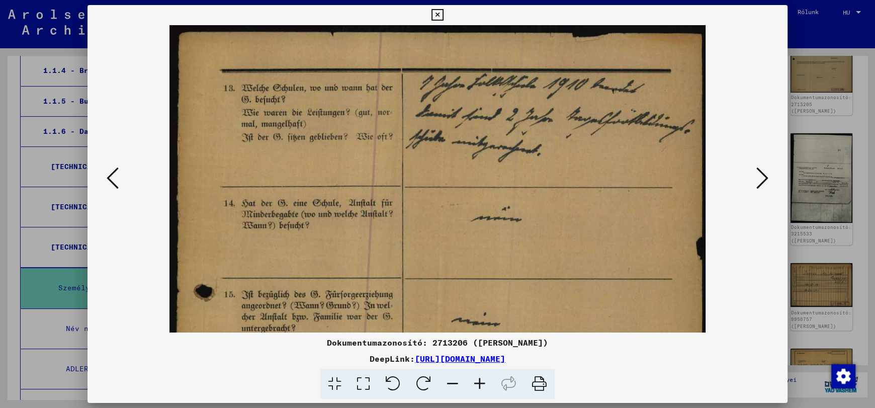
click at [482, 386] on icon at bounding box center [479, 384] width 27 height 31
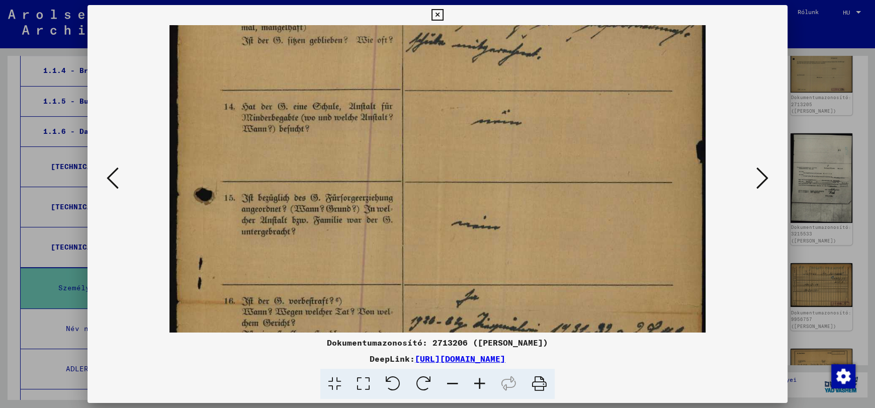
scroll to position [167, 0]
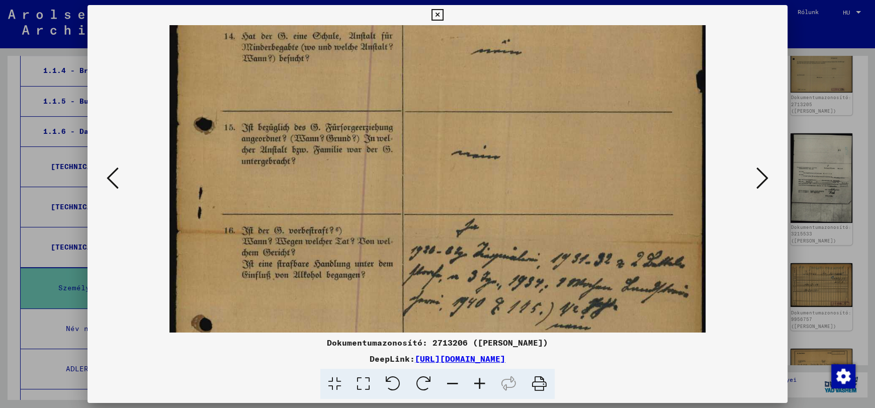
drag, startPoint x: 545, startPoint y: 270, endPoint x: 561, endPoint y: 104, distance: 167.1
click at [561, 104] on img at bounding box center [437, 238] width 536 height 760
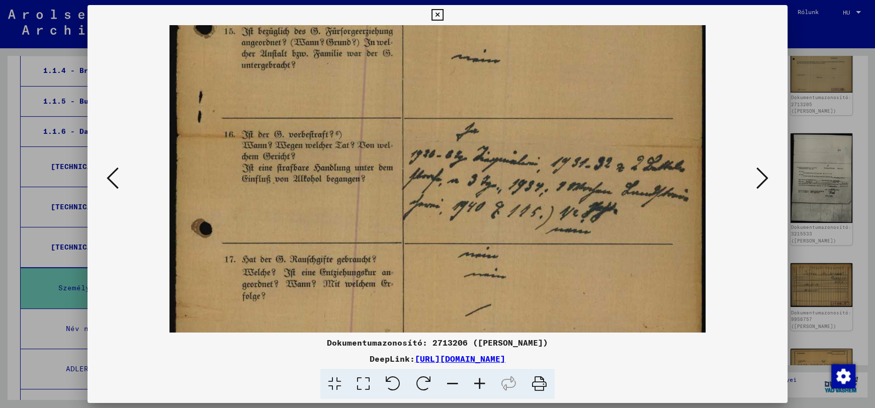
scroll to position [264, 0]
drag, startPoint x: 567, startPoint y: 237, endPoint x: 565, endPoint y: 140, distance: 97.5
click at [565, 140] on img at bounding box center [437, 141] width 536 height 760
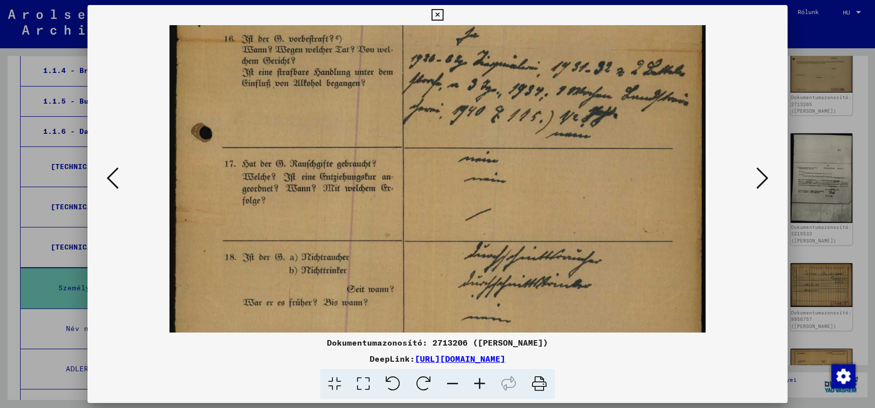
scroll to position [366, 0]
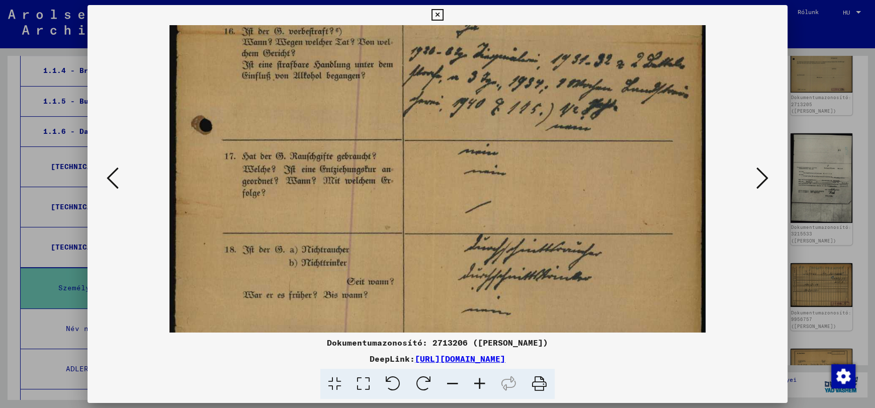
drag, startPoint x: 567, startPoint y: 243, endPoint x: 572, endPoint y: 140, distance: 103.2
click at [572, 140] on img at bounding box center [437, 39] width 536 height 760
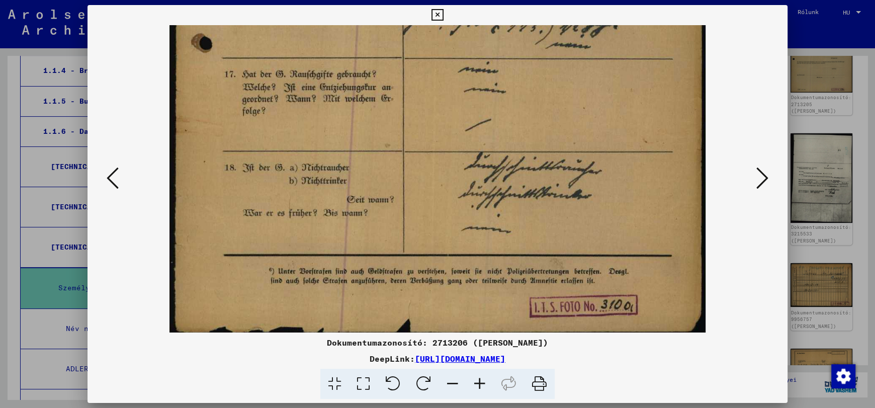
scroll to position [452, 0]
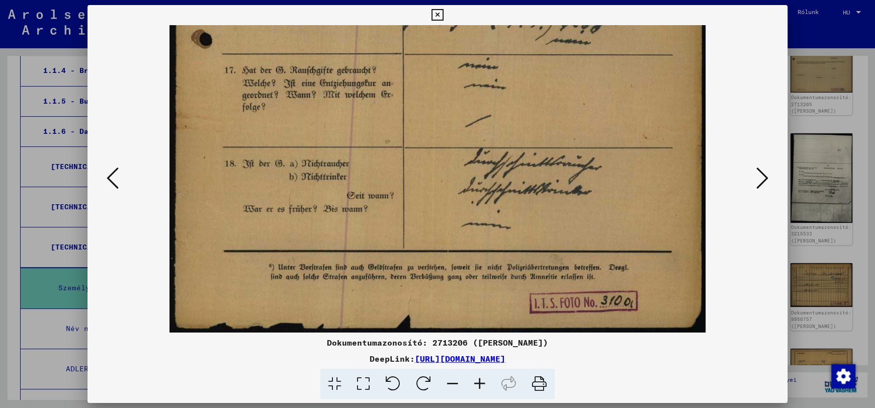
drag, startPoint x: 574, startPoint y: 264, endPoint x: 584, endPoint y: 166, distance: 98.5
drag, startPoint x: 593, startPoint y: 224, endPoint x: 596, endPoint y: 192, distance: 32.3
click at [434, 12] on icon at bounding box center [437, 15] width 12 height 12
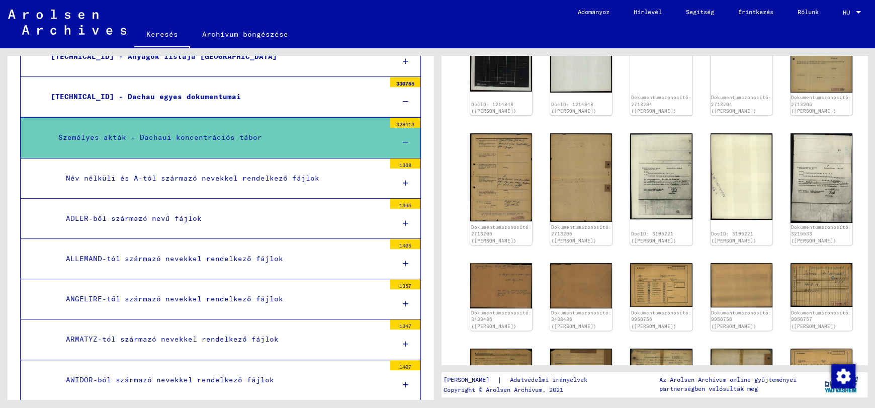
scroll to position [365, 0]
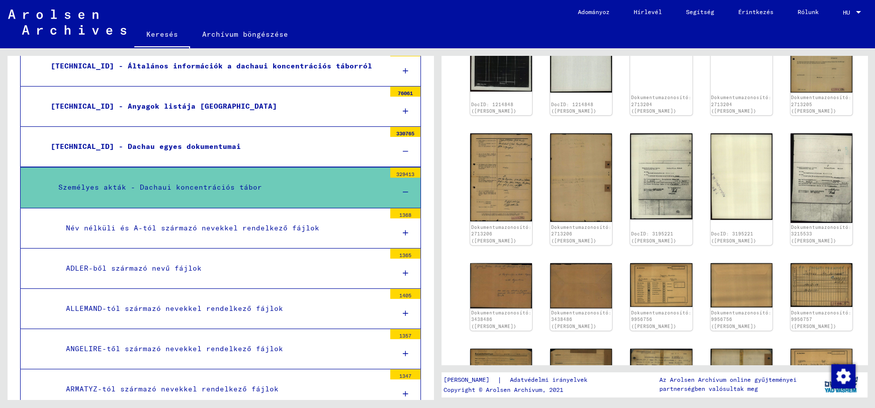
click at [403, 190] on icon at bounding box center [406, 192] width 6 height 7
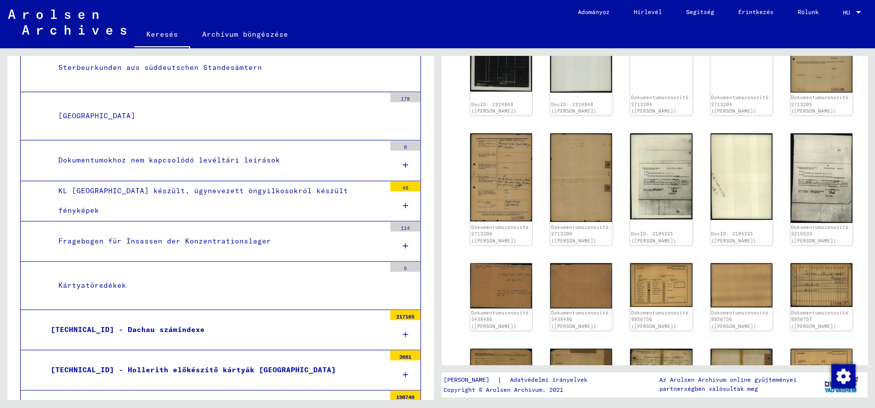
scroll to position [917, 0]
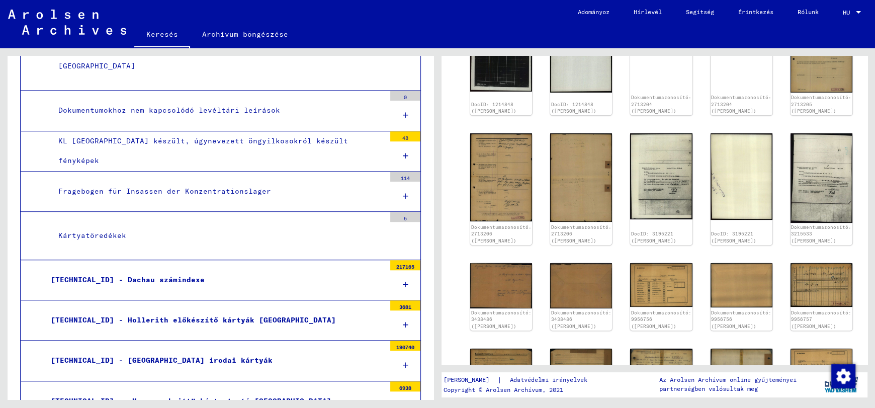
click at [149, 275] on font "[TECHNICAL_ID] - Dachau számindexe" at bounding box center [128, 279] width 154 height 9
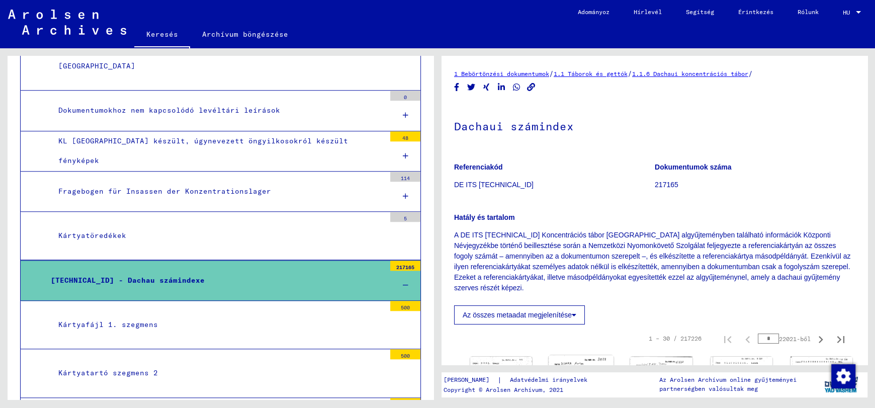
scroll to position [150, 0]
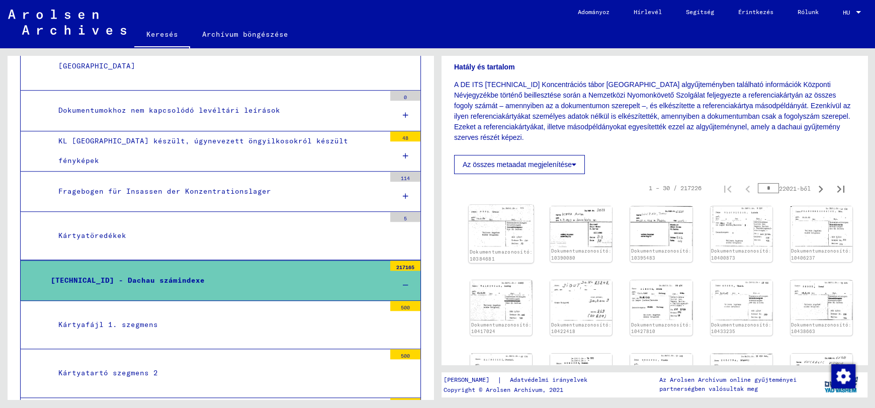
click at [507, 223] on img at bounding box center [501, 226] width 65 height 42
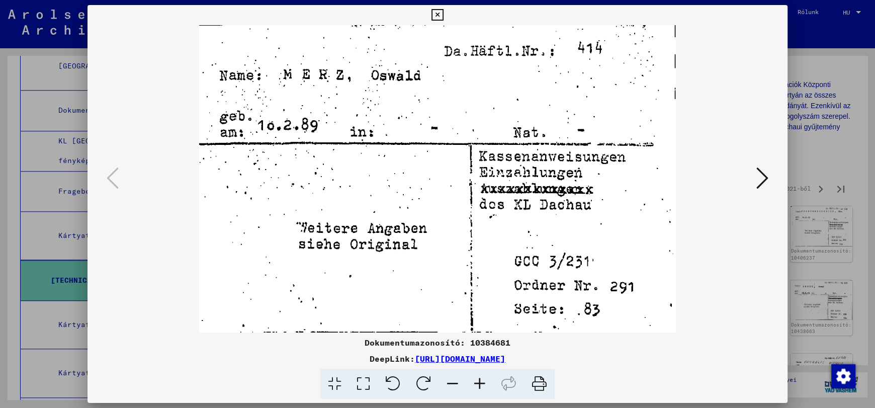
click at [765, 175] on icon at bounding box center [762, 178] width 12 height 24
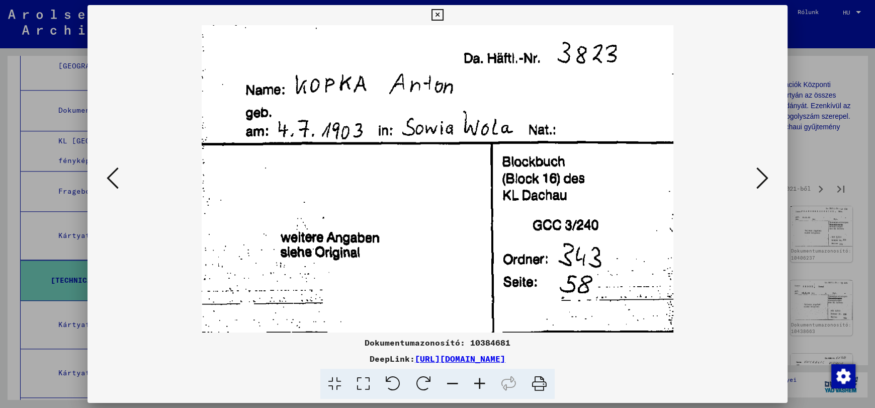
click at [765, 175] on icon at bounding box center [762, 178] width 12 height 24
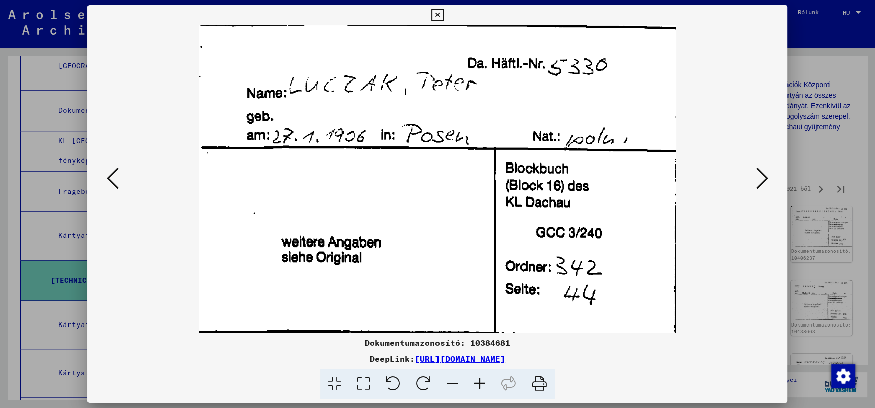
click at [765, 175] on icon at bounding box center [762, 178] width 12 height 24
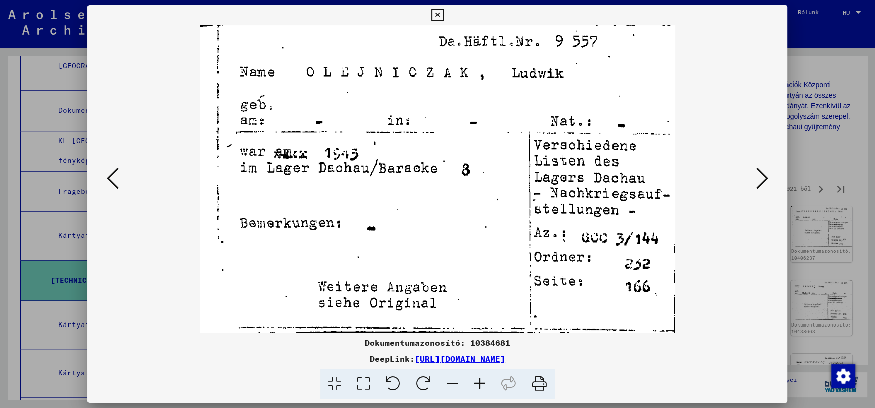
click at [765, 175] on icon at bounding box center [762, 178] width 12 height 24
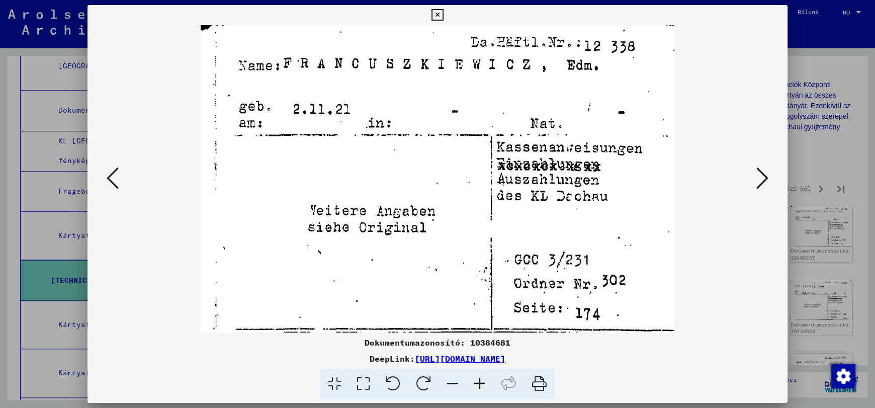
click at [765, 175] on icon at bounding box center [762, 178] width 12 height 24
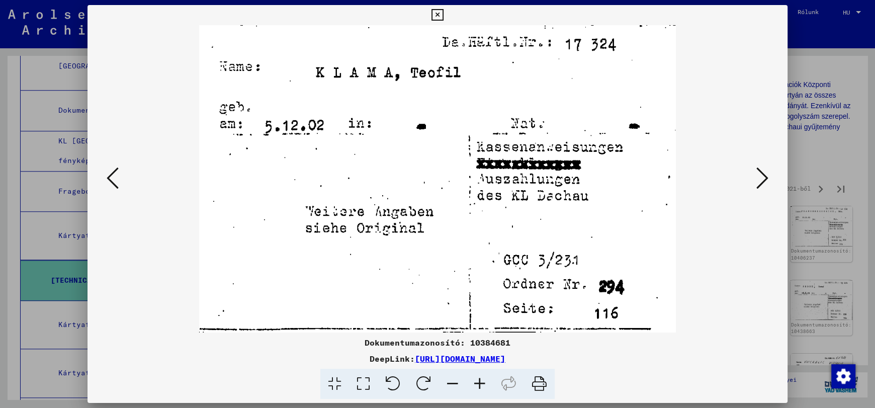
click at [765, 175] on icon at bounding box center [762, 178] width 12 height 24
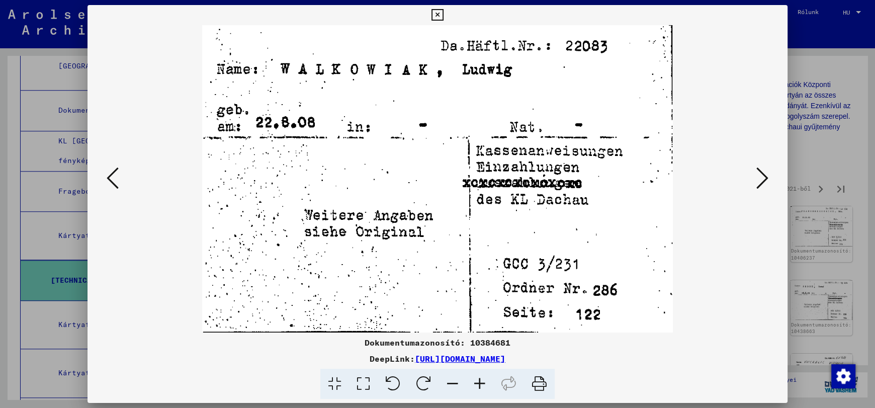
click at [765, 175] on icon at bounding box center [762, 178] width 12 height 24
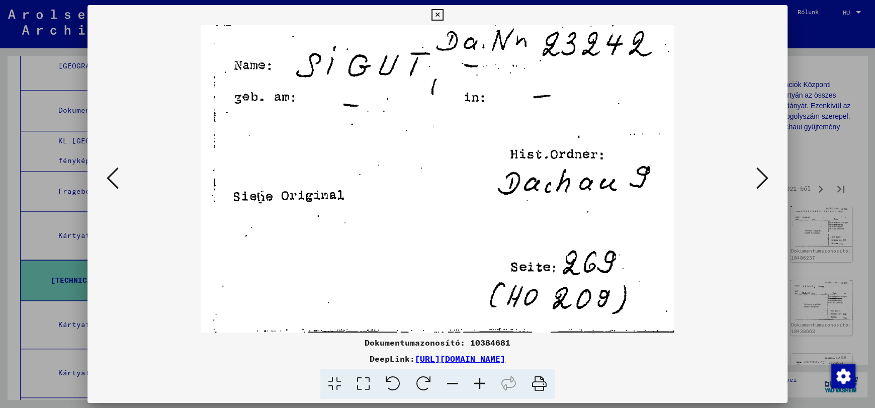
click at [765, 175] on icon at bounding box center [762, 178] width 12 height 24
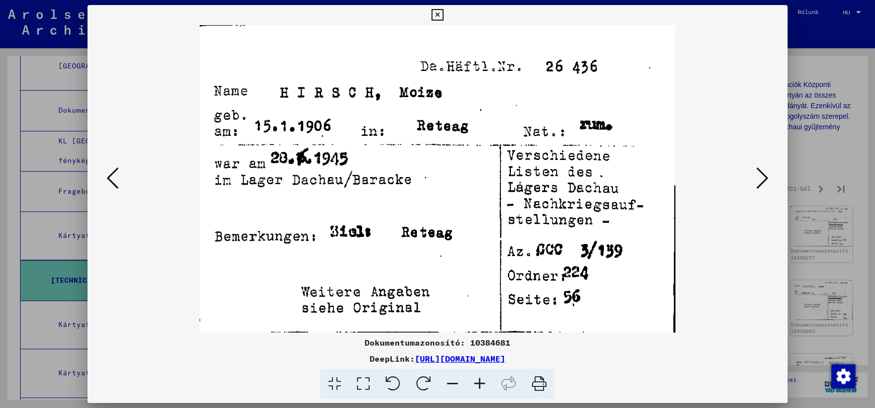
click at [765, 175] on icon at bounding box center [762, 178] width 12 height 24
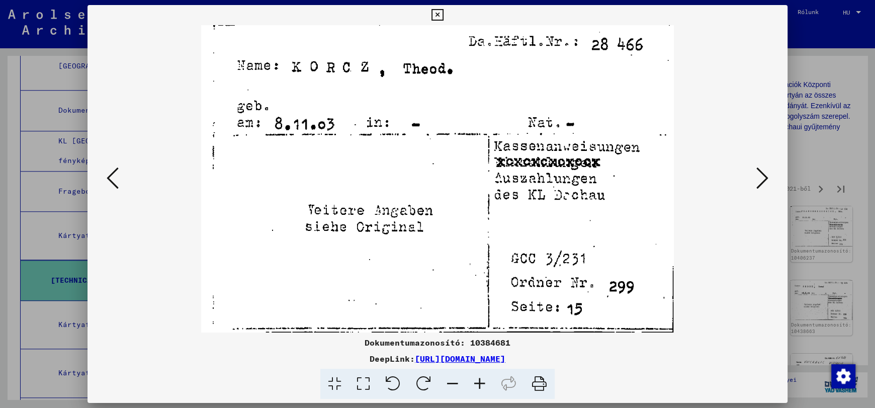
click at [765, 175] on icon at bounding box center [762, 178] width 12 height 24
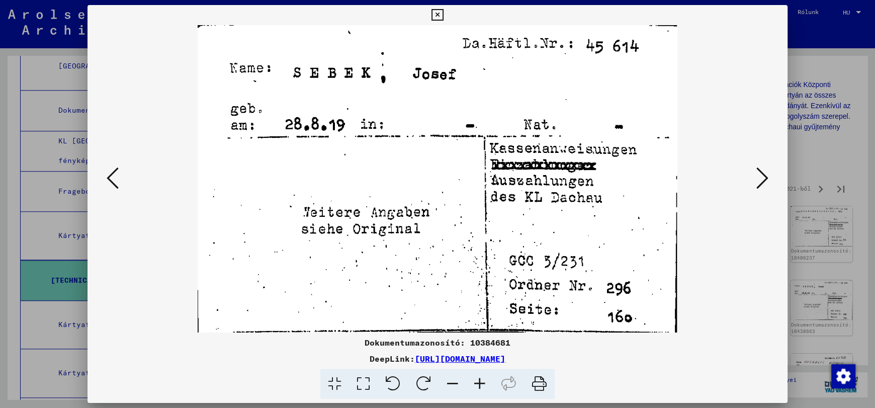
click at [765, 175] on icon at bounding box center [762, 178] width 12 height 24
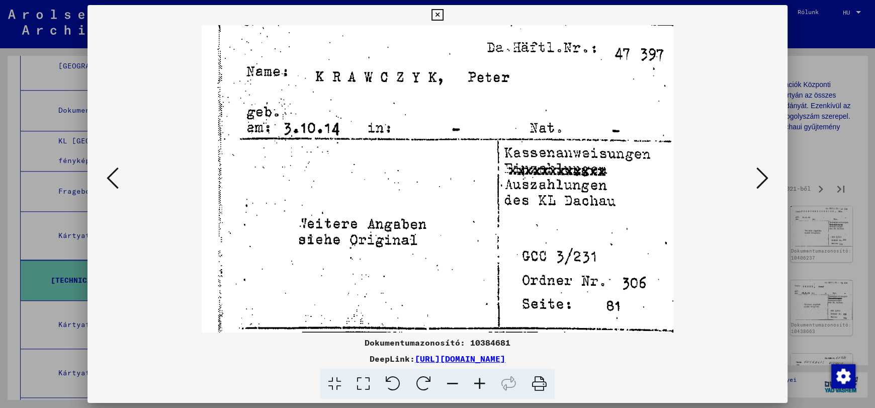
click at [765, 175] on icon at bounding box center [762, 178] width 12 height 24
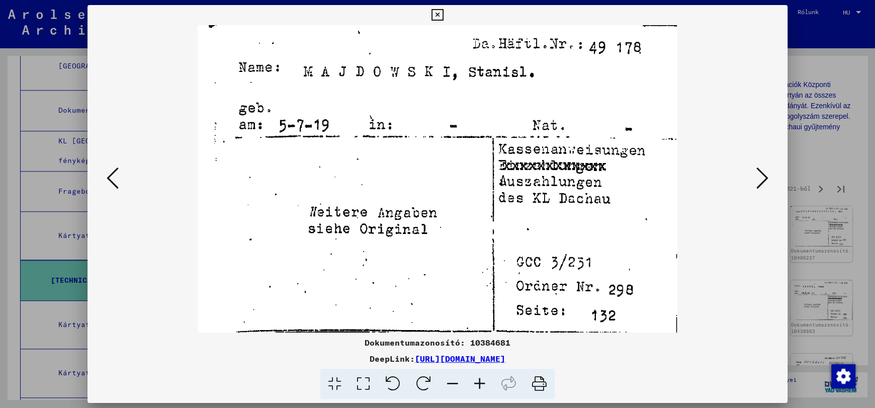
click at [765, 175] on icon at bounding box center [762, 178] width 12 height 24
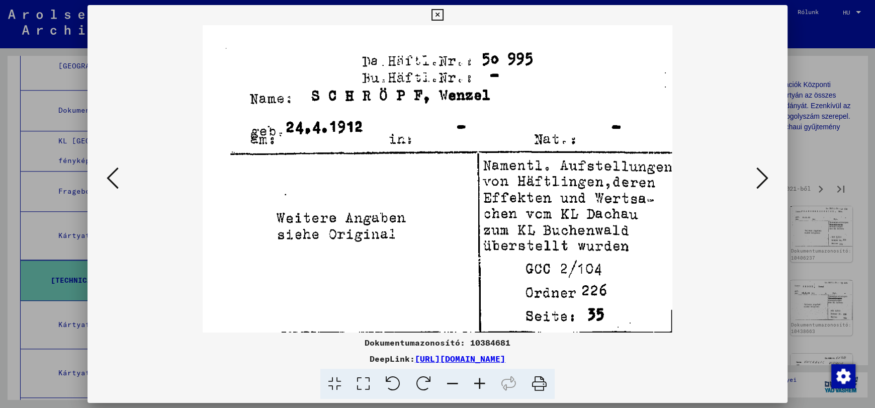
click at [765, 175] on icon at bounding box center [762, 178] width 12 height 24
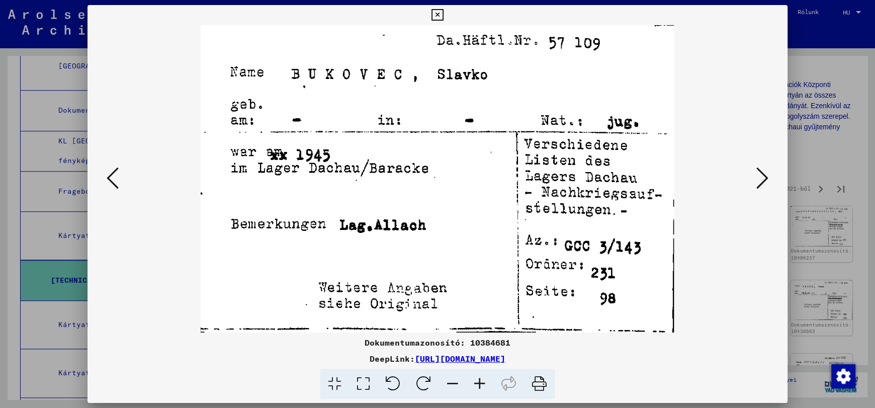
click at [765, 175] on icon at bounding box center [762, 178] width 12 height 24
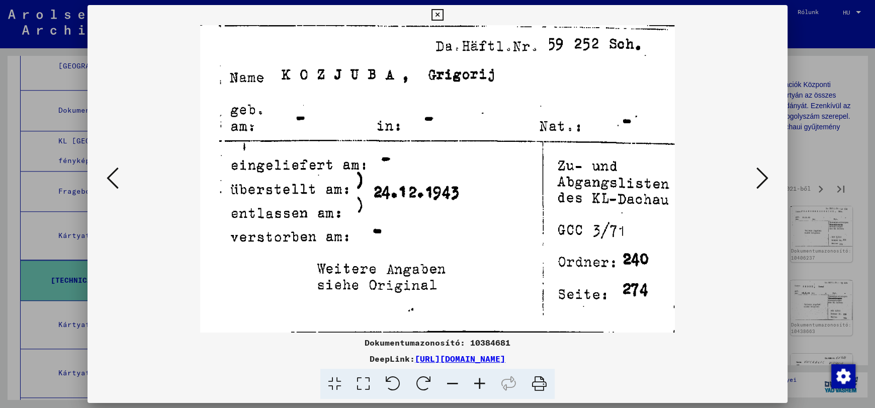
click at [765, 175] on icon at bounding box center [762, 178] width 12 height 24
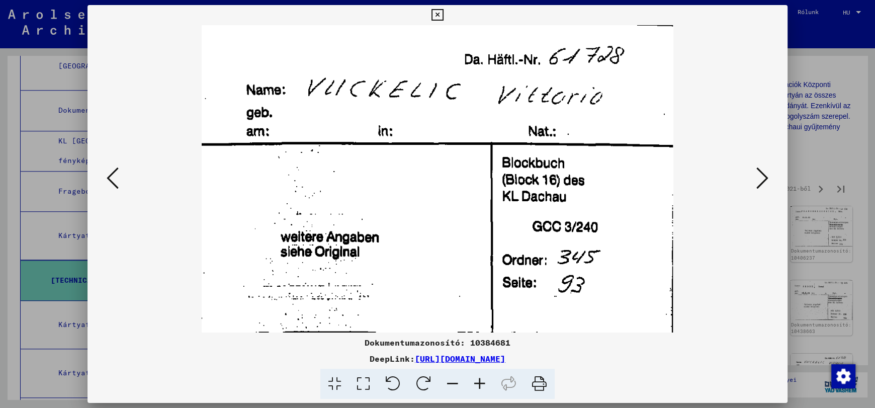
click at [765, 175] on icon at bounding box center [762, 178] width 12 height 24
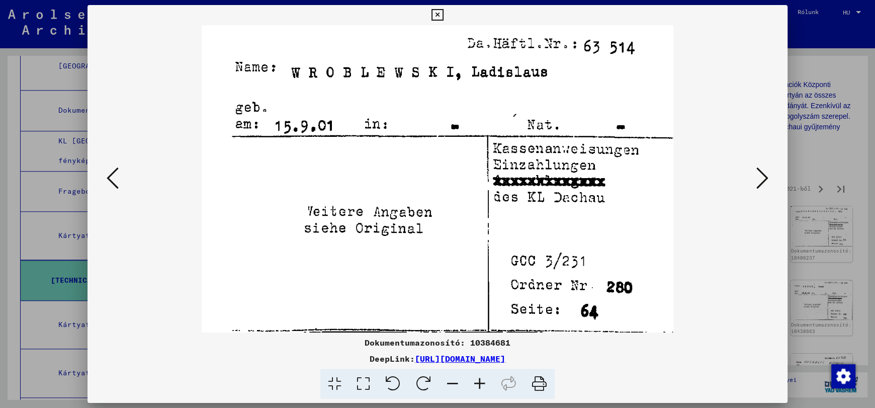
click at [765, 175] on icon at bounding box center [762, 178] width 12 height 24
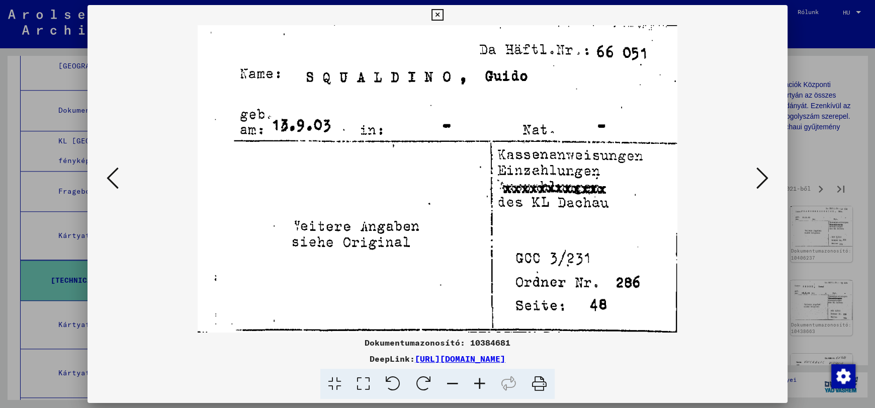
click at [765, 175] on icon at bounding box center [762, 178] width 12 height 24
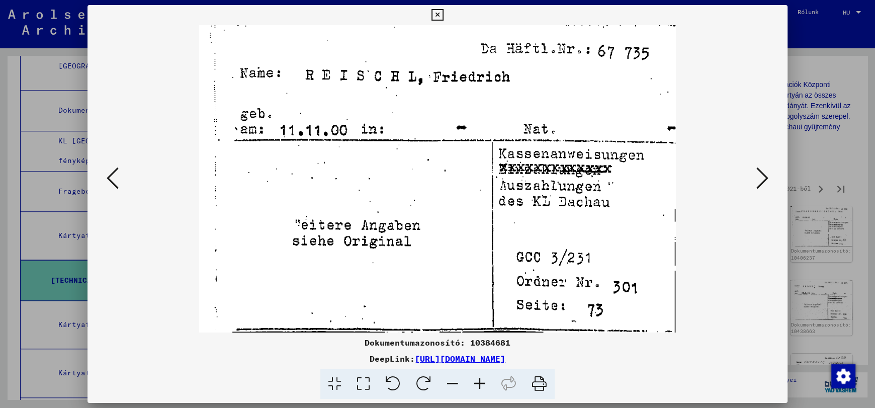
click at [765, 175] on icon at bounding box center [762, 178] width 12 height 24
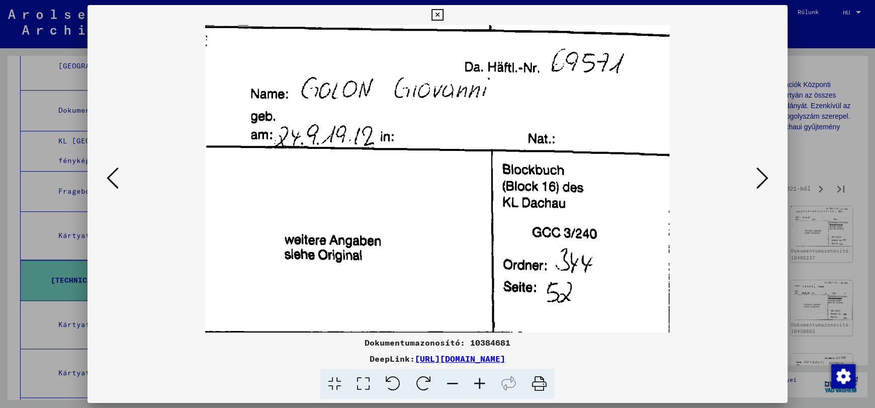
click at [765, 175] on icon at bounding box center [762, 178] width 12 height 24
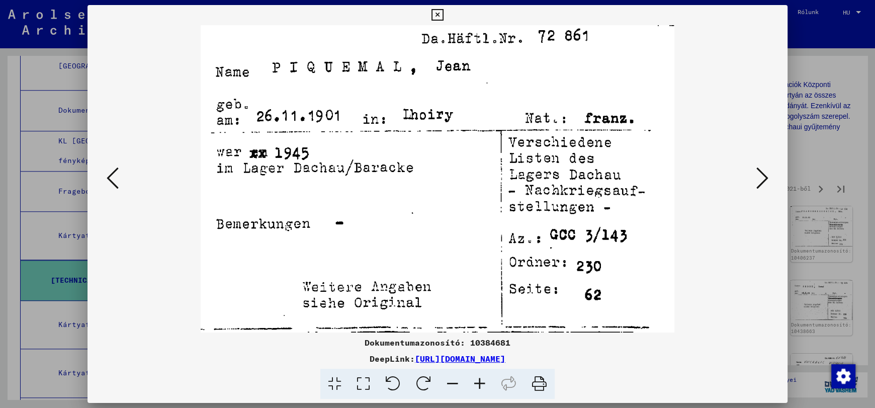
click at [765, 175] on icon at bounding box center [762, 178] width 12 height 24
